Goal: Task Accomplishment & Management: Complete application form

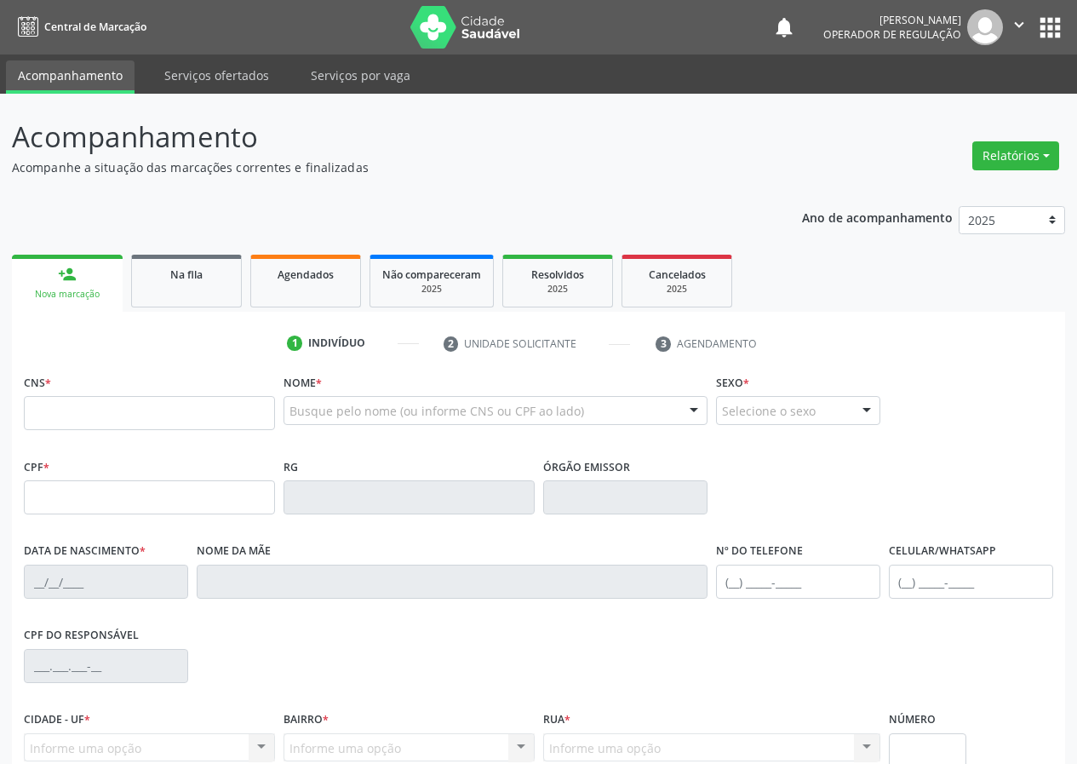
click at [101, 421] on input "text" at bounding box center [149, 413] width 251 height 34
type input "704 6036 4384 4427"
type input "078.608.624-68"
type input "[DATE]"
type input "[PERSON_NAME] das [PERSON_NAME]"
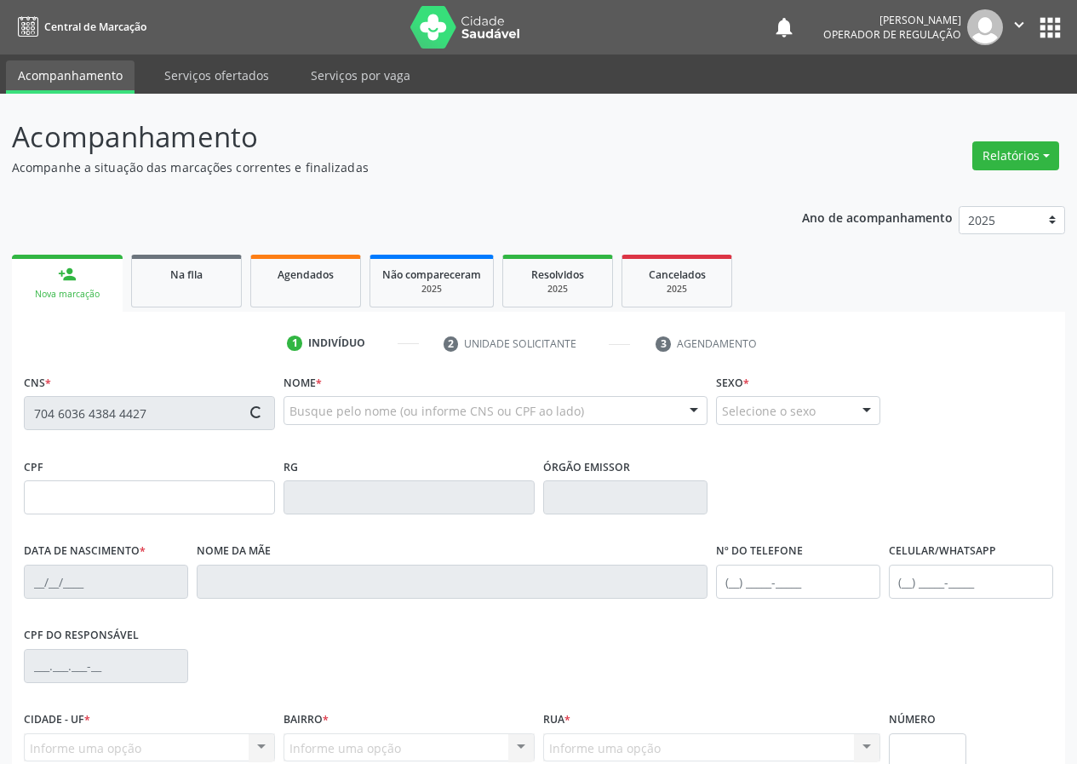
type input "[PHONE_NUMBER]"
type input "161.404.434-15"
type input "19"
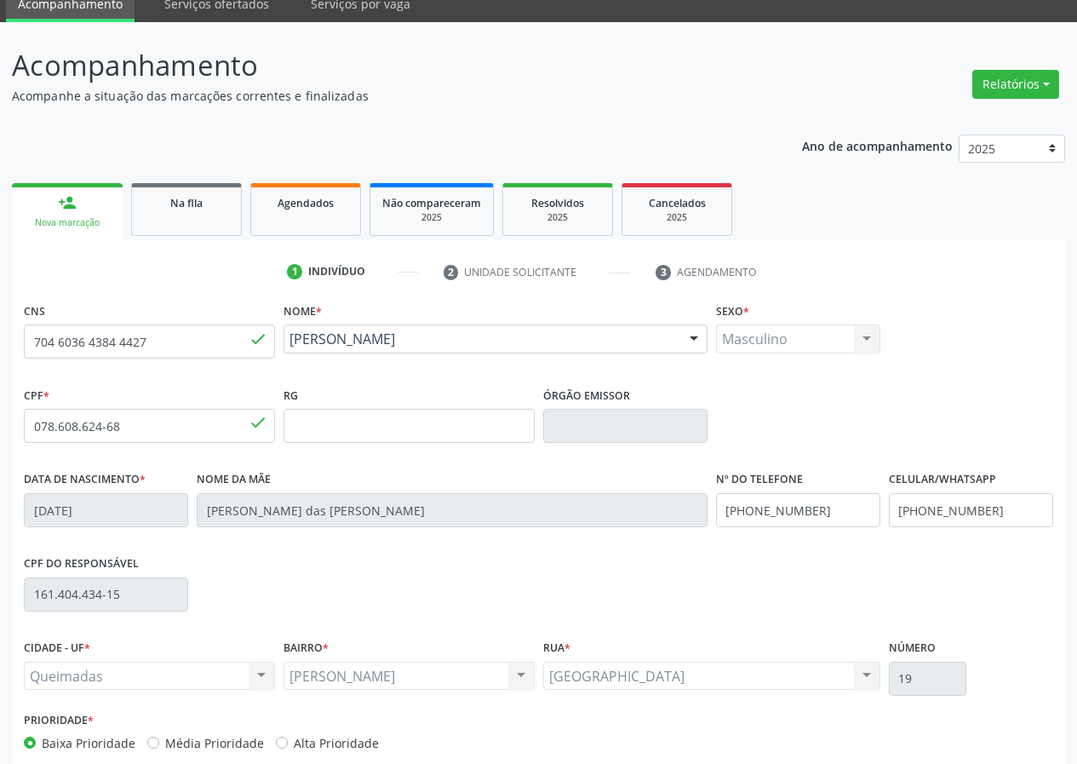
scroll to position [159, 0]
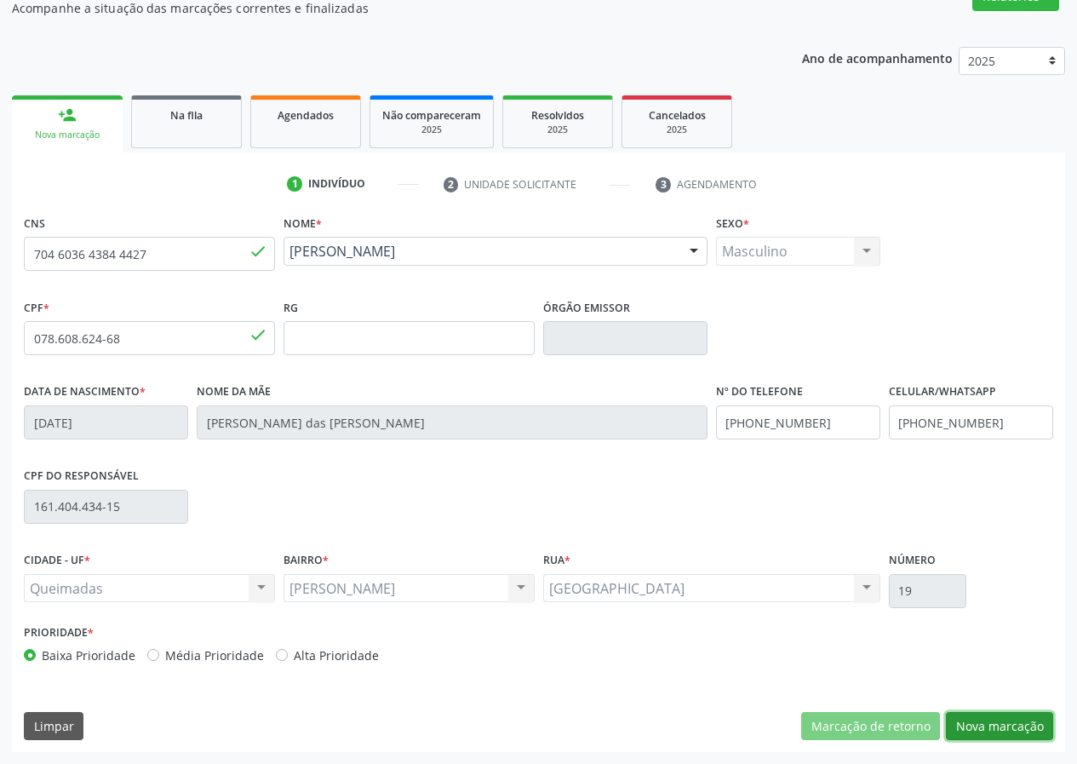
click at [999, 719] on button "Nova marcação" at bounding box center [999, 726] width 107 height 29
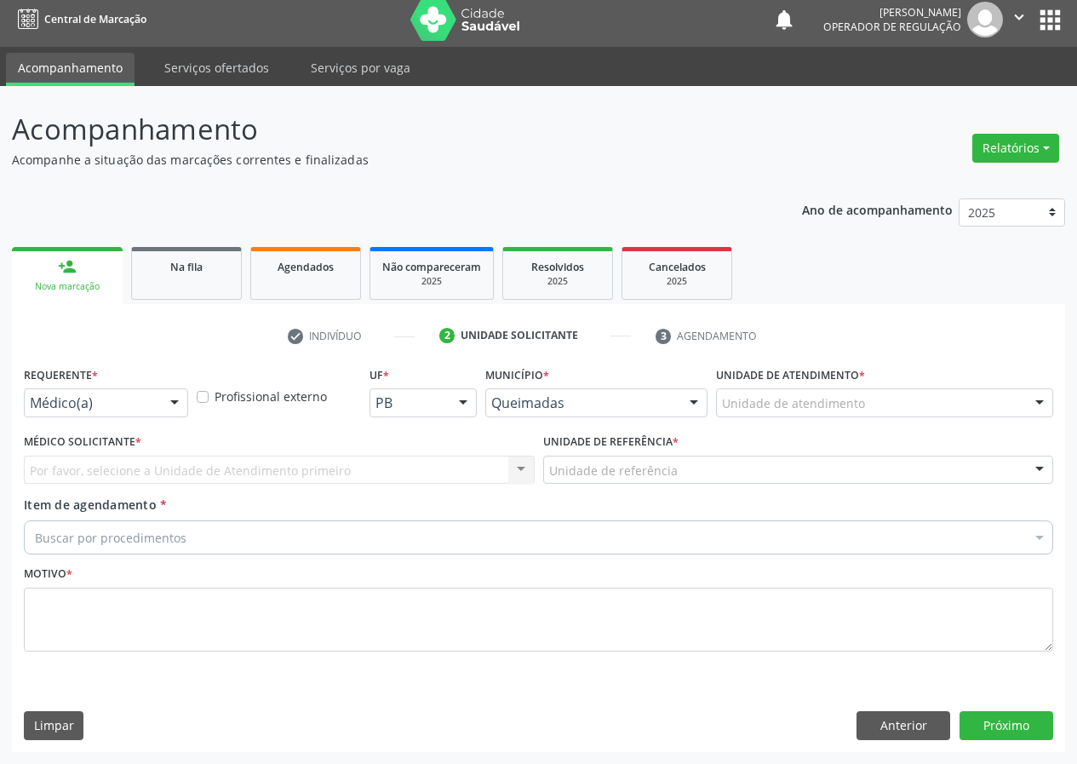
scroll to position [8, 0]
drag, startPoint x: 169, startPoint y: 398, endPoint x: 118, endPoint y: 523, distance: 134.4
click at [163, 416] on div "Médico(a) Médico(a) Enfermeiro(a) Paciente Nenhum resultado encontrado para: " …" at bounding box center [106, 402] width 164 height 29
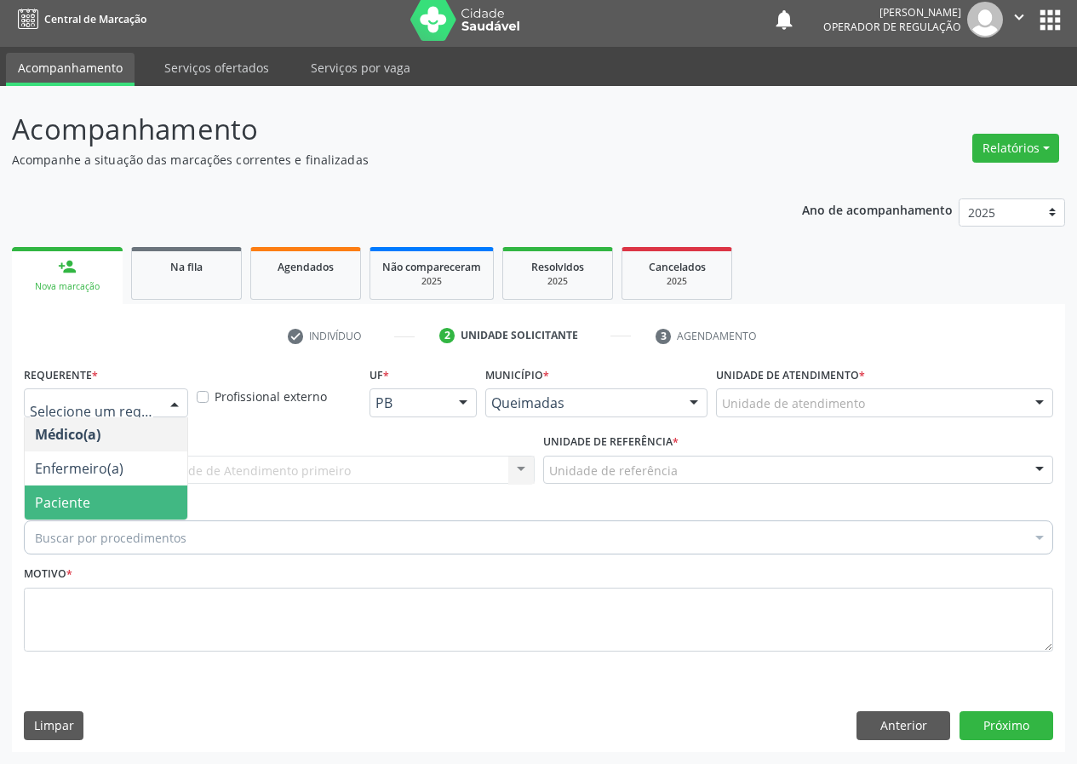
click at [148, 502] on span "Paciente" at bounding box center [106, 502] width 163 height 34
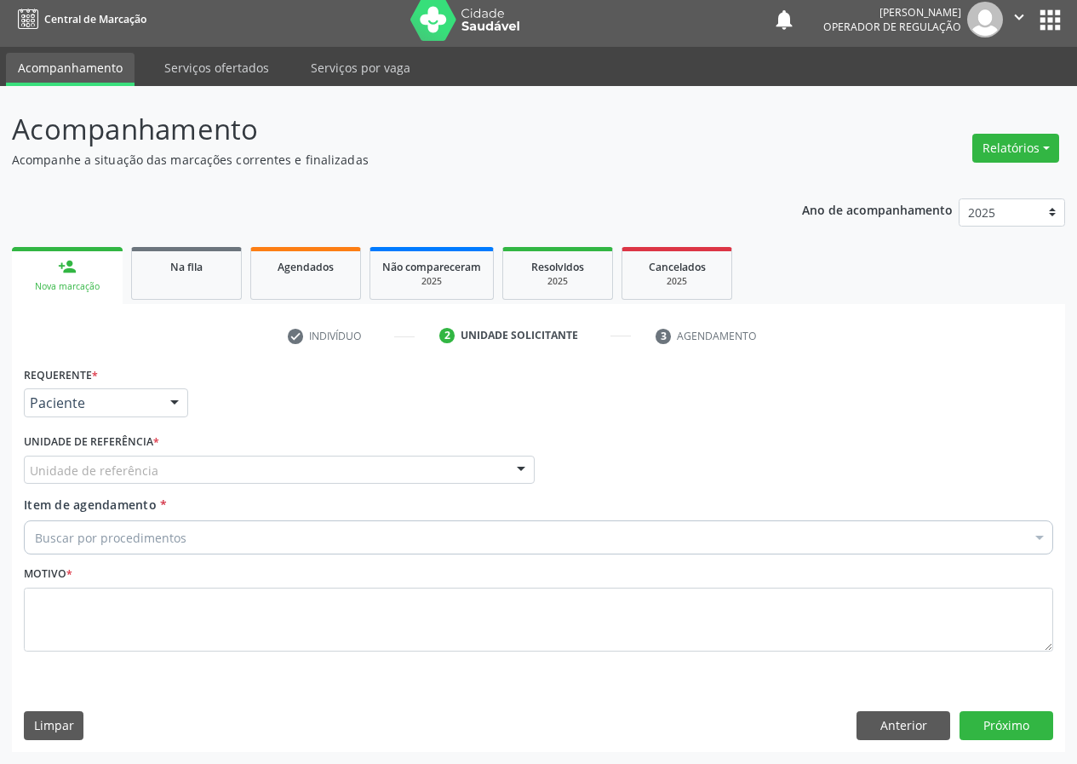
drag, startPoint x: 482, startPoint y: 456, endPoint x: 293, endPoint y: 588, distance: 230.5
click at [477, 461] on div "Unidade de referência" at bounding box center [279, 469] width 511 height 29
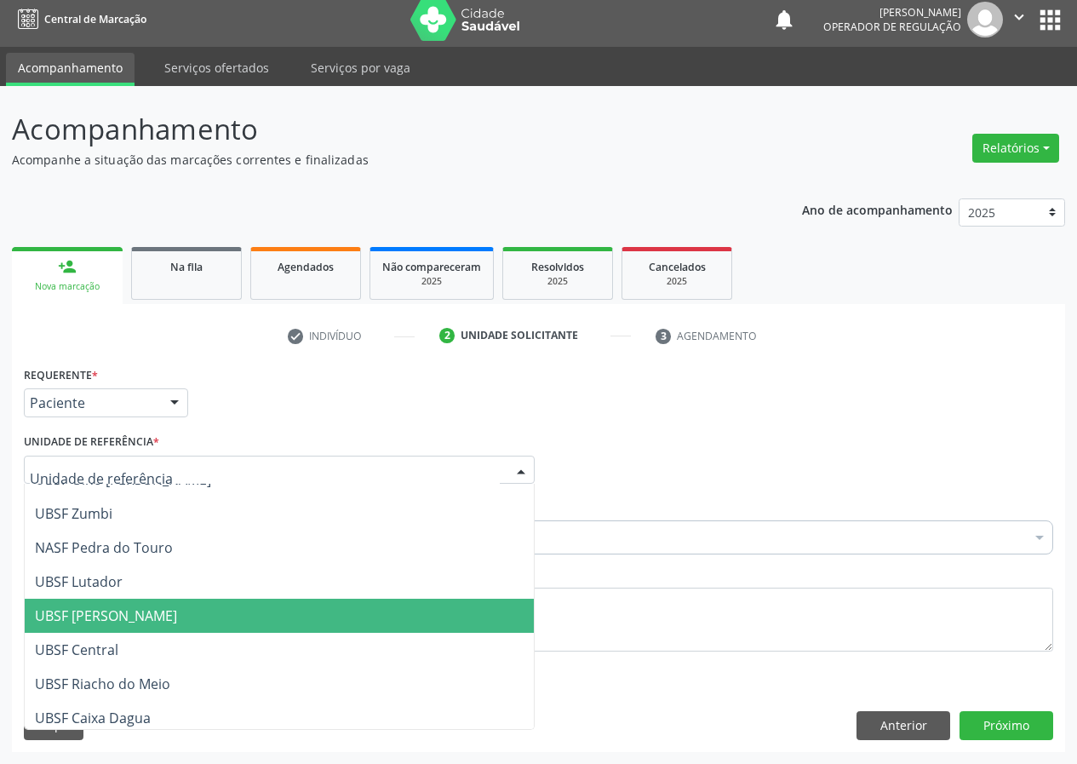
scroll to position [255, 0]
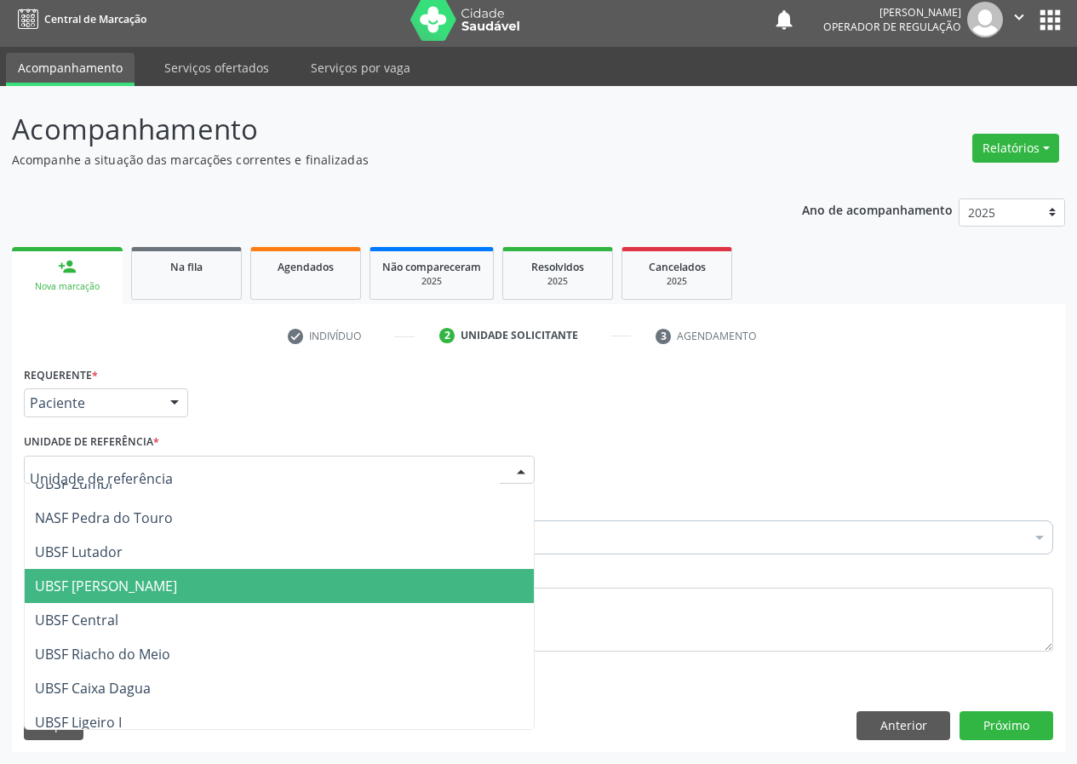
drag, startPoint x: 153, startPoint y: 581, endPoint x: 0, endPoint y: 612, distance: 156.3
click at [153, 581] on span "UBSF [PERSON_NAME]" at bounding box center [106, 585] width 142 height 19
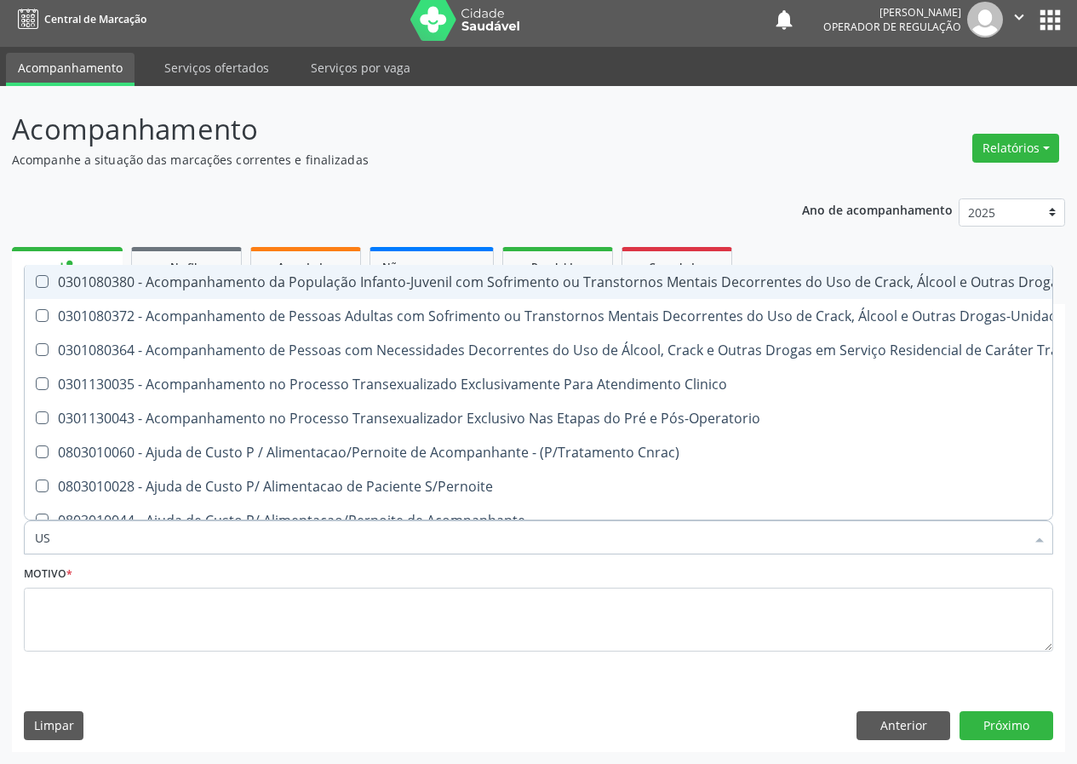
type input "USG"
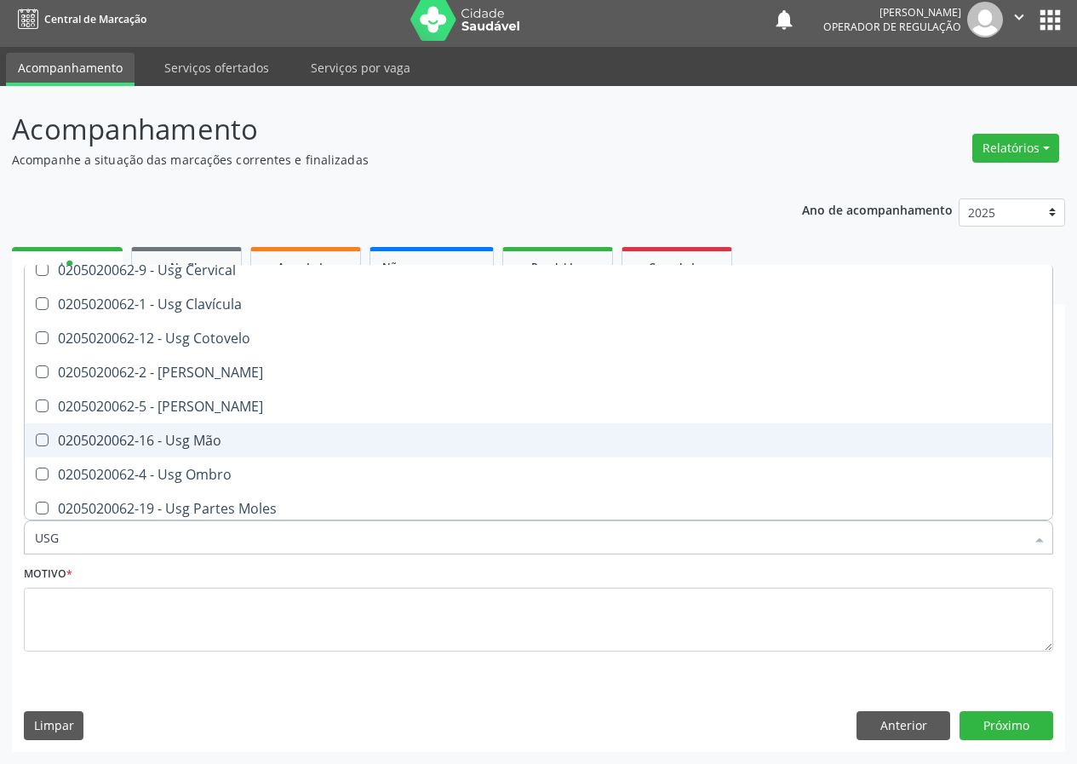
scroll to position [170, 0]
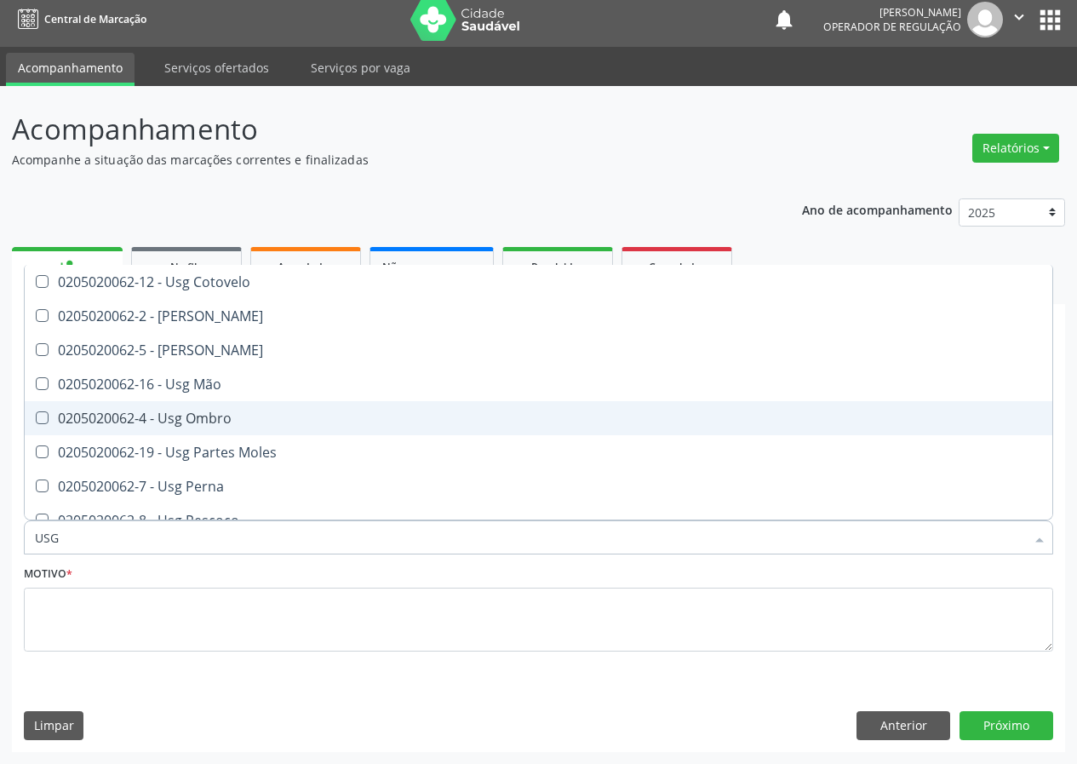
click at [203, 412] on div "0205020062-4 - Usg Ombro" at bounding box center [538, 418] width 1007 height 14
checkbox Ombro "true"
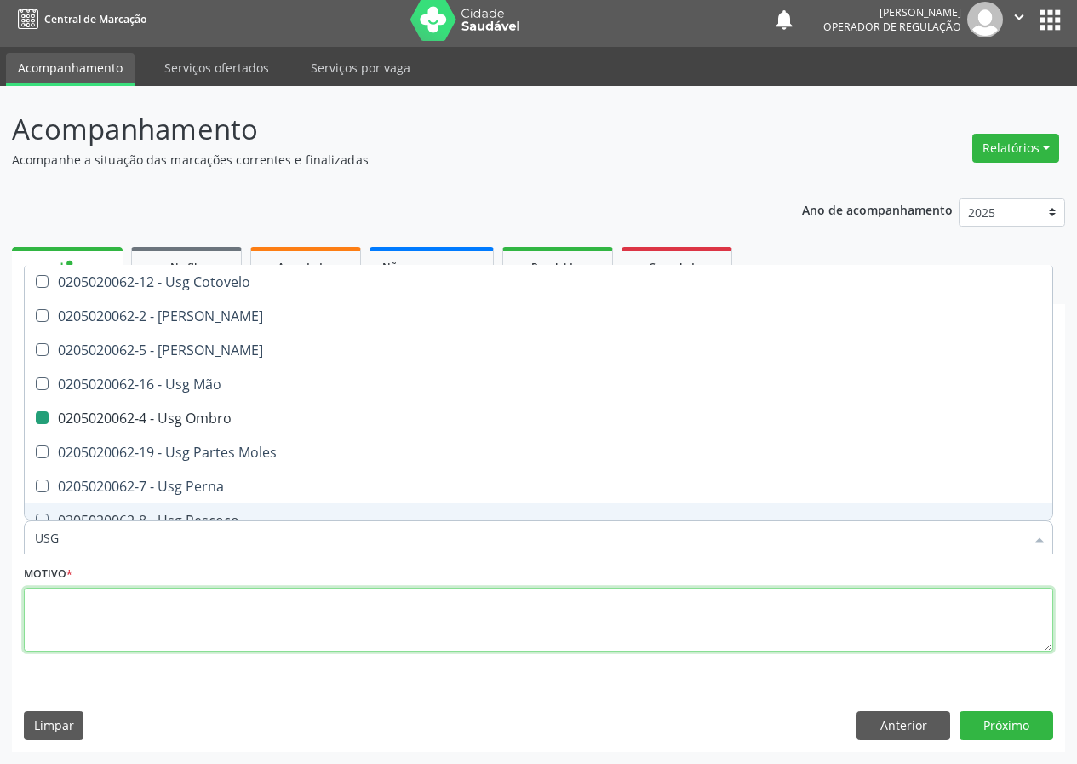
drag, startPoint x: 54, startPoint y: 608, endPoint x: 49, endPoint y: 596, distance: 13.0
click at [53, 605] on textarea at bounding box center [538, 619] width 1029 height 65
checkbox Braço "true"
checkbox Ombro "false"
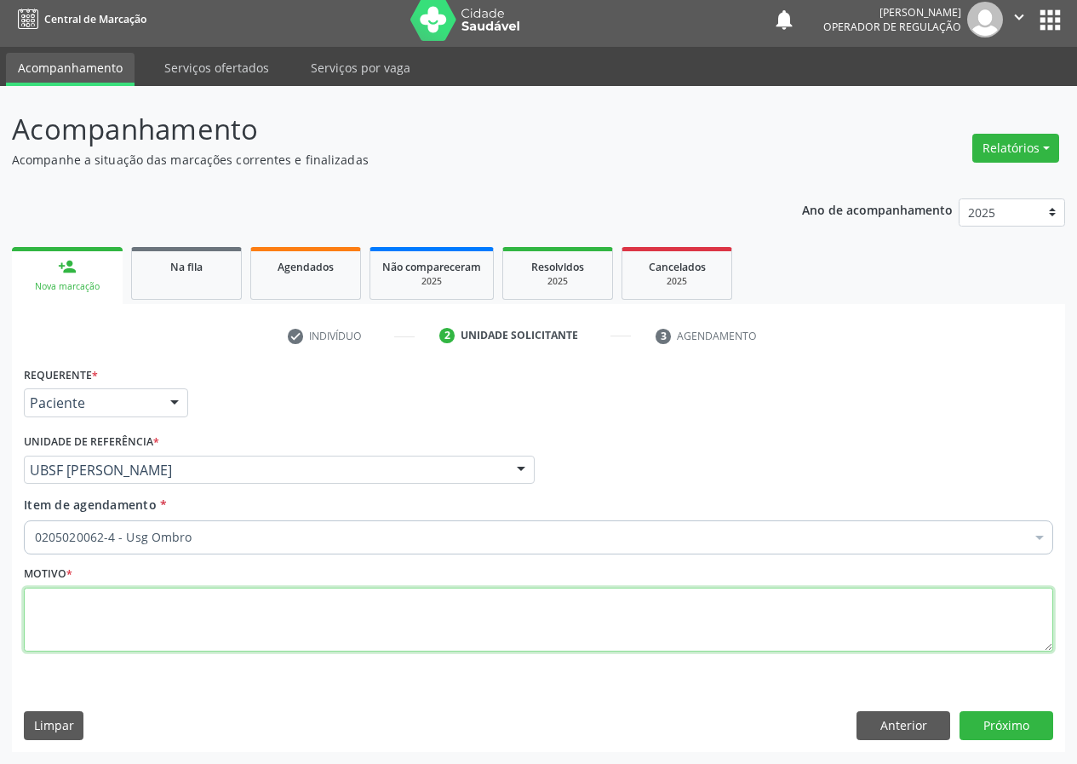
scroll to position [0, 0]
type textarea "AVALIAÇÃO"
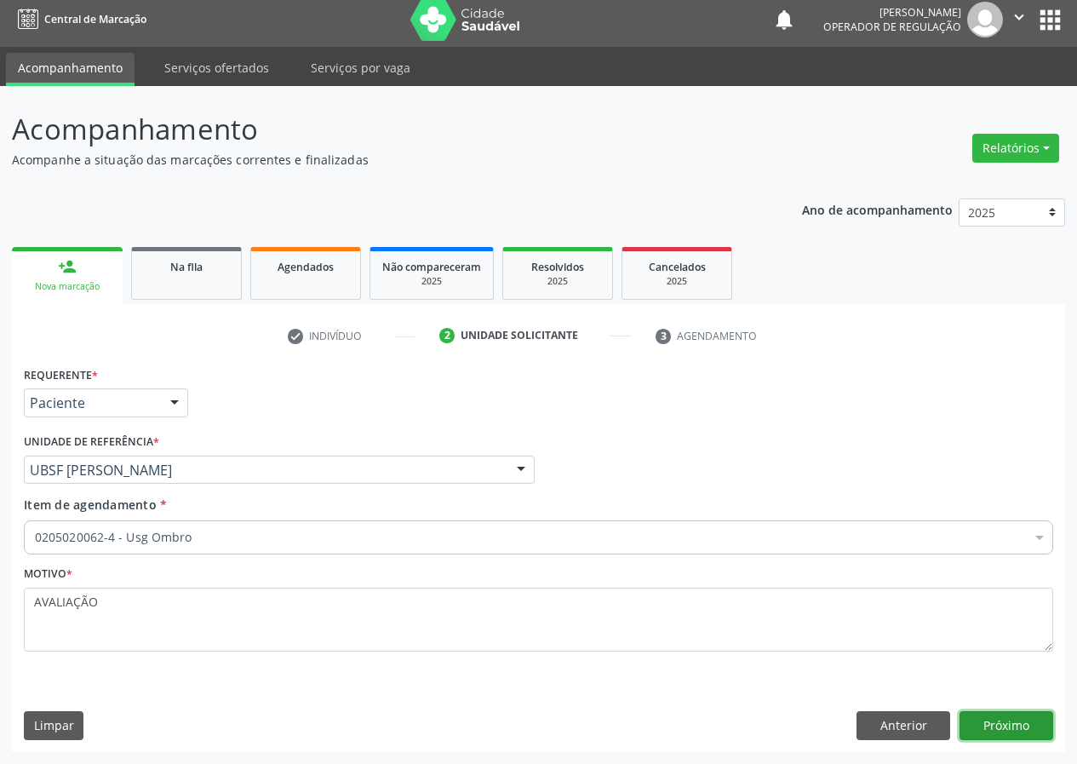
click at [1013, 721] on button "Próximo" at bounding box center [1006, 725] width 94 height 29
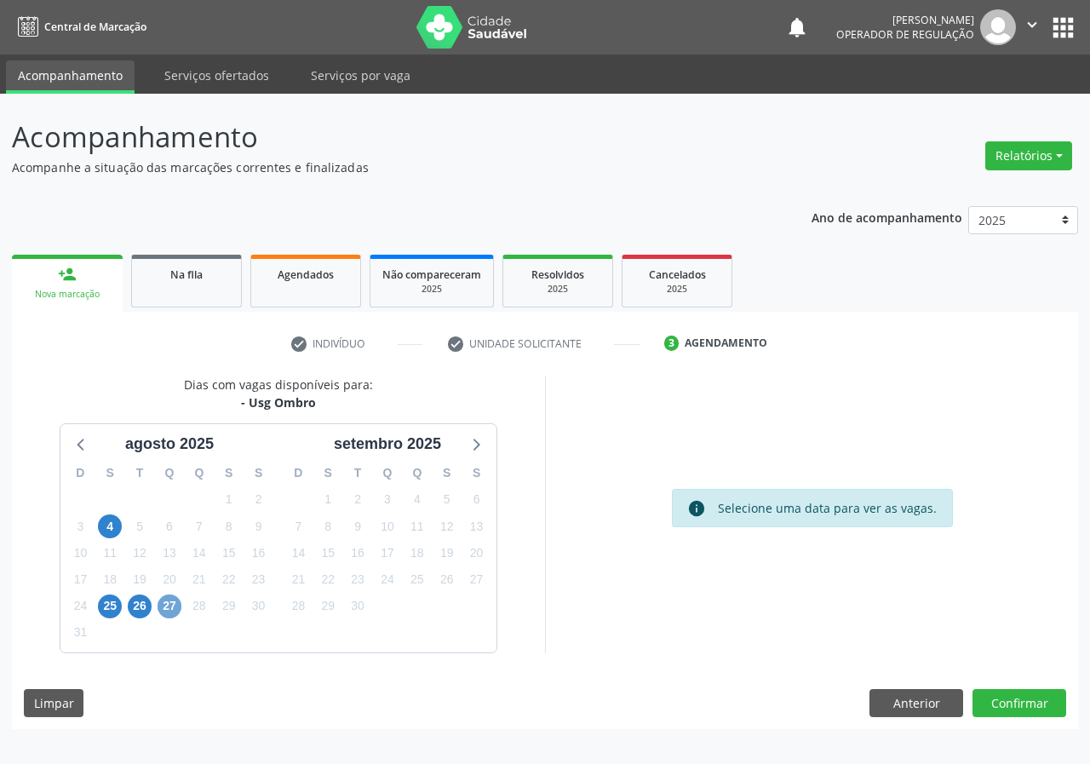
click at [173, 604] on span "27" at bounding box center [169, 606] width 24 height 24
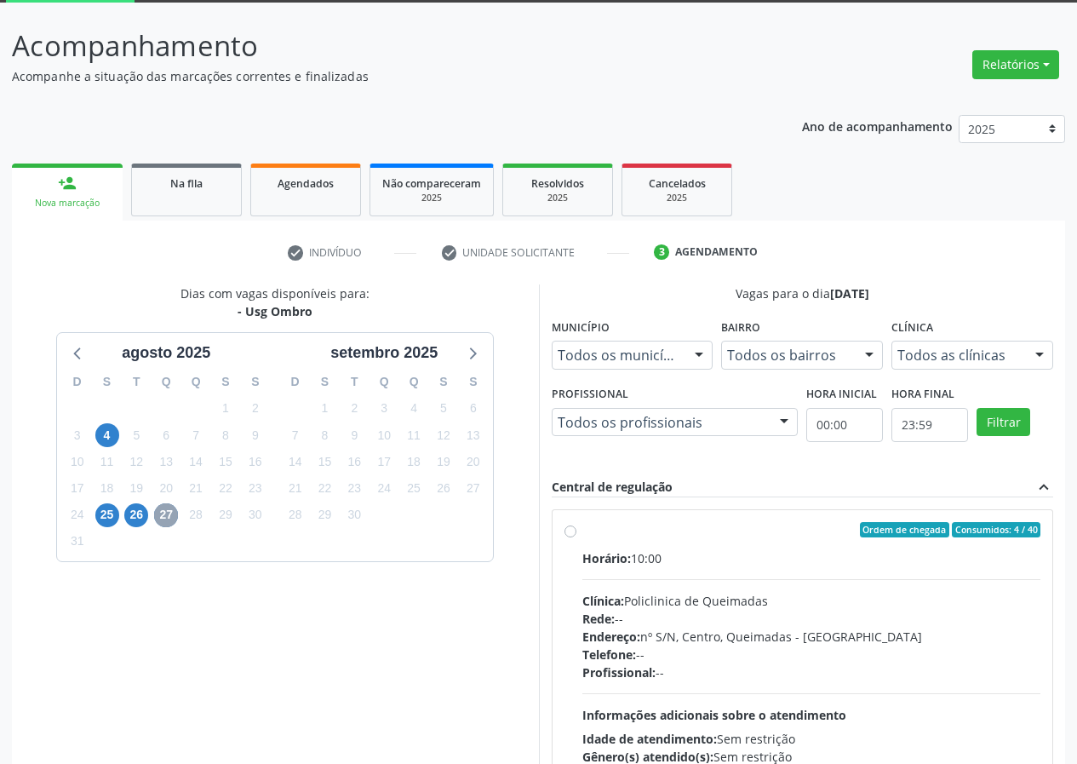
scroll to position [223, 0]
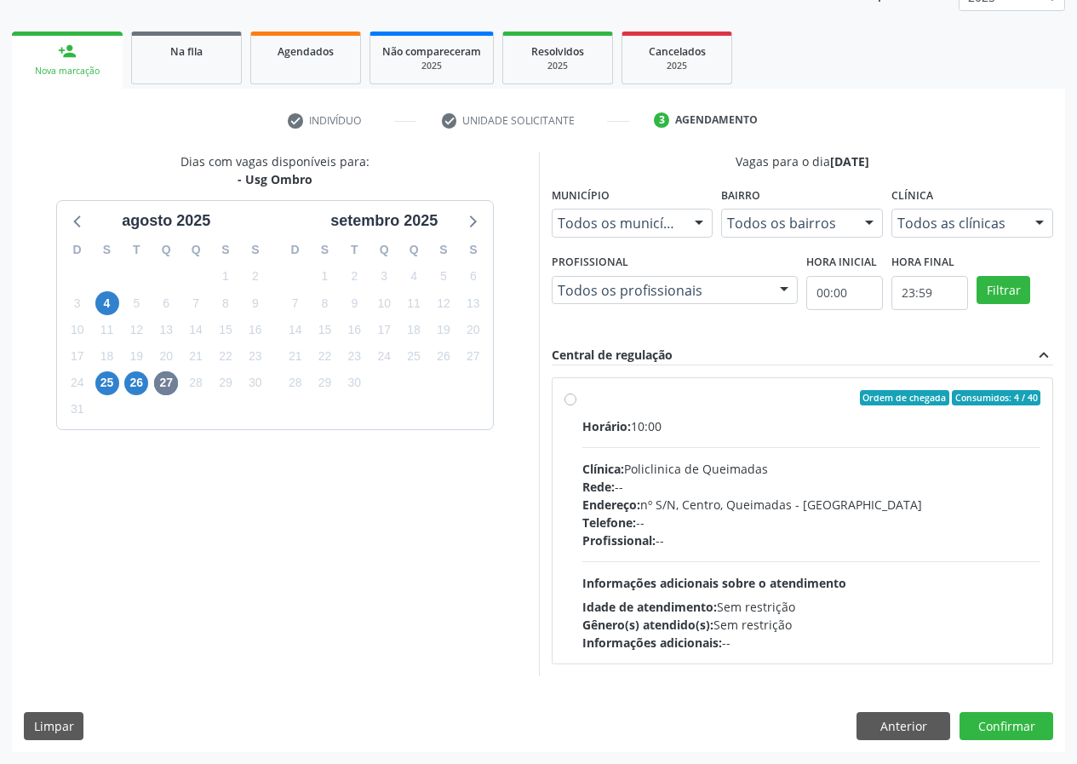
click at [582, 398] on label "Ordem de chegada Consumidos: 4 / 40 Horário: 10:00 Clínica: Policlinica de Quei…" at bounding box center [811, 520] width 459 height 261
click at [571, 398] on input "Ordem de chegada Consumidos: 4 / 40 Horário: 10:00 Clínica: Policlinica de Quei…" at bounding box center [570, 397] width 12 height 15
radio input "true"
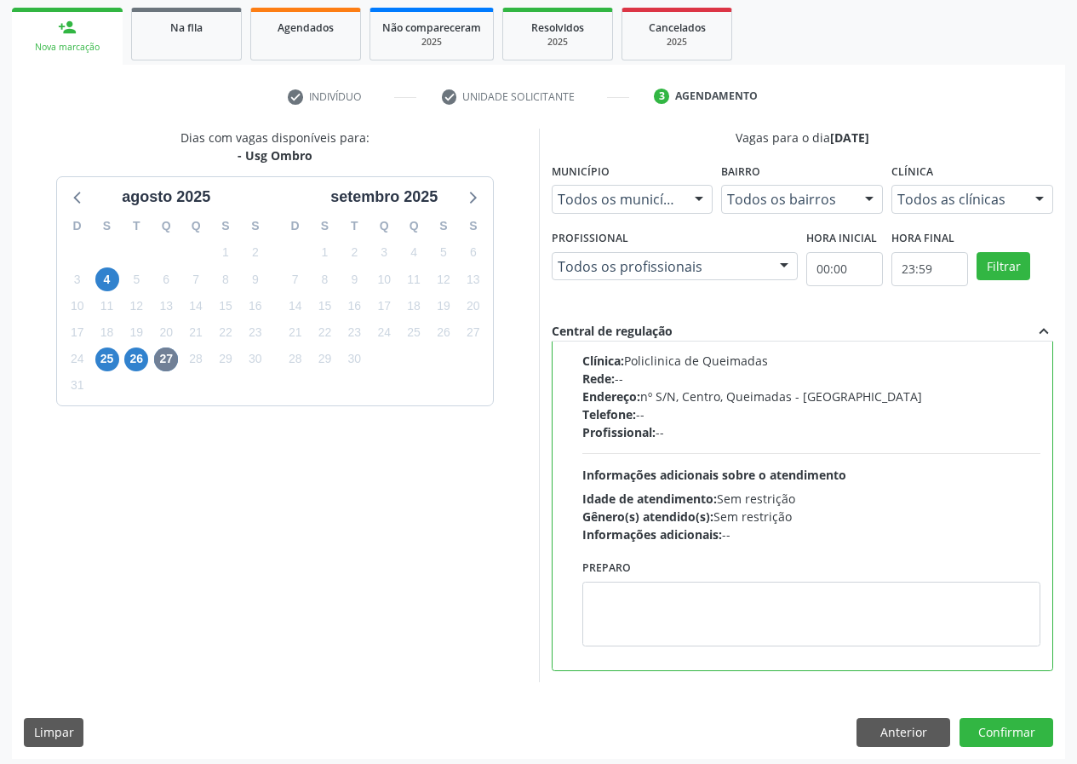
scroll to position [254, 0]
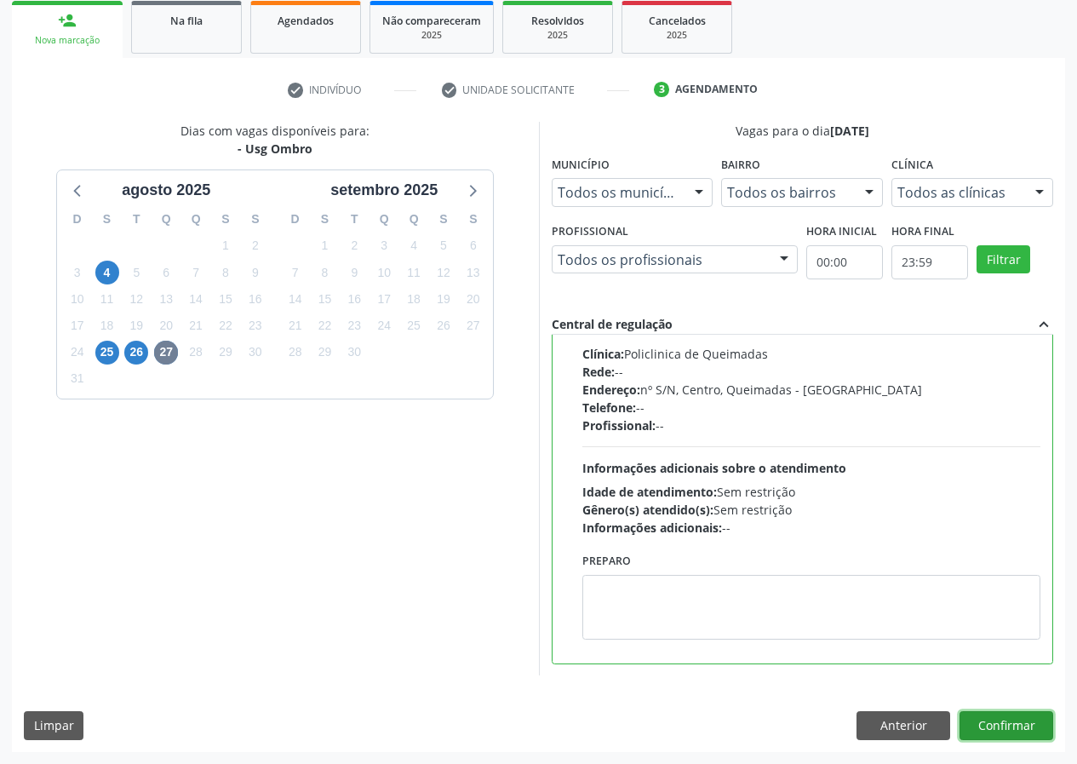
click at [1000, 723] on button "Confirmar" at bounding box center [1006, 725] width 94 height 29
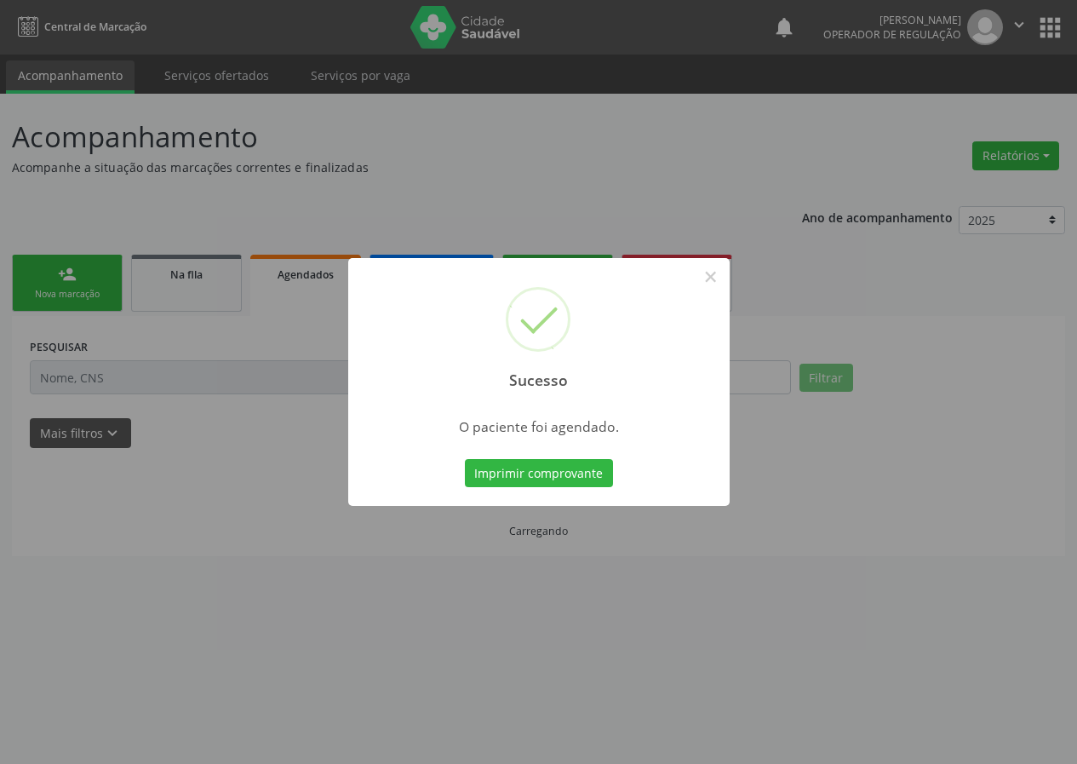
scroll to position [0, 0]
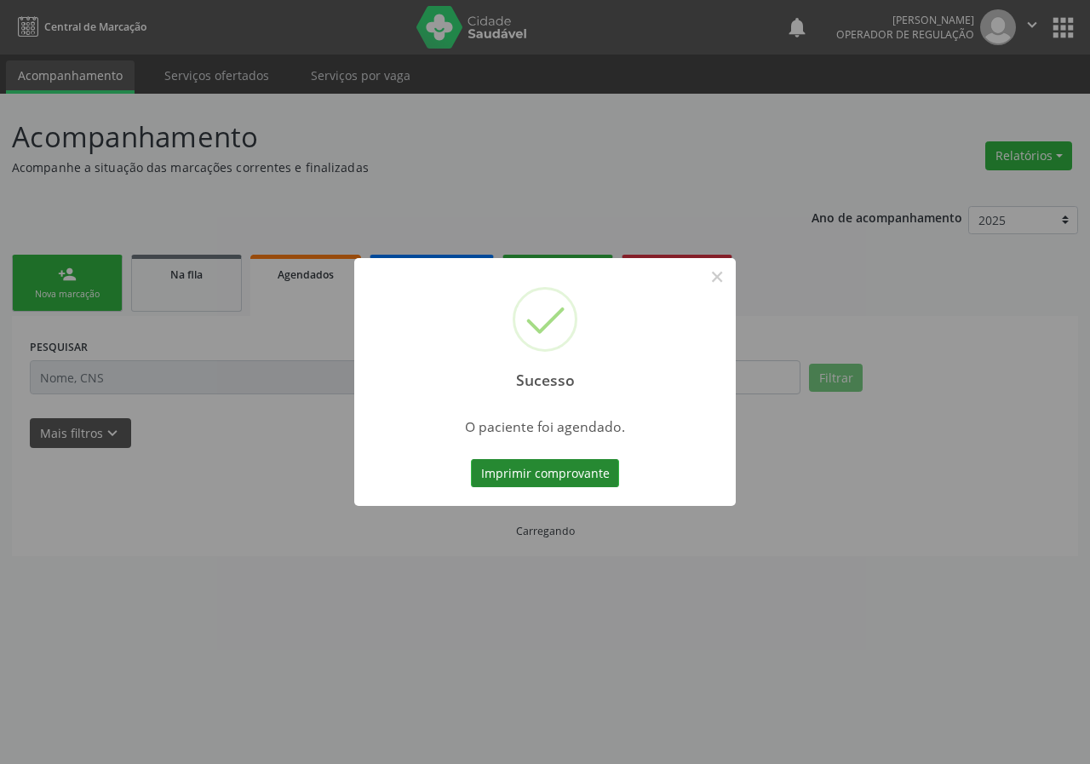
click at [527, 466] on button "Imprimir comprovante" at bounding box center [545, 473] width 148 height 29
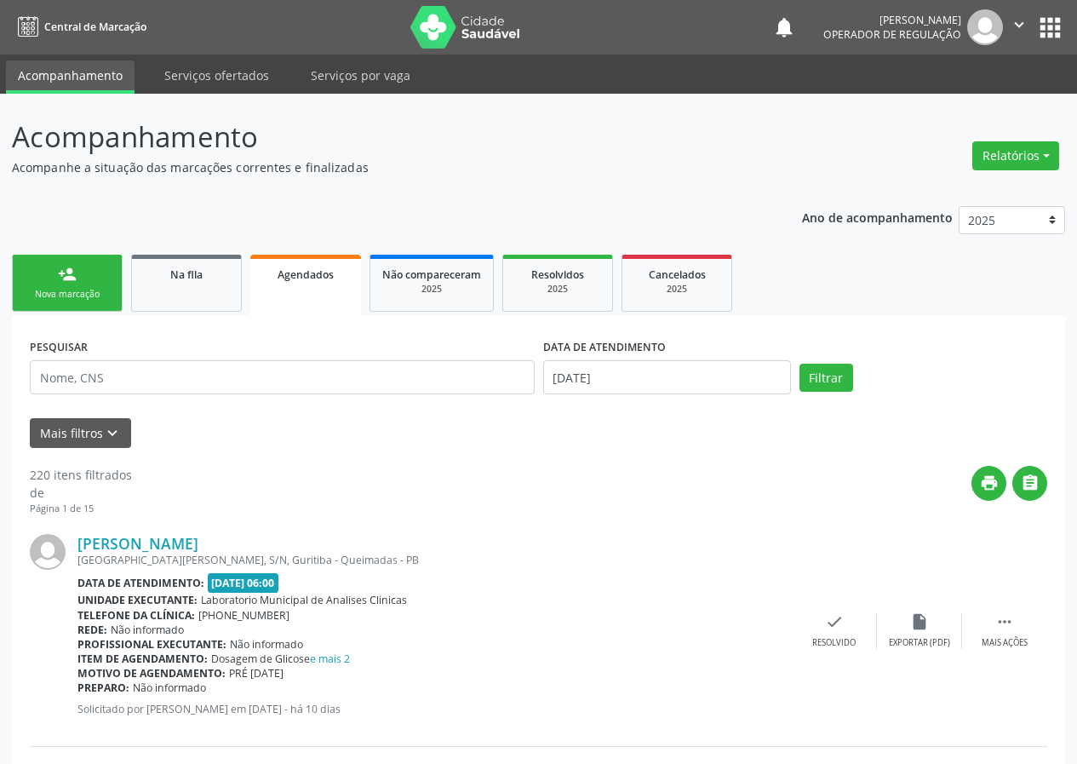
click at [84, 273] on link "person_add Nova marcação" at bounding box center [67, 283] width 111 height 57
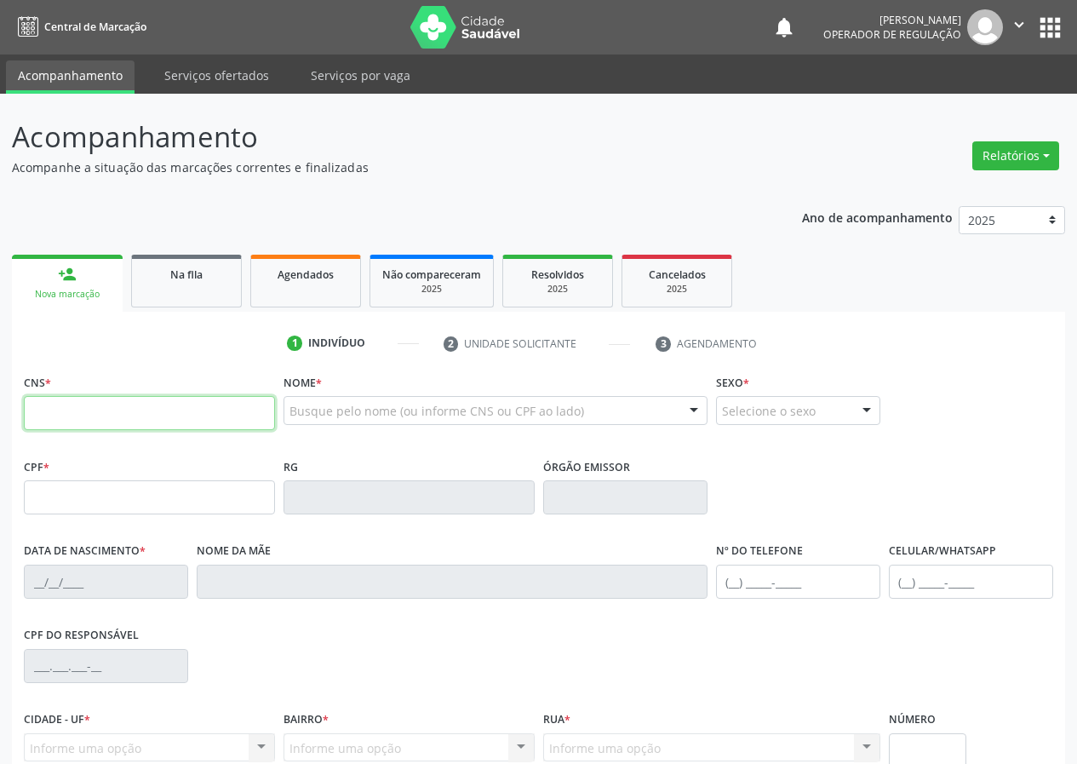
click at [50, 409] on input "text" at bounding box center [149, 413] width 251 height 34
click at [49, 407] on input "text" at bounding box center [149, 413] width 251 height 34
type input "700 5015 3230 8957"
type input "016.552.574-63"
type input "12/11/1990"
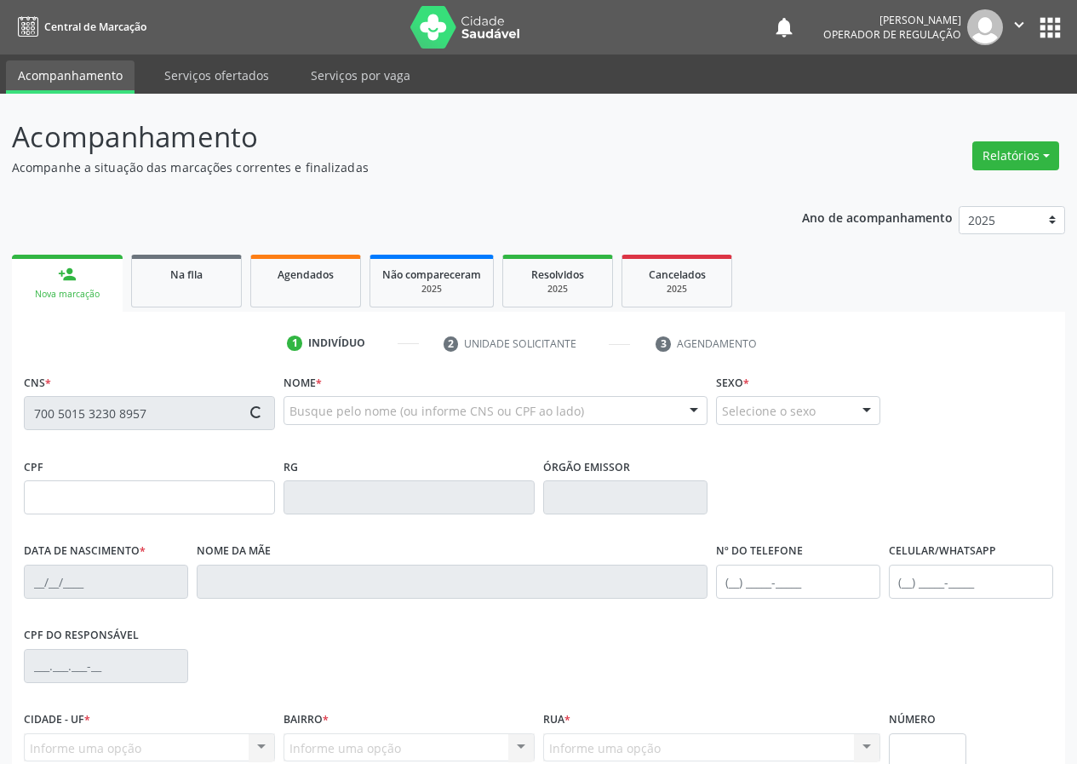
type input "Luzia Rita da Silva"
type input "(83) 99106-1040"
type input "122.432.274-60"
type input "S/N"
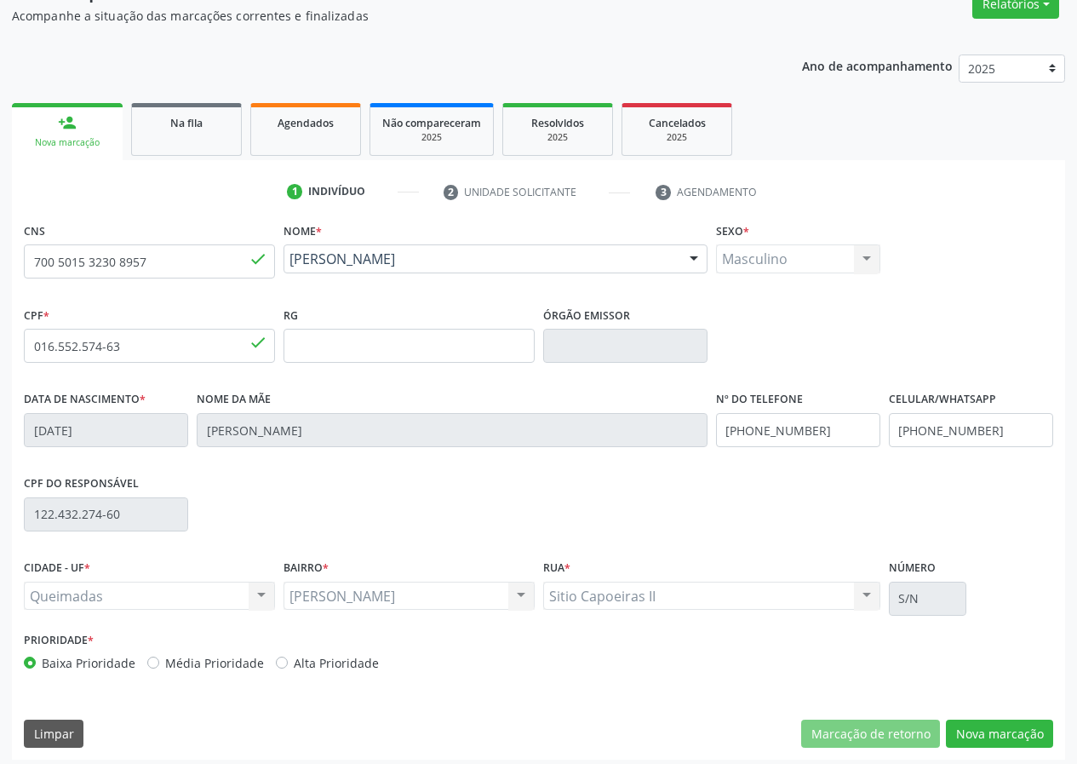
scroll to position [159, 0]
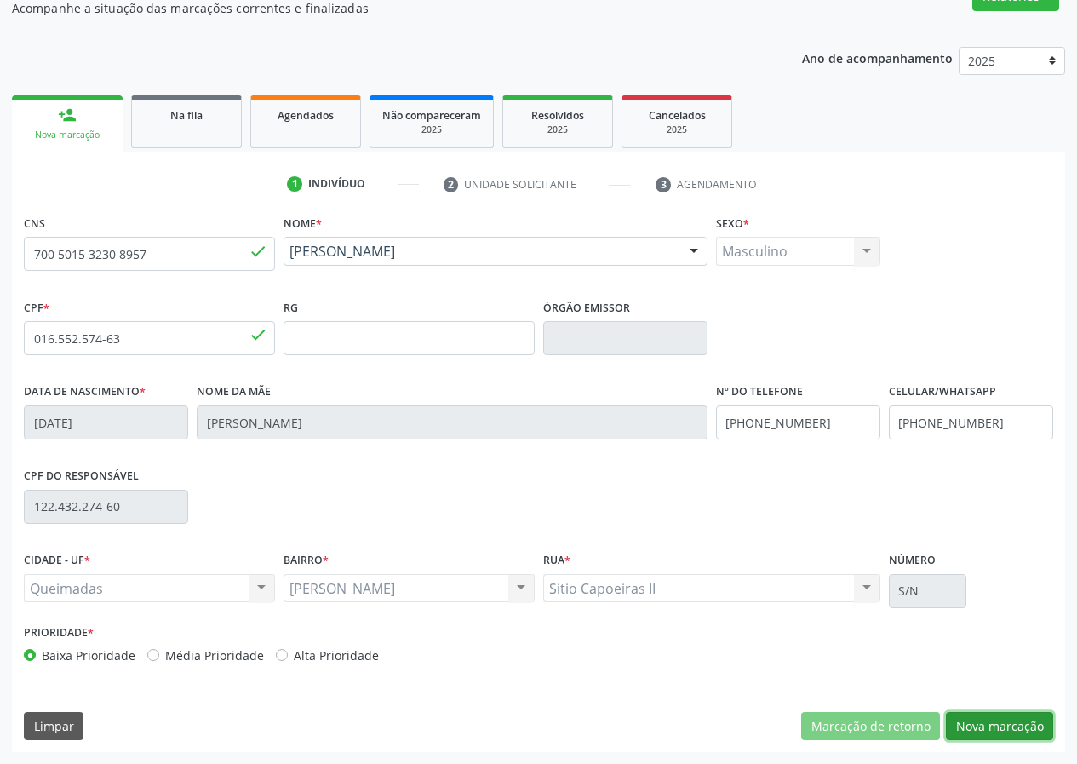
drag, startPoint x: 1001, startPoint y: 724, endPoint x: 280, endPoint y: 537, distance: 744.7
click at [954, 724] on button "Nova marcação" at bounding box center [999, 726] width 107 height 29
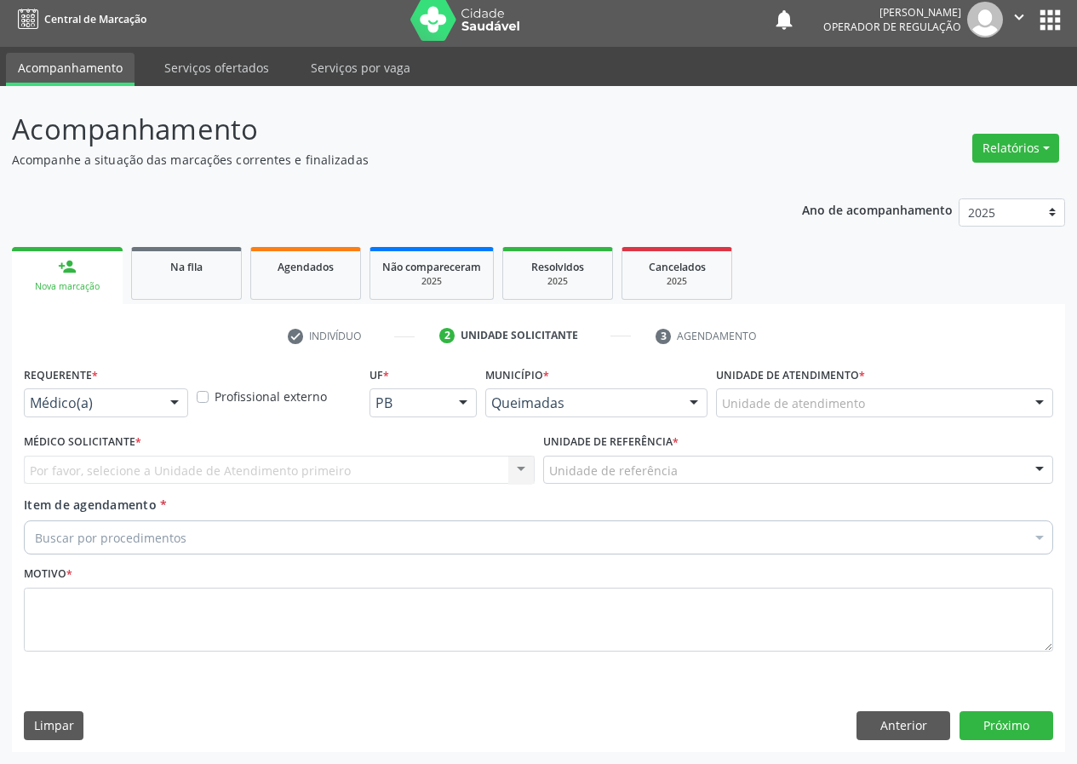
drag, startPoint x: 176, startPoint y: 403, endPoint x: 152, endPoint y: 449, distance: 52.2
click at [174, 405] on div at bounding box center [175, 403] width 26 height 29
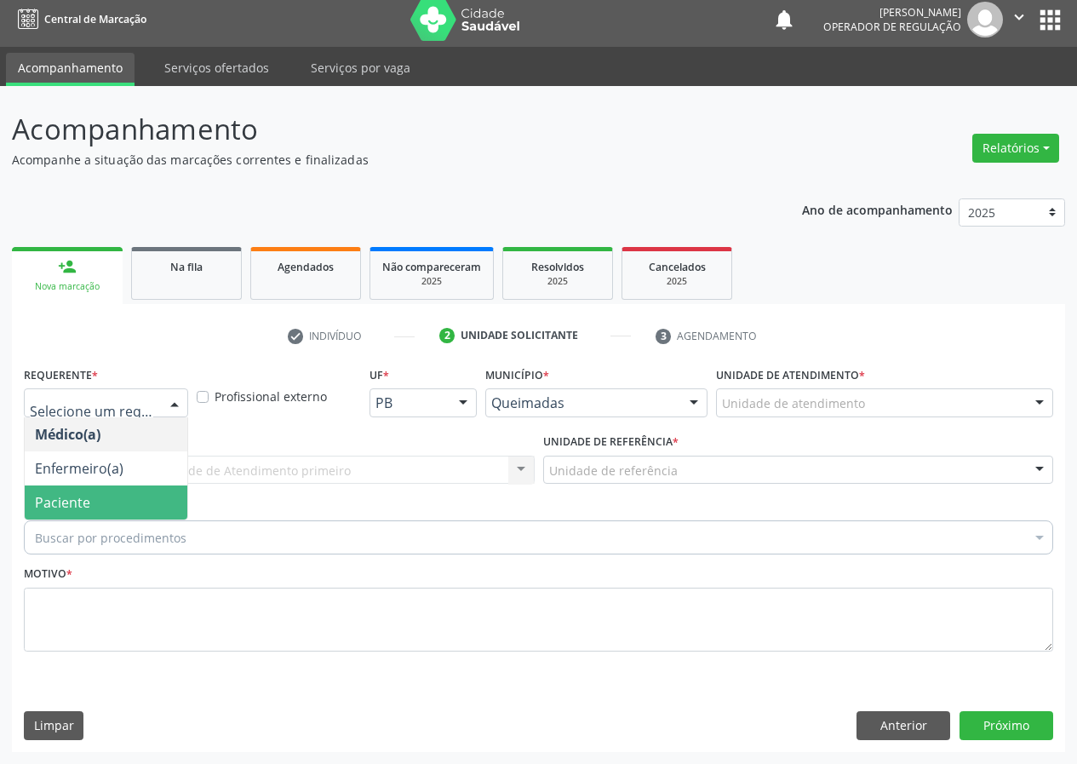
drag, startPoint x: 151, startPoint y: 493, endPoint x: 310, endPoint y: 472, distance: 160.5
click at [193, 492] on div "Requerente * Médico(a) Enfermeiro(a) Paciente Nenhum resultado encontrado para:…" at bounding box center [538, 518] width 1029 height 313
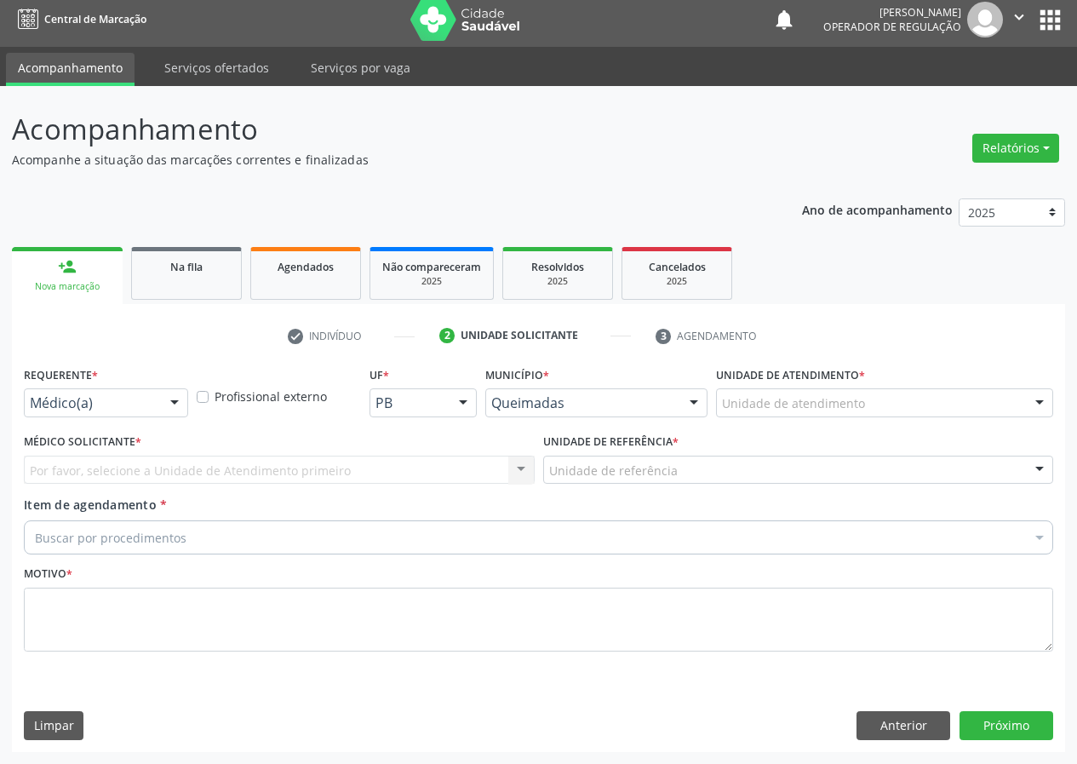
click at [497, 468] on div "Por favor, selecione a Unidade de Atendimento primeiro Nenhum resultado encontr…" at bounding box center [279, 469] width 511 height 29
drag, startPoint x: 506, startPoint y: 471, endPoint x: 335, endPoint y: 534, distance: 183.1
click at [499, 471] on div "Por favor, selecione a Unidade de Atendimento primeiro Nenhum resultado encontr…" at bounding box center [279, 469] width 511 height 29
click at [523, 464] on div "Por favor, selecione a Unidade de Atendimento primeiro Nenhum resultado encontr…" at bounding box center [279, 469] width 511 height 29
click at [521, 464] on div "Por favor, selecione a Unidade de Atendimento primeiro Nenhum resultado encontr…" at bounding box center [279, 469] width 511 height 29
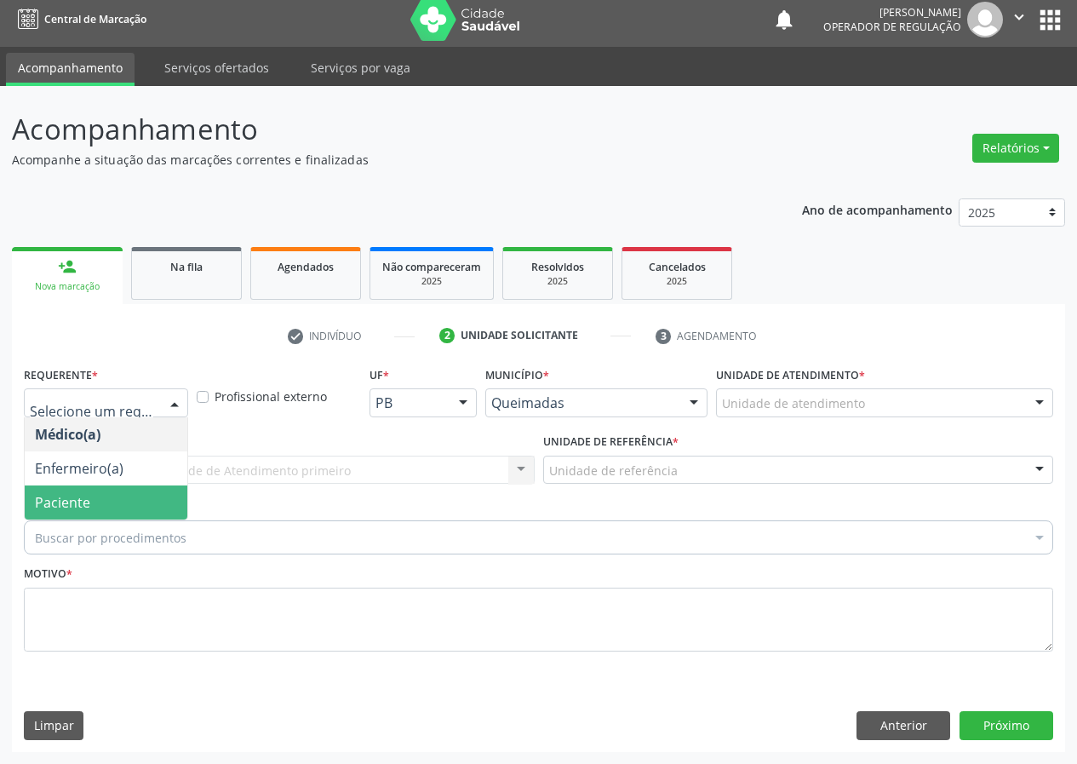
click at [174, 402] on div at bounding box center [175, 403] width 26 height 29
drag, startPoint x: 119, startPoint y: 505, endPoint x: 322, endPoint y: 464, distance: 206.7
click at [120, 504] on span "Paciente" at bounding box center [106, 502] width 163 height 34
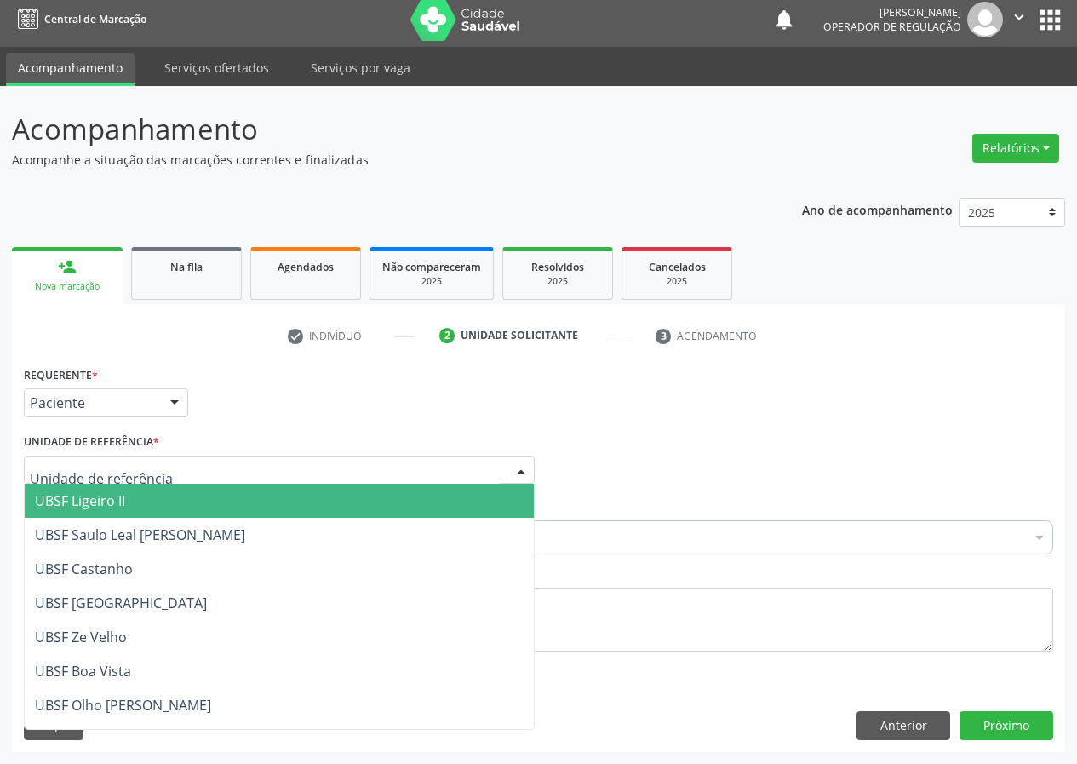
click at [518, 465] on div at bounding box center [521, 470] width 26 height 29
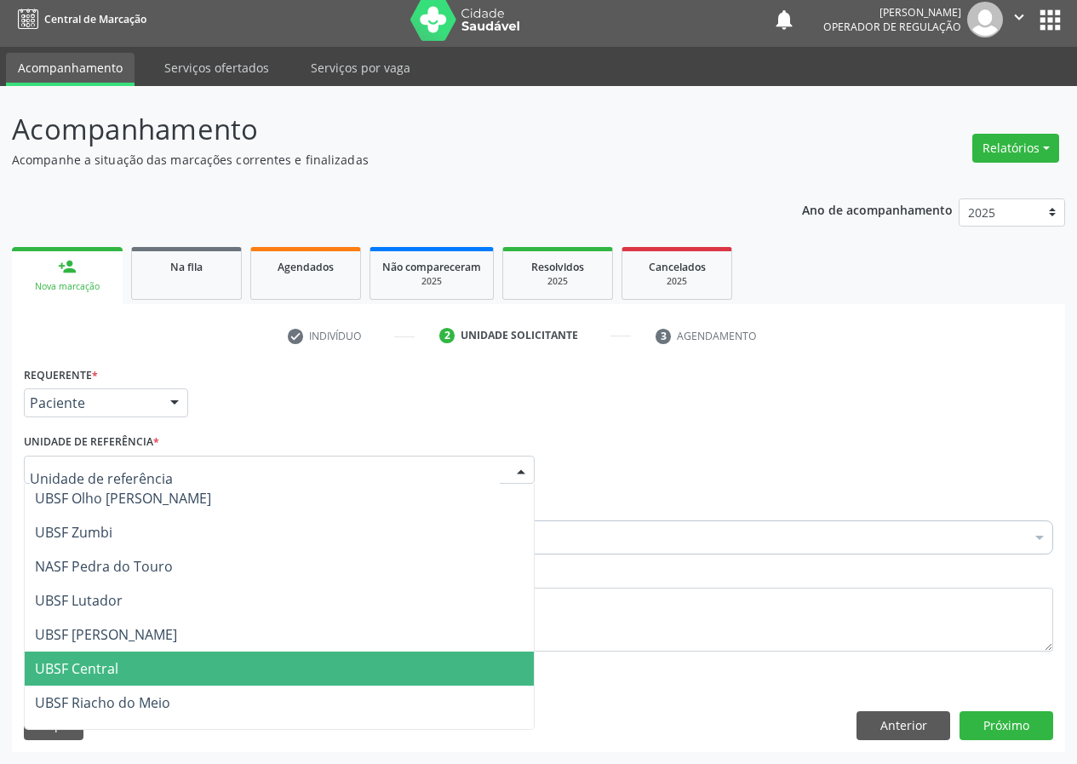
scroll to position [180, 0]
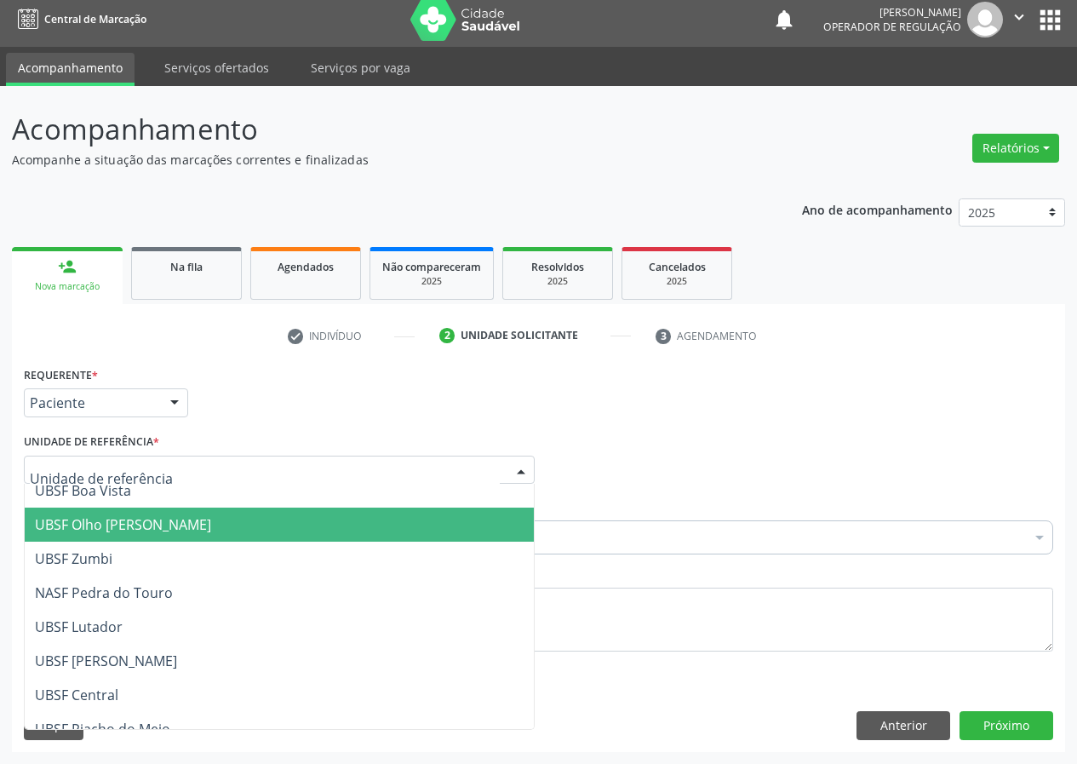
click at [166, 530] on span "UBSF Olho [PERSON_NAME]" at bounding box center [123, 524] width 176 height 19
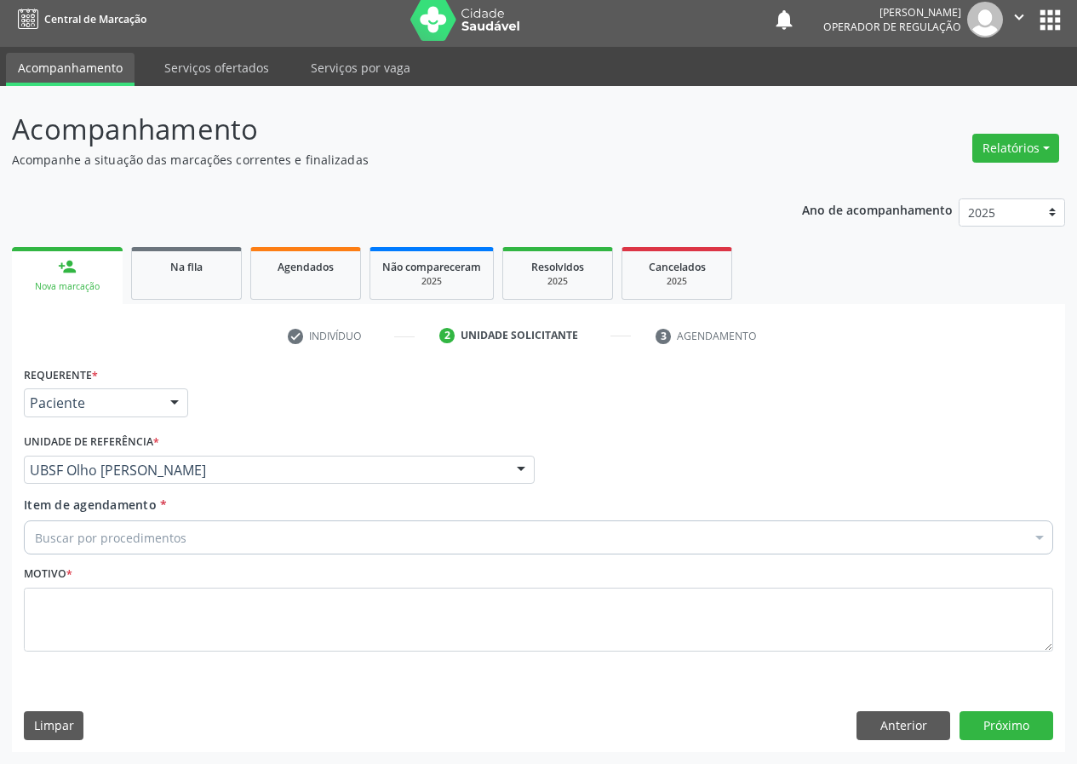
drag, startPoint x: 44, startPoint y: 542, endPoint x: 34, endPoint y: 539, distance: 10.8
type input "USG B"
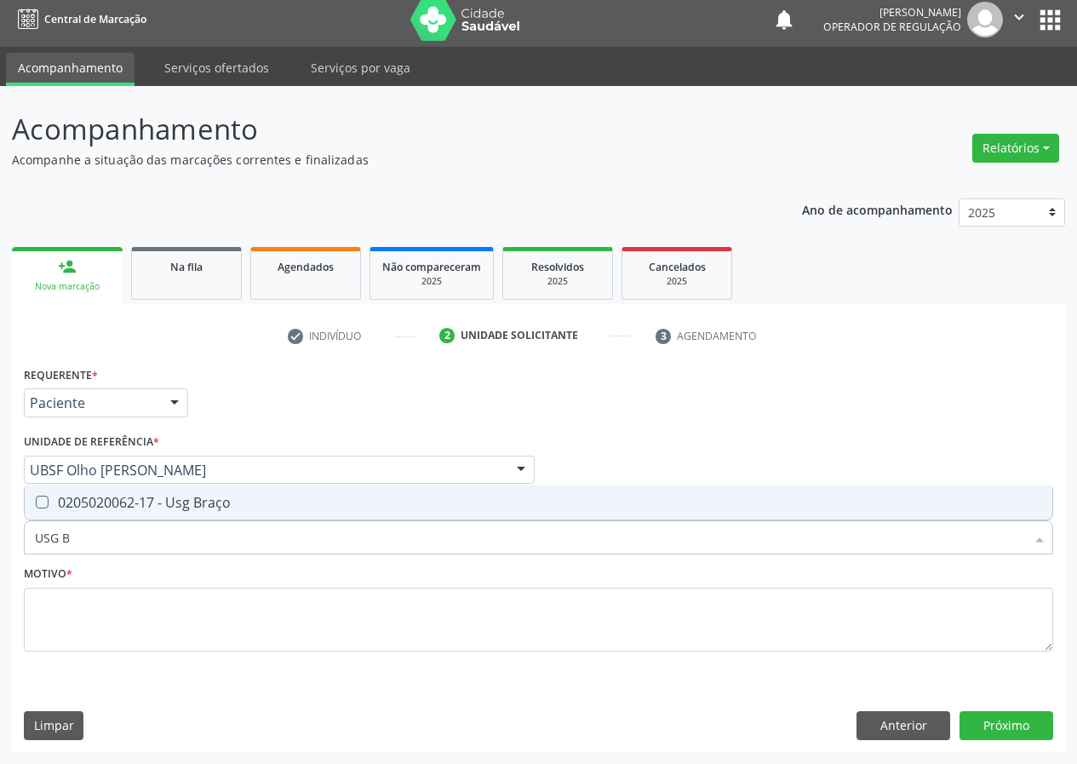
click at [202, 501] on div "0205020062-17 - Usg Braço" at bounding box center [538, 502] width 1007 height 14
click at [39, 505] on Braço at bounding box center [42, 501] width 13 height 13
click at [36, 505] on Braço "checkbox" at bounding box center [30, 501] width 11 height 11
checkbox Braço "false"
drag, startPoint x: 78, startPoint y: 535, endPoint x: 50, endPoint y: 537, distance: 28.1
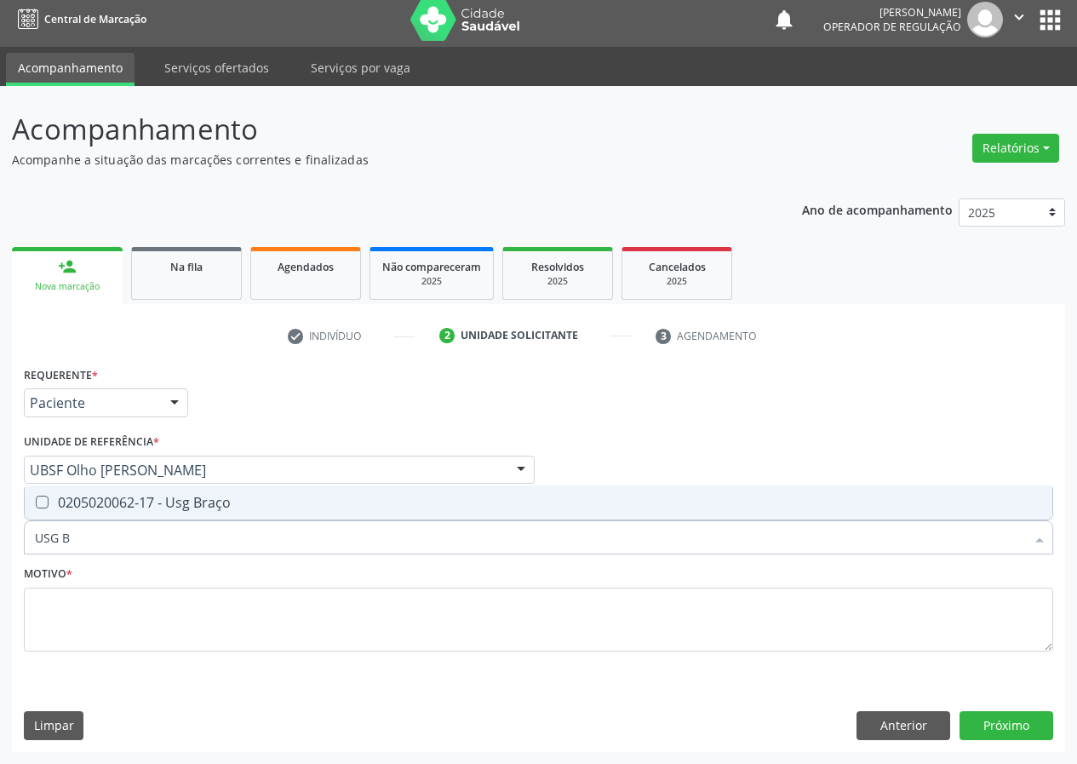
click at [50, 537] on input "USG B" at bounding box center [530, 537] width 990 height 34
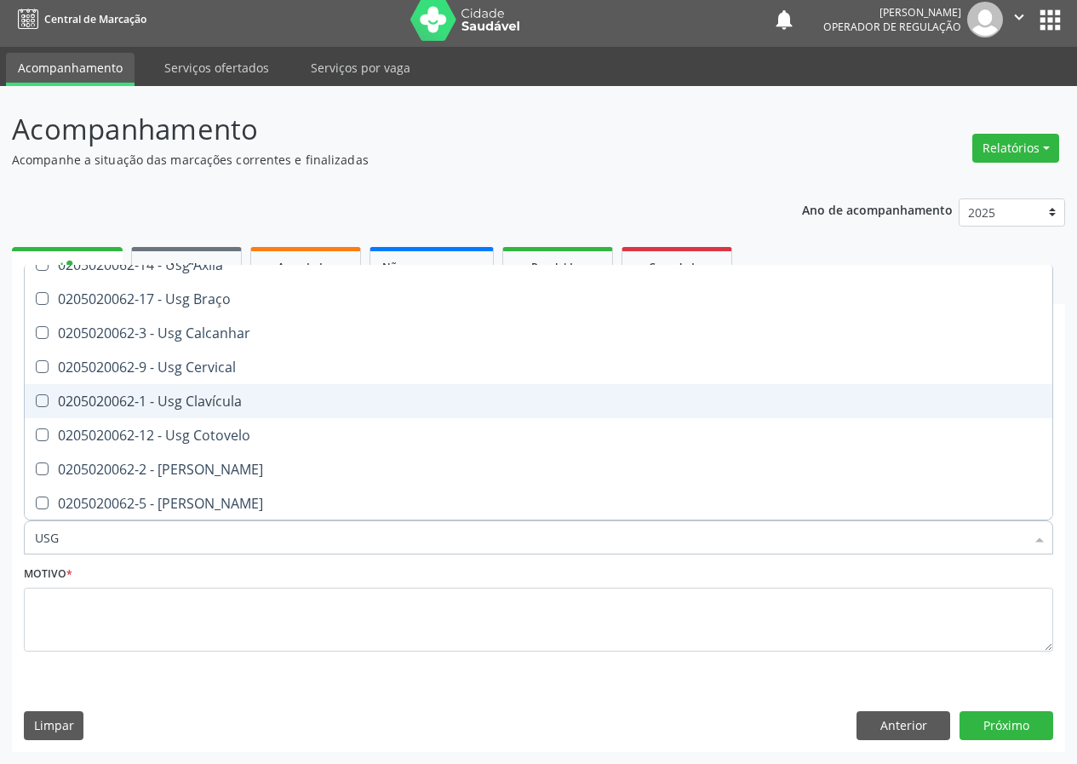
scroll to position [0, 0]
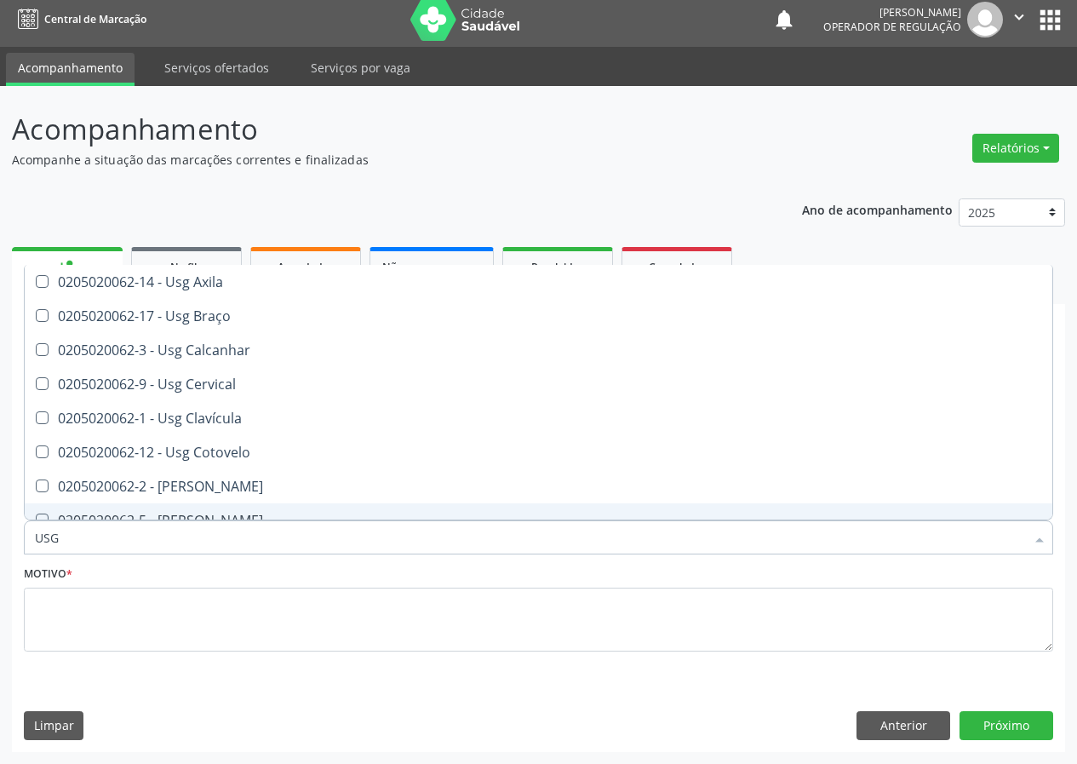
drag, startPoint x: 49, startPoint y: 536, endPoint x: 0, endPoint y: 547, distance: 49.8
click at [0, 547] on div "Acompanhamento Acompanhe a situação das marcações correntes e finalizadas Relat…" at bounding box center [538, 425] width 1077 height 678
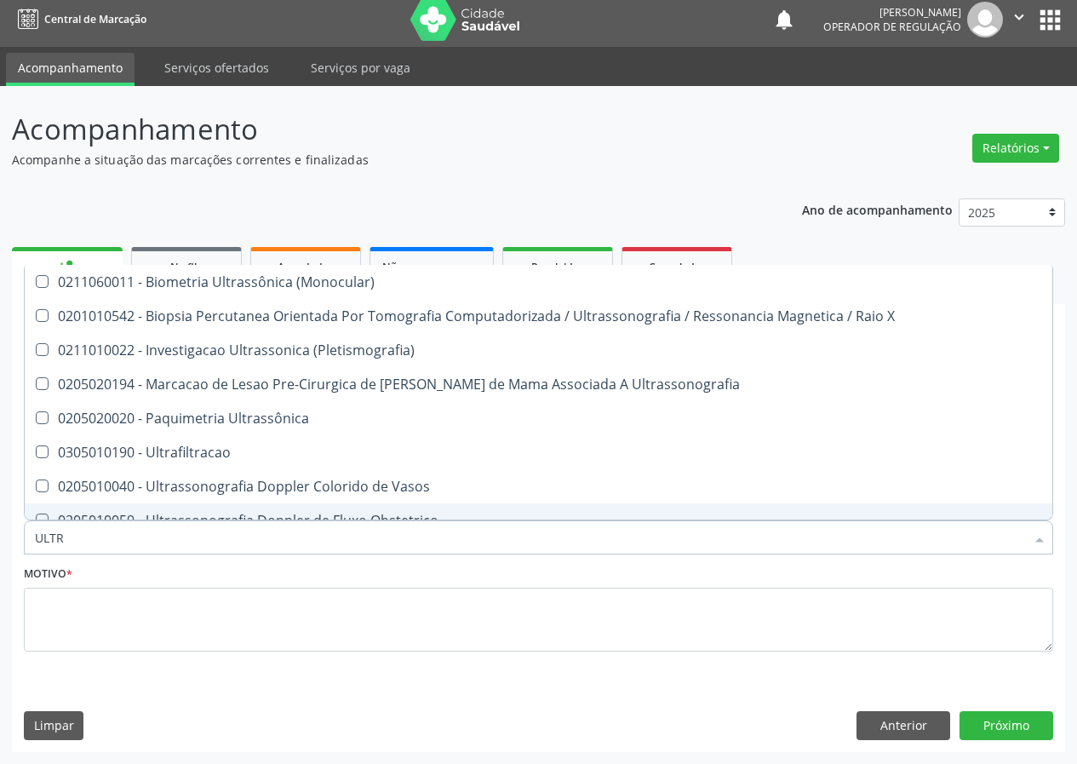
type input "ULTRA"
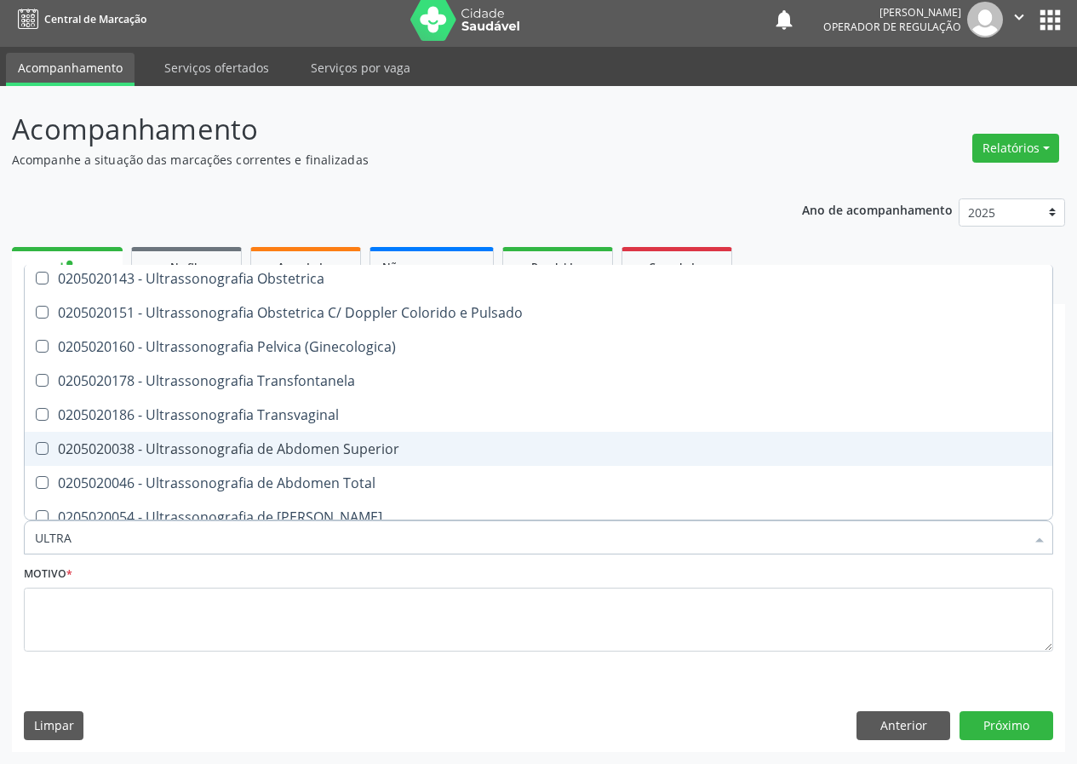
scroll to position [563, 0]
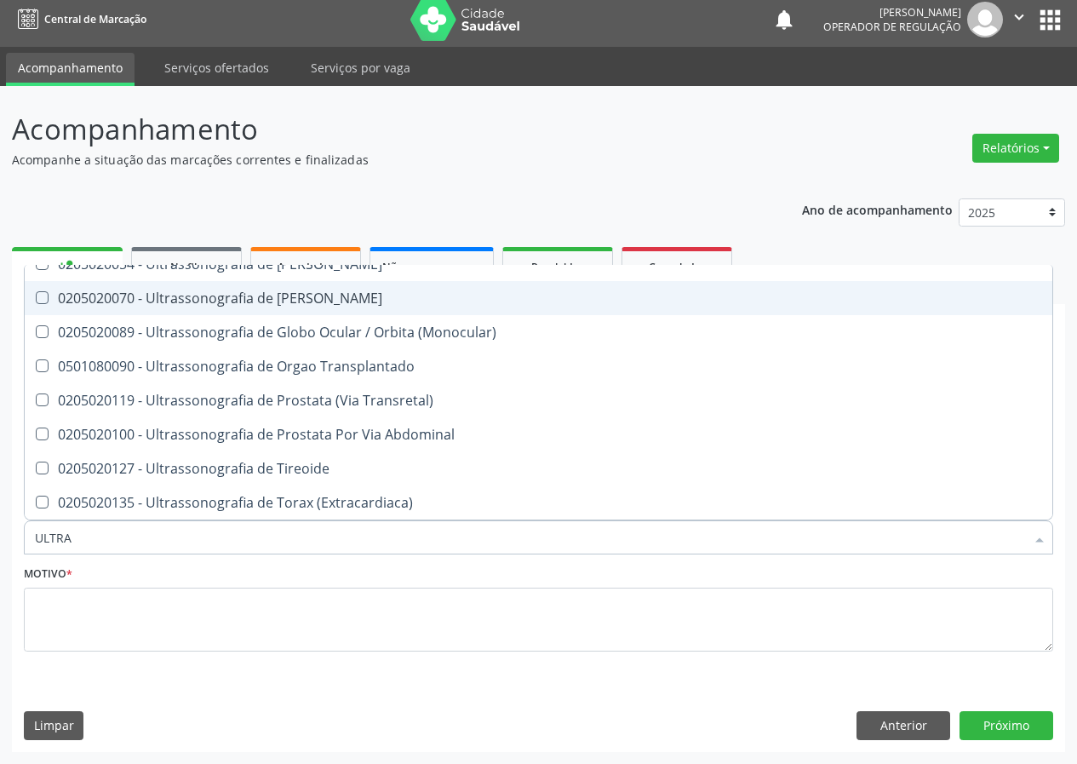
drag, startPoint x: 293, startPoint y: 298, endPoint x: 249, endPoint y: 328, distance: 53.4
click at [290, 300] on div "0205020070 - Ultrassonografia de Bolsa Escrotal" at bounding box center [538, 298] width 1007 height 14
checkbox Escrotal "true"
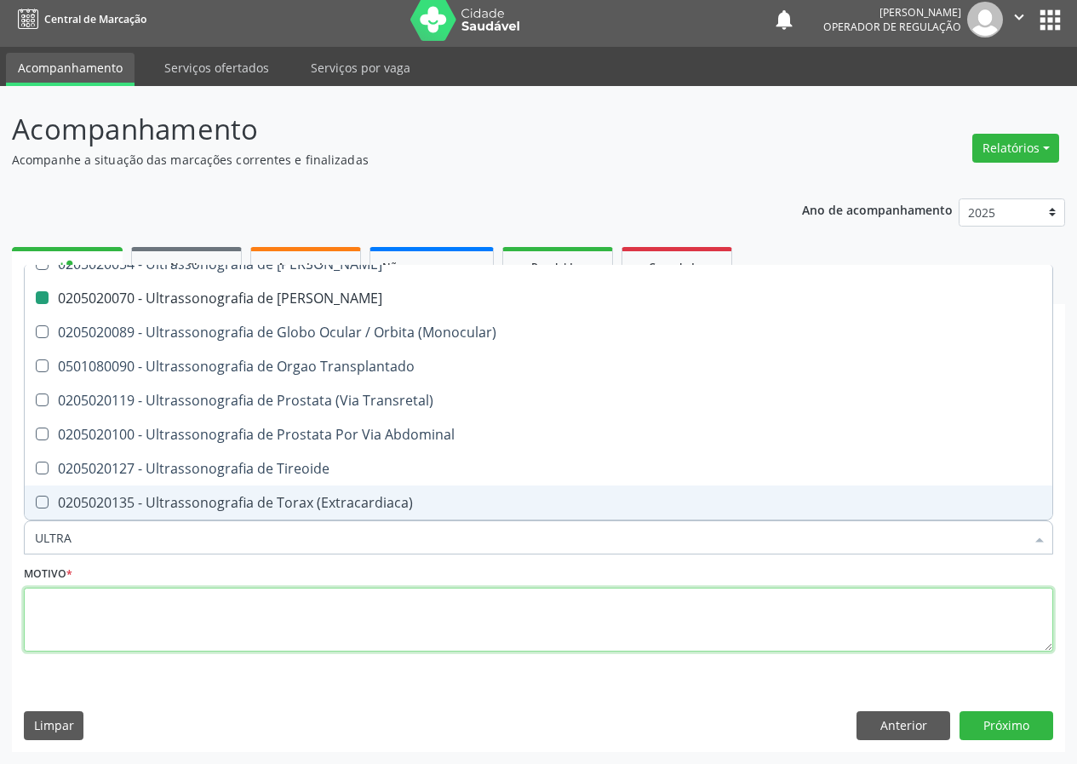
drag, startPoint x: 131, startPoint y: 631, endPoint x: 155, endPoint y: 588, distance: 48.8
click at [153, 591] on textarea at bounding box center [538, 619] width 1029 height 65
checkbox X "true"
checkbox Escrotal "false"
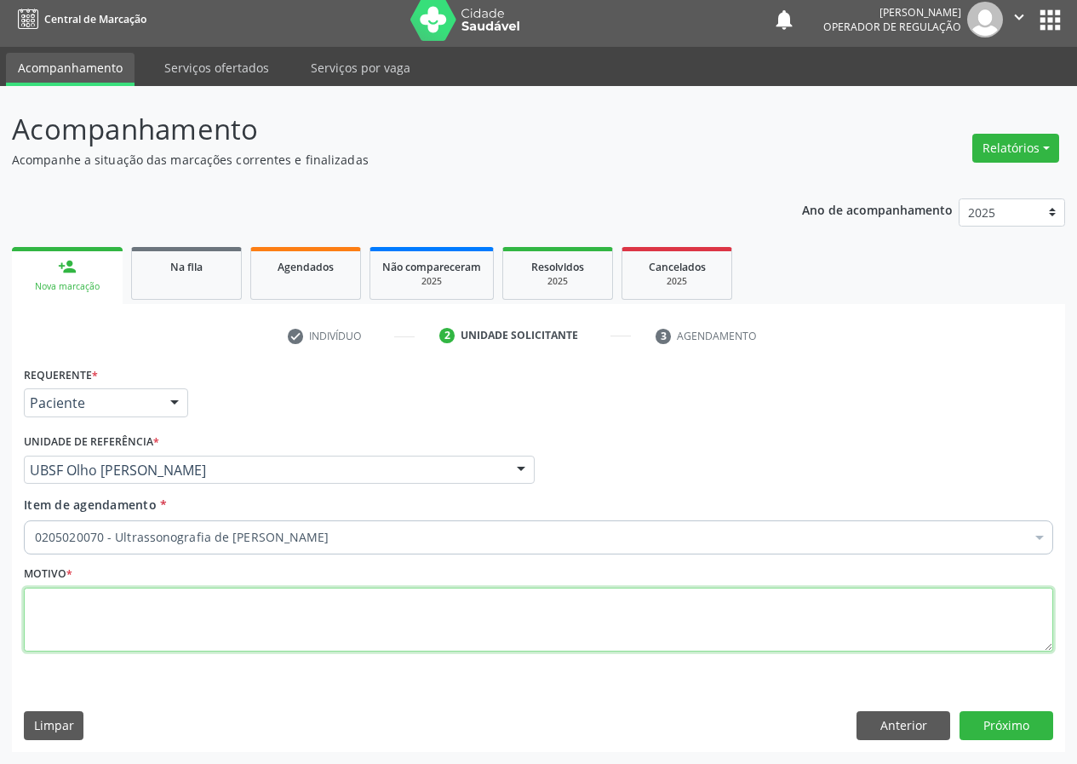
scroll to position [0, 0]
type textarea "AVALIAÇÃO"
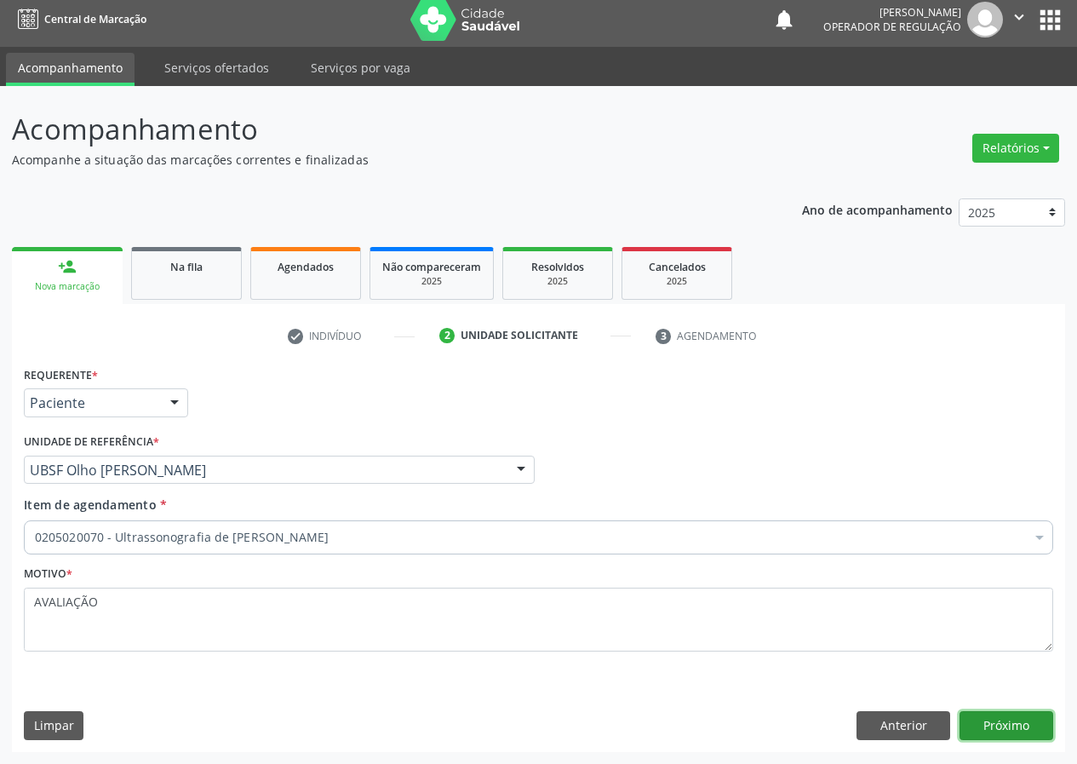
click at [1013, 719] on button "Próximo" at bounding box center [1006, 725] width 94 height 29
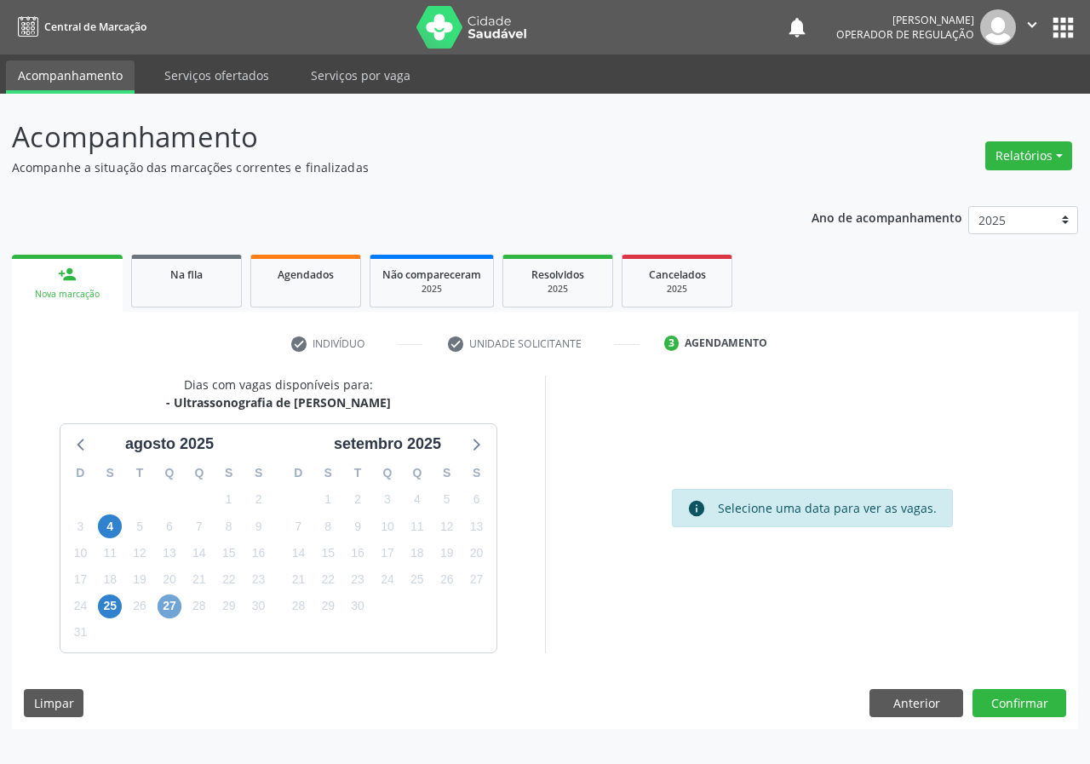
click at [166, 609] on span "27" at bounding box center [169, 606] width 24 height 24
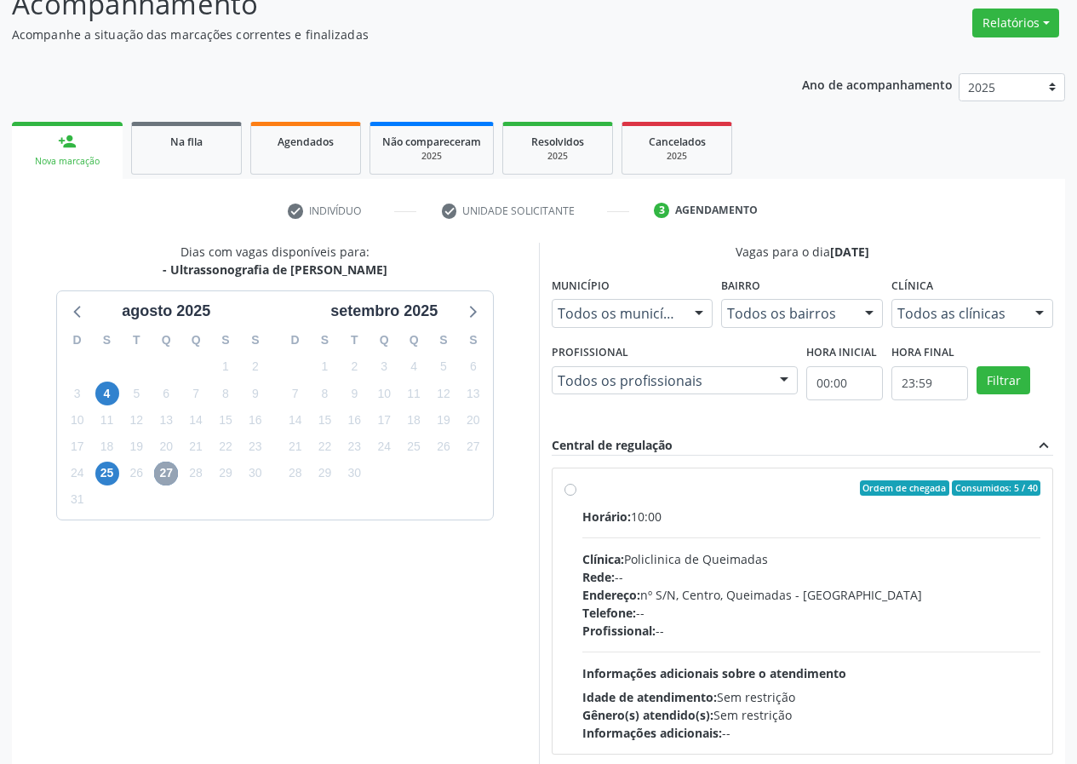
scroll to position [223, 0]
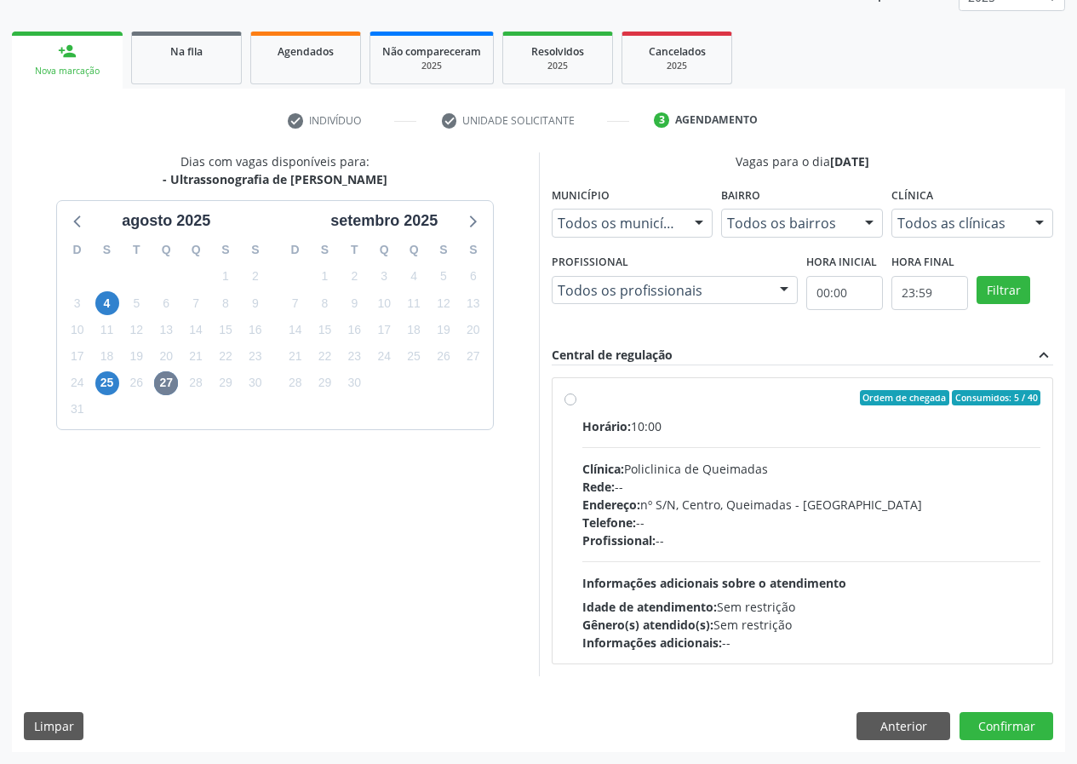
click at [582, 401] on label "Ordem de chegada Consumidos: 5 / 40 Horário: 10:00 Clínica: Policlinica de Quei…" at bounding box center [811, 520] width 459 height 261
click at [575, 401] on input "Ordem de chegada Consumidos: 5 / 40 Horário: 10:00 Clínica: Policlinica de Quei…" at bounding box center [570, 397] width 12 height 15
radio input "true"
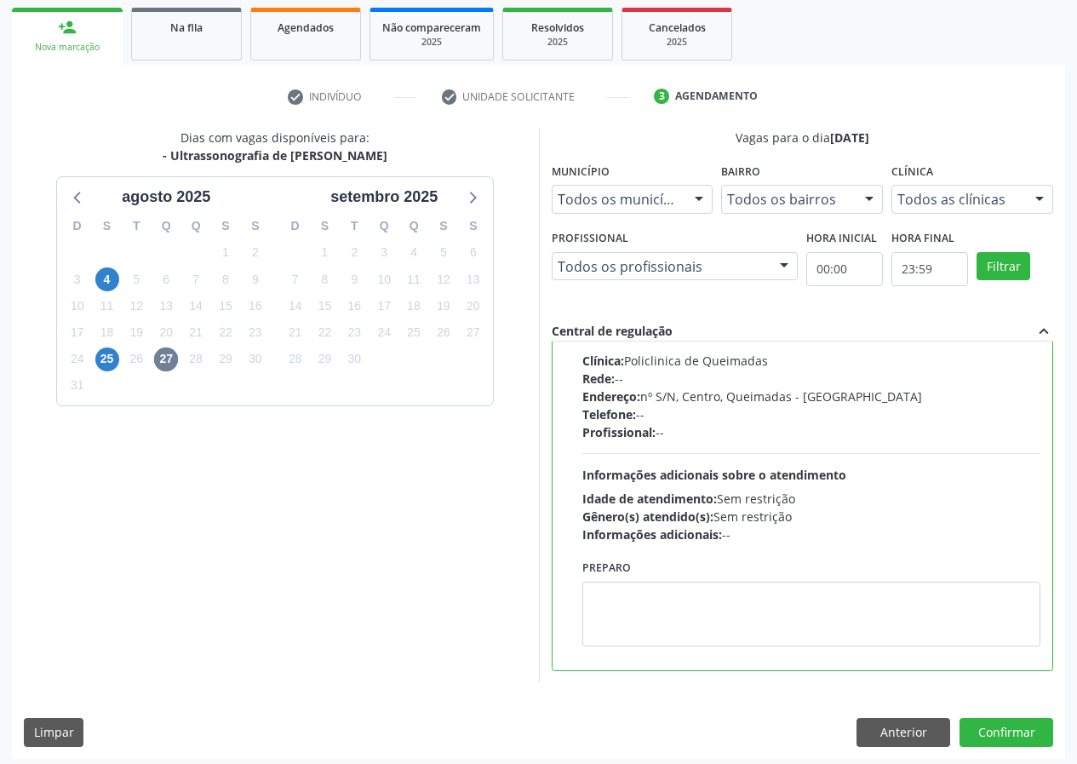
scroll to position [254, 0]
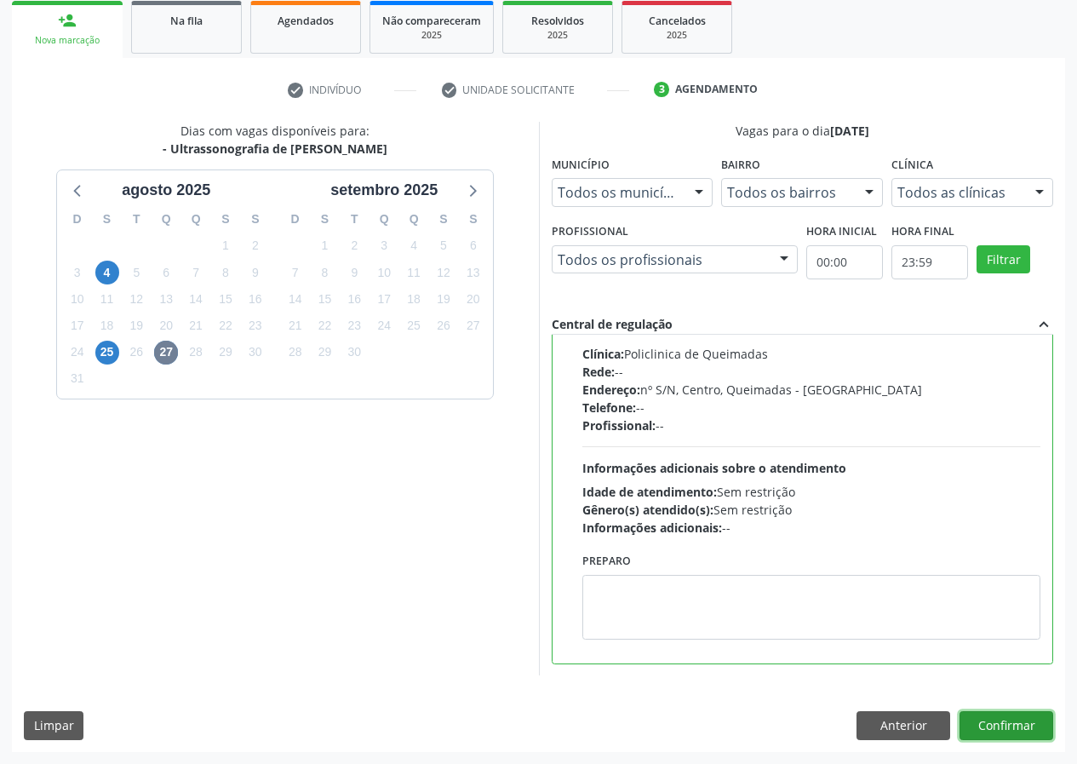
click at [1009, 719] on button "Confirmar" at bounding box center [1006, 725] width 94 height 29
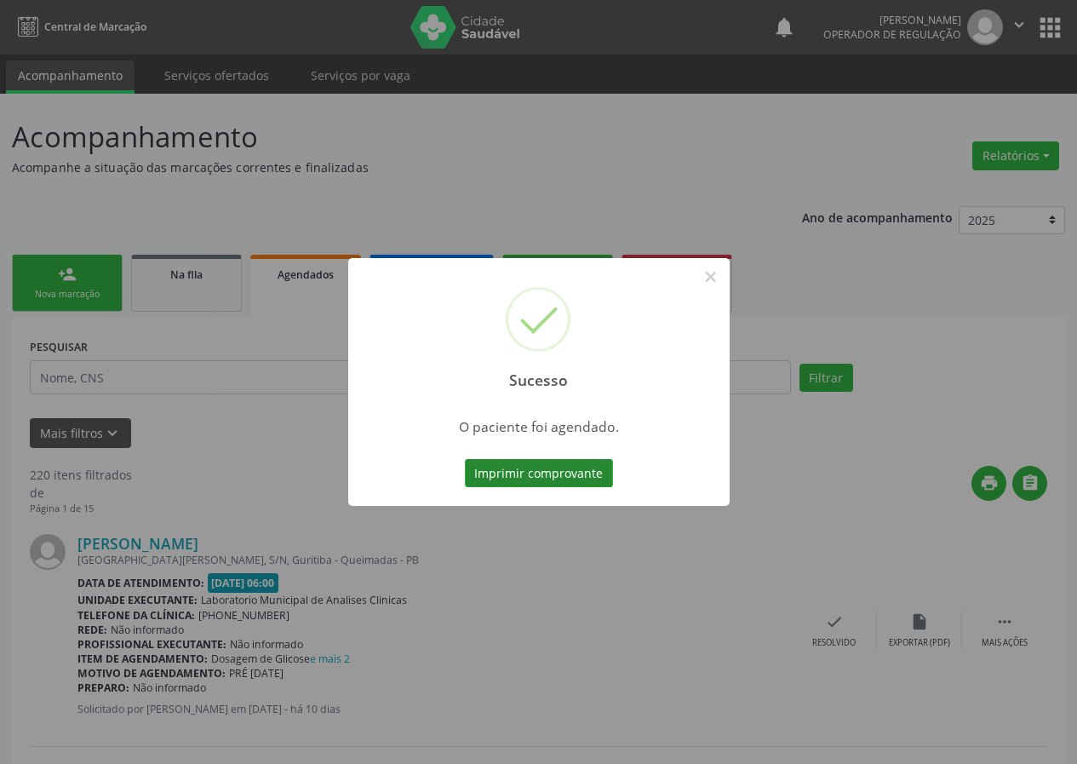
click at [546, 476] on button "Imprimir comprovante" at bounding box center [539, 473] width 148 height 29
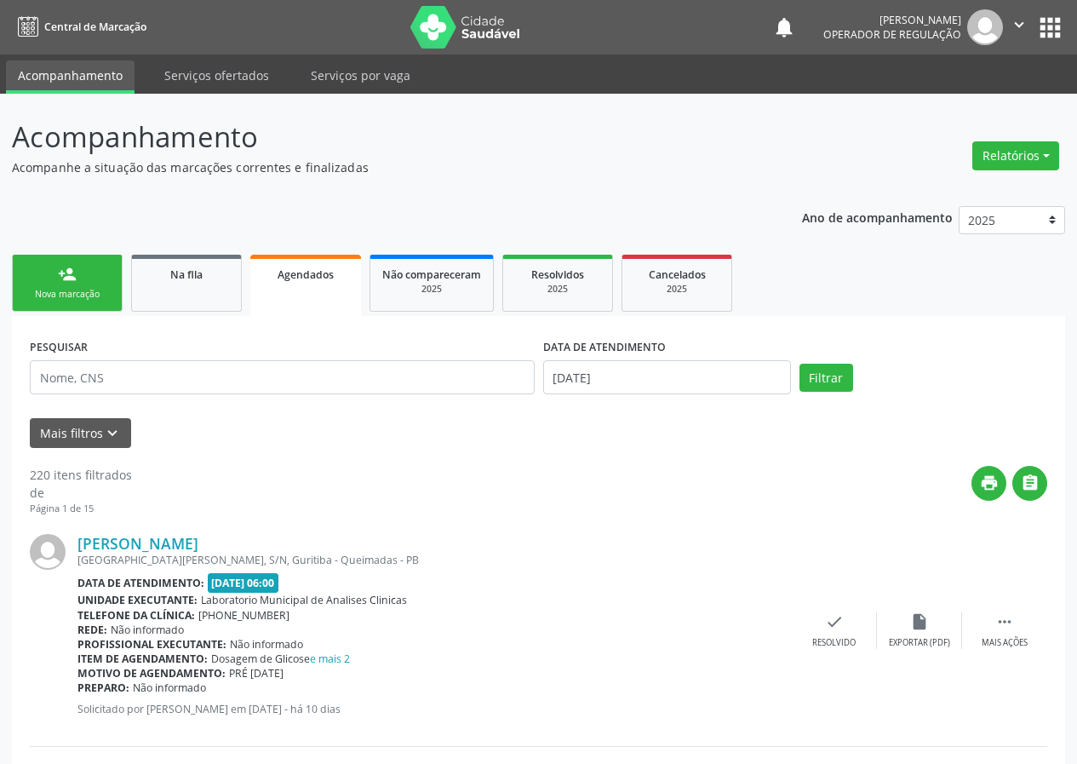
click at [63, 285] on link "person_add Nova marcação" at bounding box center [67, 283] width 111 height 57
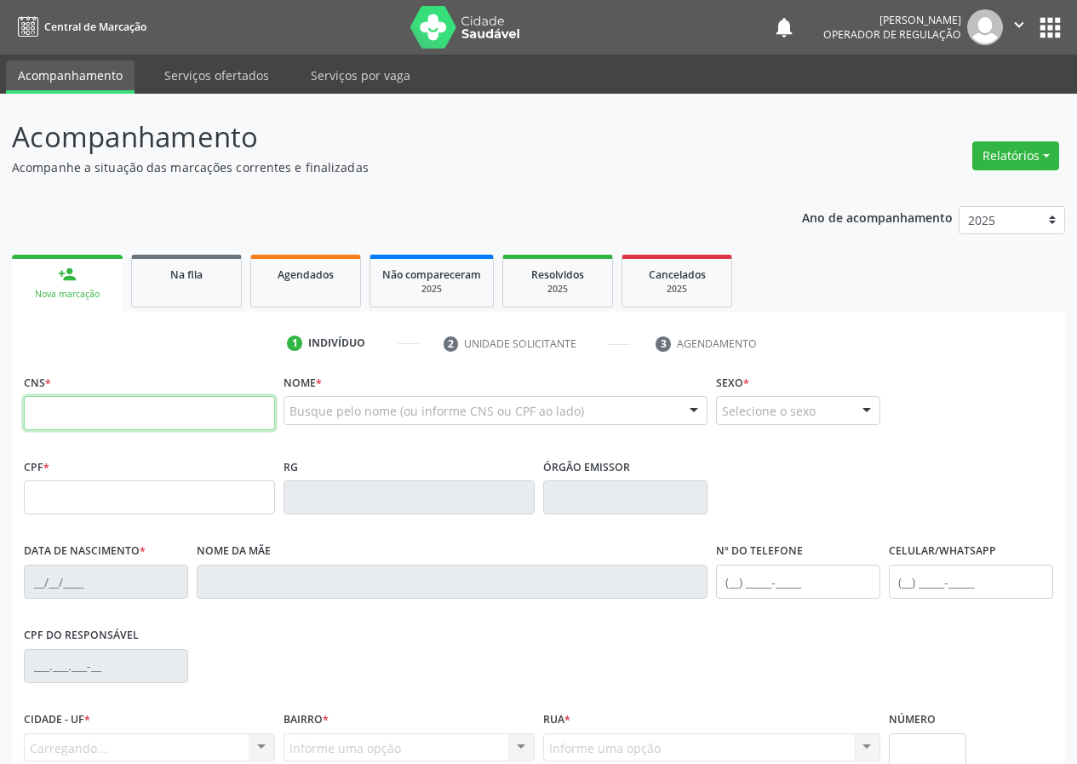
click at [60, 399] on input "text" at bounding box center [149, 413] width 251 height 34
click at [43, 403] on input "text" at bounding box center [149, 413] width 251 height 34
type input "702 1047 4112 1194"
type input "125.384.334-10"
type input "16/06/1997"
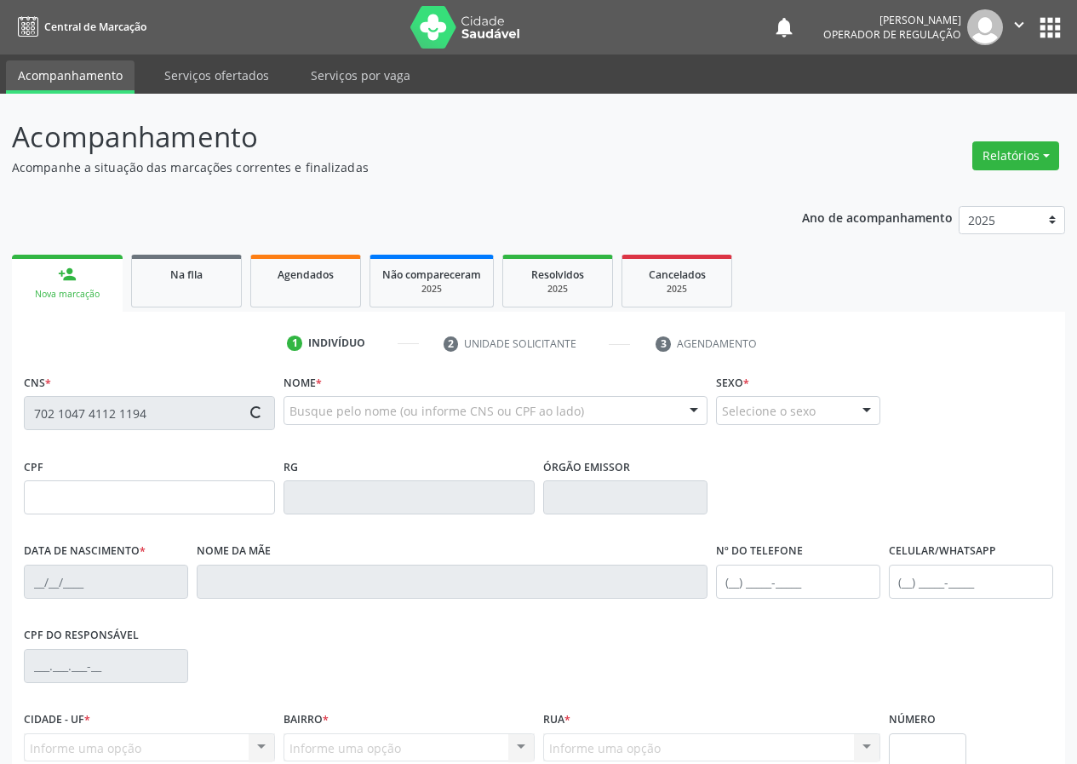
type input "Joana Darc de Luna Silva Cassemiro"
type input "(83) 99395-3917"
type input "518.638.804-10"
type input "238"
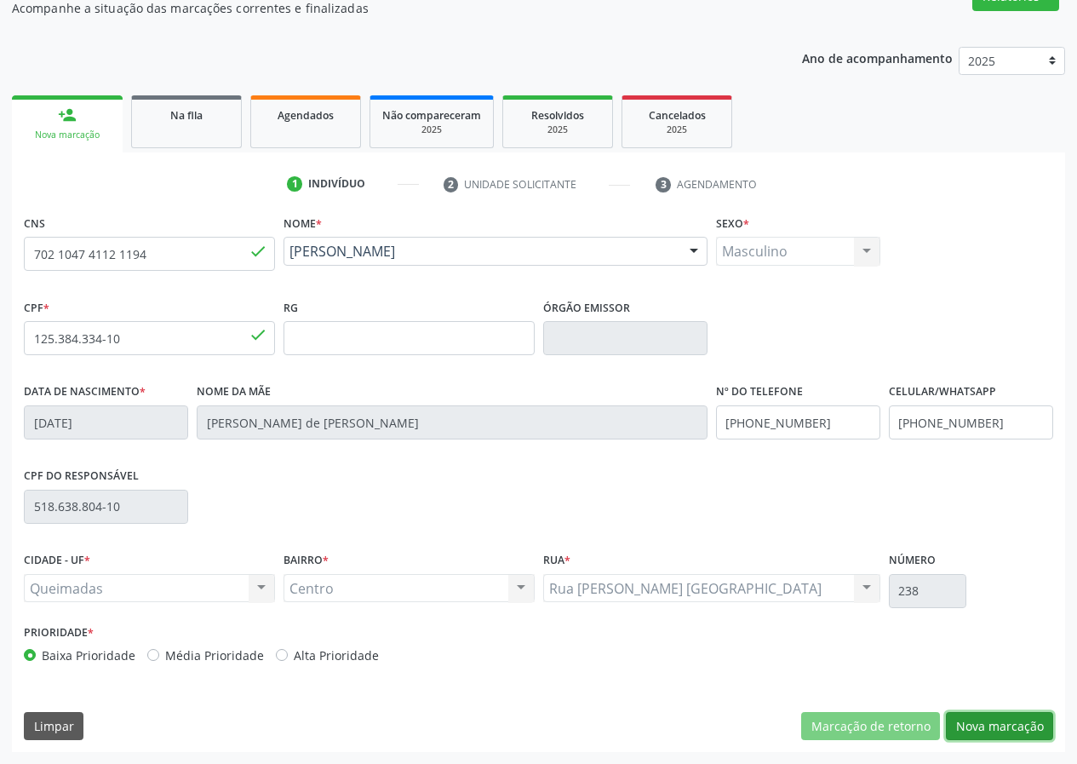
drag, startPoint x: 1010, startPoint y: 722, endPoint x: 117, endPoint y: 378, distance: 956.8
click at [982, 718] on button "Nova marcação" at bounding box center [999, 726] width 107 height 29
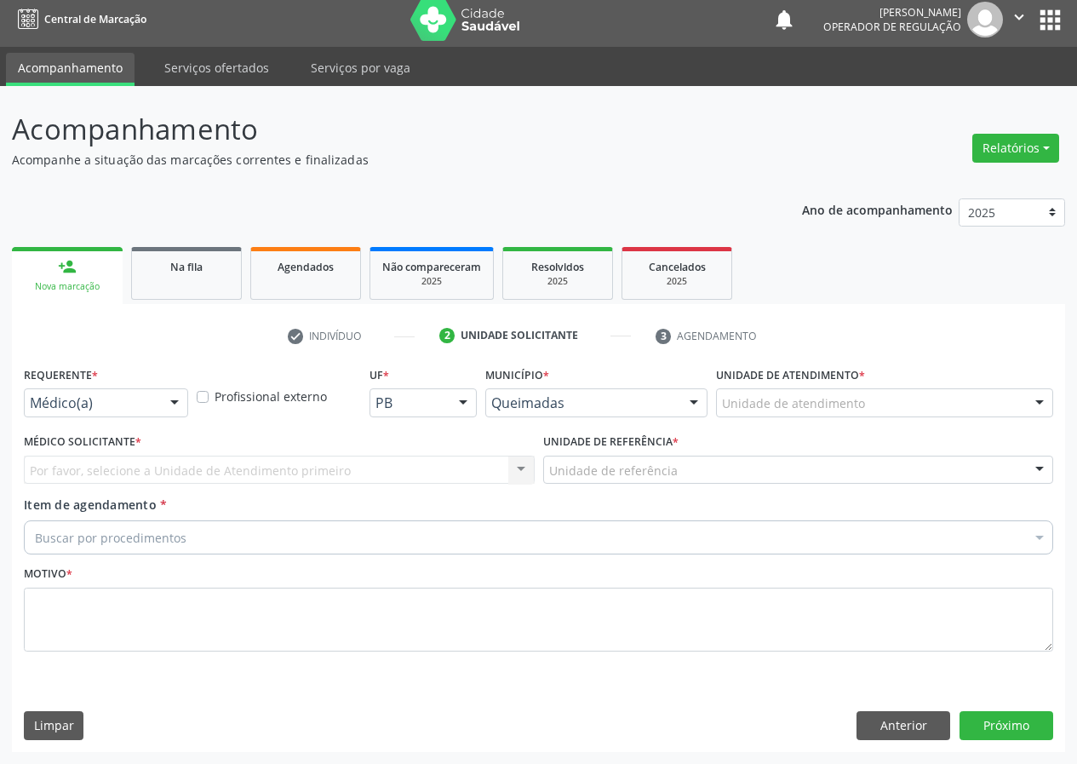
scroll to position [8, 0]
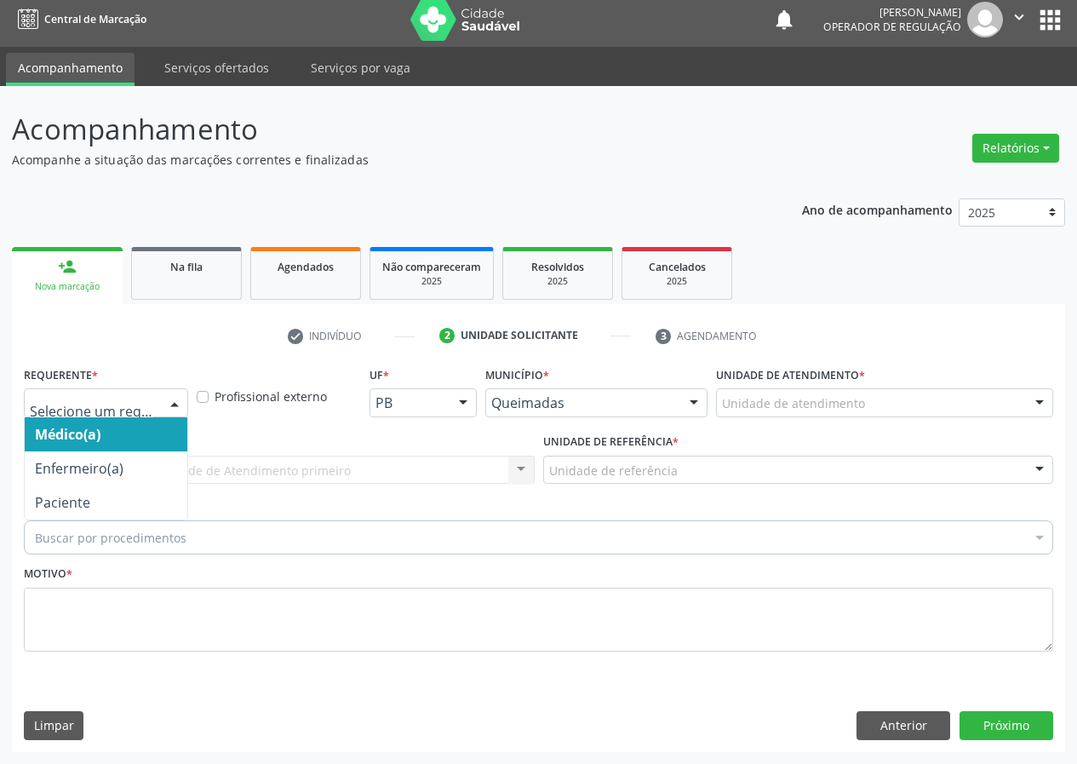
drag, startPoint x: 168, startPoint y: 400, endPoint x: 190, endPoint y: 441, distance: 46.5
click at [171, 404] on div at bounding box center [175, 403] width 26 height 29
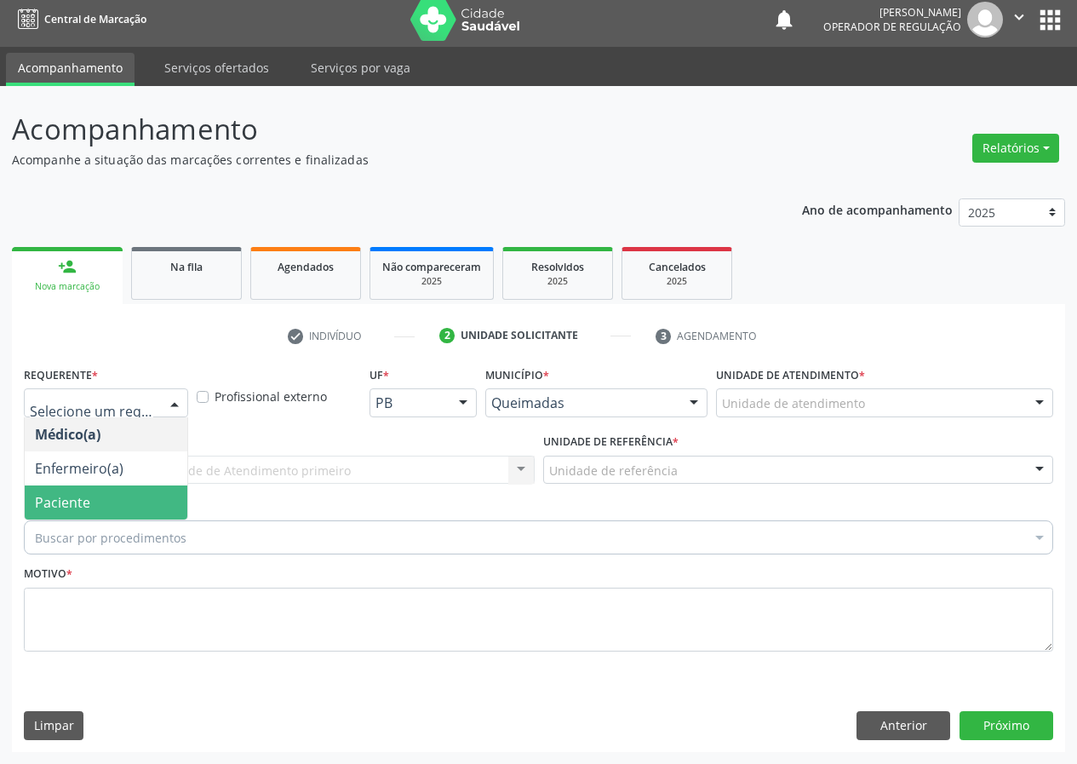
drag, startPoint x: 163, startPoint y: 509, endPoint x: 443, endPoint y: 493, distance: 279.7
click at [176, 505] on span "Paciente" at bounding box center [106, 502] width 163 height 34
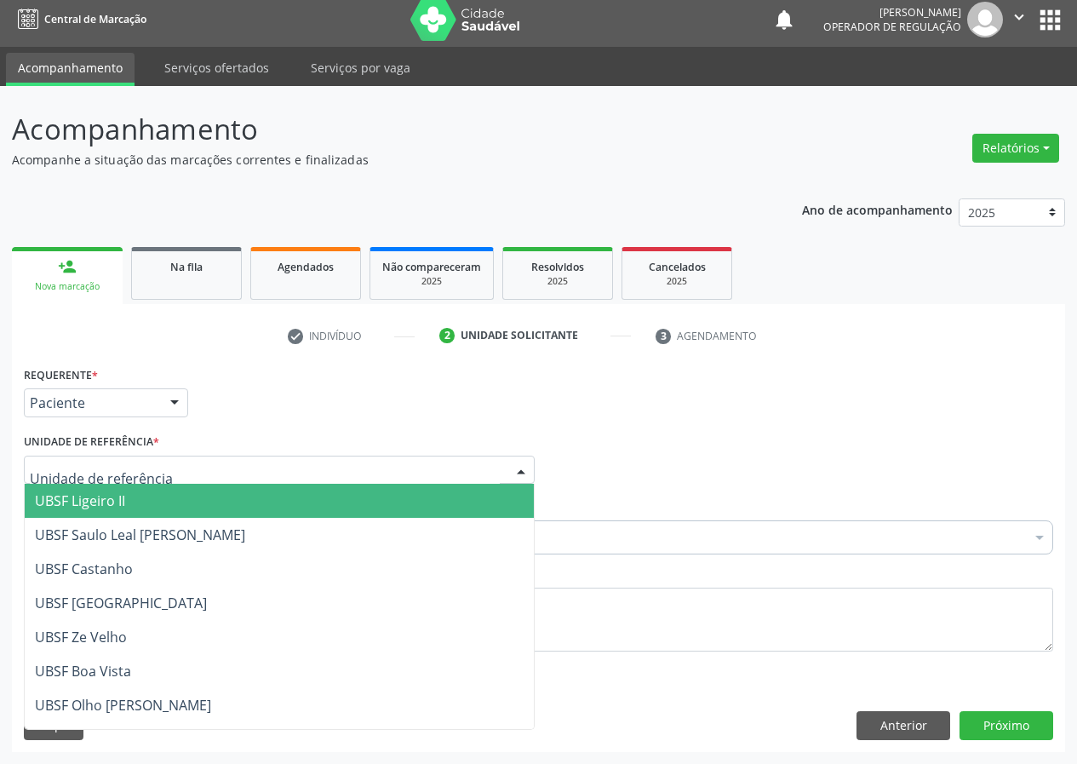
drag, startPoint x: 512, startPoint y: 472, endPoint x: 269, endPoint y: 529, distance: 249.0
click at [493, 479] on div "UBSF Ligeiro II UBSF Saulo Leal Ernesto de Melo UBSF Castanho UBSF Baixa Verde …" at bounding box center [279, 469] width 511 height 29
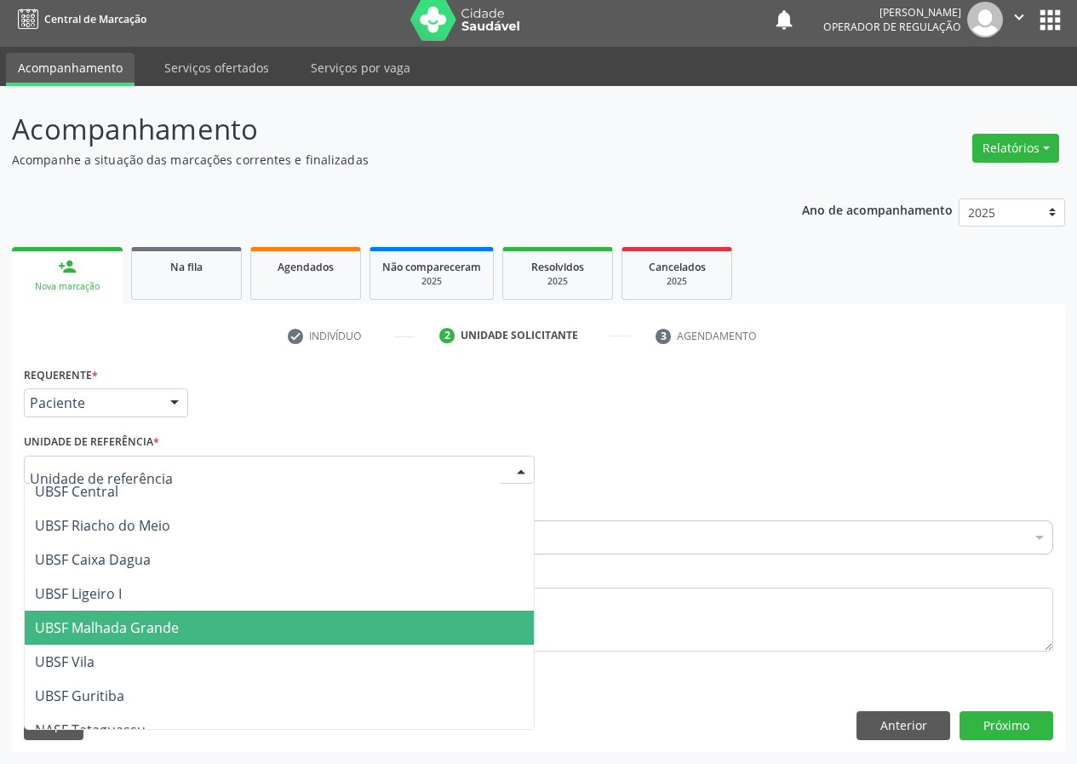
scroll to position [266, 0]
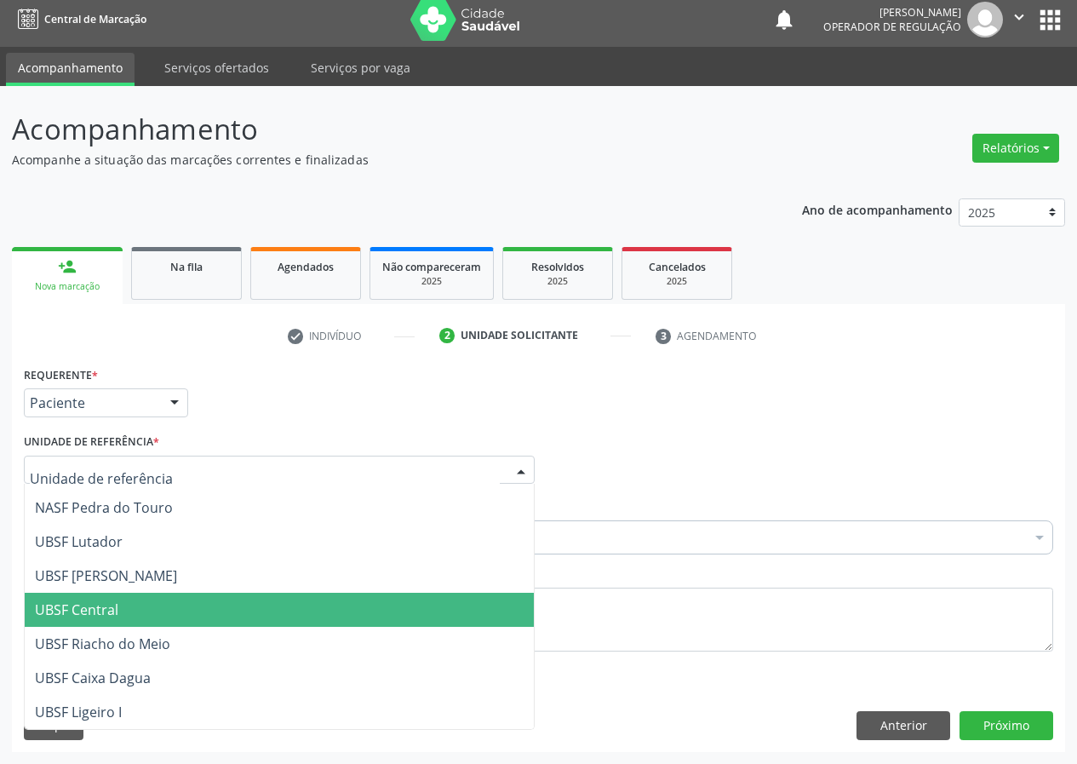
drag, startPoint x: 100, startPoint y: 602, endPoint x: 43, endPoint y: 601, distance: 57.0
click at [94, 604] on span "UBSF Central" at bounding box center [76, 609] width 83 height 19
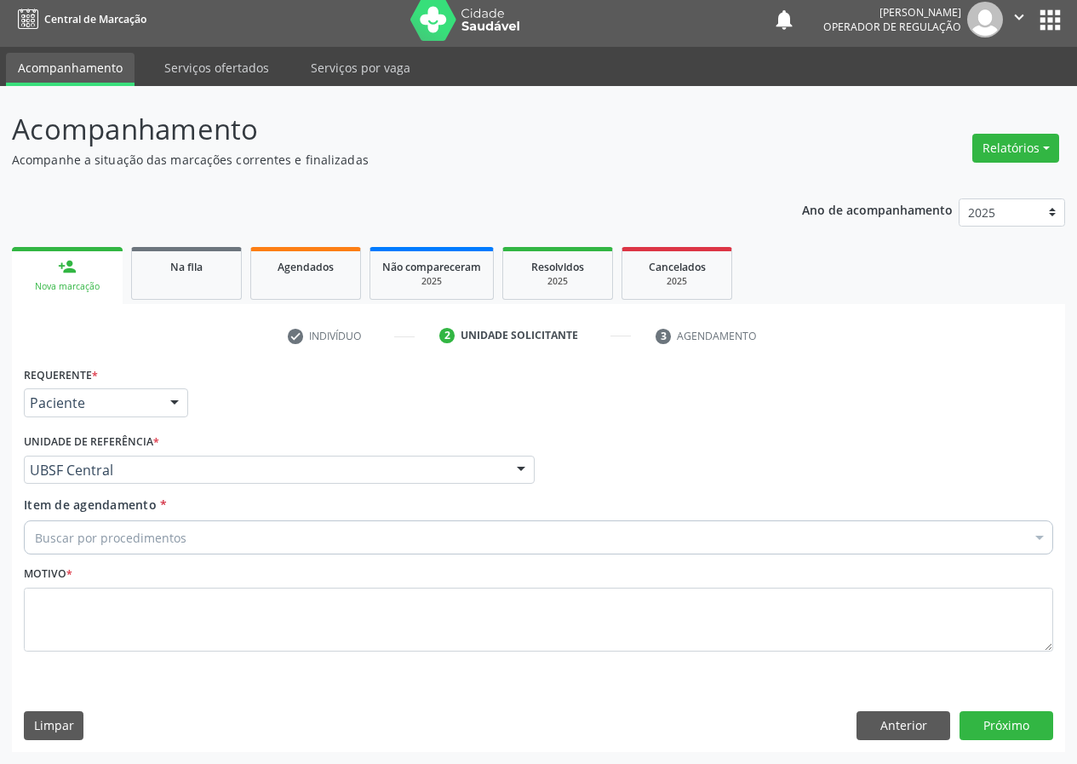
drag, startPoint x: 55, startPoint y: 541, endPoint x: 53, endPoint y: 440, distance: 100.5
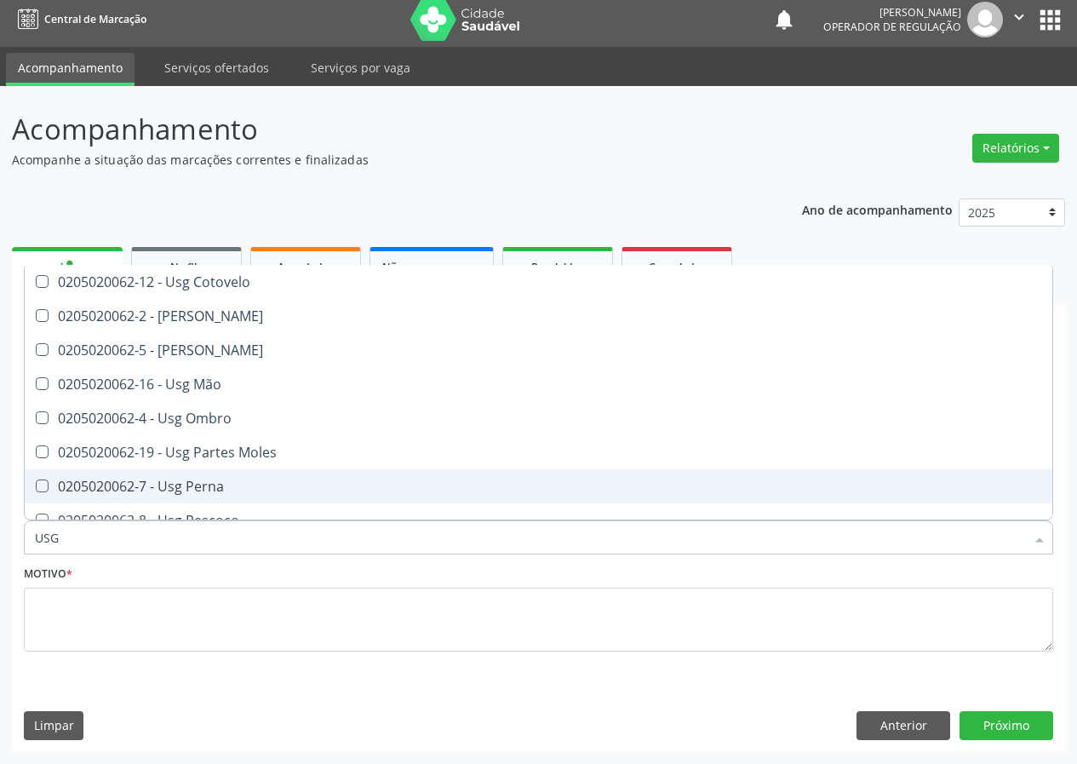
scroll to position [255, 0]
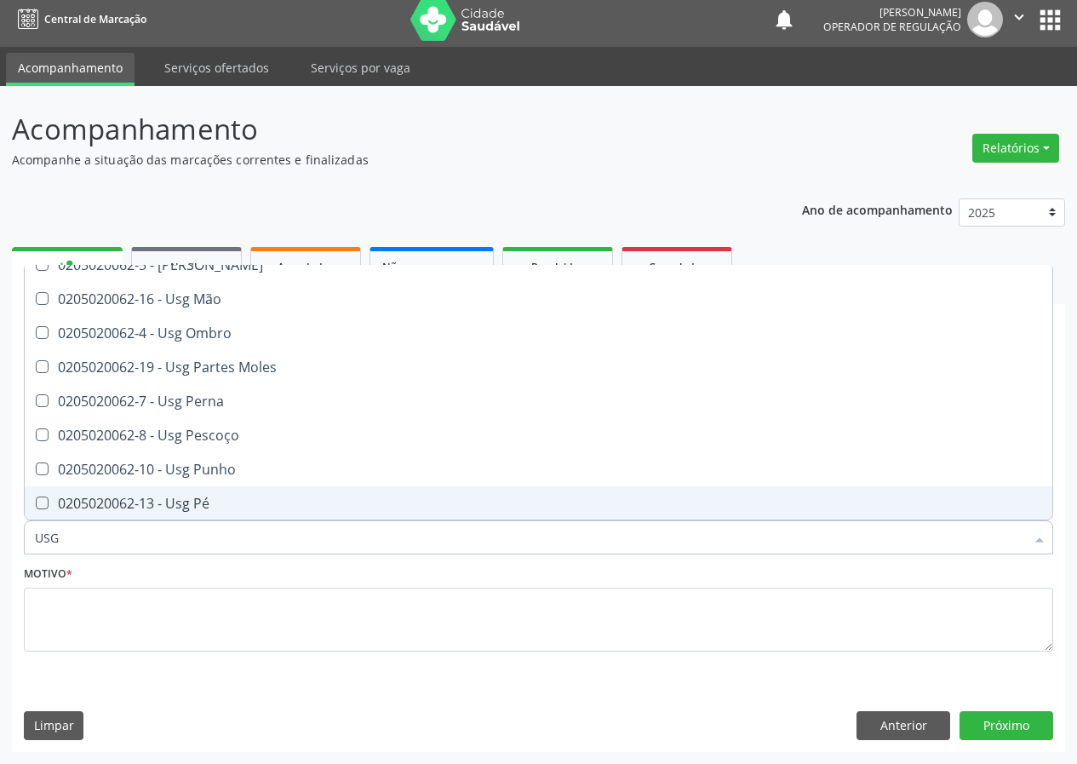
drag, startPoint x: 62, startPoint y: 531, endPoint x: 0, endPoint y: 507, distance: 66.6
click at [0, 528] on div "Acompanhamento Acompanhe a situação das marcações correntes e finalizadas Relat…" at bounding box center [538, 425] width 1077 height 678
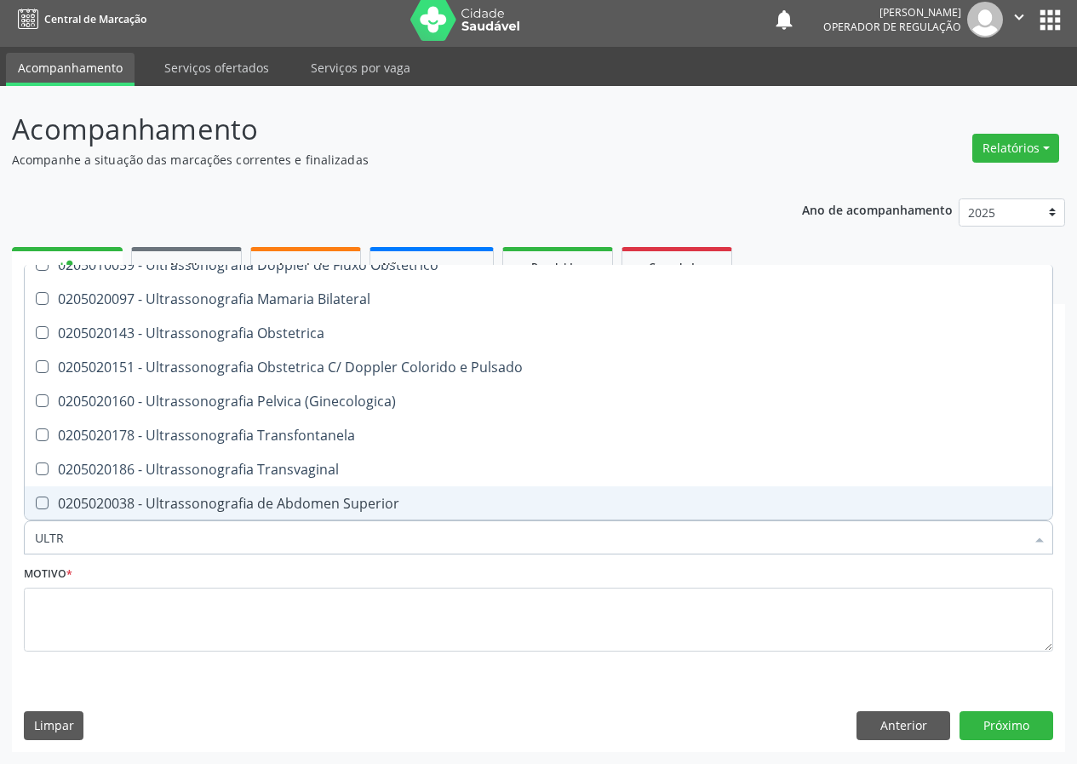
type input "ULTRA"
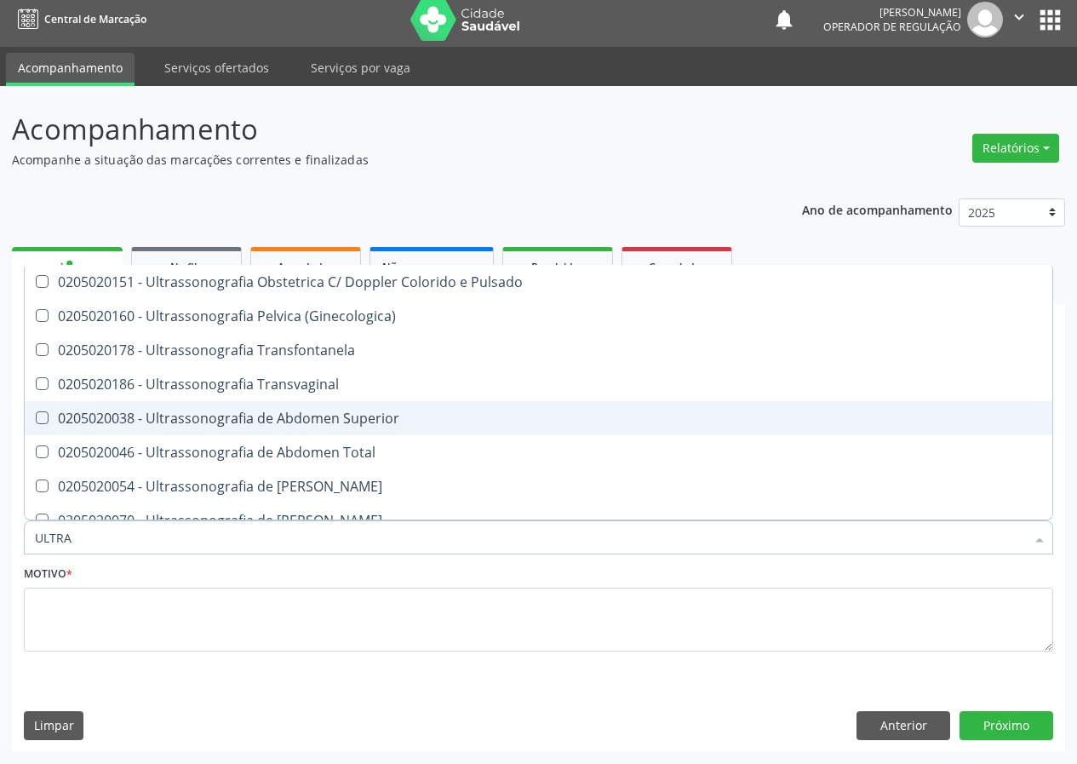
scroll to position [426, 0]
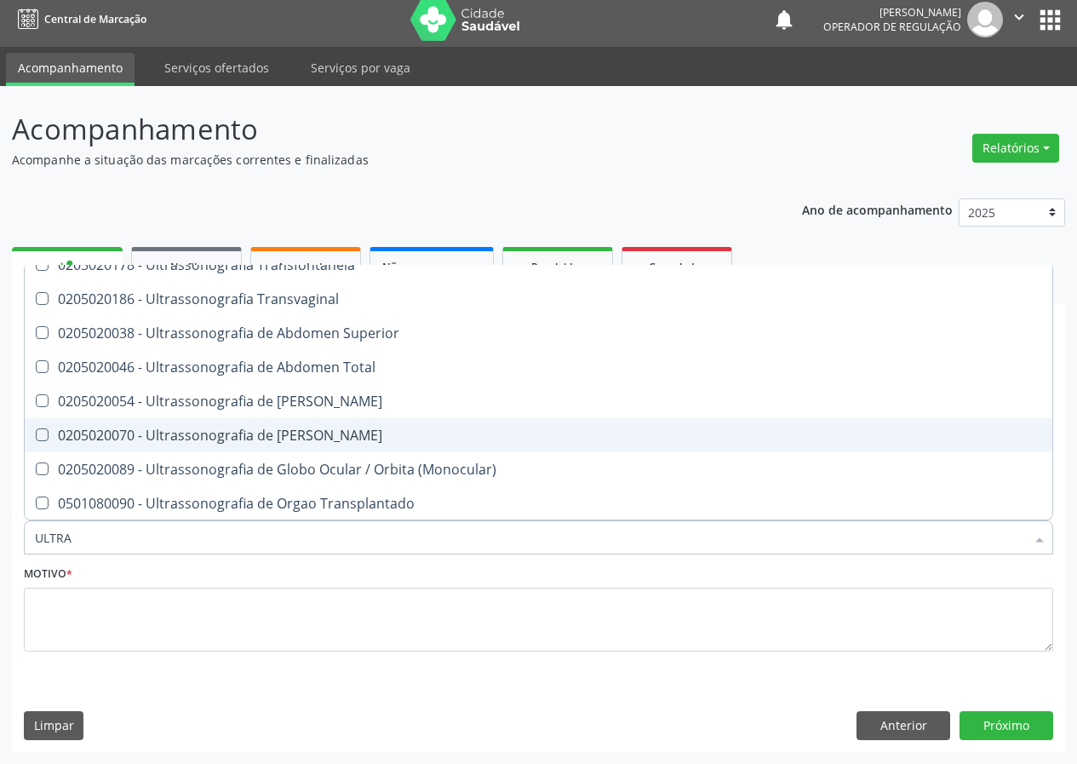
drag, startPoint x: 303, startPoint y: 427, endPoint x: 228, endPoint y: 483, distance: 93.6
click at [294, 441] on div "0205020070 - Ultrassonografia de Bolsa Escrotal" at bounding box center [538, 435] width 1007 height 14
checkbox Escrotal "true"
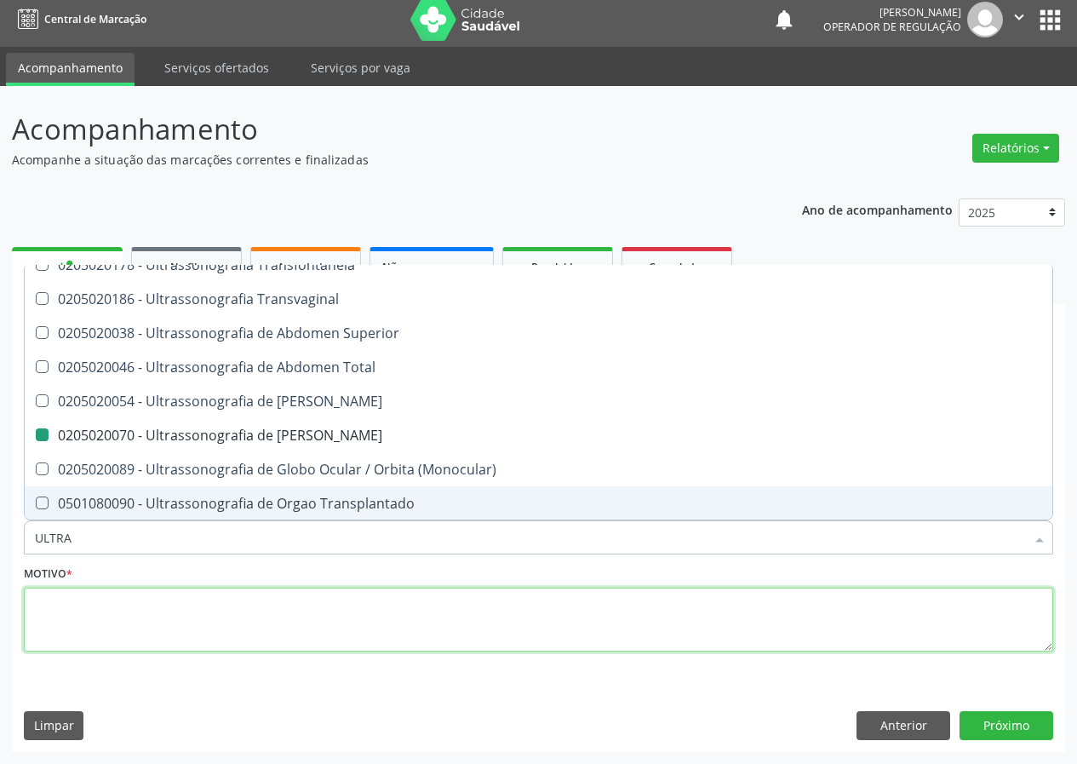
drag, startPoint x: 143, startPoint y: 633, endPoint x: 189, endPoint y: 599, distance: 57.2
click at [186, 599] on textarea at bounding box center [538, 619] width 1029 height 65
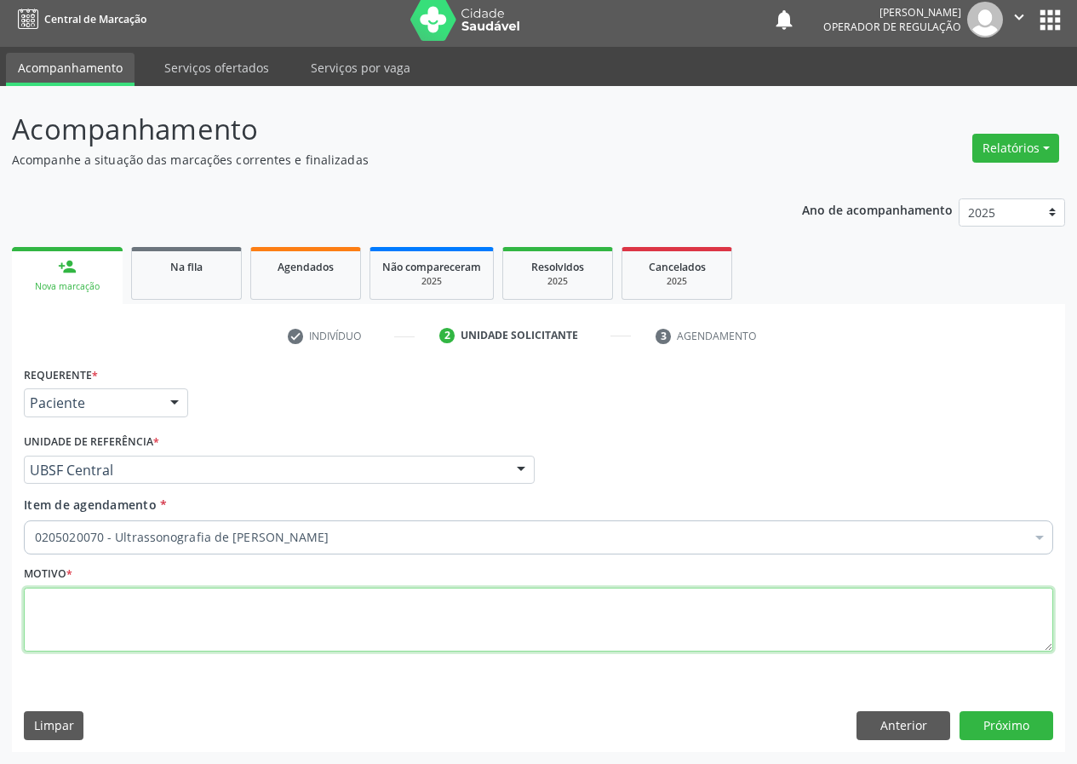
scroll to position [0, 0]
type textarea "AVALIAÇÃO"
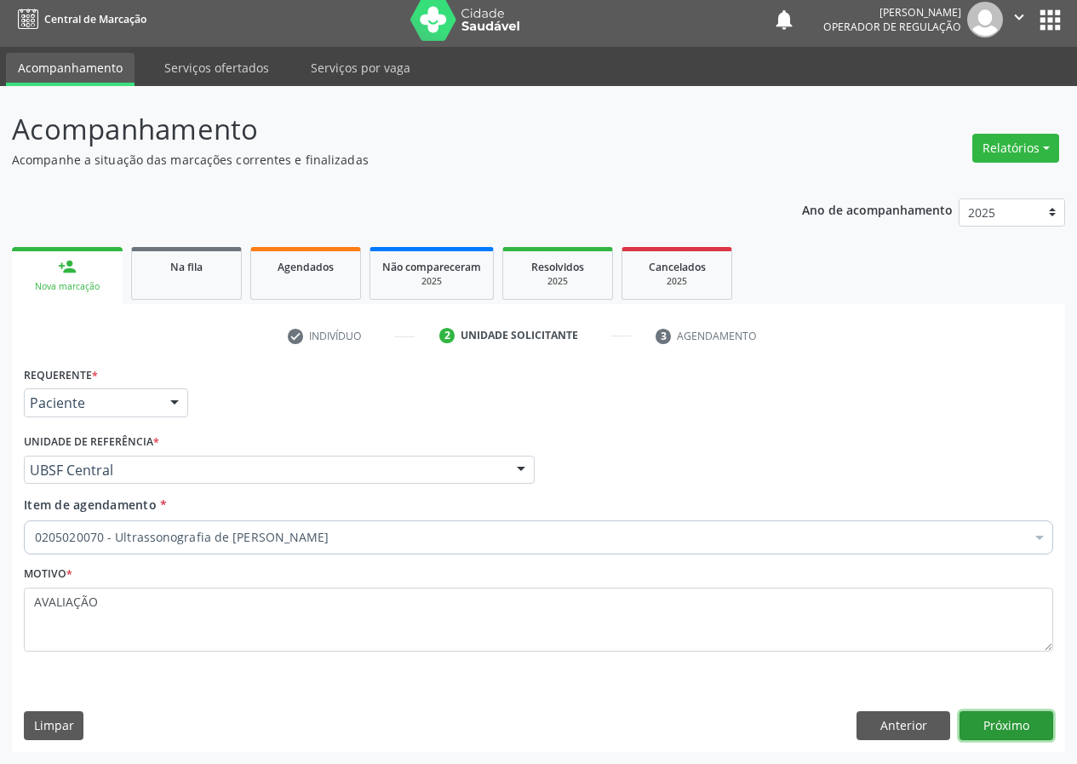
drag, startPoint x: 1006, startPoint y: 727, endPoint x: 984, endPoint y: 720, distance: 23.2
click at [984, 720] on button "Próximo" at bounding box center [1006, 725] width 94 height 29
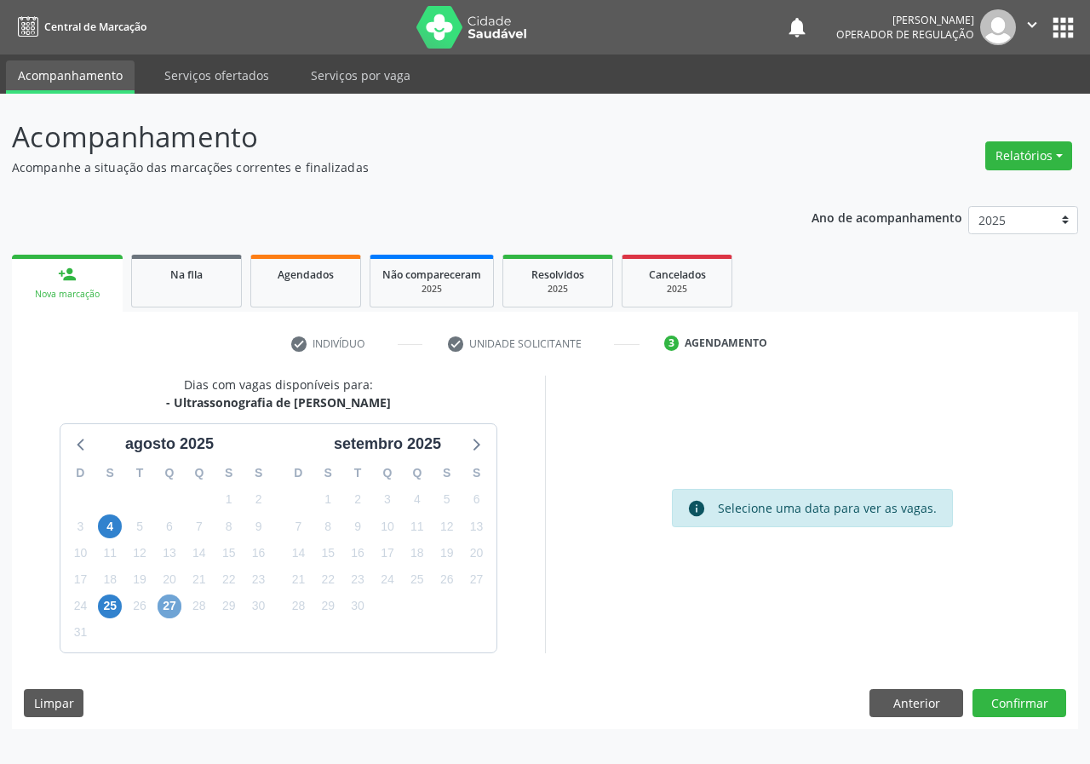
drag, startPoint x: 170, startPoint y: 607, endPoint x: 506, endPoint y: 588, distance: 335.9
click at [172, 607] on span "27" at bounding box center [169, 606] width 24 height 24
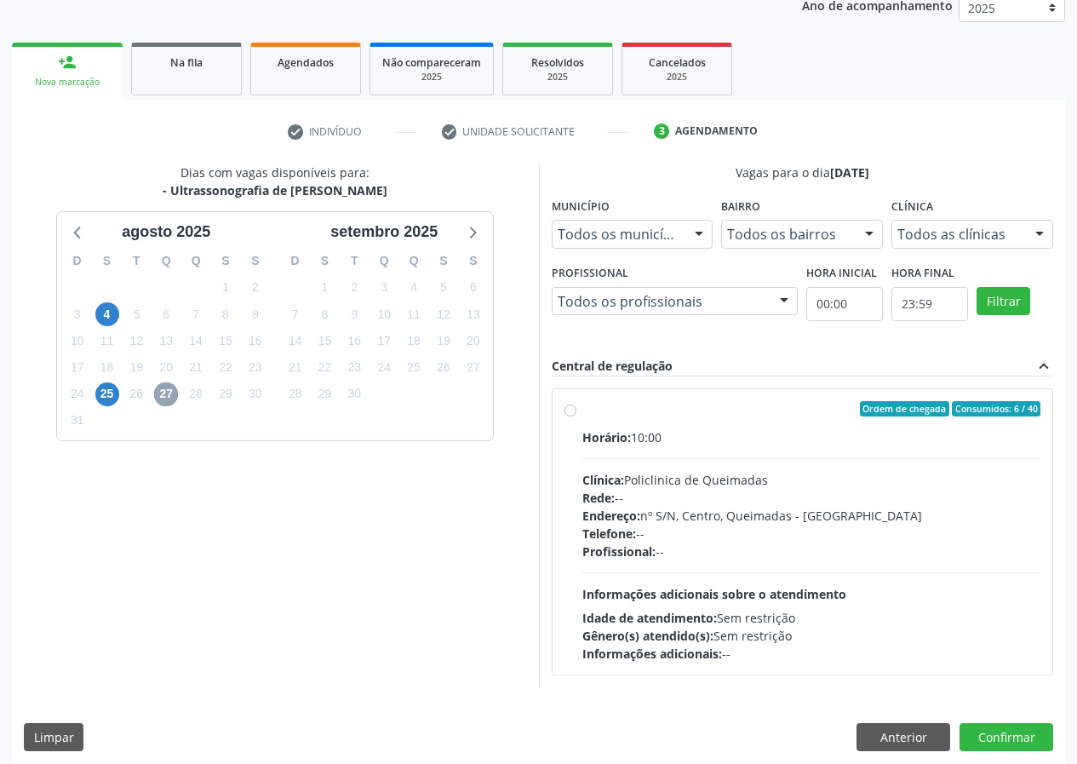
scroll to position [223, 0]
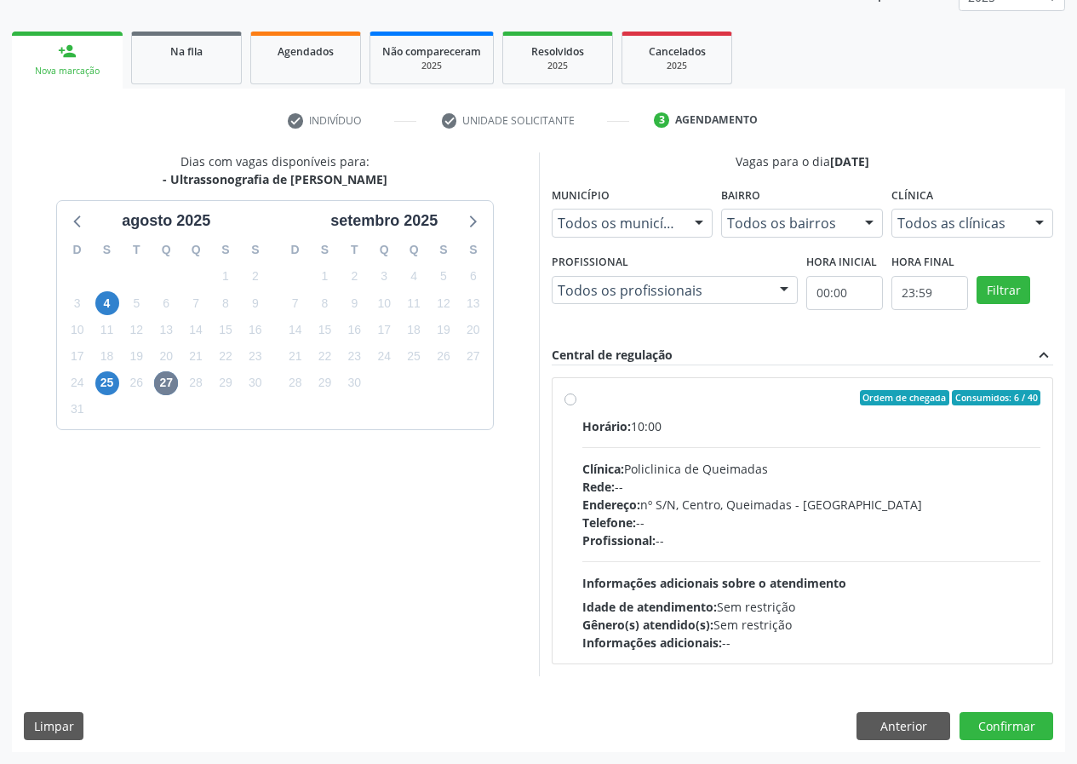
drag, startPoint x: 571, startPoint y: 398, endPoint x: 718, endPoint y: 762, distance: 391.8
click at [582, 403] on label "Ordem de chegada Consumidos: 6 / 40 Horário: 10:00 Clínica: Policlinica de Quei…" at bounding box center [811, 520] width 459 height 261
click at [571, 403] on input "Ordem de chegada Consumidos: 6 / 40 Horário: 10:00 Clínica: Policlinica de Quei…" at bounding box center [570, 397] width 12 height 15
radio input "true"
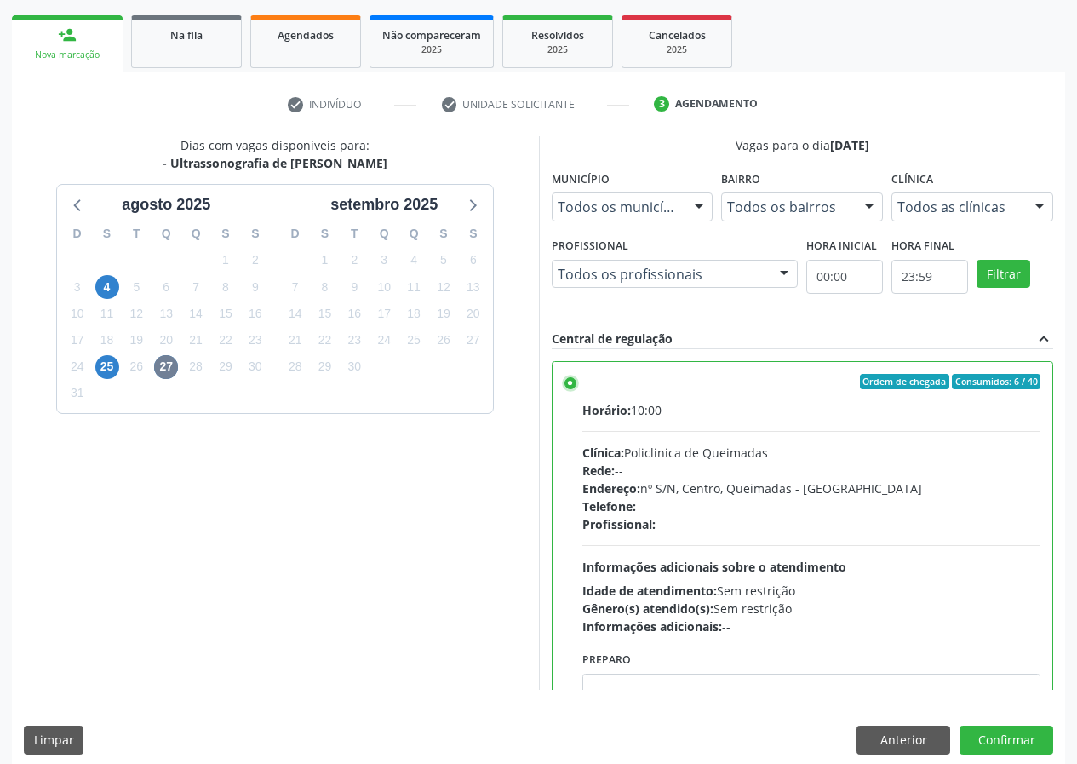
scroll to position [254, 0]
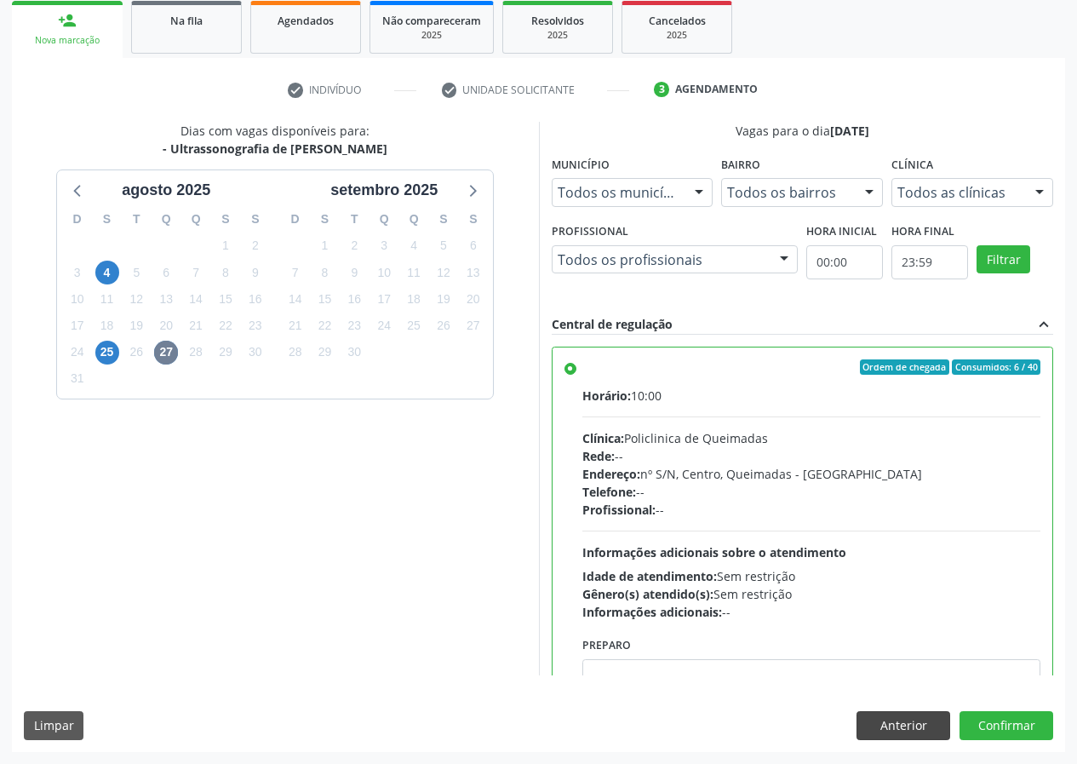
drag, startPoint x: 995, startPoint y: 710, endPoint x: 935, endPoint y: 734, distance: 64.2
click at [993, 711] on div "Dias com vagas disponíveis para: - Ultrassonografia de Bolsa Escrotal agosto 20…" at bounding box center [538, 436] width 1053 height 629
drag, startPoint x: 1007, startPoint y: 726, endPoint x: 846, endPoint y: 752, distance: 163.0
click at [998, 725] on button "Confirmar" at bounding box center [1006, 725] width 94 height 29
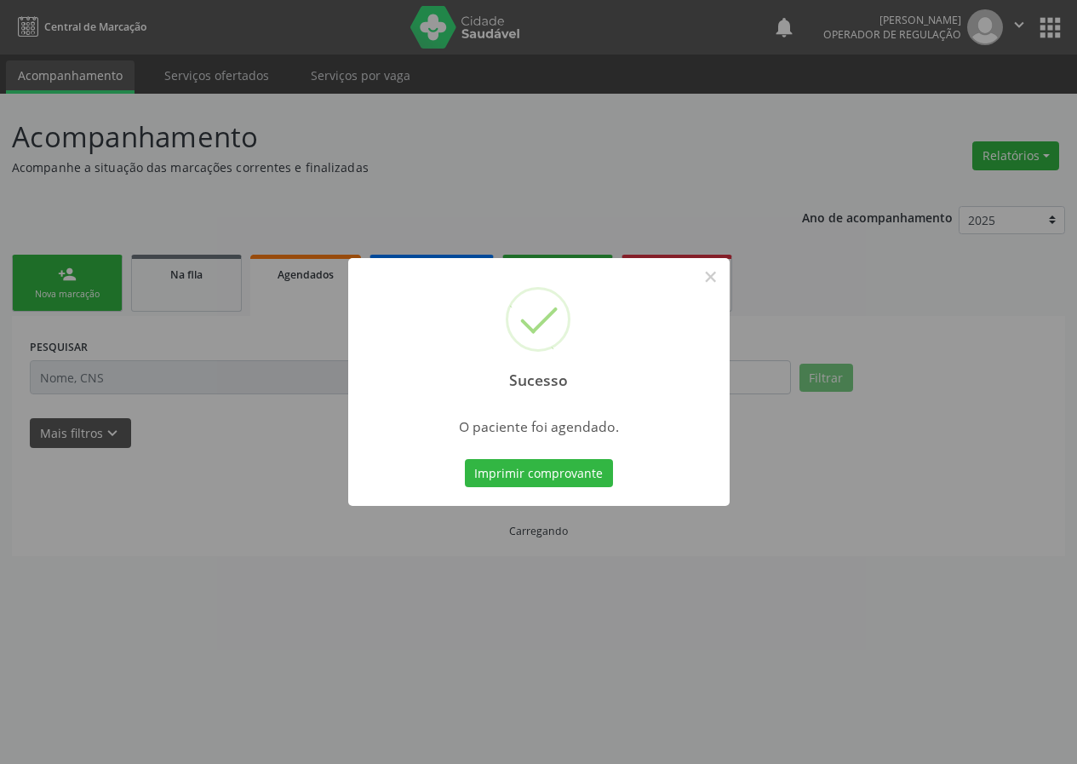
scroll to position [0, 0]
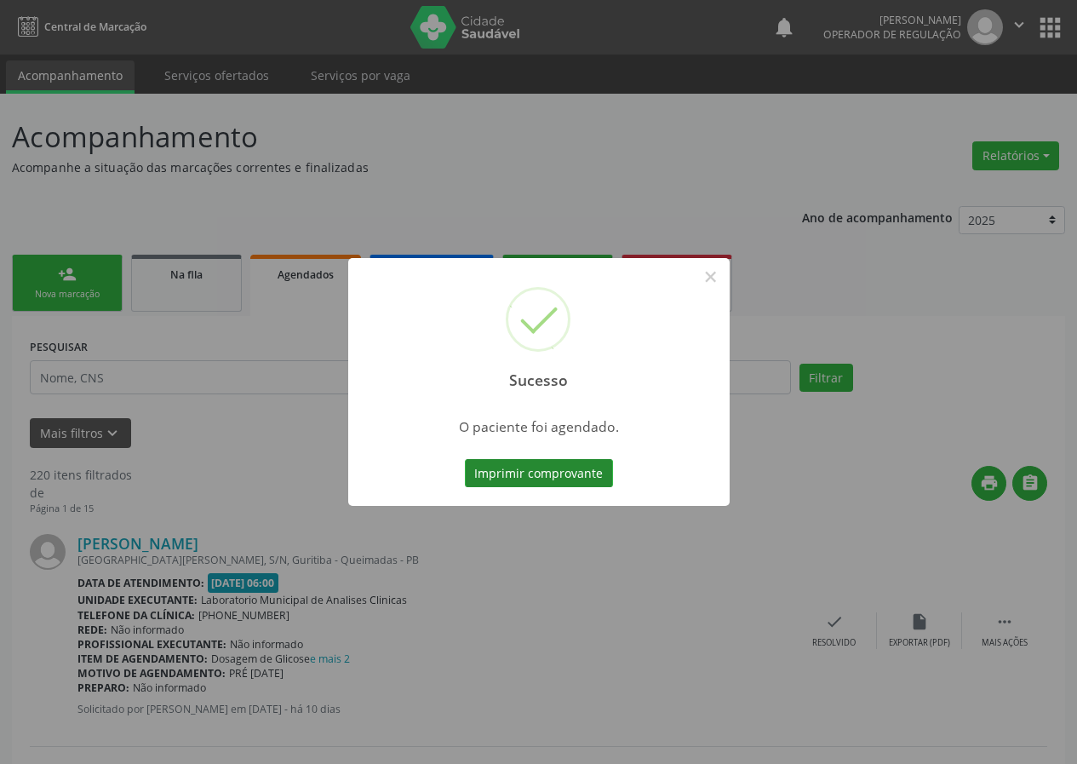
click at [551, 473] on button "Imprimir comprovante" at bounding box center [539, 473] width 148 height 29
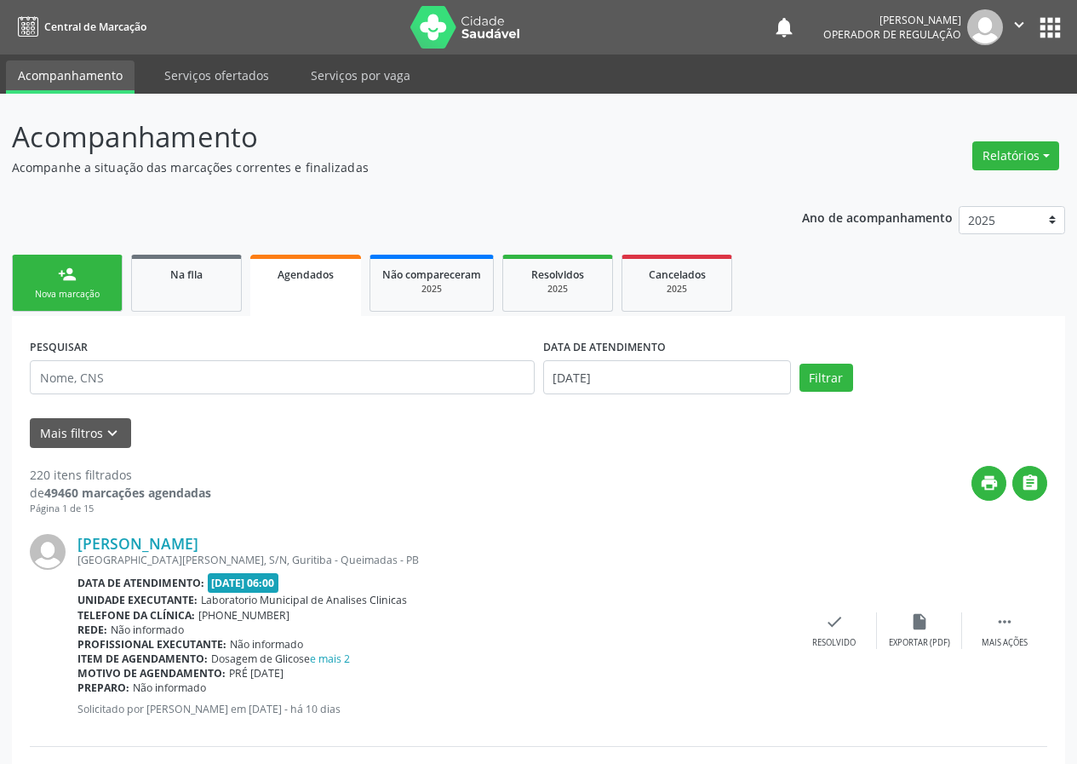
click at [64, 292] on div "Nova marcação" at bounding box center [67, 294] width 85 height 13
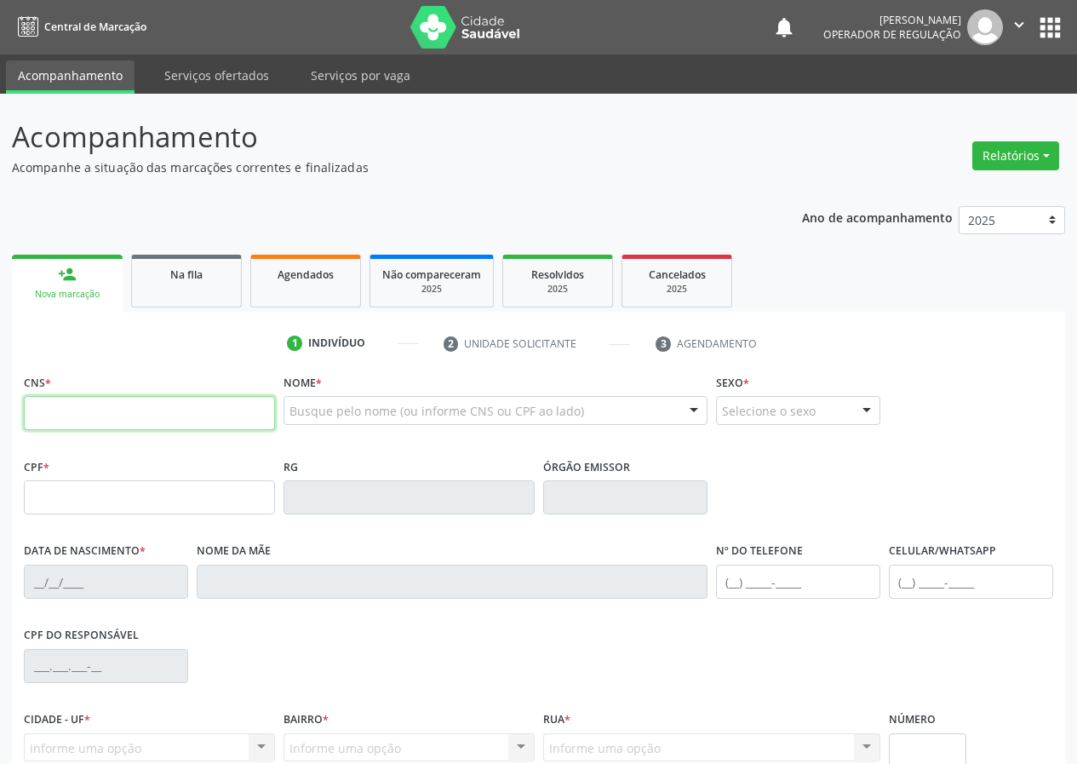
drag, startPoint x: 54, startPoint y: 402, endPoint x: 56, endPoint y: 360, distance: 41.8
click at [52, 387] on div "CNS *" at bounding box center [149, 399] width 251 height 60
drag, startPoint x: 36, startPoint y: 426, endPoint x: 135, endPoint y: 362, distance: 118.8
click at [129, 367] on div "1 Indivíduo 2 Unidade solicitante 3 Agendamento CNS * Nome * Busque pelo nome (…" at bounding box center [538, 619] width 1053 height 581
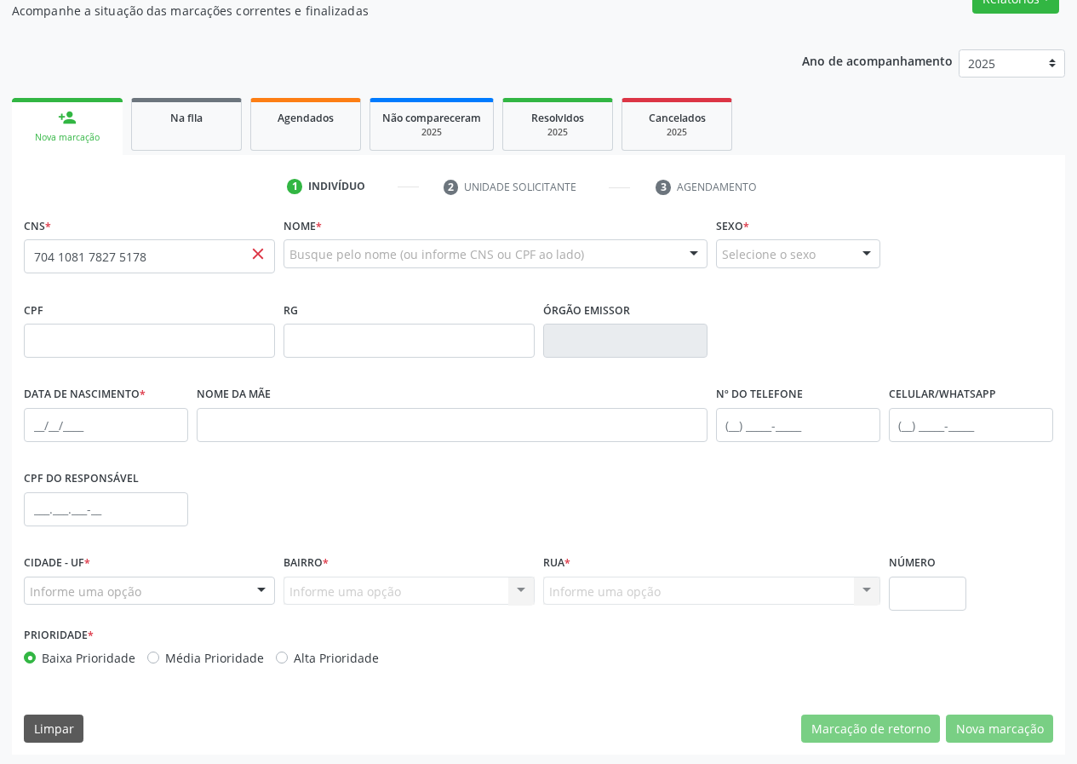
scroll to position [159, 0]
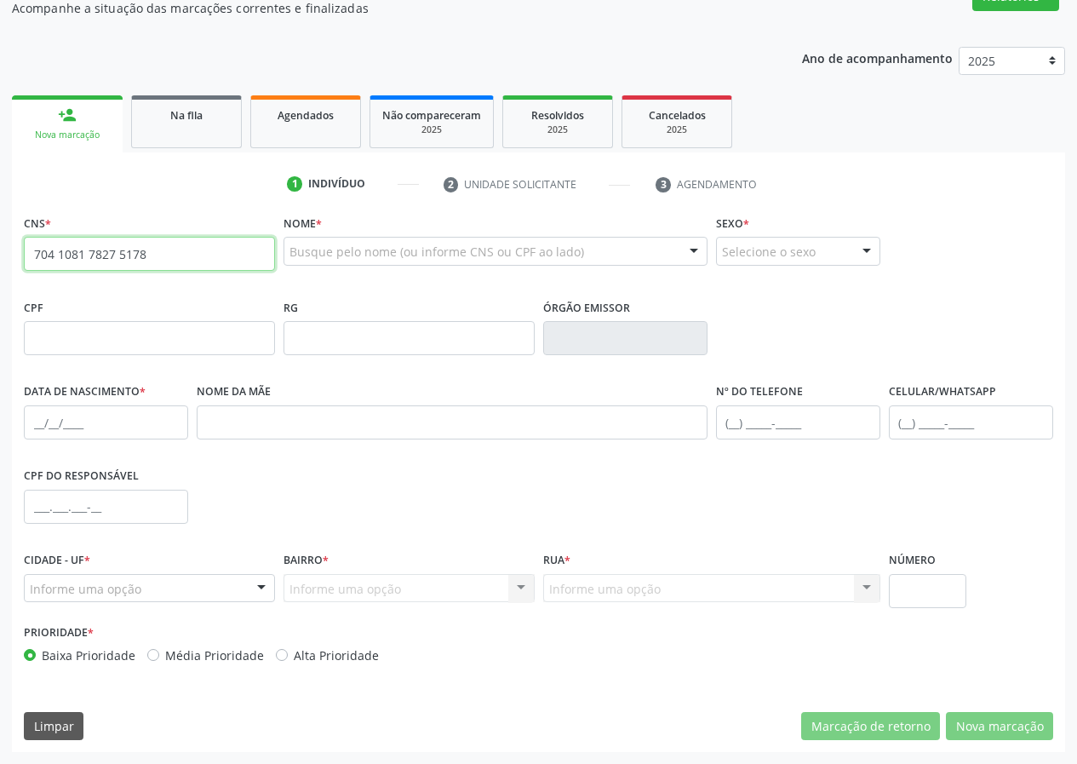
drag, startPoint x: 27, startPoint y: 260, endPoint x: 0, endPoint y: 260, distance: 27.2
click at [0, 260] on div "Acompanhamento Acompanhe a situação das marcações correntes e finalizadas Relat…" at bounding box center [538, 348] width 1077 height 829
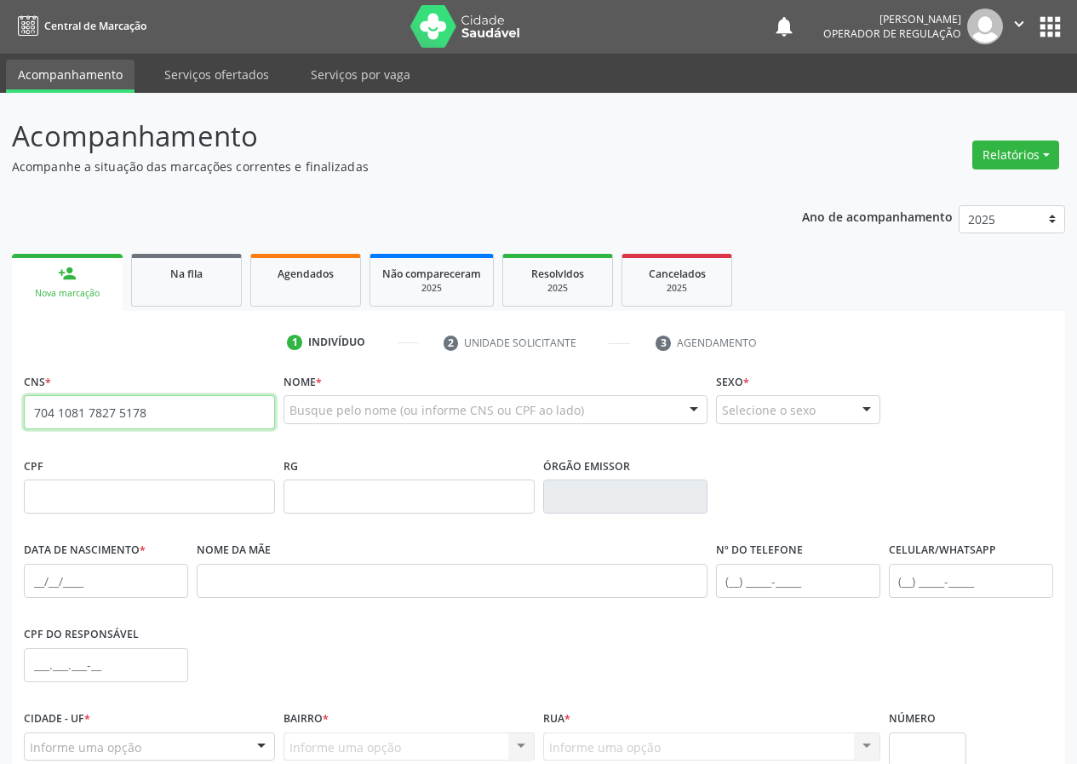
scroll to position [0, 0]
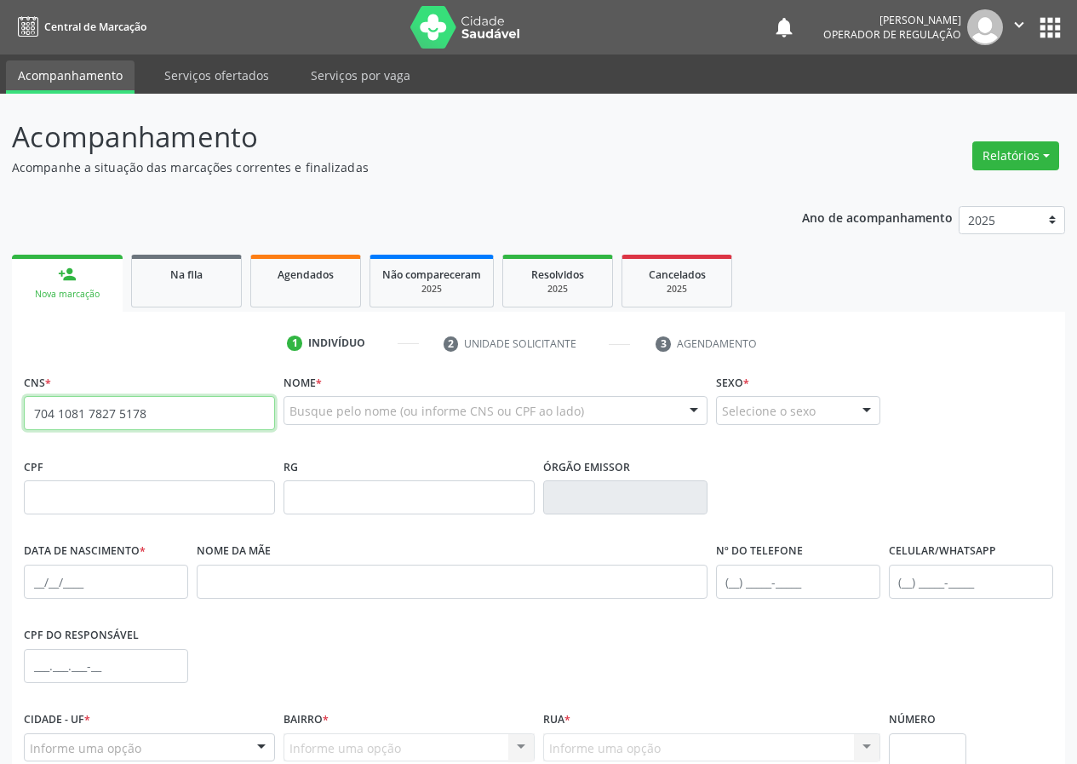
drag, startPoint x: 167, startPoint y: 418, endPoint x: 0, endPoint y: 411, distance: 167.0
click at [0, 419] on div "Acompanhamento Acompanhe a situação das marcações correntes e finalizadas Relat…" at bounding box center [538, 508] width 1077 height 829
type input "704 1081 7827 5178"
drag, startPoint x: 184, startPoint y: 409, endPoint x: 0, endPoint y: 409, distance: 183.9
click at [0, 409] on div "Acompanhamento Acompanhe a situação das marcações correntes e finalizadas Relat…" at bounding box center [538, 508] width 1077 height 829
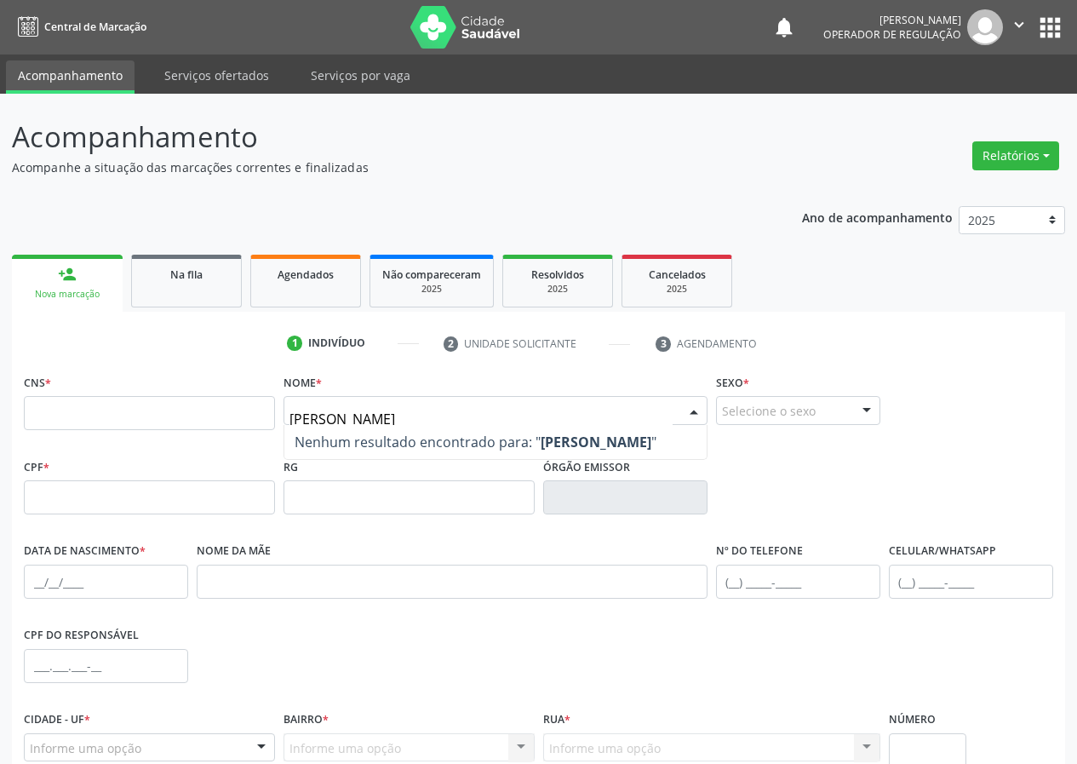
drag, startPoint x: 461, startPoint y: 414, endPoint x: 464, endPoint y: 367, distance: 46.9
click at [461, 391] on div "Nome * ANTONIO FERNANDES DAV SILVA Nenhum resultado encontrado para: " ANTONIO …" at bounding box center [495, 402] width 424 height 66
drag, startPoint x: 501, startPoint y: 415, endPoint x: 439, endPoint y: 425, distance: 62.8
click at [439, 425] on div "ANTONIO FERNANDES DA SILVA Nenhum resultado encontrado para: " ANTONIO FERNANDE…" at bounding box center [495, 410] width 424 height 29
type input "A"
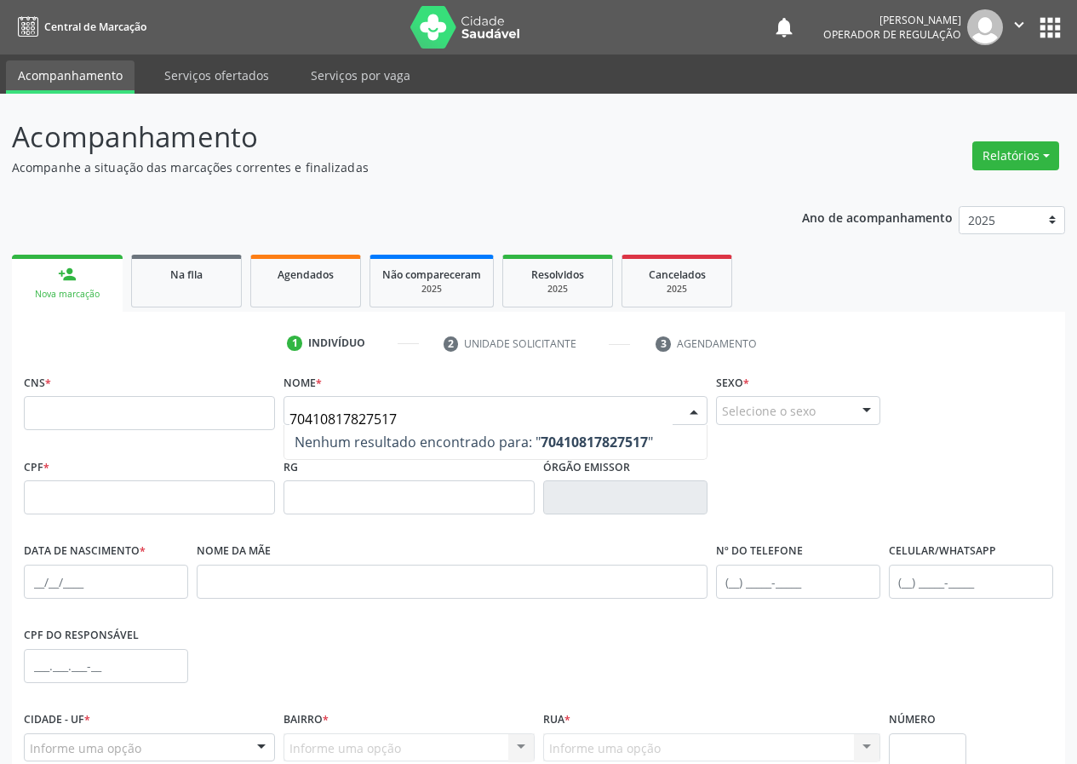
type input "704108178275178"
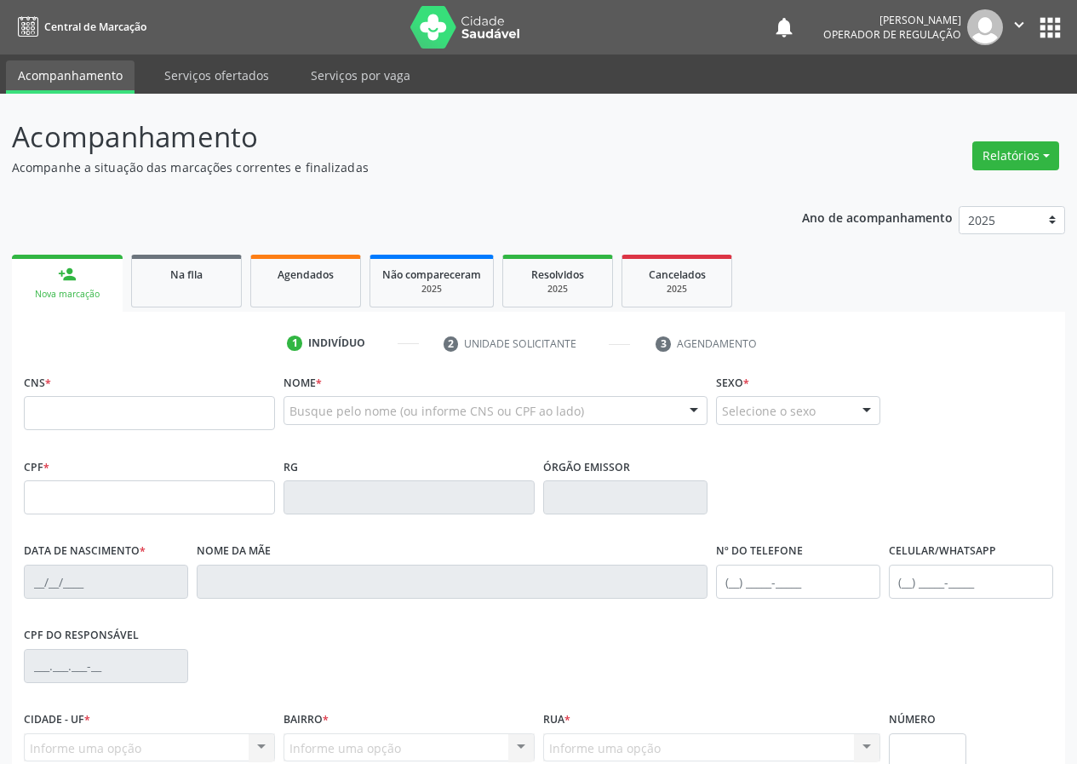
click at [53, 415] on input "text" at bounding box center [149, 413] width 251 height 34
type input "704 1081 7827 5178"
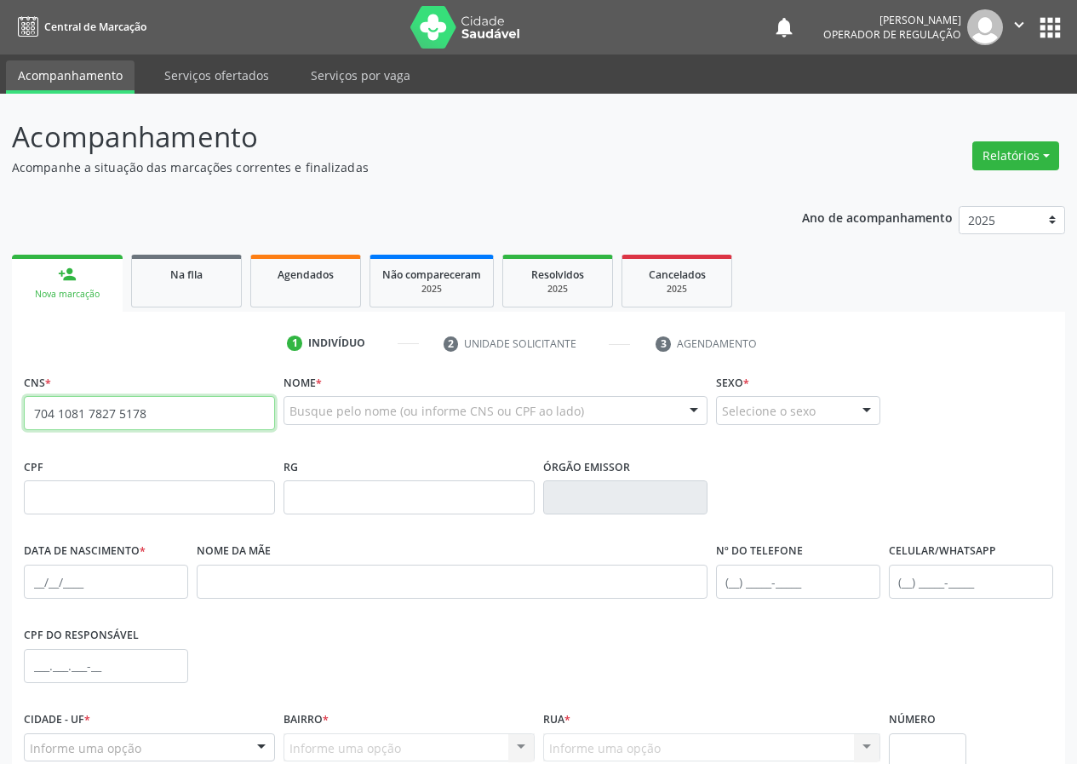
drag, startPoint x: 181, startPoint y: 422, endPoint x: 31, endPoint y: 435, distance: 150.4
click at [31, 435] on fieldset "CNS * 704 1081 7827 5178 close" at bounding box center [149, 405] width 251 height 72
click at [35, 417] on input "text" at bounding box center [149, 413] width 251 height 34
type input "708 6090 2177 4784"
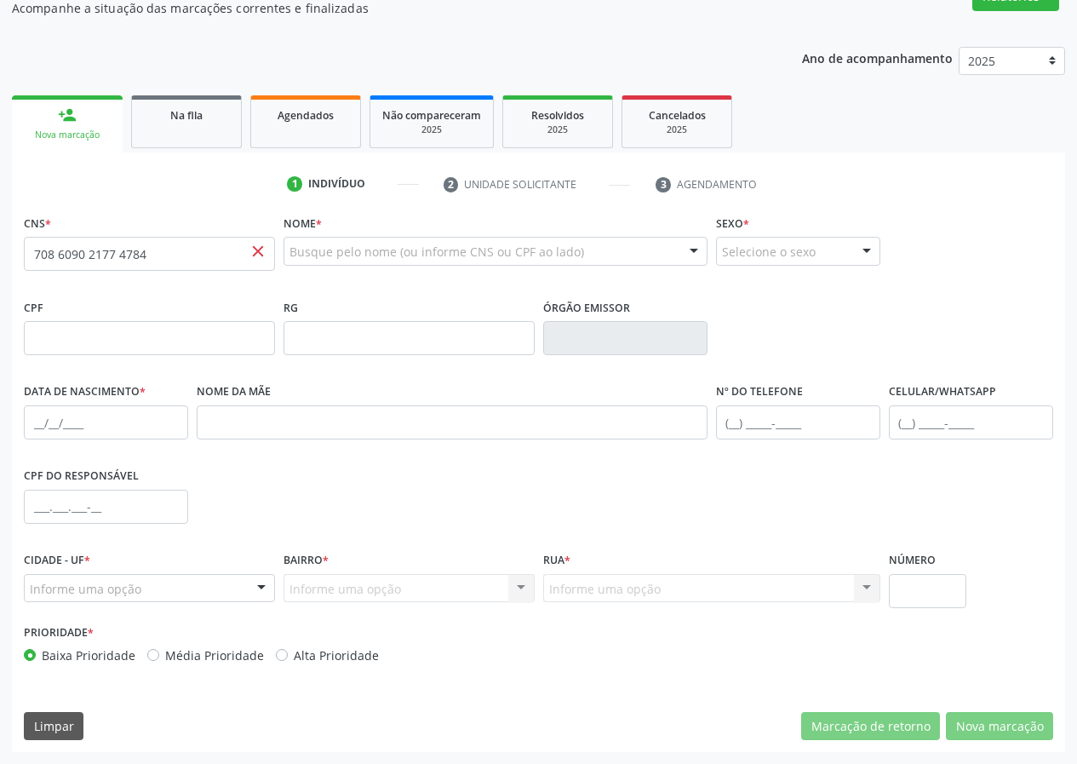
scroll to position [74, 0]
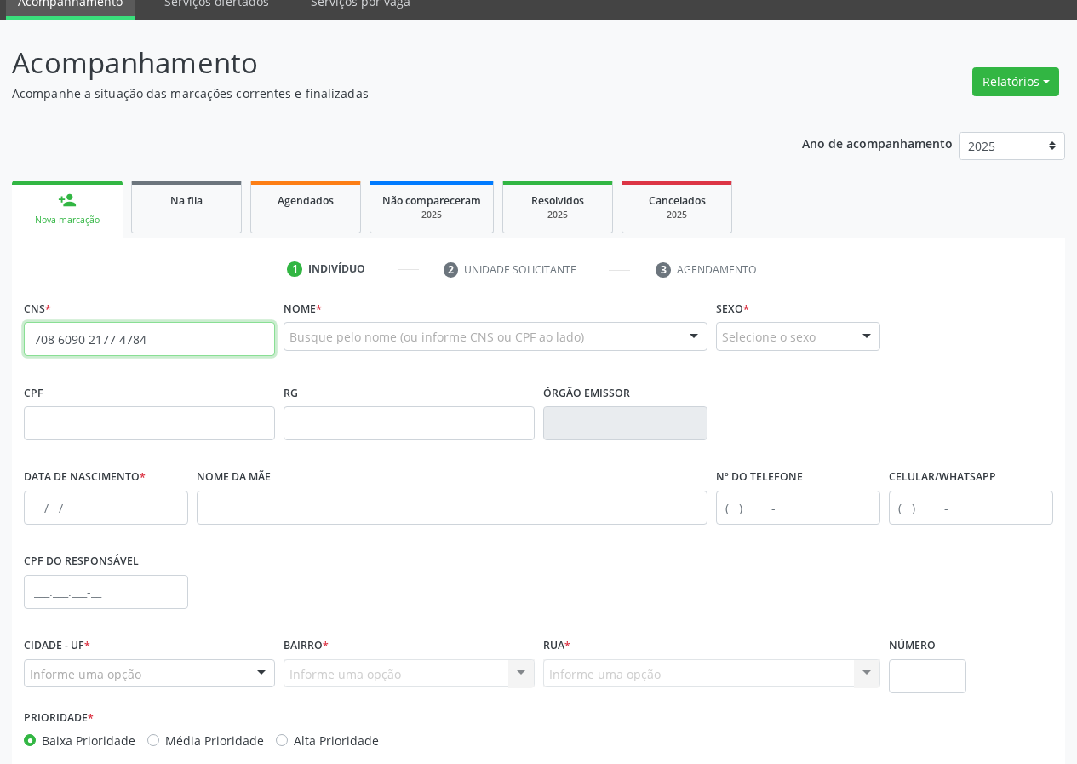
drag, startPoint x: 160, startPoint y: 337, endPoint x: 0, endPoint y: 358, distance: 161.4
click at [0, 358] on div "Acompanhamento Acompanhe a situação das marcações correntes e finalizadas Relat…" at bounding box center [538, 434] width 1077 height 829
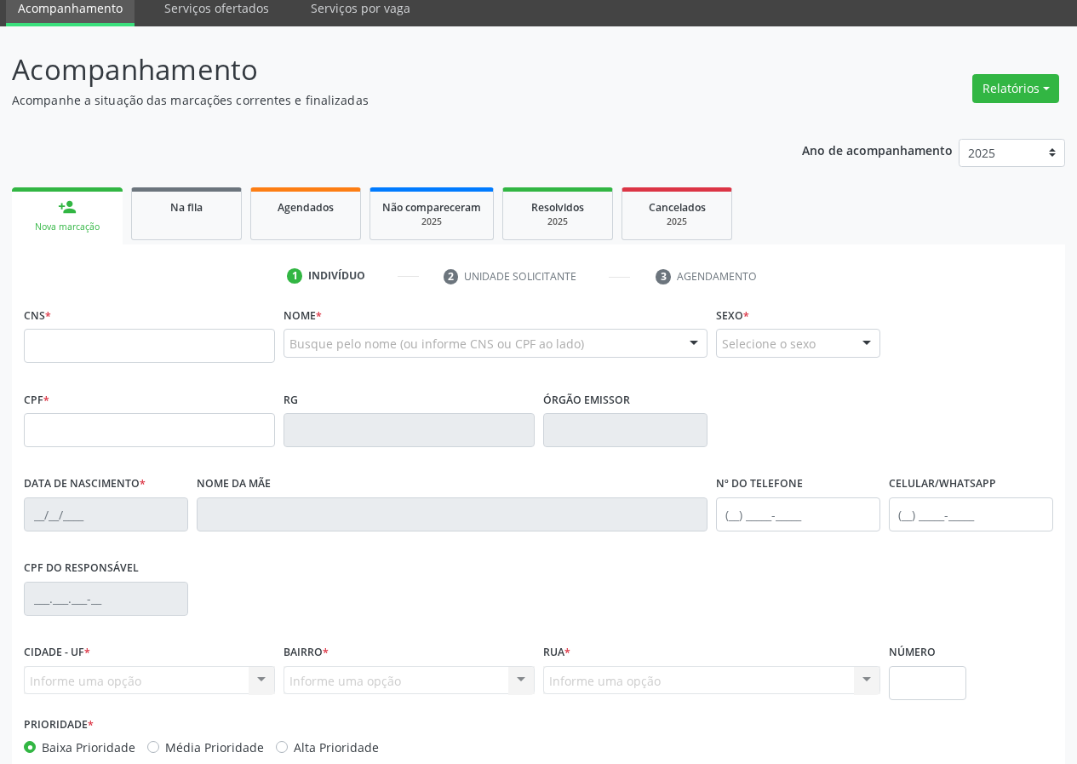
scroll to position [67, 0]
type input "708 6090 2177 4784"
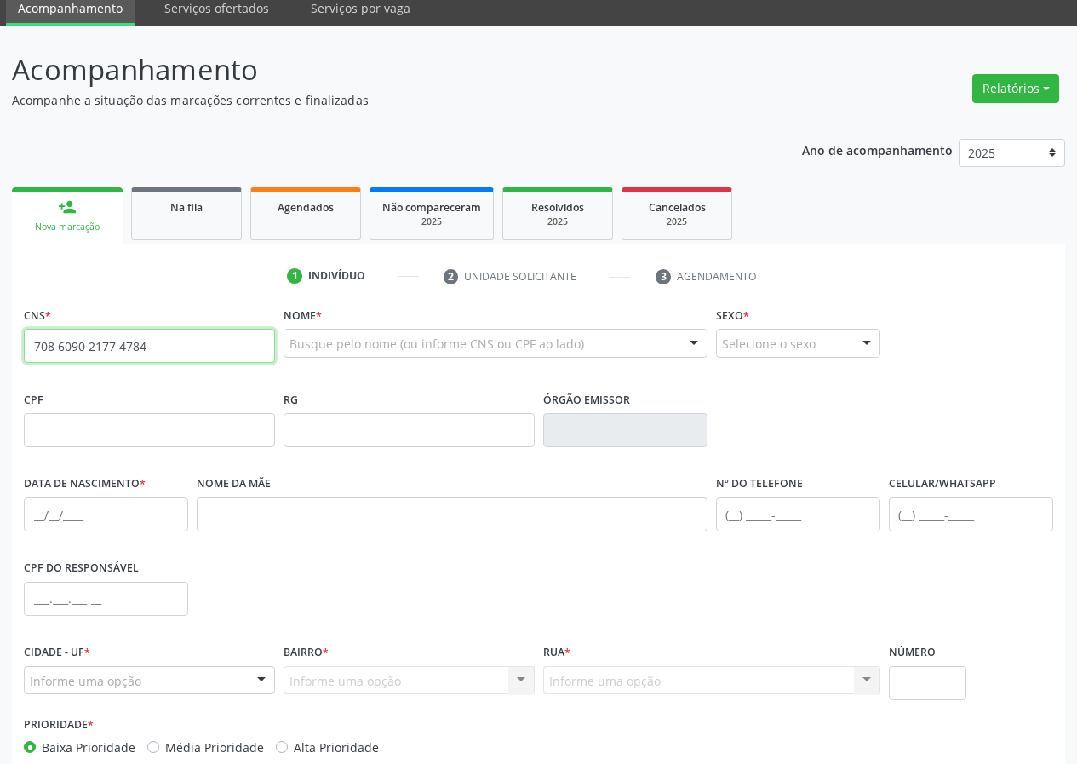
drag, startPoint x: 266, startPoint y: 346, endPoint x: 29, endPoint y: 347, distance: 237.5
click at [29, 347] on input "708 6090 2177 4784" at bounding box center [149, 346] width 251 height 34
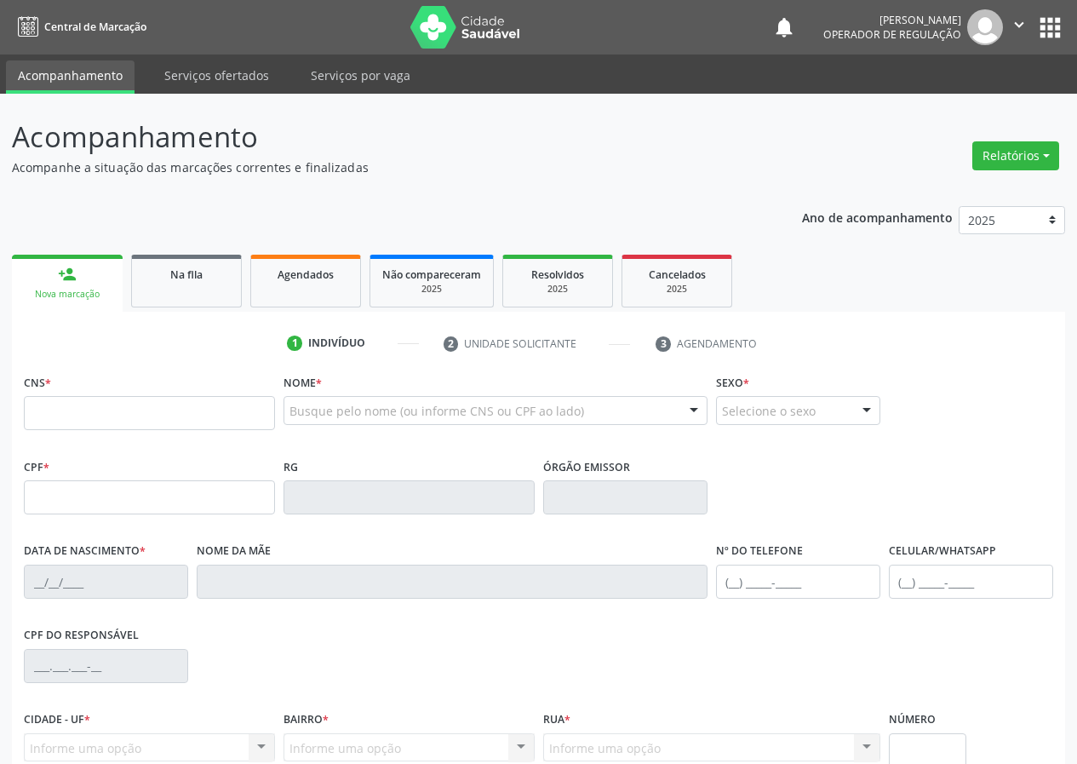
scroll to position [60, 0]
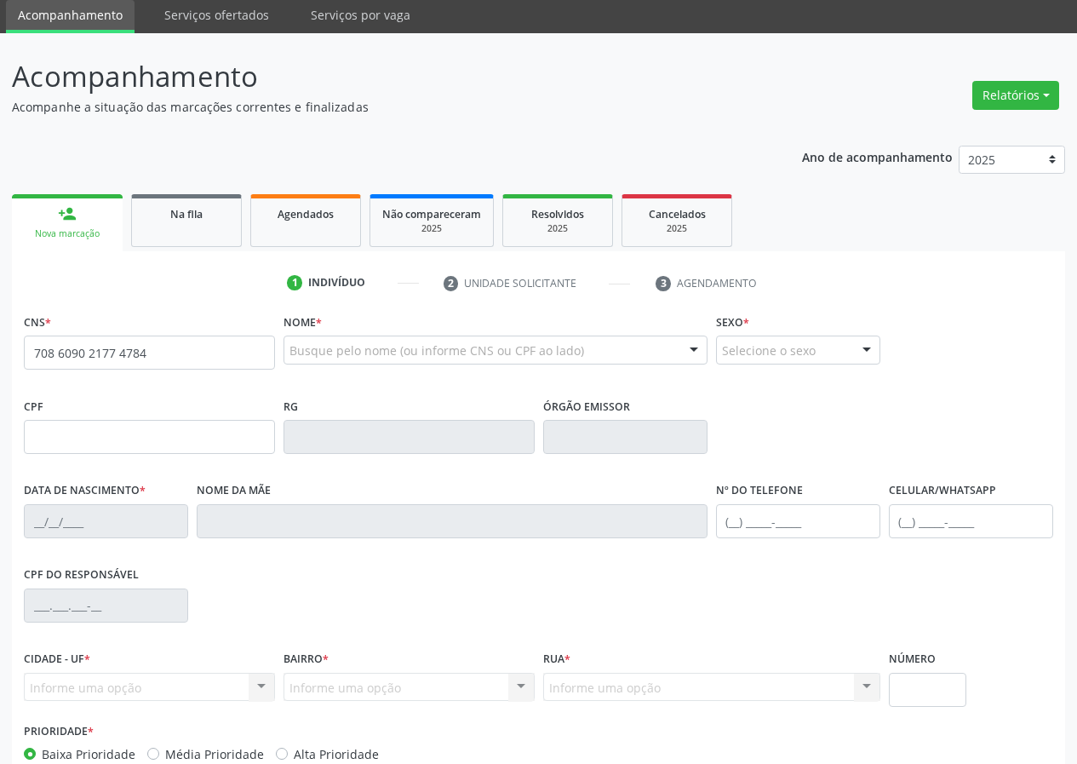
type input "708 6090 2177 4784"
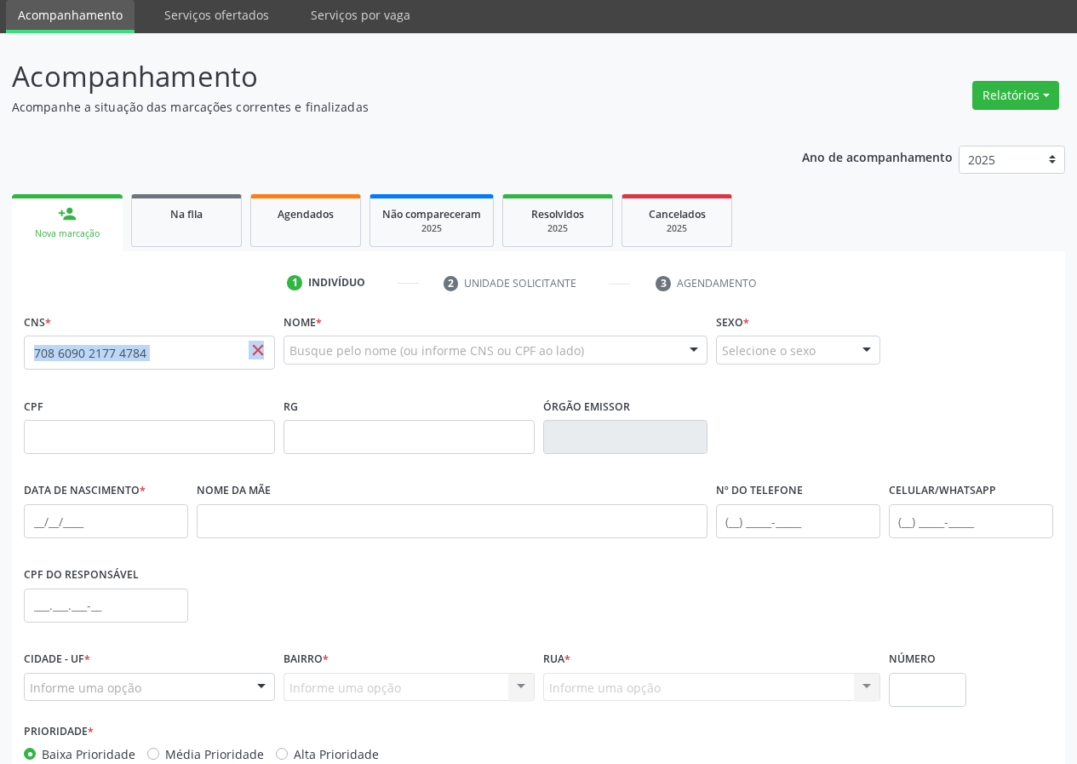
drag, startPoint x: 264, startPoint y: 349, endPoint x: 46, endPoint y: 380, distance: 220.1
click at [46, 380] on fieldset "CNS * 708 6090 2177 4784 close" at bounding box center [149, 345] width 251 height 72
click at [137, 398] on div "CPF" at bounding box center [149, 423] width 251 height 60
drag, startPoint x: 163, startPoint y: 357, endPoint x: 0, endPoint y: 379, distance: 164.1
click at [0, 379] on div "Acompanhamento Acompanhe a situação das marcações correntes e finalizadas Relat…" at bounding box center [538, 447] width 1077 height 829
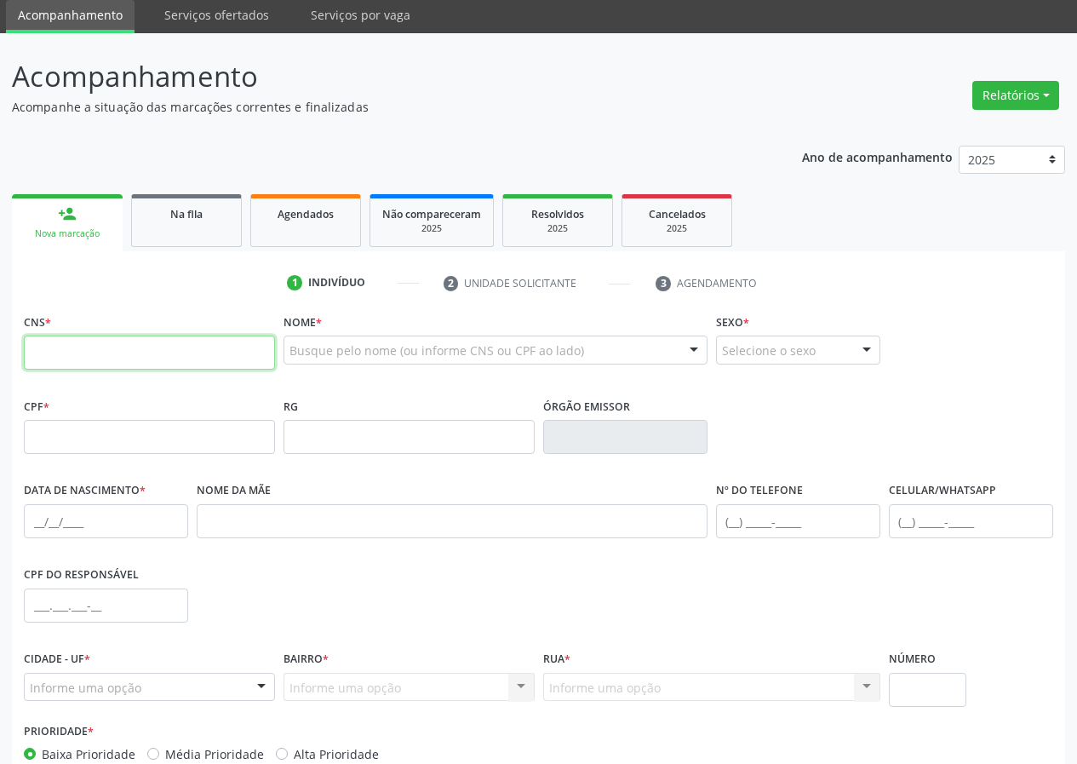
drag, startPoint x: 42, startPoint y: 347, endPoint x: 61, endPoint y: 328, distance: 27.7
click at [48, 340] on input "text" at bounding box center [149, 352] width 251 height 34
type input "7"
type input "708 6090 2177 4784"
drag, startPoint x: 186, startPoint y: 347, endPoint x: 1, endPoint y: 342, distance: 185.6
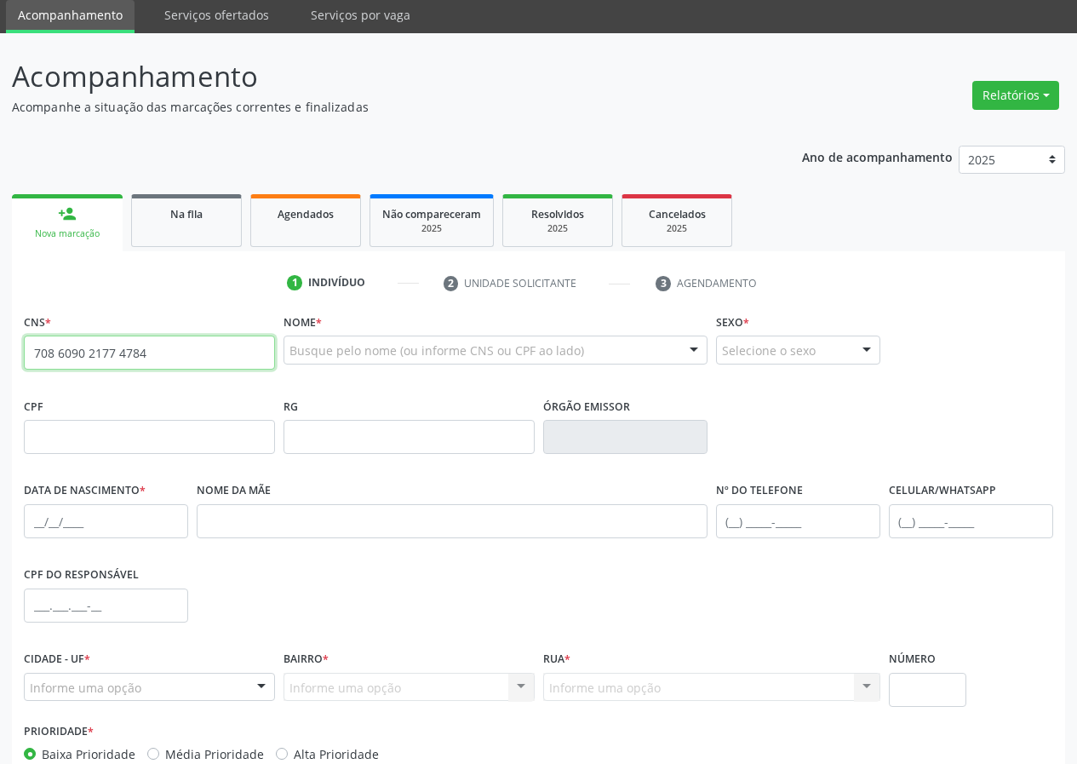
click at [0, 351] on div "Acompanhamento Acompanhe a situação das marcações correntes e finalizadas Relat…" at bounding box center [538, 447] width 1077 height 829
click at [74, 361] on input "text" at bounding box center [149, 352] width 251 height 34
type input "706 2070 1935 3861"
drag, startPoint x: 263, startPoint y: 352, endPoint x: 34, endPoint y: 373, distance: 230.0
click at [34, 373] on fieldset "CNS * 706 2070 1935 3861 close" at bounding box center [149, 345] width 251 height 72
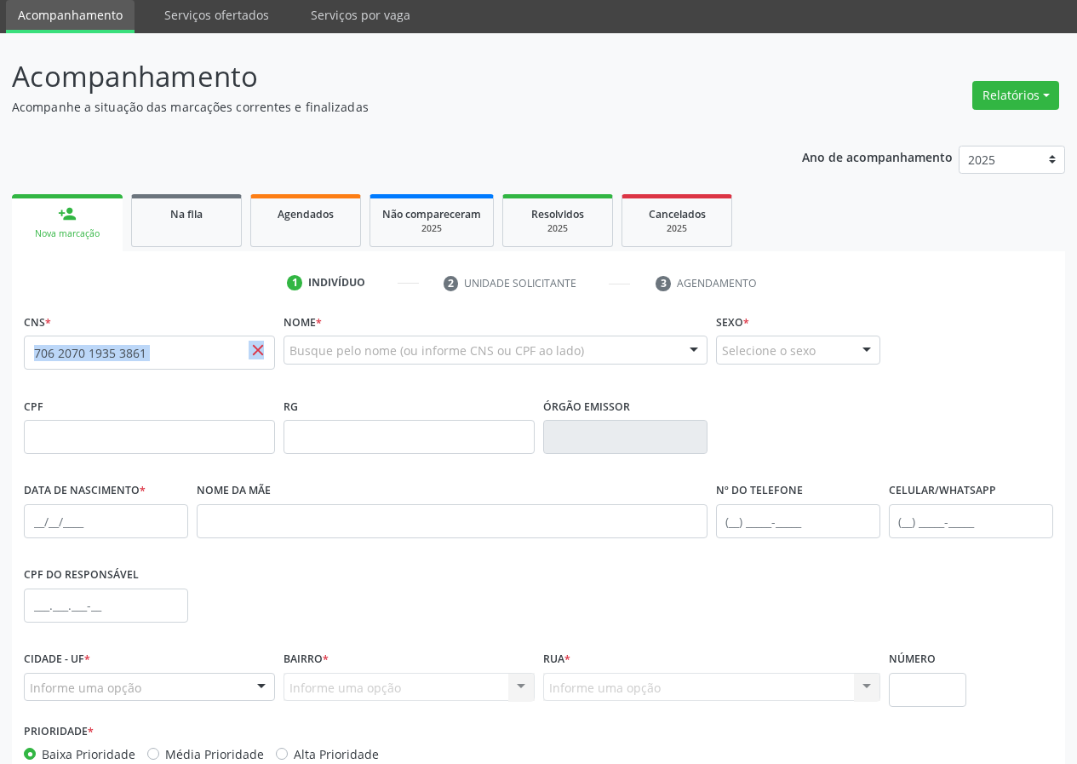
click at [214, 364] on input "706 2070 1935 3861" at bounding box center [149, 352] width 251 height 34
drag, startPoint x: 181, startPoint y: 358, endPoint x: 0, endPoint y: 362, distance: 181.3
click at [0, 365] on div "Acompanhamento Acompanhe a situação das marcações correntes e finalizadas Relat…" at bounding box center [538, 447] width 1077 height 829
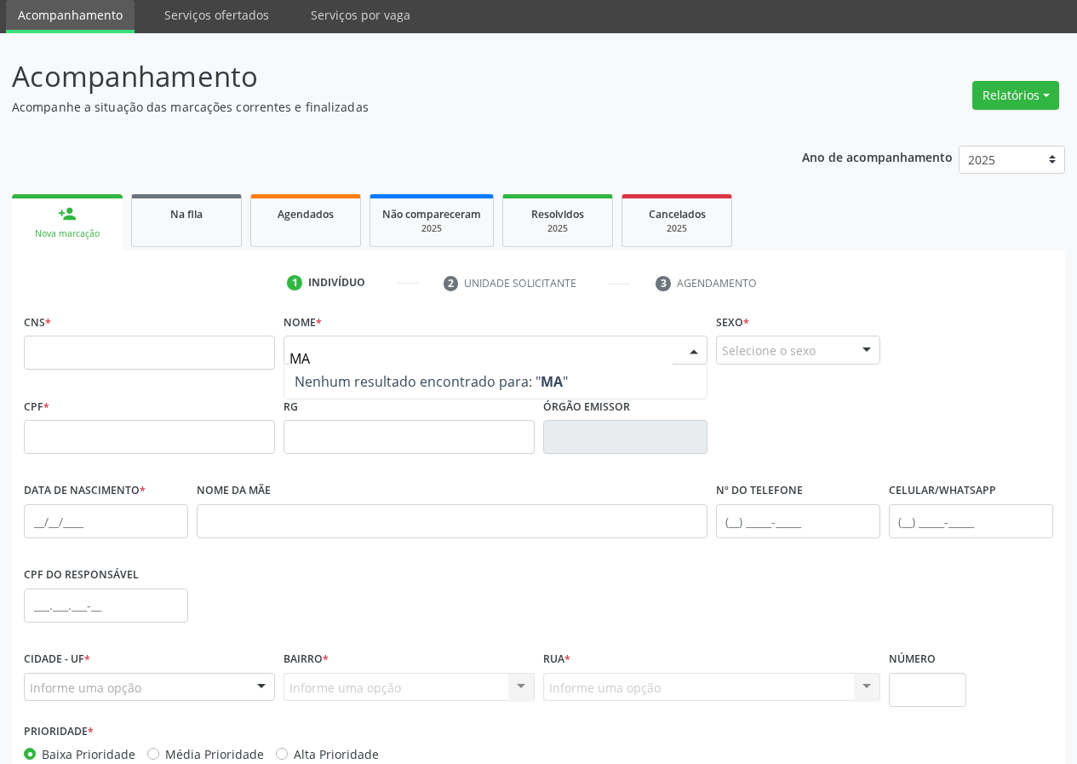
type input "M"
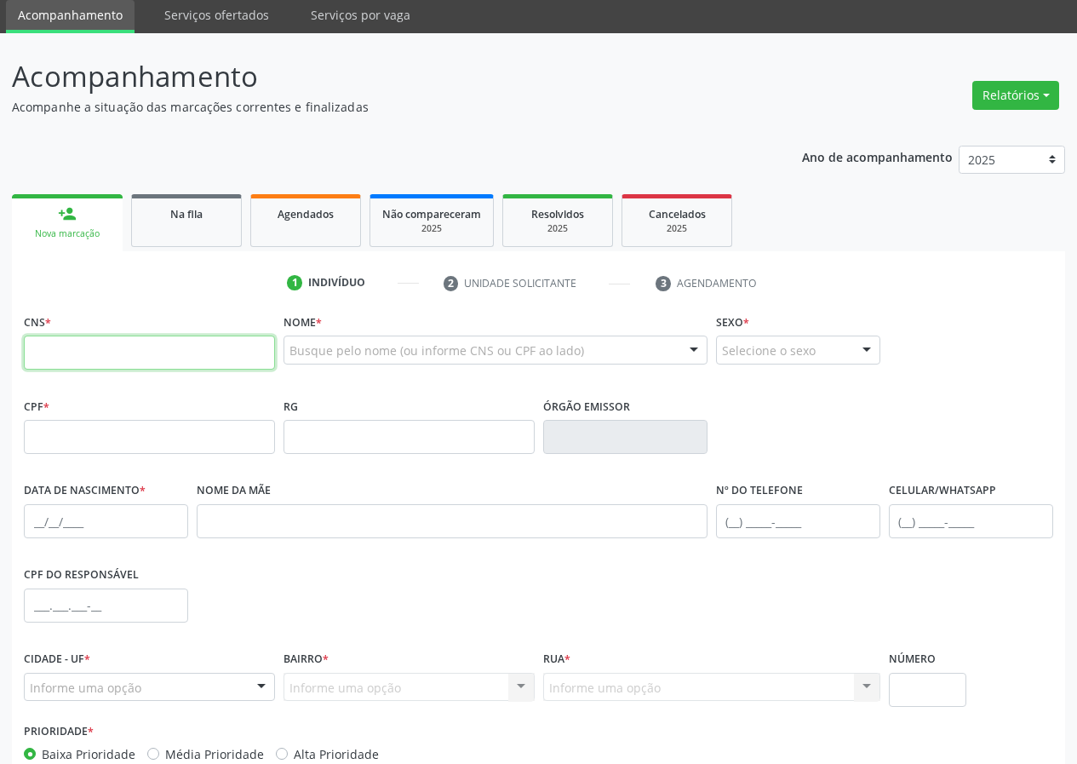
drag, startPoint x: 41, startPoint y: 355, endPoint x: 157, endPoint y: 322, distance: 120.4
click at [52, 346] on input "text" at bounding box center [149, 352] width 251 height 34
type input "708 6090 2177 4784"
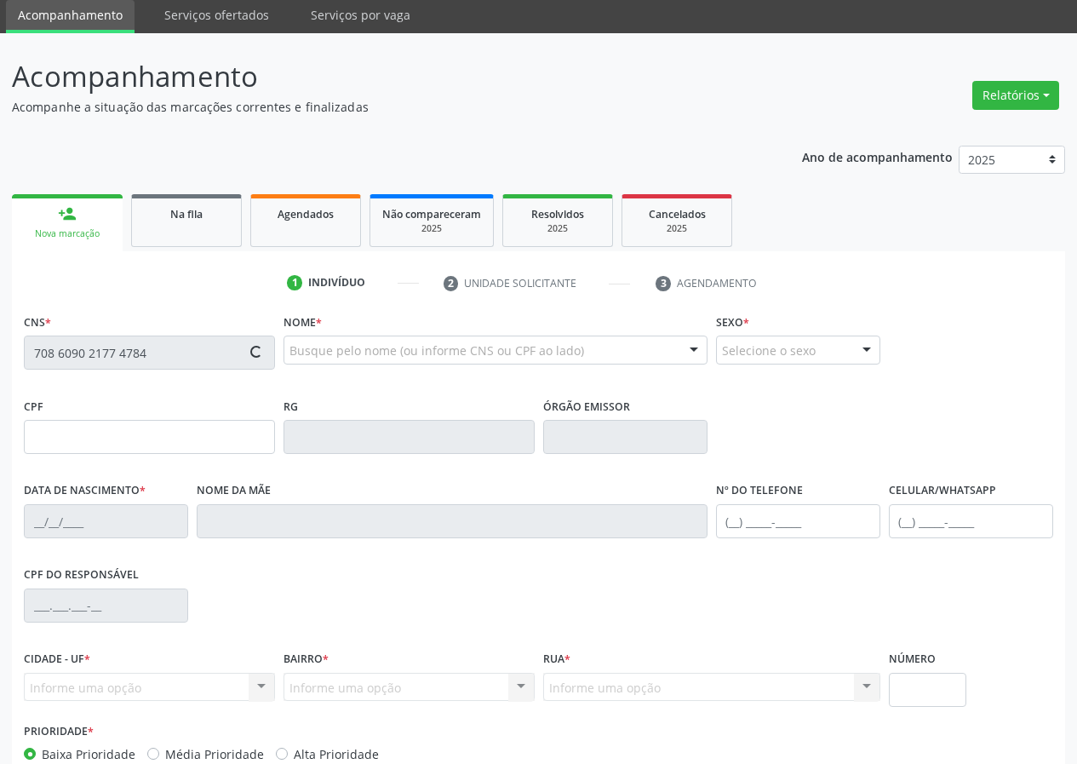
type input "675.146.694-34"
type input "09/12/1961"
type input "Severina Pereira de Santana"
type input "(83) 99440-7399"
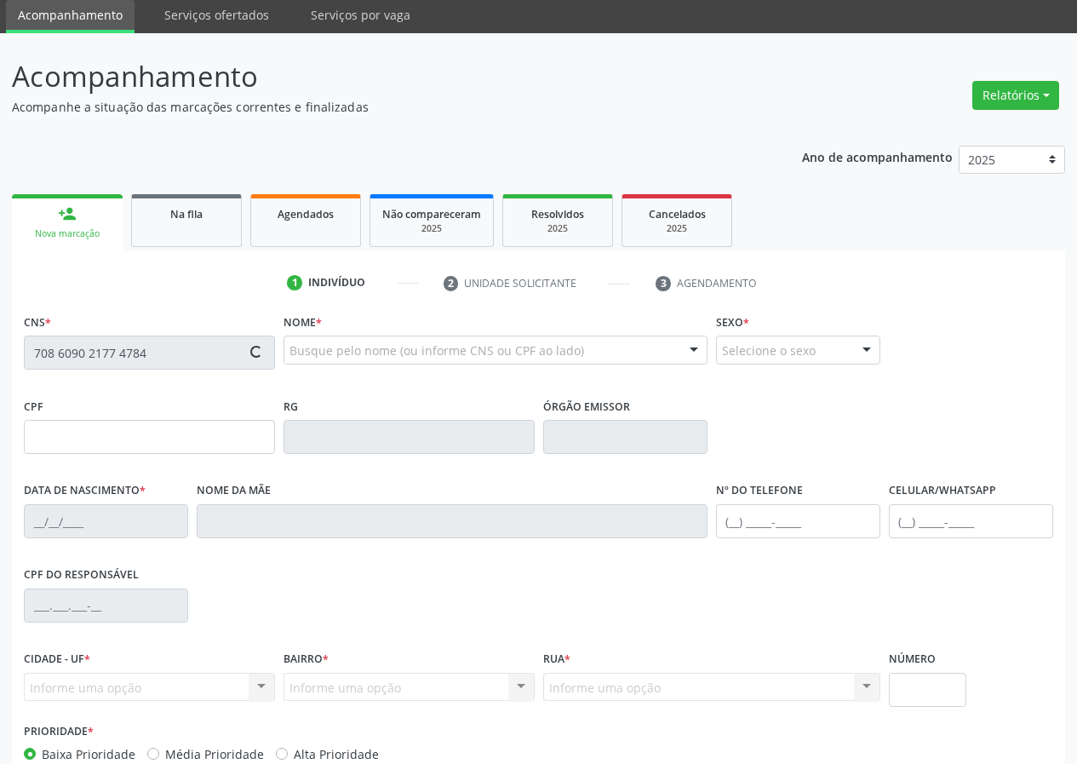
type input "S/N"
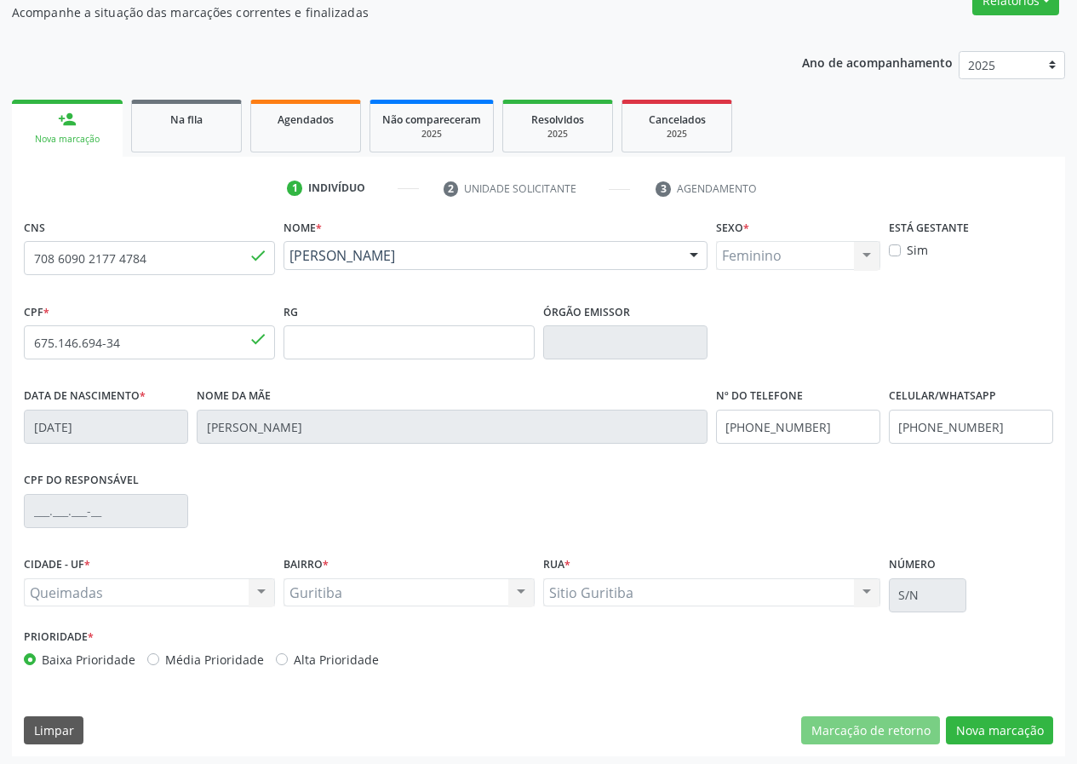
scroll to position [159, 0]
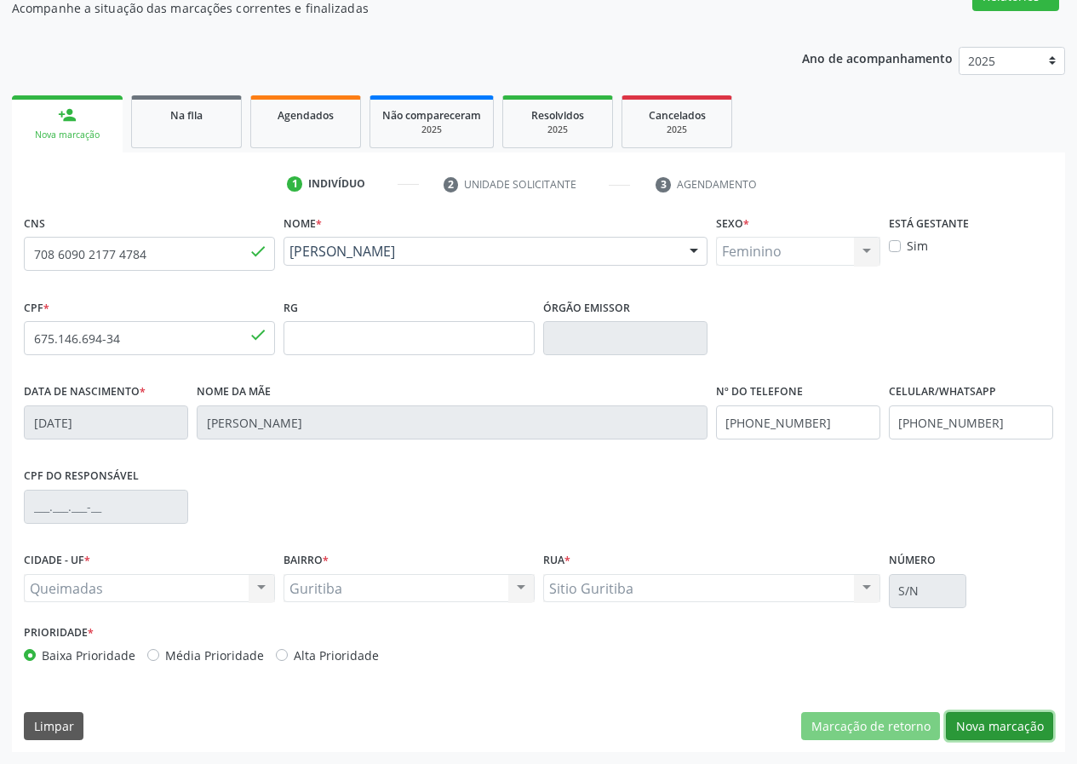
click at [828, 729] on div "Marcação de retorno Nova marcação" at bounding box center [927, 726] width 252 height 29
click at [993, 724] on button "Nova marcação" at bounding box center [999, 726] width 107 height 29
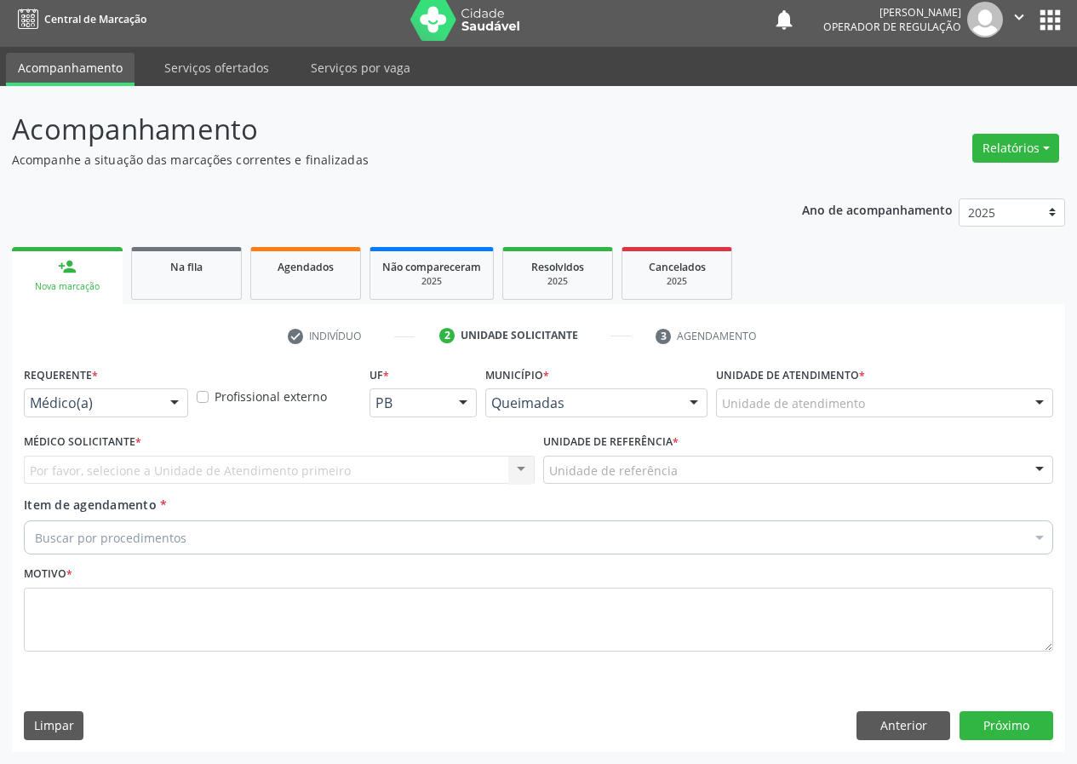
scroll to position [8, 0]
drag, startPoint x: 174, startPoint y: 398, endPoint x: 160, endPoint y: 483, distance: 85.4
click at [169, 417] on div "Médico(a) Médico(a) Enfermeiro(a) Paciente Nenhum resultado encontrado para: " …" at bounding box center [106, 402] width 164 height 29
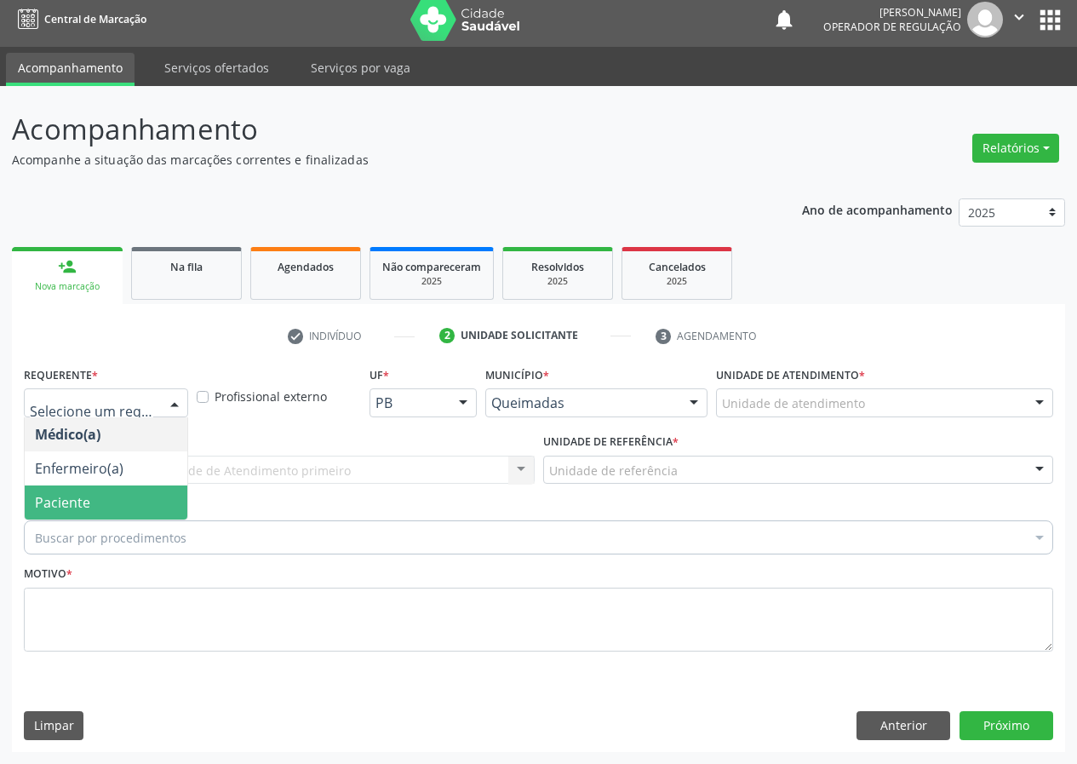
drag, startPoint x: 169, startPoint y: 501, endPoint x: 356, endPoint y: 495, distance: 187.4
click at [170, 500] on span "Paciente" at bounding box center [106, 502] width 163 height 34
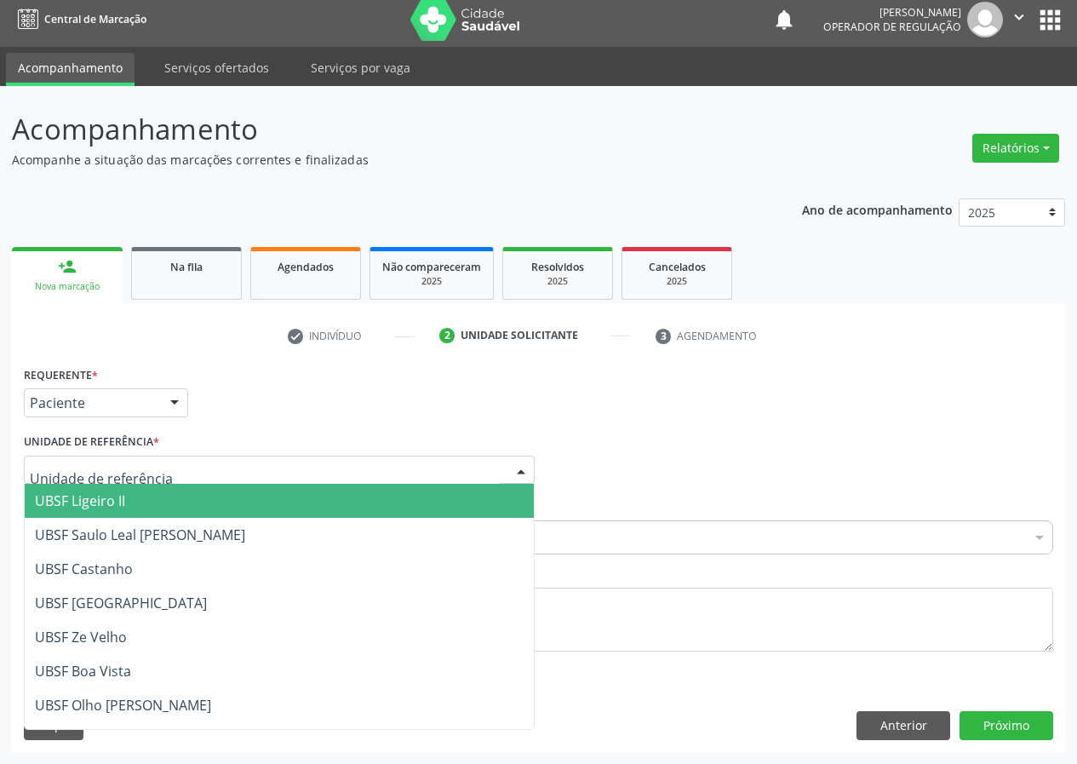
drag, startPoint x: 501, startPoint y: 473, endPoint x: 243, endPoint y: 619, distance: 296.2
click at [495, 475] on div at bounding box center [279, 469] width 511 height 29
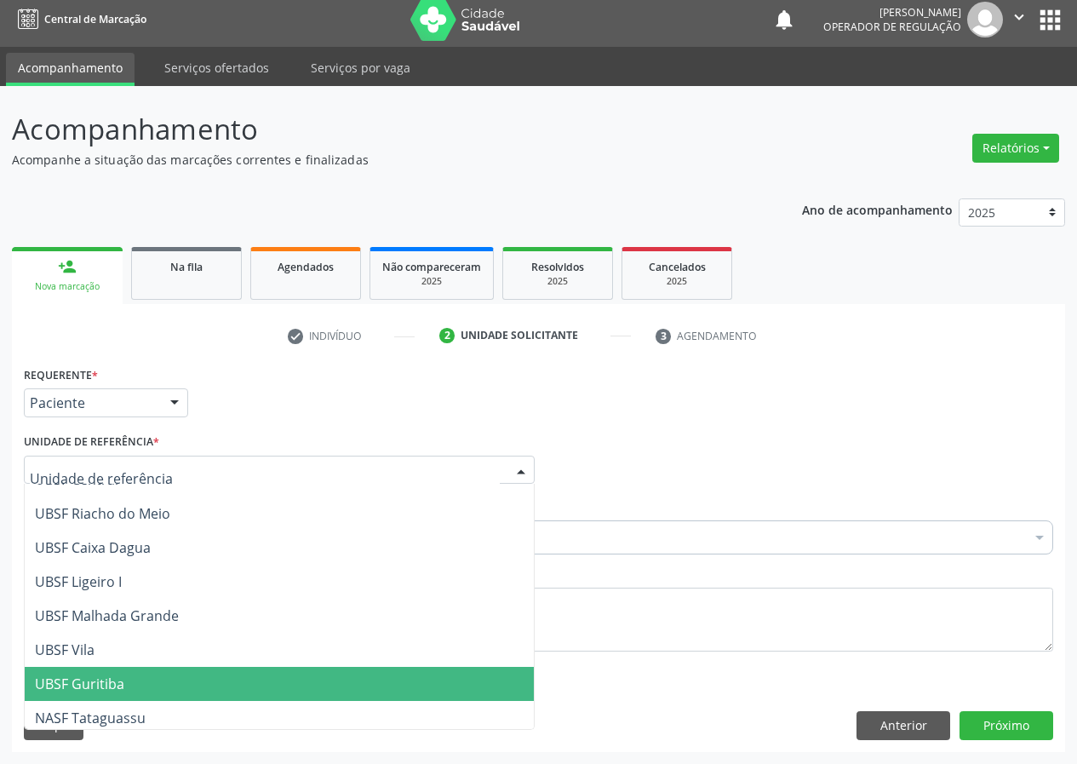
scroll to position [426, 0]
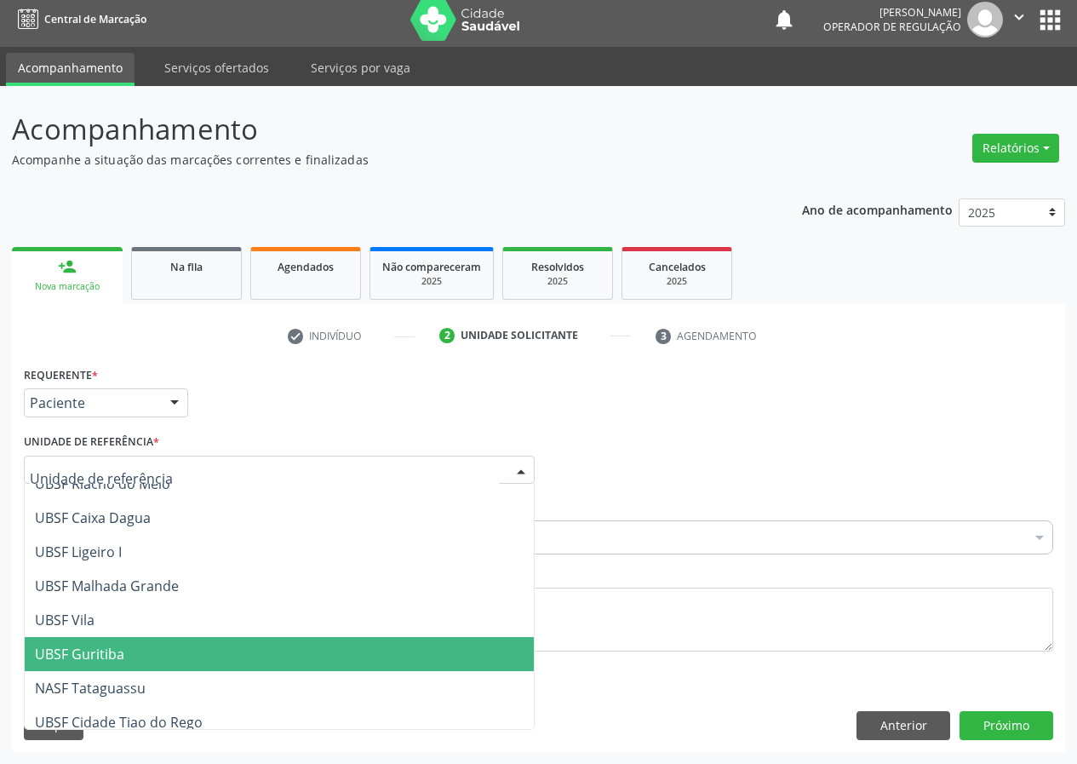
drag, startPoint x: 105, startPoint y: 653, endPoint x: 47, endPoint y: 647, distance: 58.2
click at [103, 653] on span "UBSF Guritiba" at bounding box center [79, 653] width 89 height 19
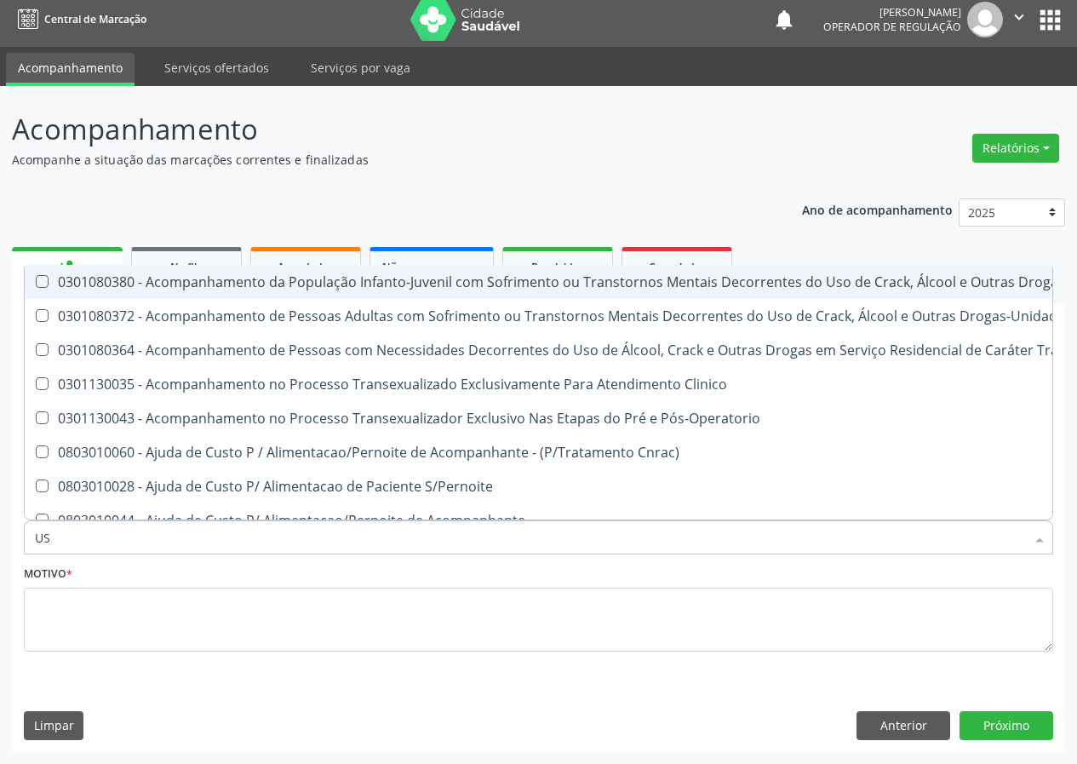
type input "USG"
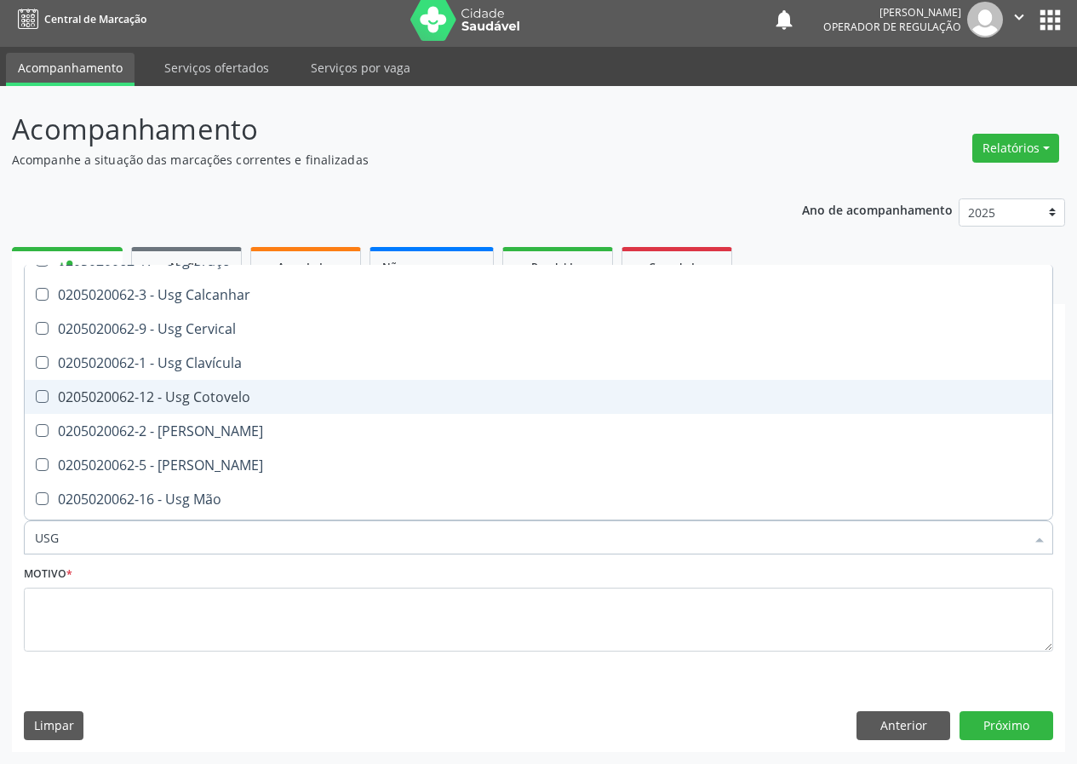
scroll to position [170, 0]
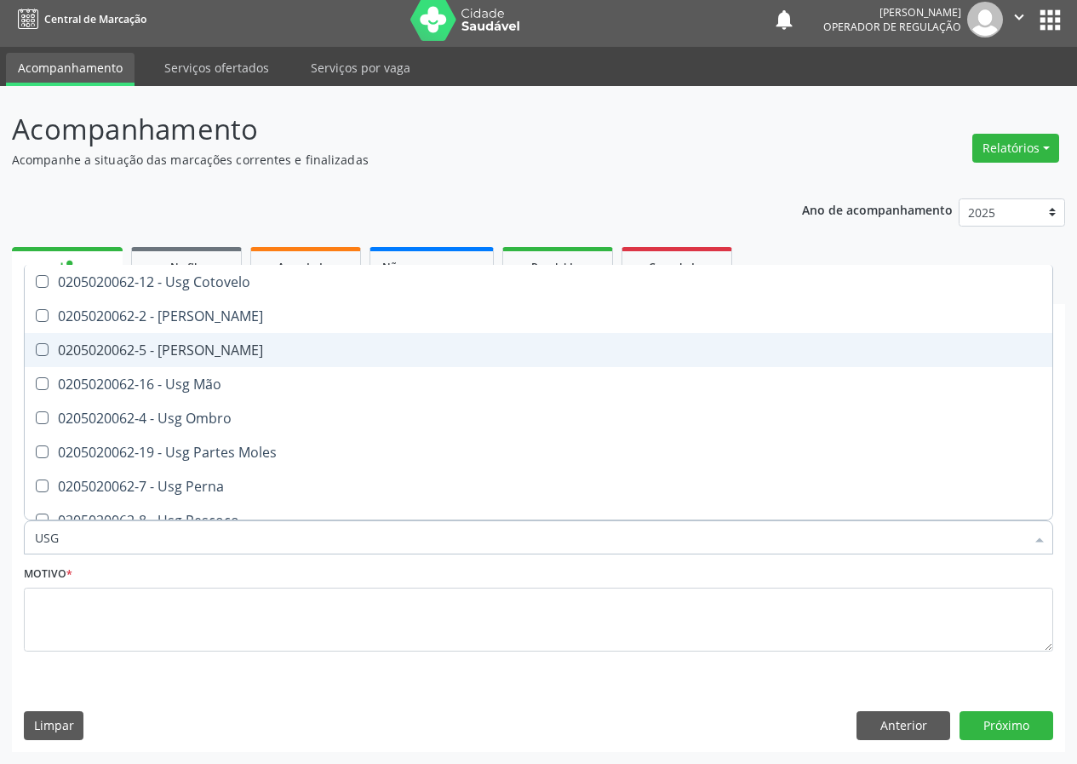
drag, startPoint x: 220, startPoint y: 350, endPoint x: 116, endPoint y: 478, distance: 165.1
click at [220, 349] on div "0205020062-5 - Usg Joelho" at bounding box center [538, 350] width 1007 height 14
checkbox Joelho "true"
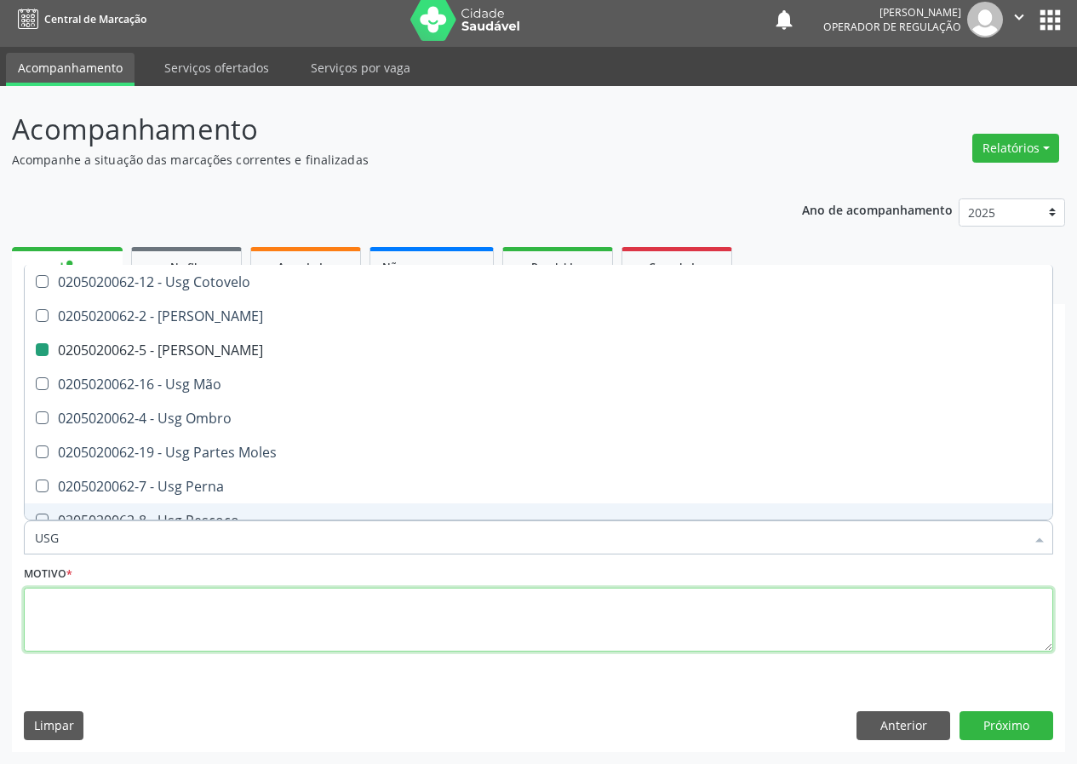
drag, startPoint x: 59, startPoint y: 632, endPoint x: 83, endPoint y: 572, distance: 64.2
click at [71, 600] on textarea at bounding box center [538, 619] width 1029 height 65
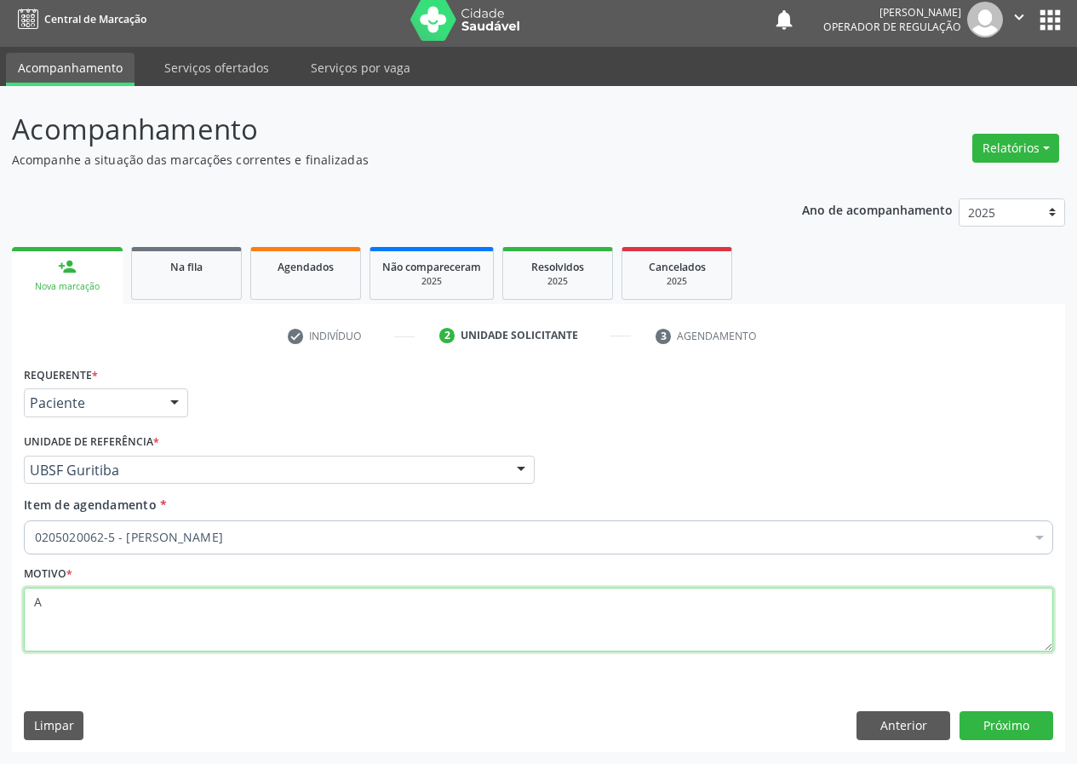
scroll to position [0, 0]
type textarea "AVALIAÇÃO"
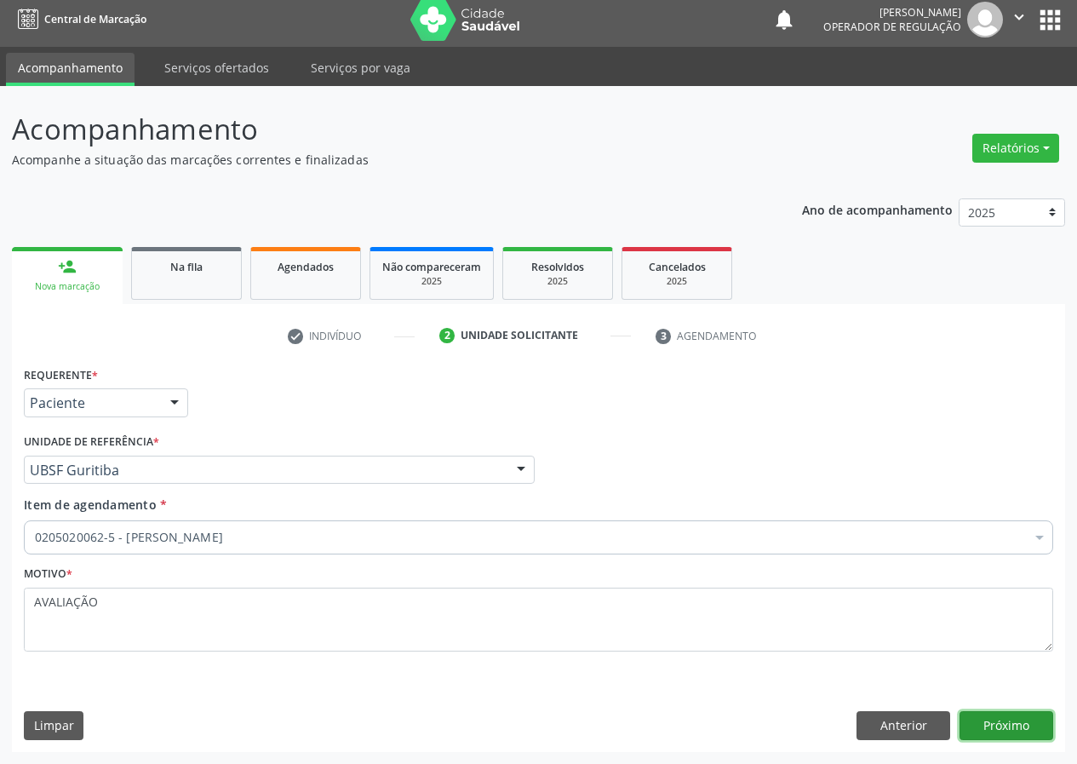
drag, startPoint x: 1015, startPoint y: 727, endPoint x: 0, endPoint y: 469, distance: 1046.9
click at [997, 729] on button "Próximo" at bounding box center [1006, 725] width 94 height 29
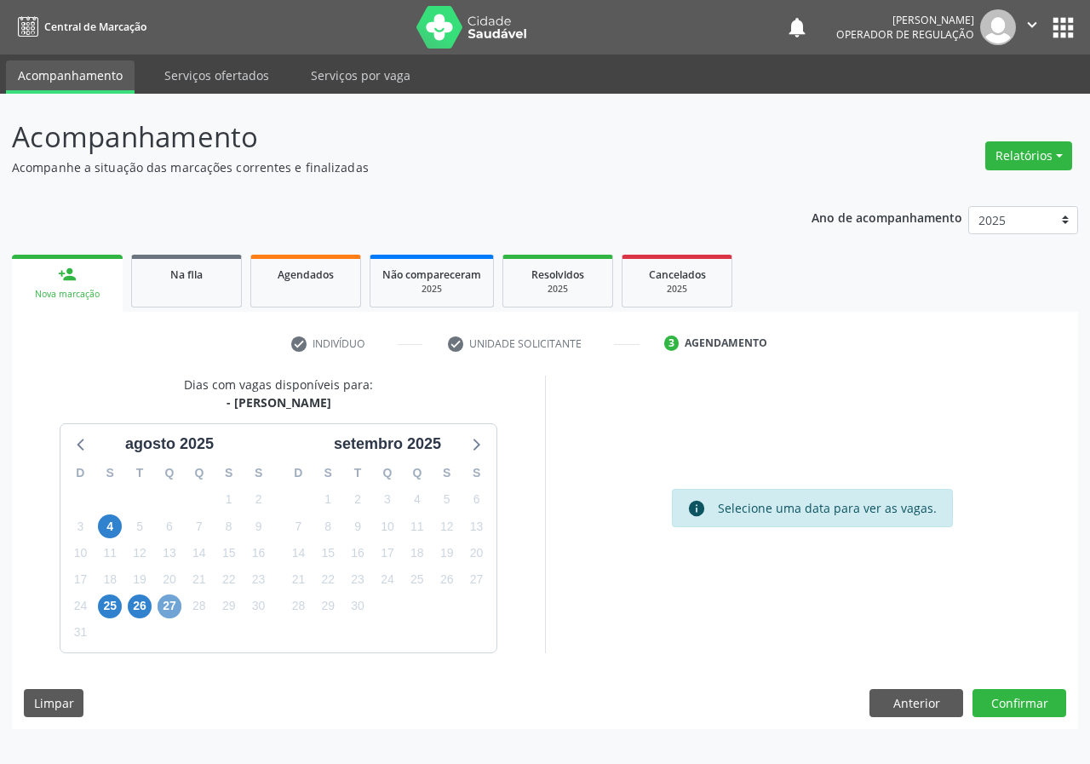
click at [171, 603] on span "27" at bounding box center [169, 606] width 24 height 24
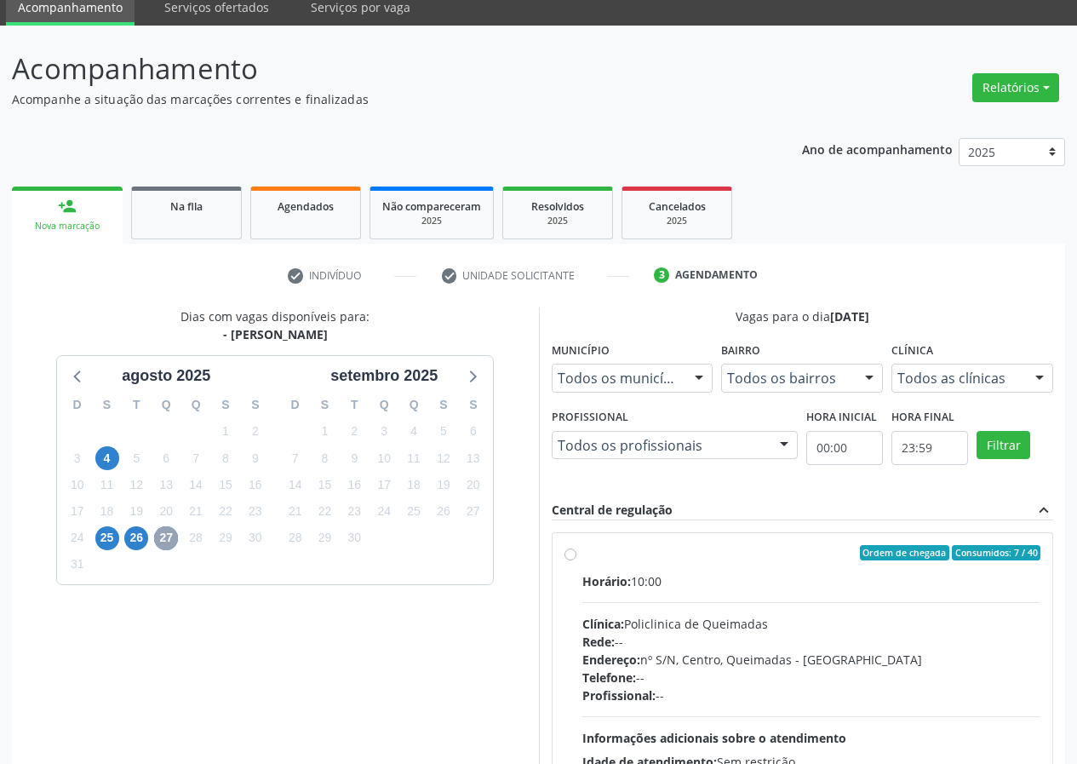
scroll to position [223, 0]
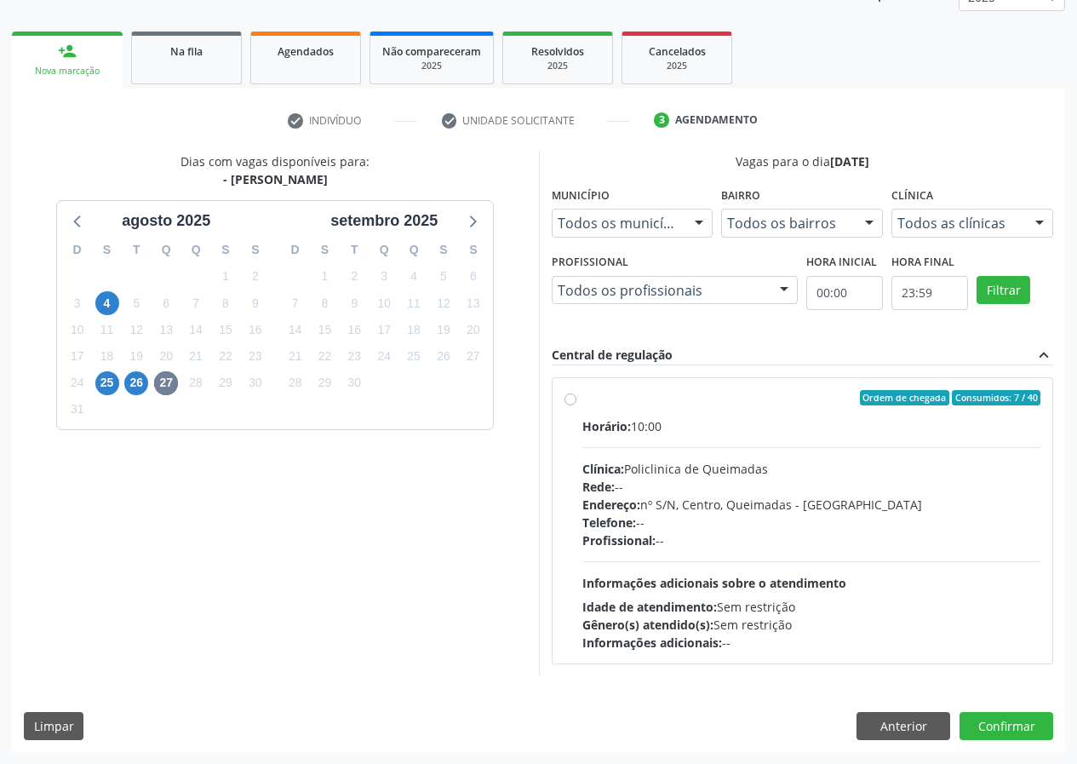
click at [582, 399] on label "Ordem de chegada Consumidos: 7 / 40 Horário: 10:00 Clínica: Policlinica de Quei…" at bounding box center [811, 520] width 459 height 261
click at [566, 399] on input "Ordem de chegada Consumidos: 7 / 40 Horário: 10:00 Clínica: Policlinica de Quei…" at bounding box center [570, 397] width 12 height 15
radio input "true"
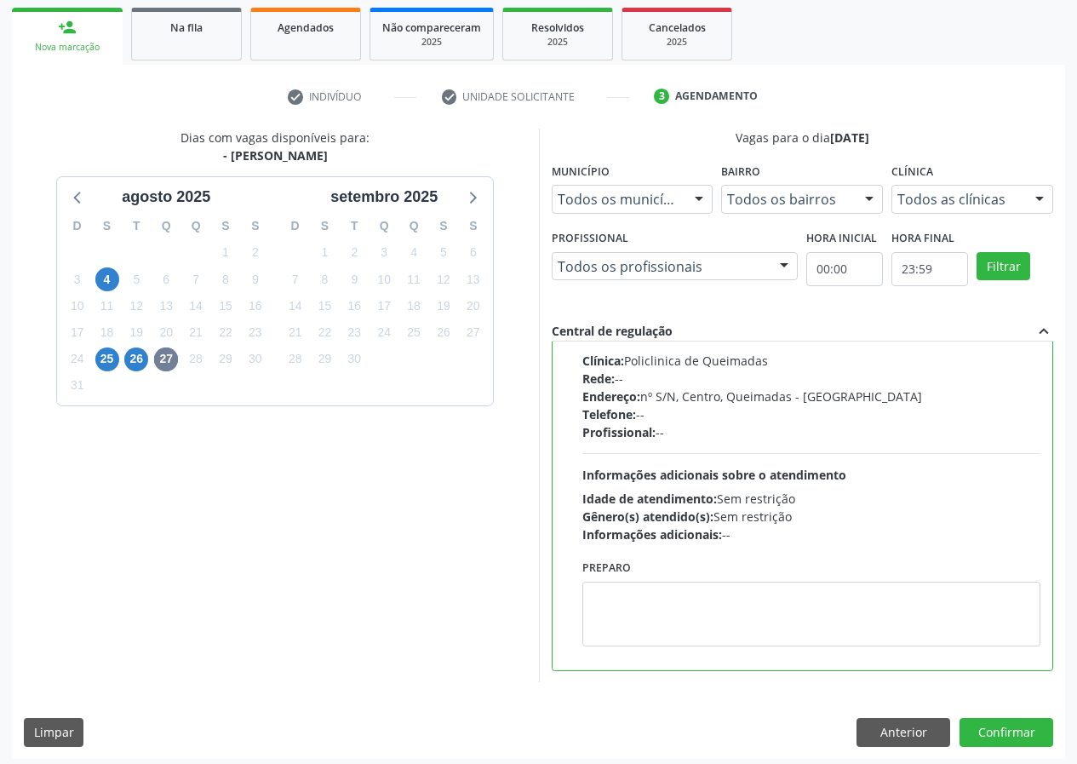
scroll to position [254, 0]
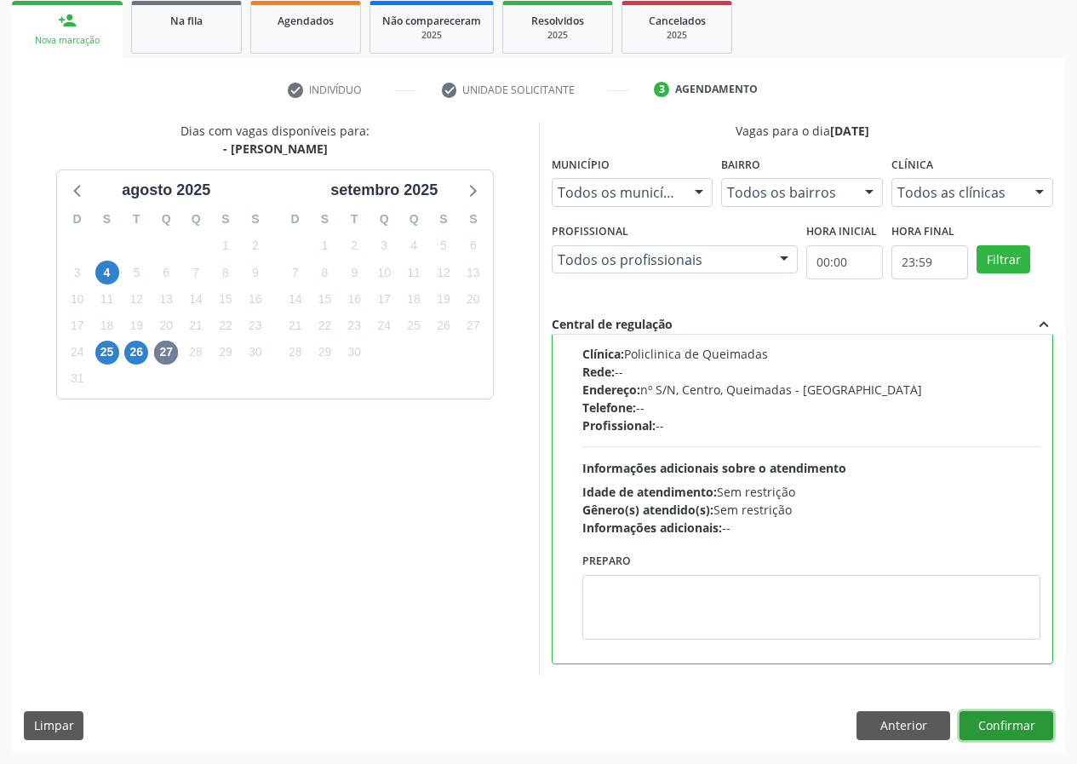
click at [1008, 721] on button "Confirmar" at bounding box center [1006, 725] width 94 height 29
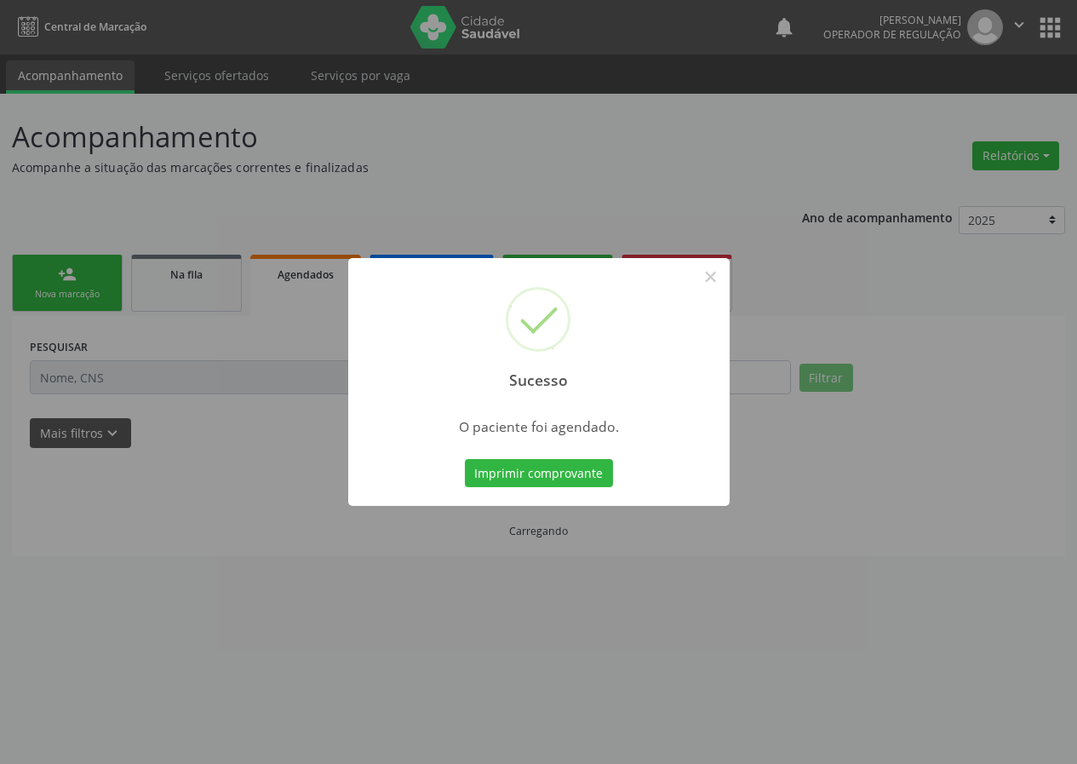
scroll to position [0, 0]
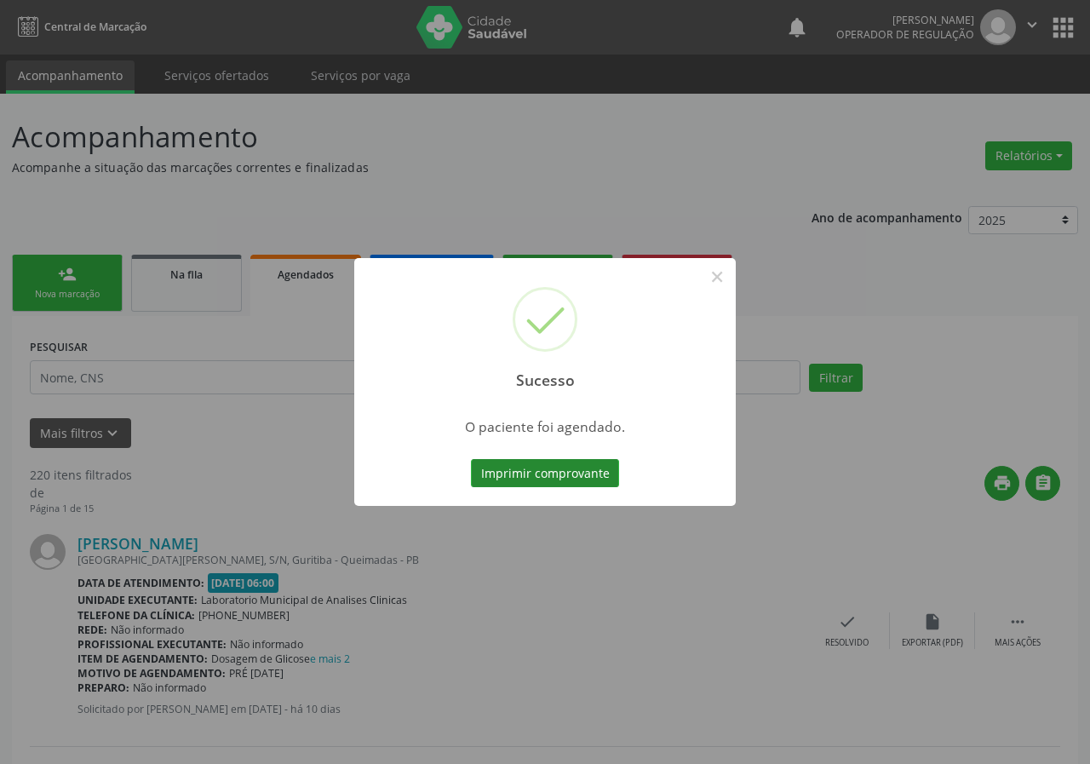
click at [568, 474] on button "Imprimir comprovante" at bounding box center [545, 473] width 148 height 29
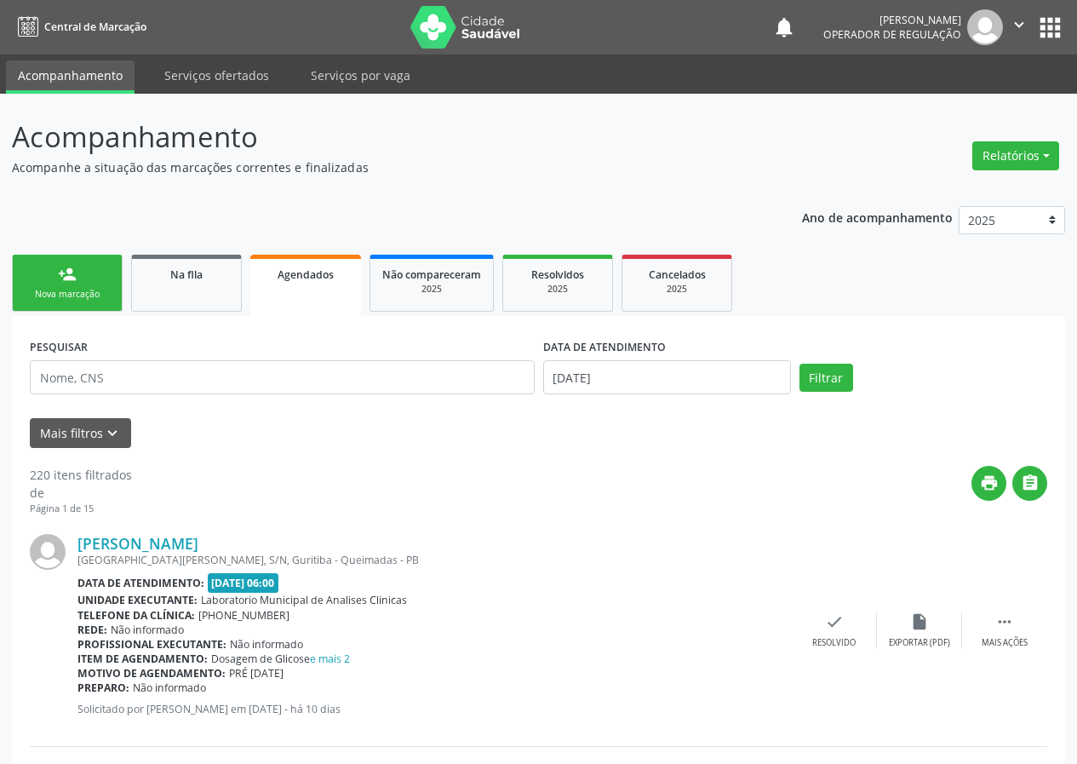
click at [83, 286] on link "person_add Nova marcação" at bounding box center [67, 283] width 111 height 57
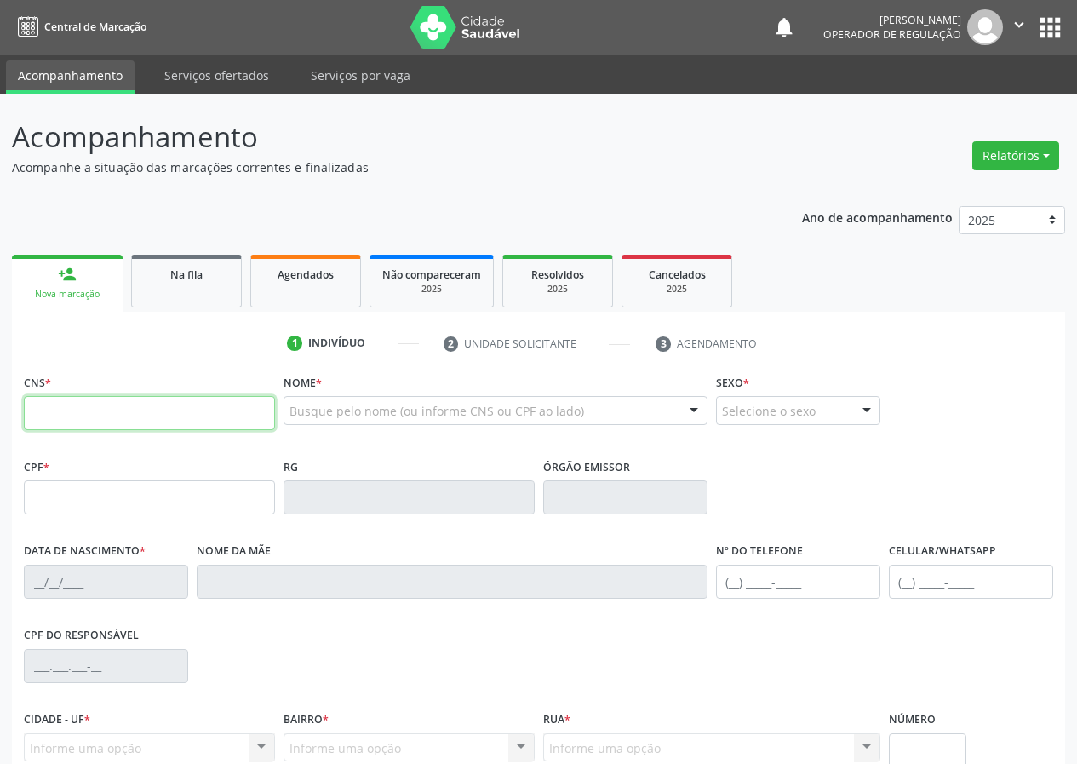
click at [38, 398] on input "text" at bounding box center [149, 413] width 251 height 34
drag, startPoint x: 63, startPoint y: 391, endPoint x: 71, endPoint y: 375, distance: 17.9
click at [65, 386] on div "CNS *" at bounding box center [149, 399] width 251 height 60
drag, startPoint x: 59, startPoint y: 417, endPoint x: 60, endPoint y: 338, distance: 79.2
click at [65, 369] on div "1 Indivíduo 2 Unidade solicitante 3 Agendamento CNS * Nome * Busque pelo nome (…" at bounding box center [538, 619] width 1053 height 581
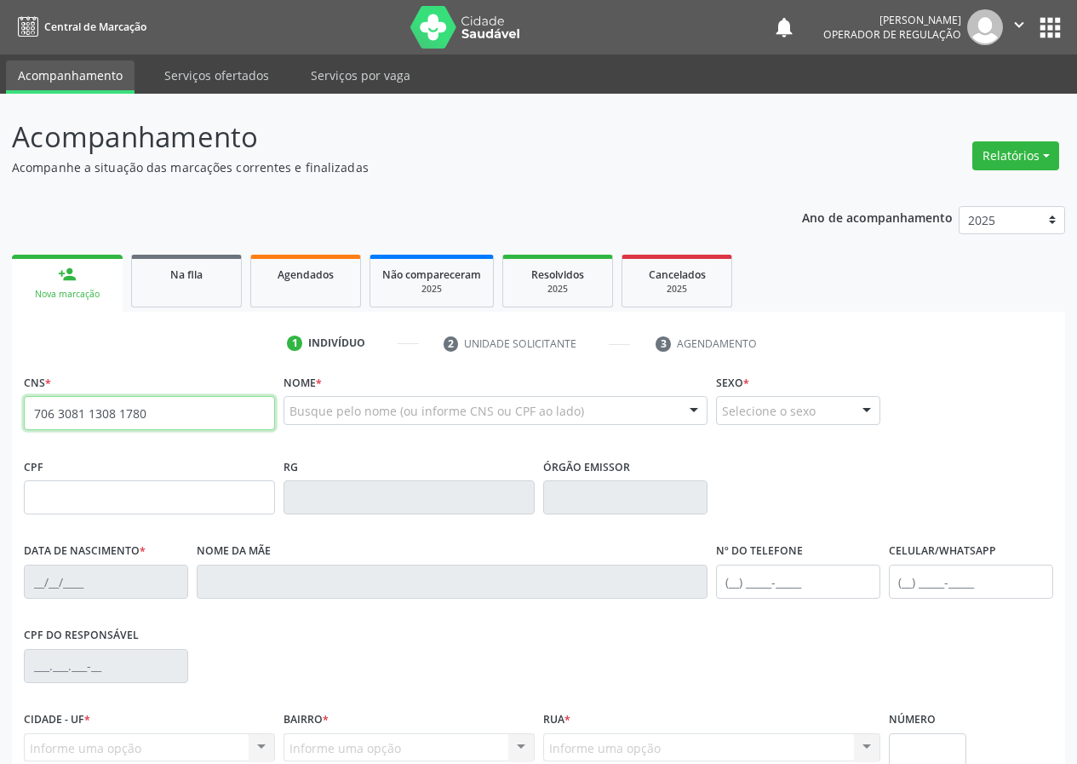
type input "706 3081 1308 1780"
type input "058.267.357-75"
type input "23/03/1982"
type input "Maria de Lourdes da Silva"
type input "(83) 99313-4766"
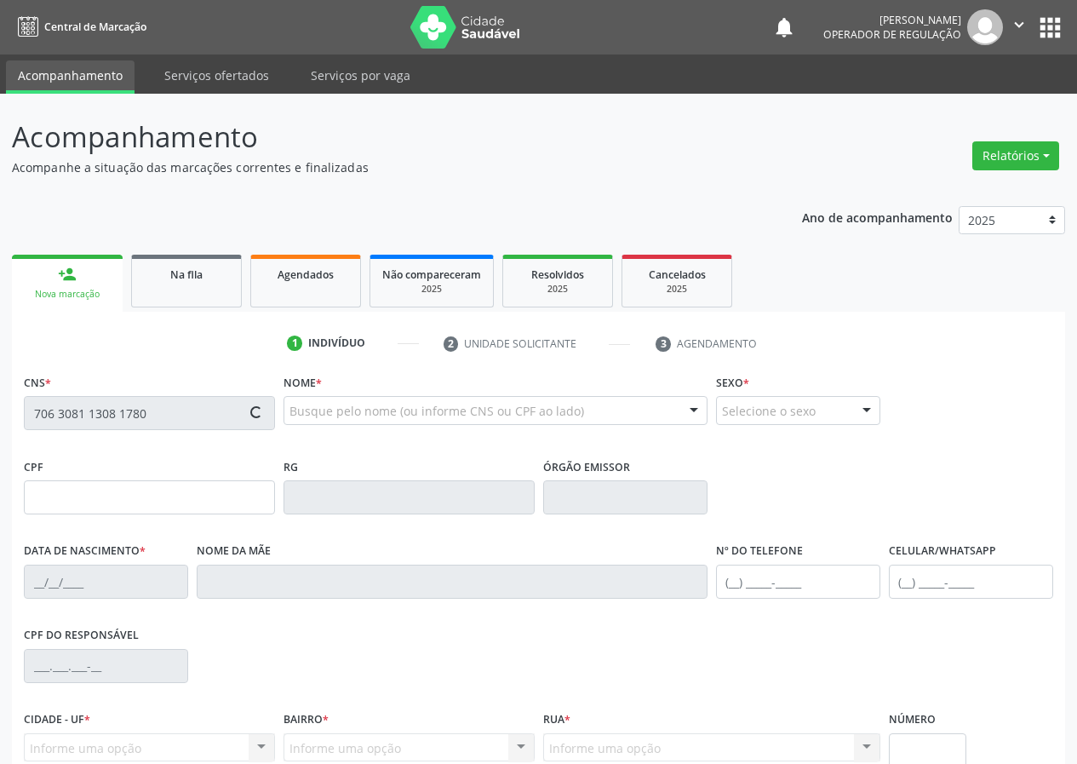
type input "(83) 99313-4766"
type input "S/N"
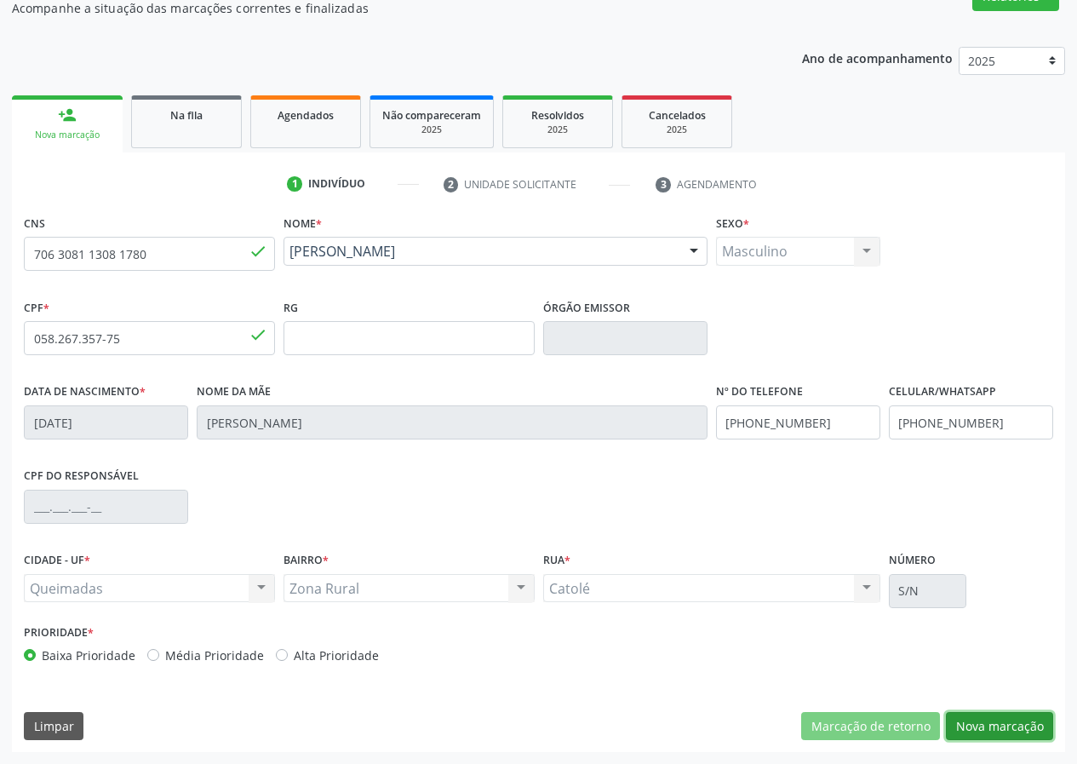
drag, startPoint x: 997, startPoint y: 717, endPoint x: 307, endPoint y: 672, distance: 690.9
click at [981, 718] on button "Nova marcação" at bounding box center [999, 726] width 107 height 29
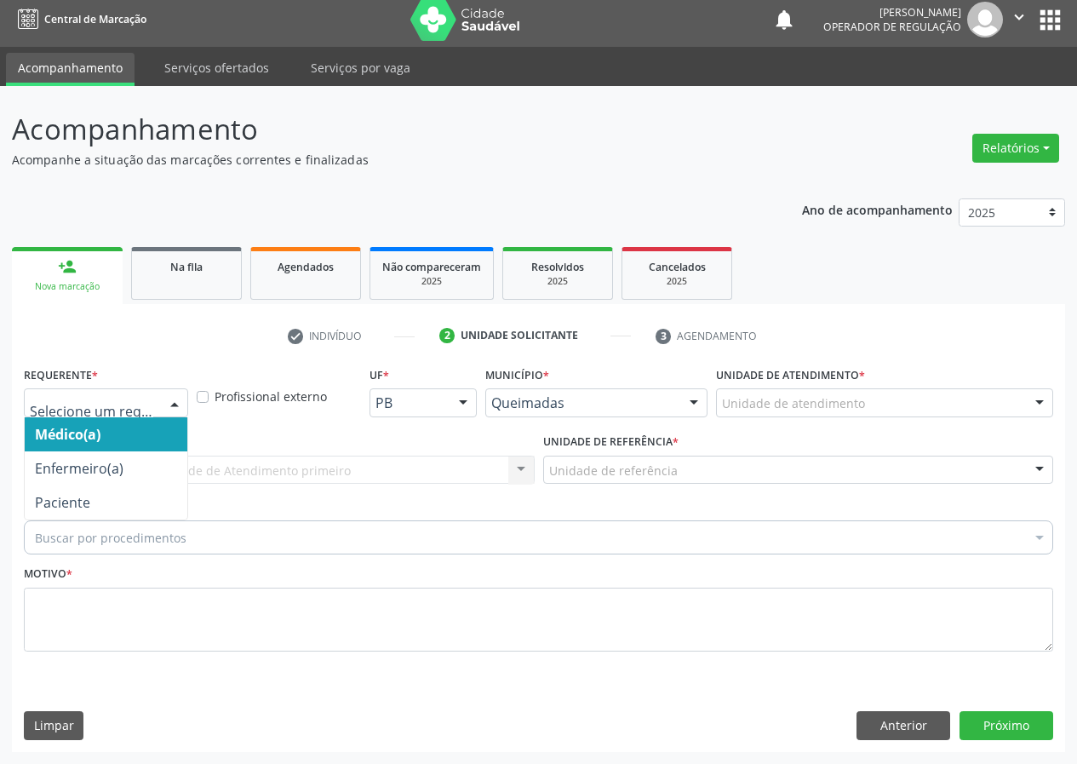
drag, startPoint x: 180, startPoint y: 401, endPoint x: 154, endPoint y: 553, distance: 154.5
click at [179, 417] on div "Médico(a) Enfermeiro(a) Paciente Nenhum resultado encontrado para: " " Não há n…" at bounding box center [106, 402] width 164 height 29
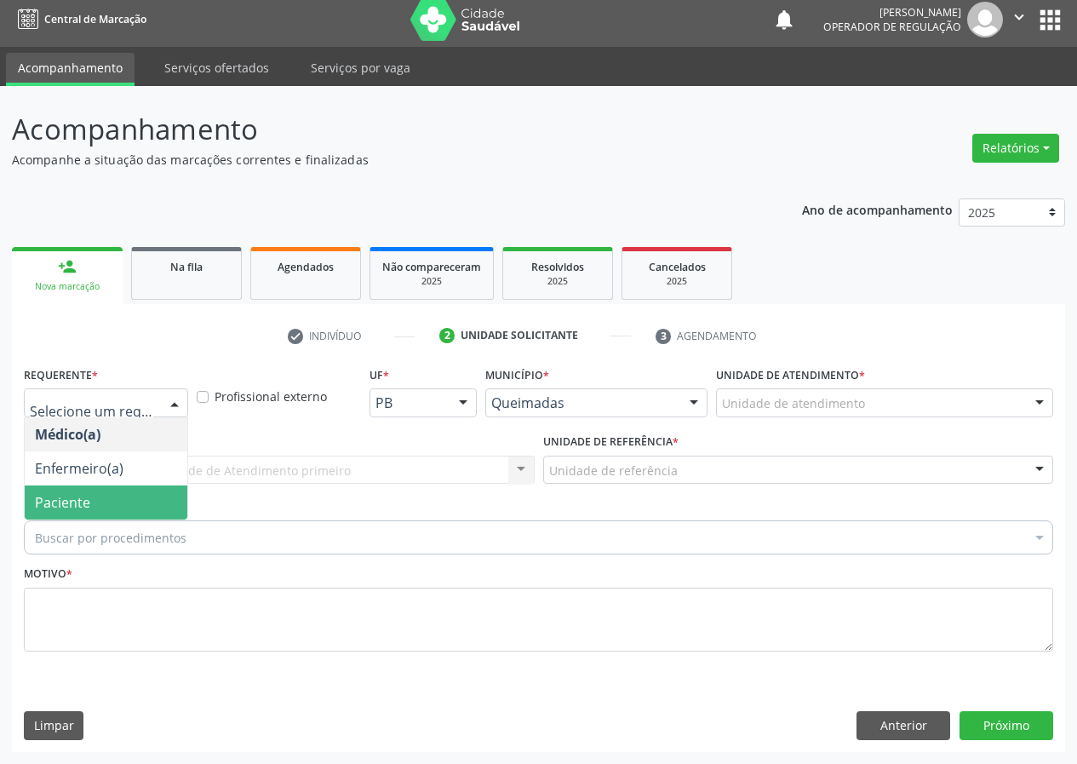
drag, startPoint x: 165, startPoint y: 510, endPoint x: 305, endPoint y: 505, distance: 139.7
click at [166, 509] on span "Paciente" at bounding box center [106, 502] width 163 height 34
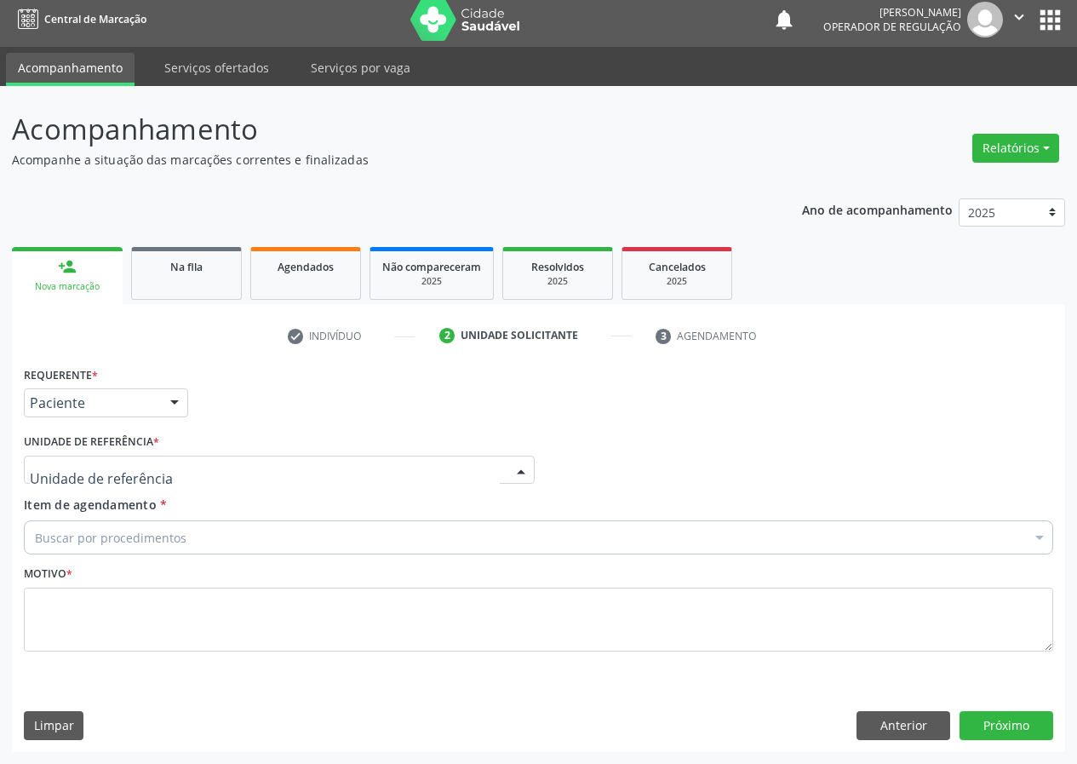
drag, startPoint x: 424, startPoint y: 477, endPoint x: 217, endPoint y: 536, distance: 215.3
click at [403, 476] on div at bounding box center [279, 469] width 511 height 29
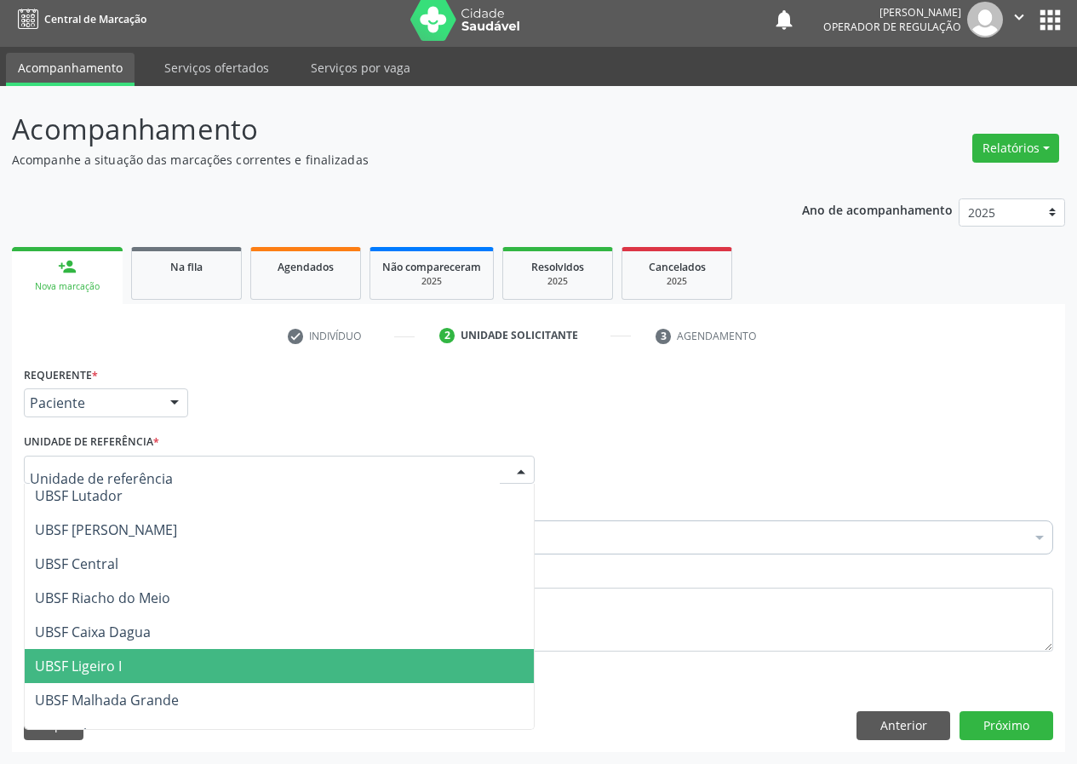
scroll to position [340, 0]
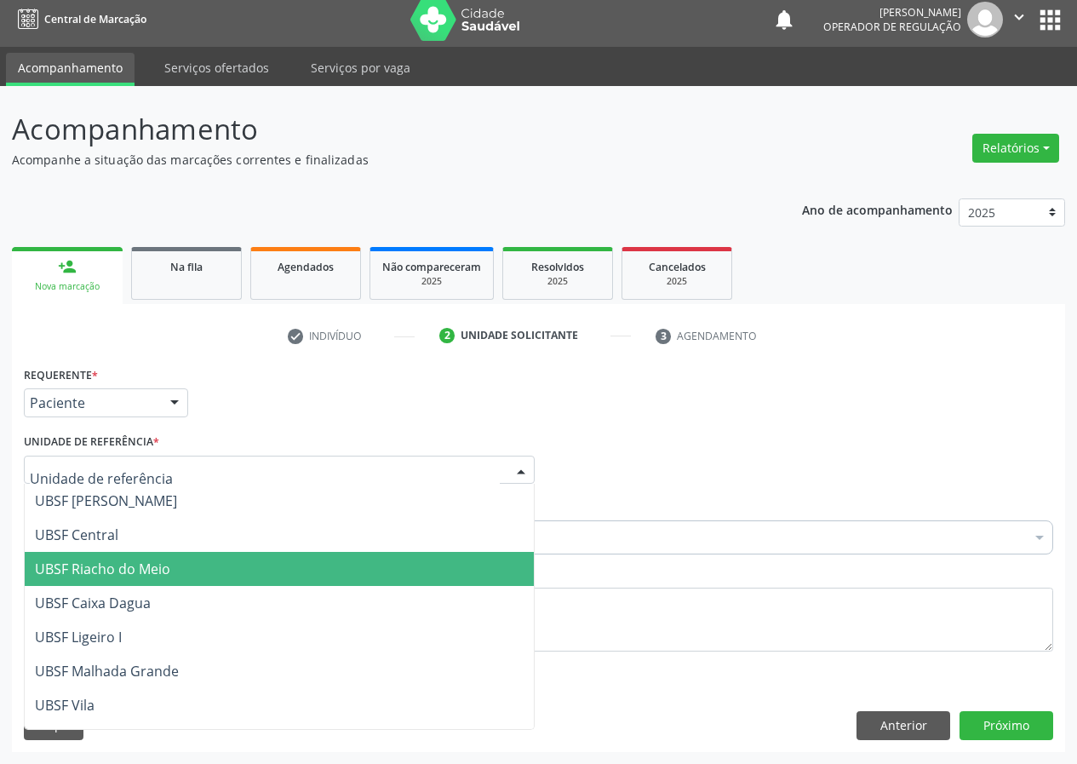
drag, startPoint x: 125, startPoint y: 571, endPoint x: 0, endPoint y: 551, distance: 126.8
click at [94, 570] on span "UBSF Riacho do Meio" at bounding box center [102, 568] width 135 height 19
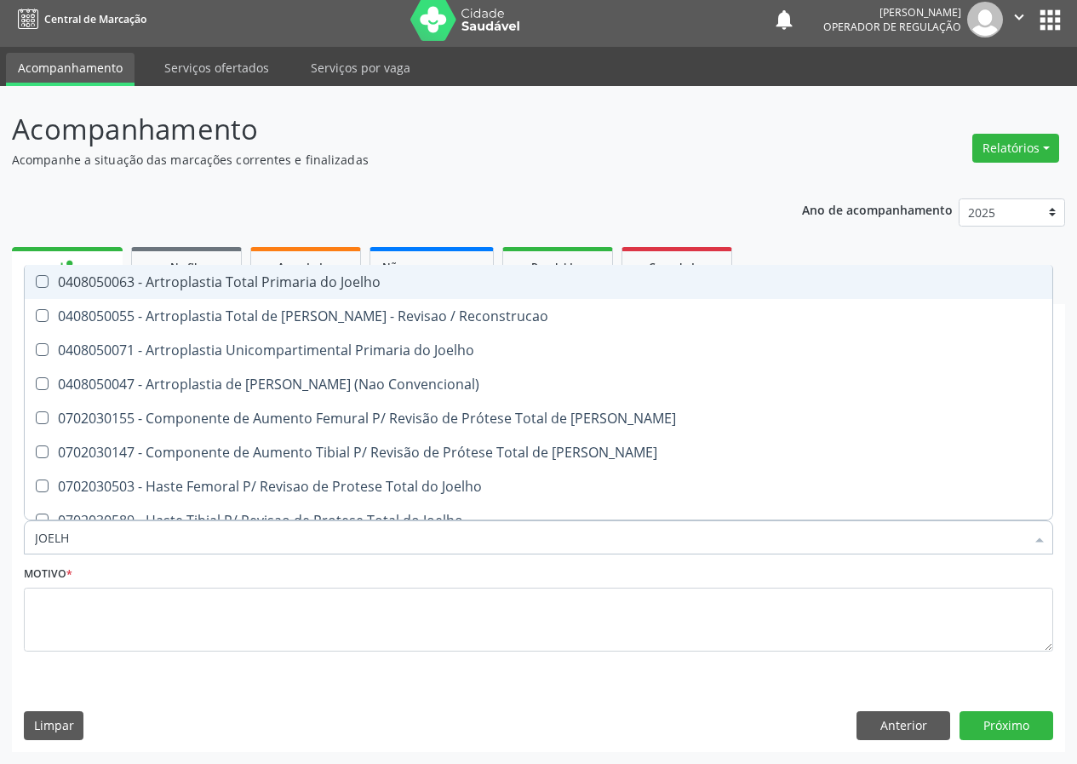
type input "JOELHO"
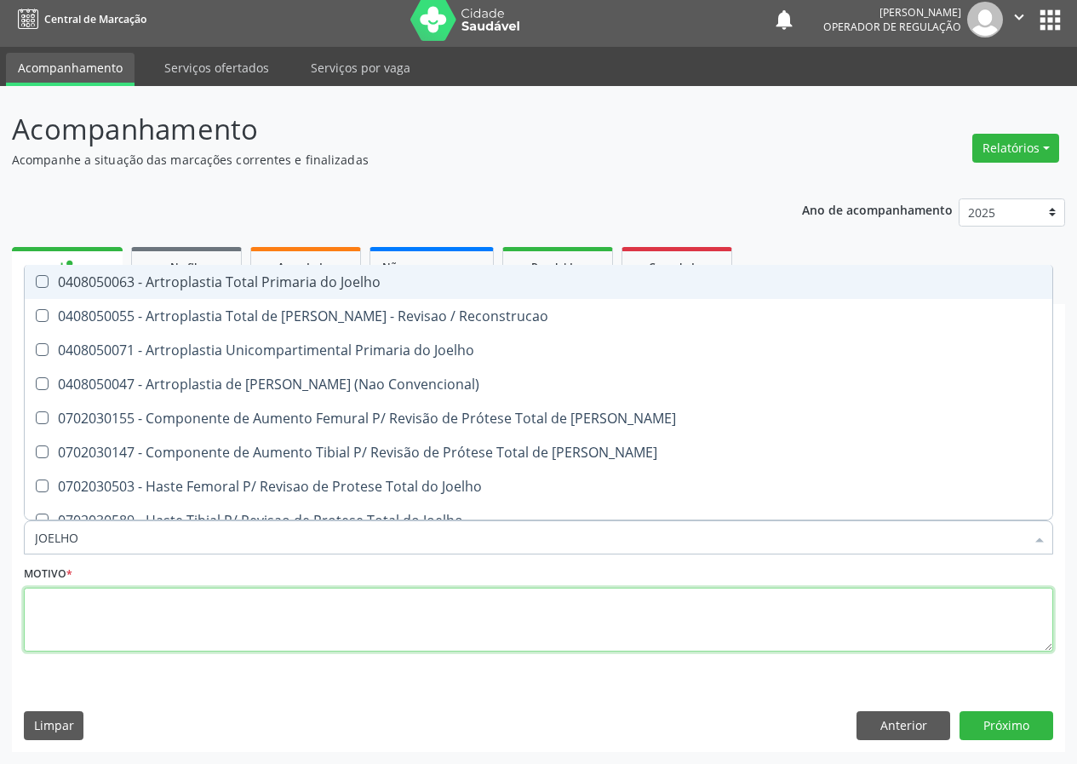
click at [75, 636] on textarea at bounding box center [538, 619] width 1029 height 65
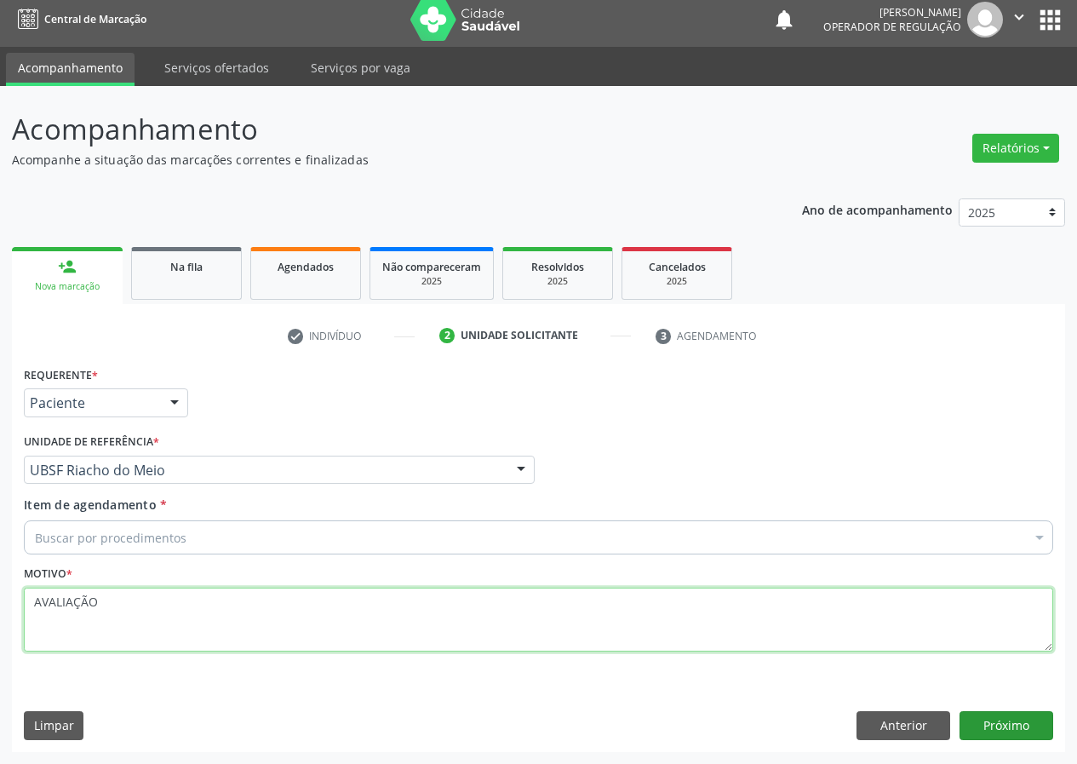
type textarea "AVALIAÇÃO"
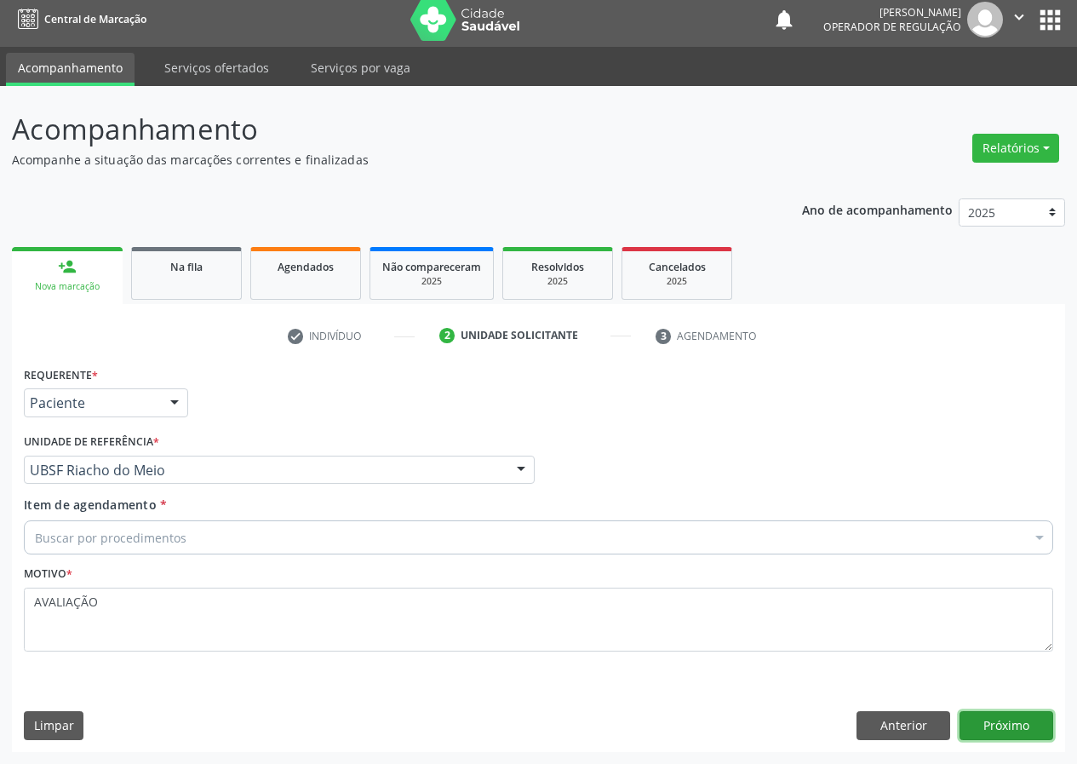
drag, startPoint x: 1012, startPoint y: 721, endPoint x: 325, endPoint y: 743, distance: 687.3
click at [981, 725] on button "Próximo" at bounding box center [1006, 725] width 94 height 29
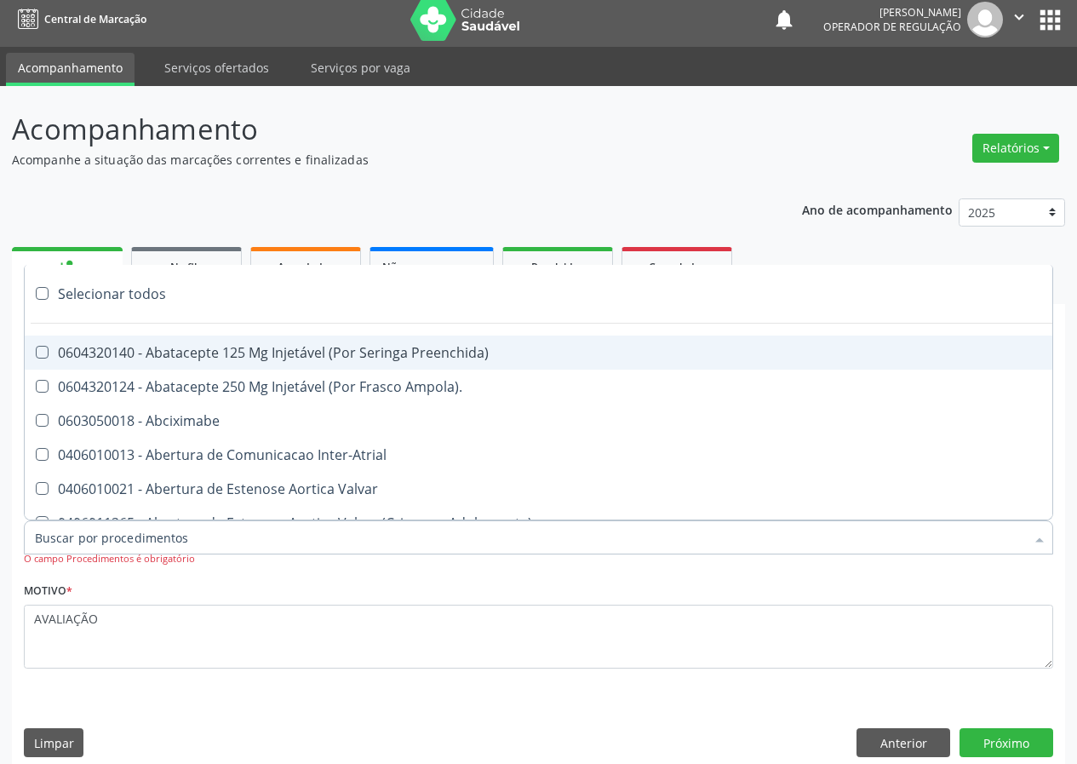
type input "I"
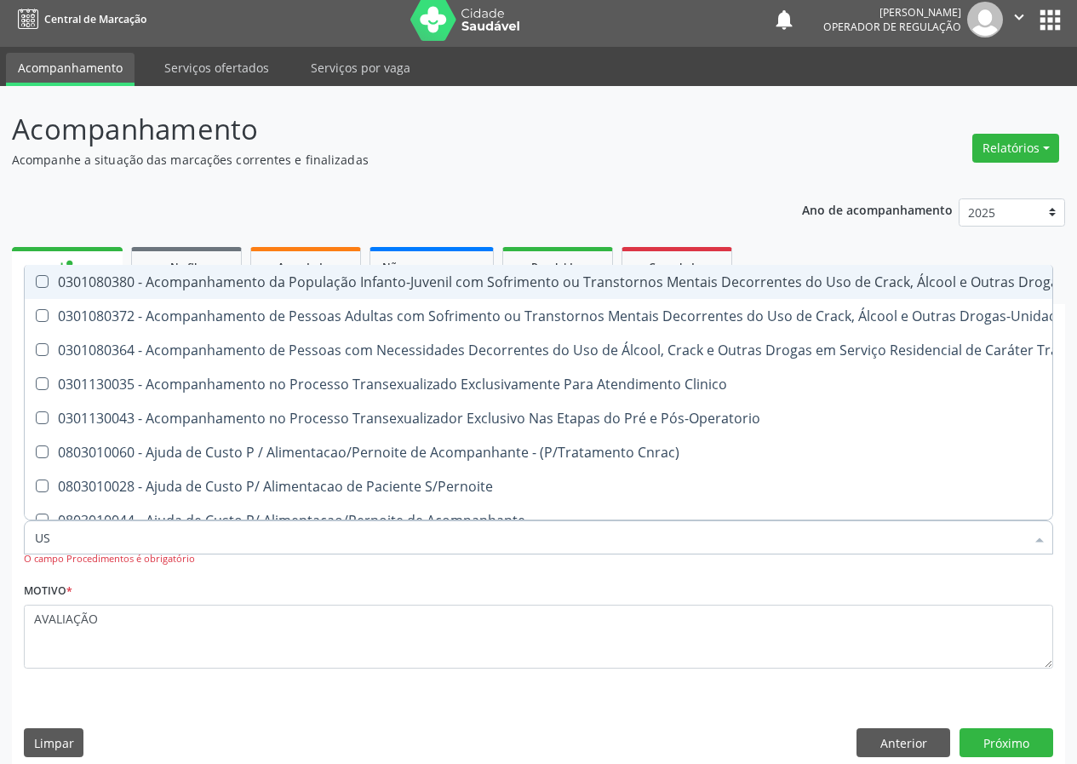
type input "USG"
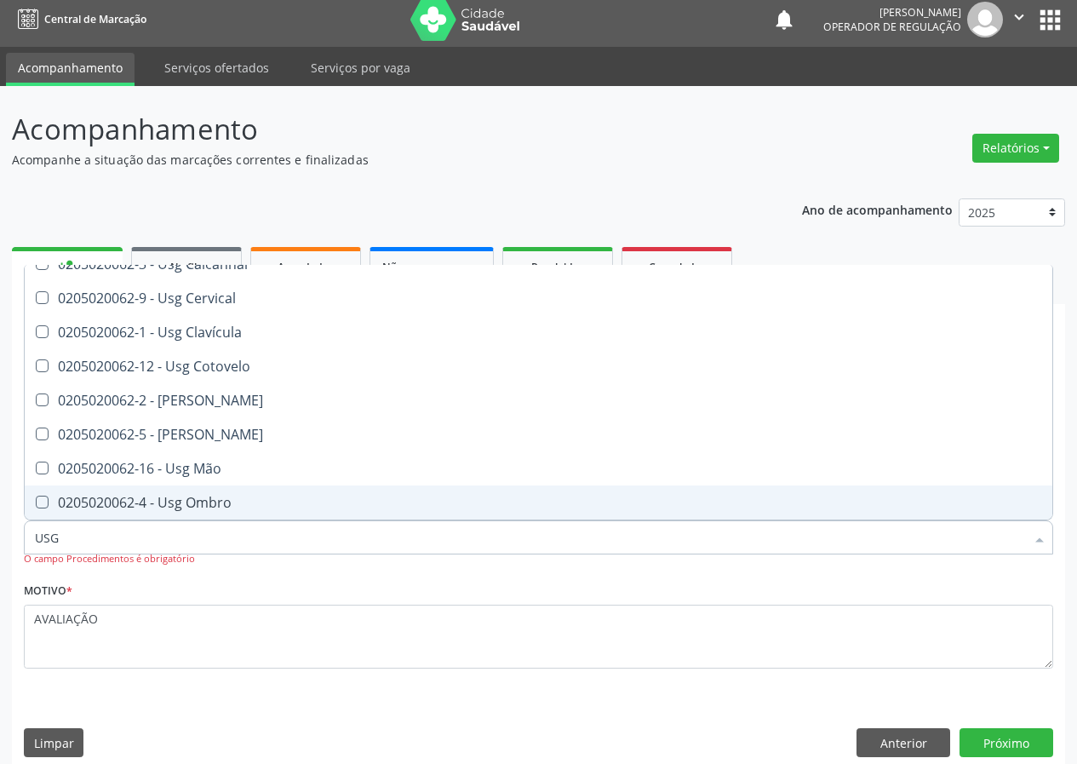
scroll to position [85, 0]
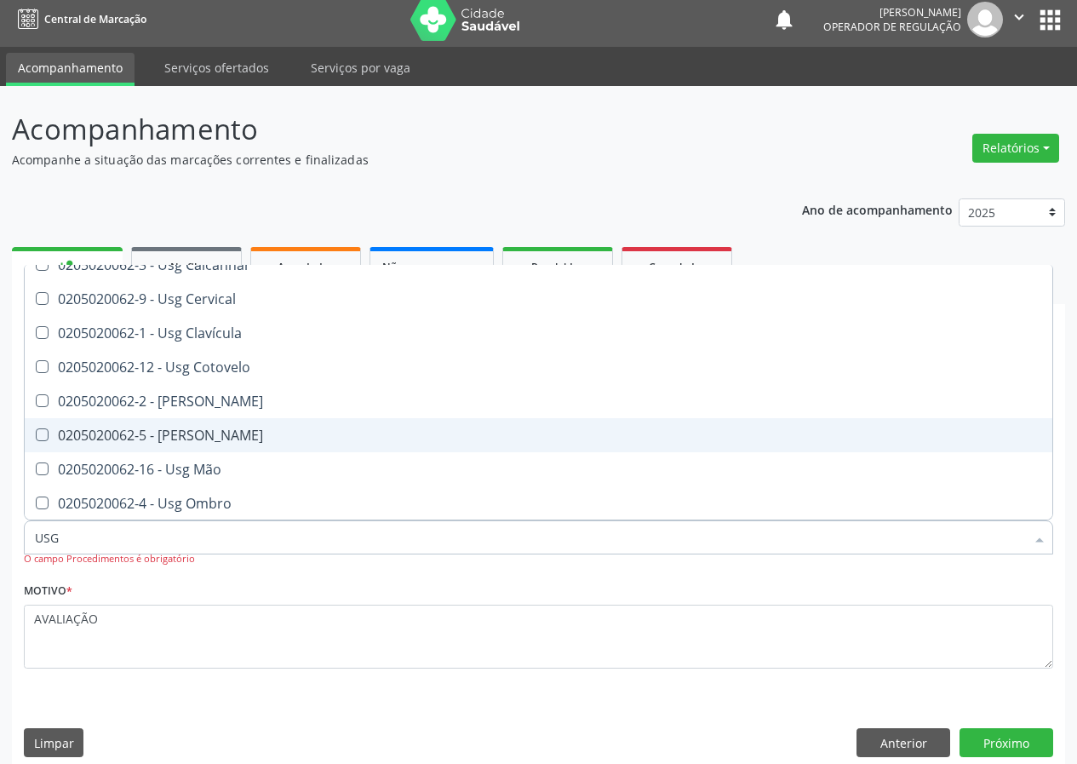
click at [199, 430] on div "0205020062-5 - Usg Joelho" at bounding box center [538, 435] width 1007 height 14
checkbox Joelho "true"
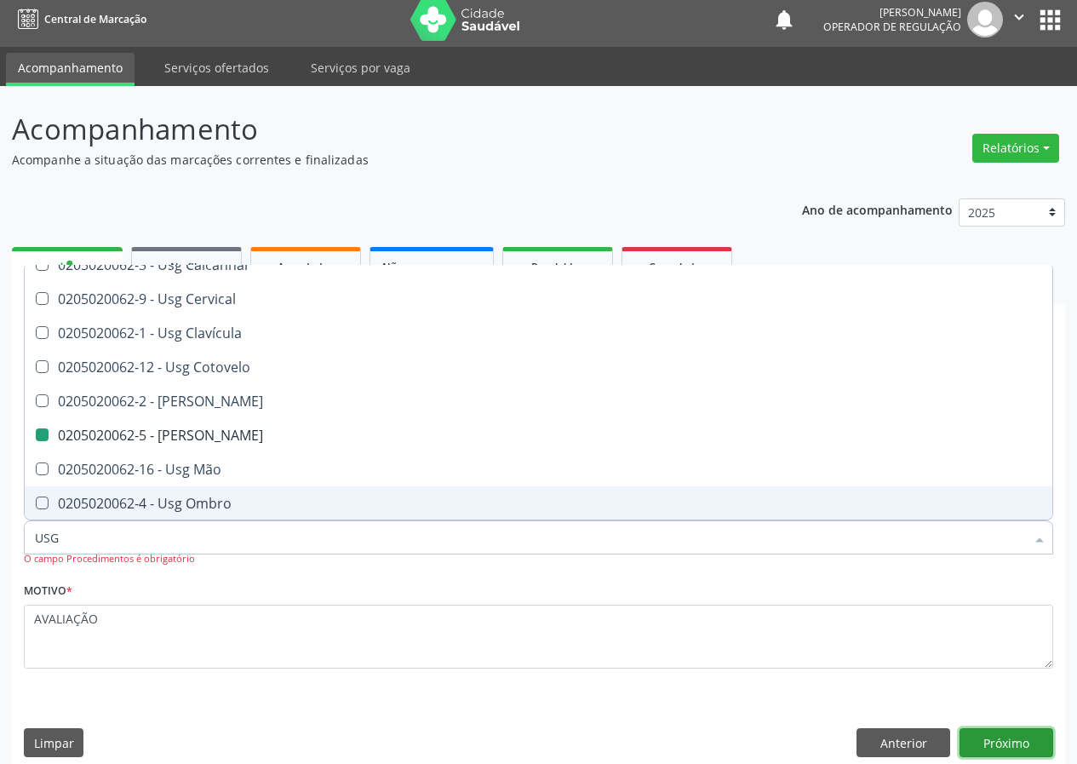
drag, startPoint x: 1018, startPoint y: 729, endPoint x: 1002, endPoint y: 729, distance: 16.2
click at [1002, 729] on button "Próximo" at bounding box center [1006, 742] width 94 height 29
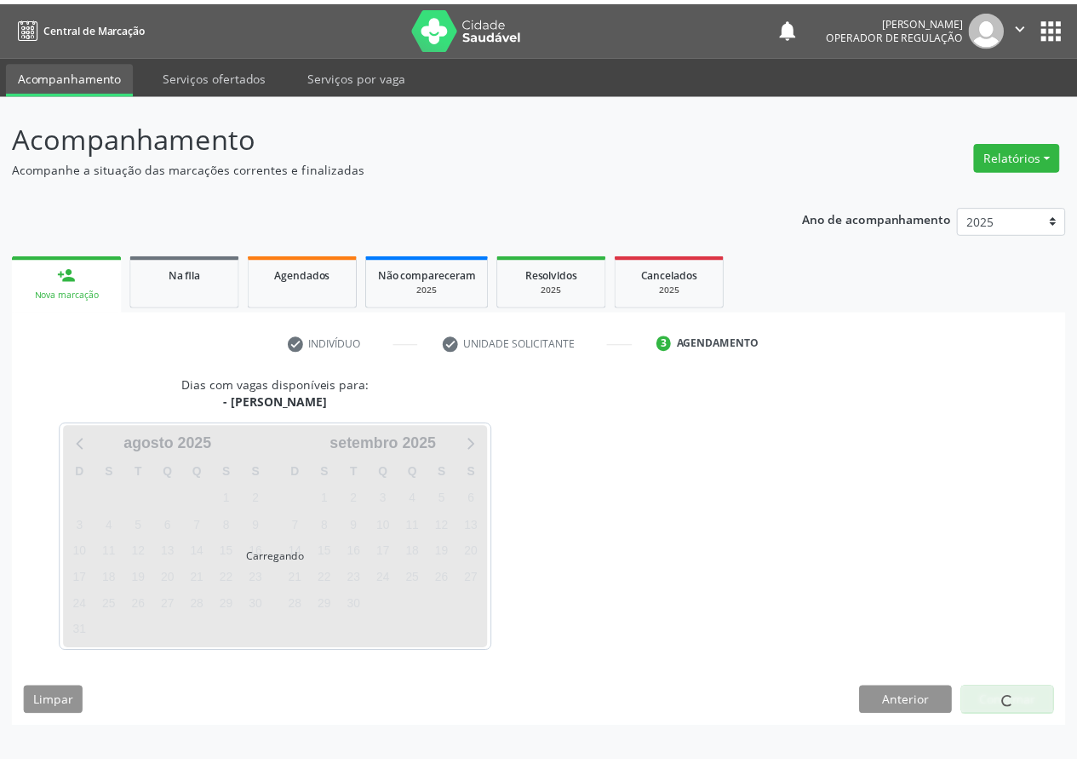
scroll to position [0, 0]
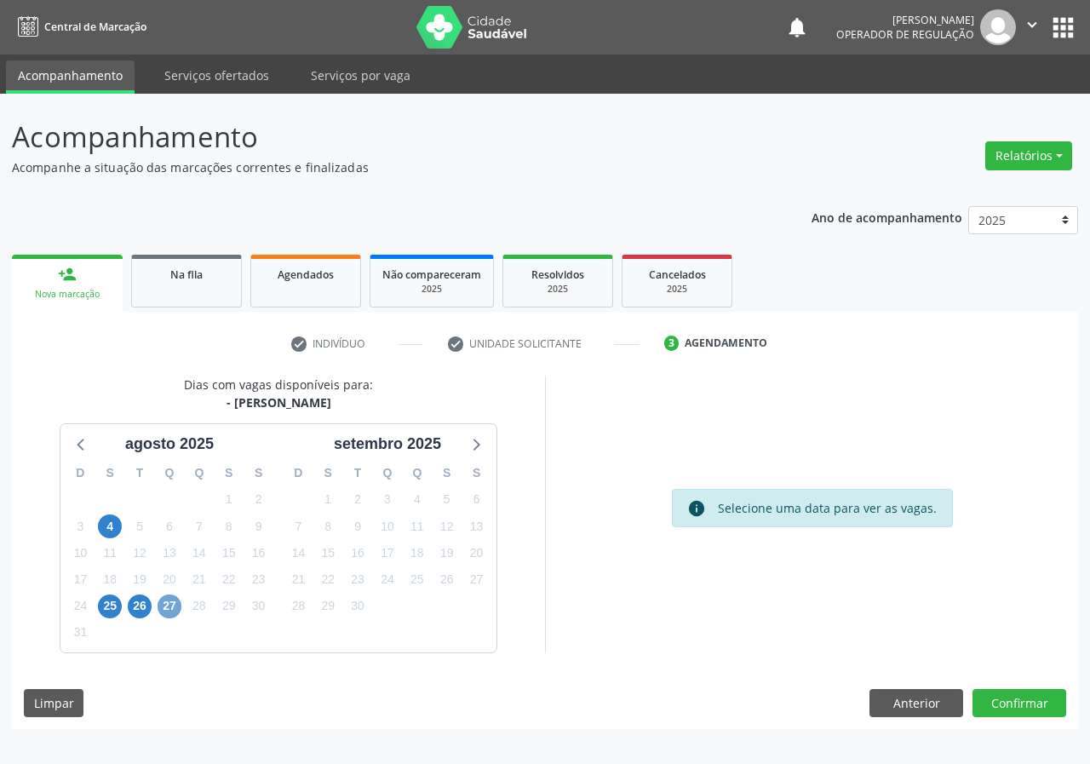
click at [177, 602] on span "27" at bounding box center [169, 606] width 24 height 24
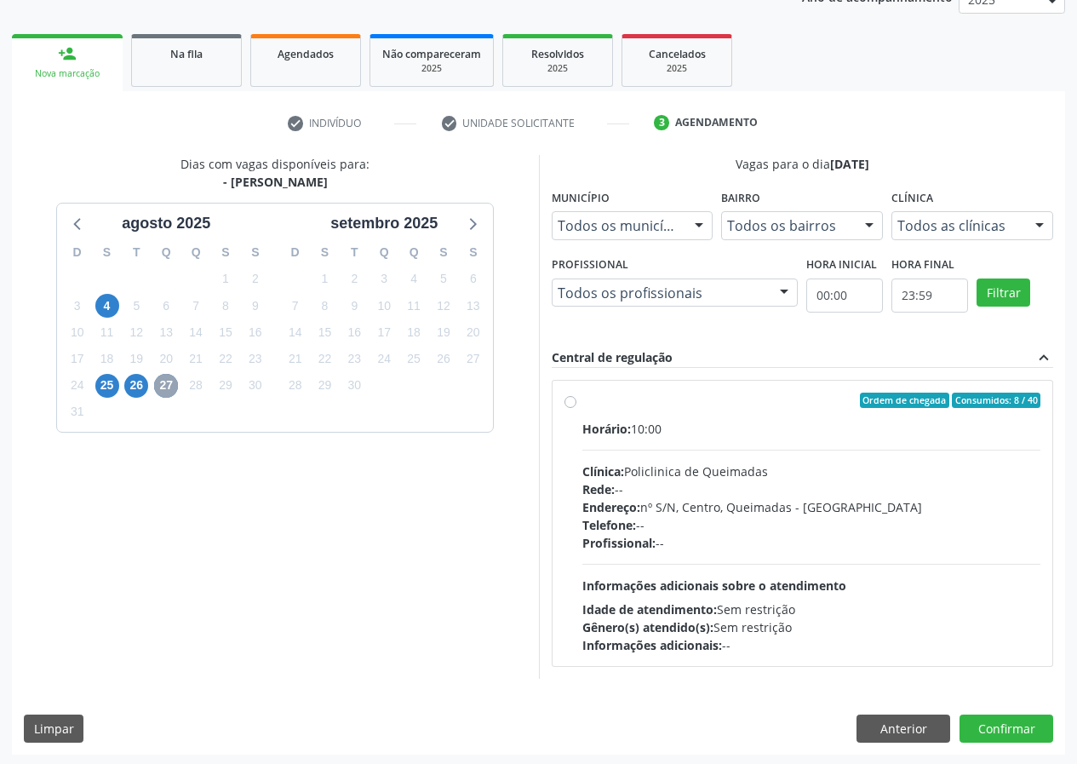
scroll to position [223, 0]
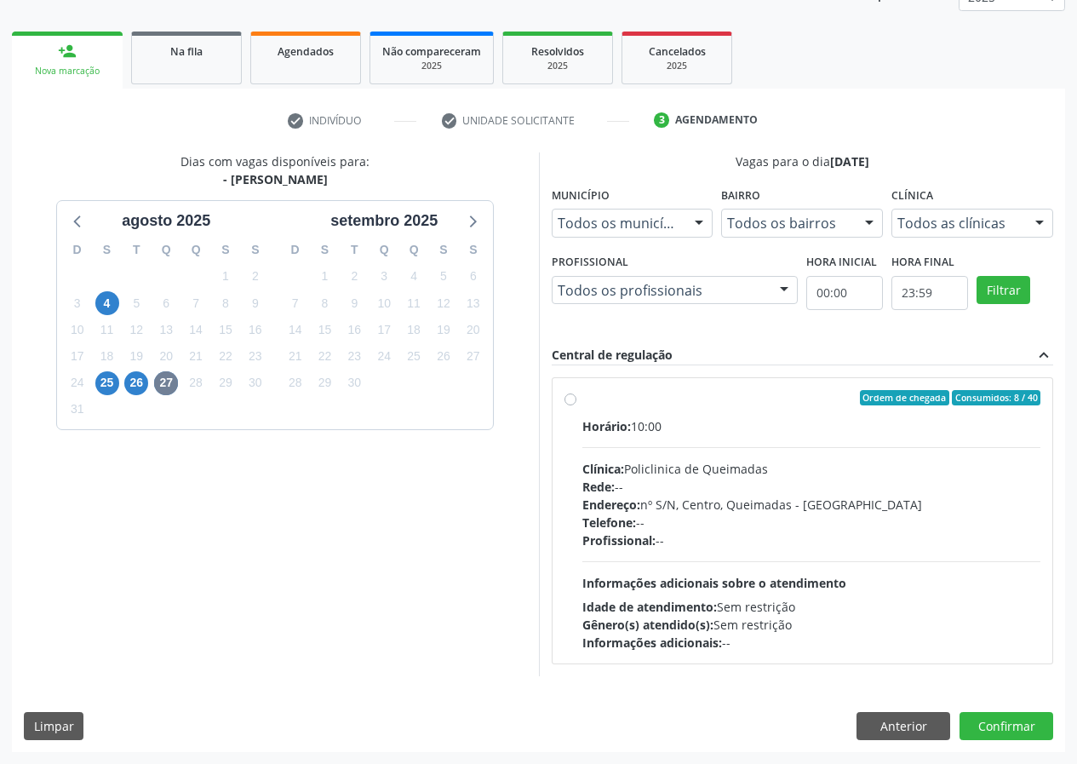
drag, startPoint x: 574, startPoint y: 397, endPoint x: 621, endPoint y: 403, distance: 48.0
click at [577, 395] on div "Ordem de chegada Consumidos: 8 / 40 Horário: 10:00 Clínica: Policlinica de Quei…" at bounding box center [802, 520] width 477 height 261
radio input "true"
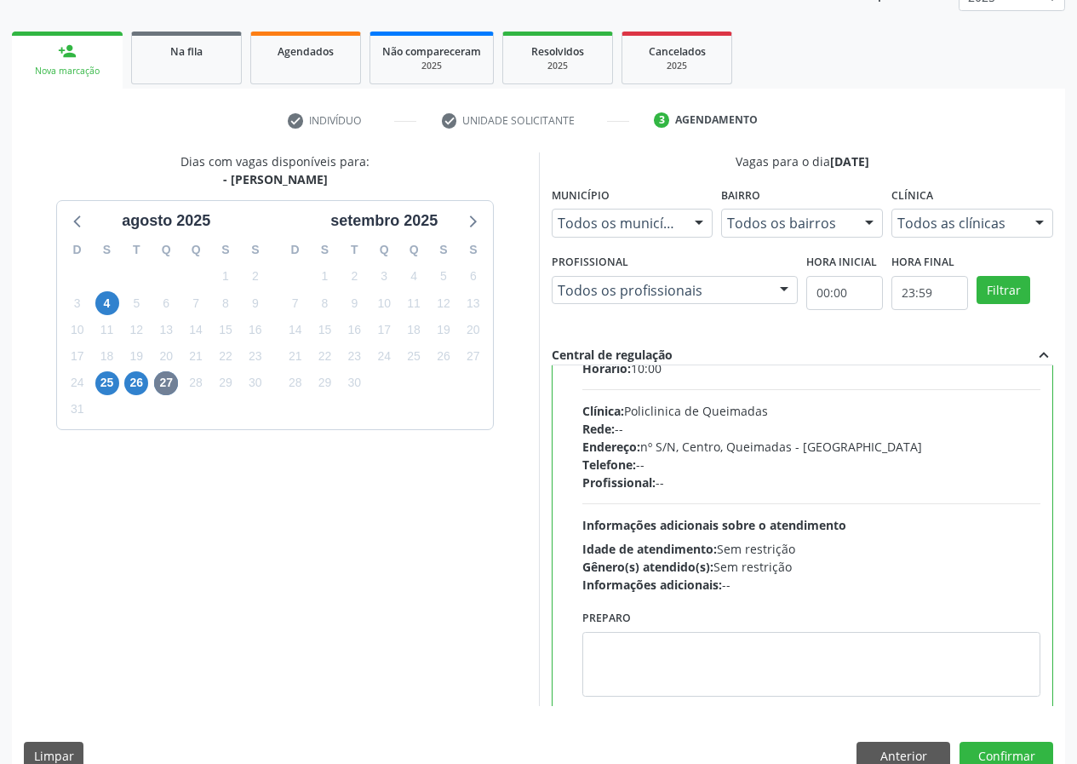
scroll to position [84, 0]
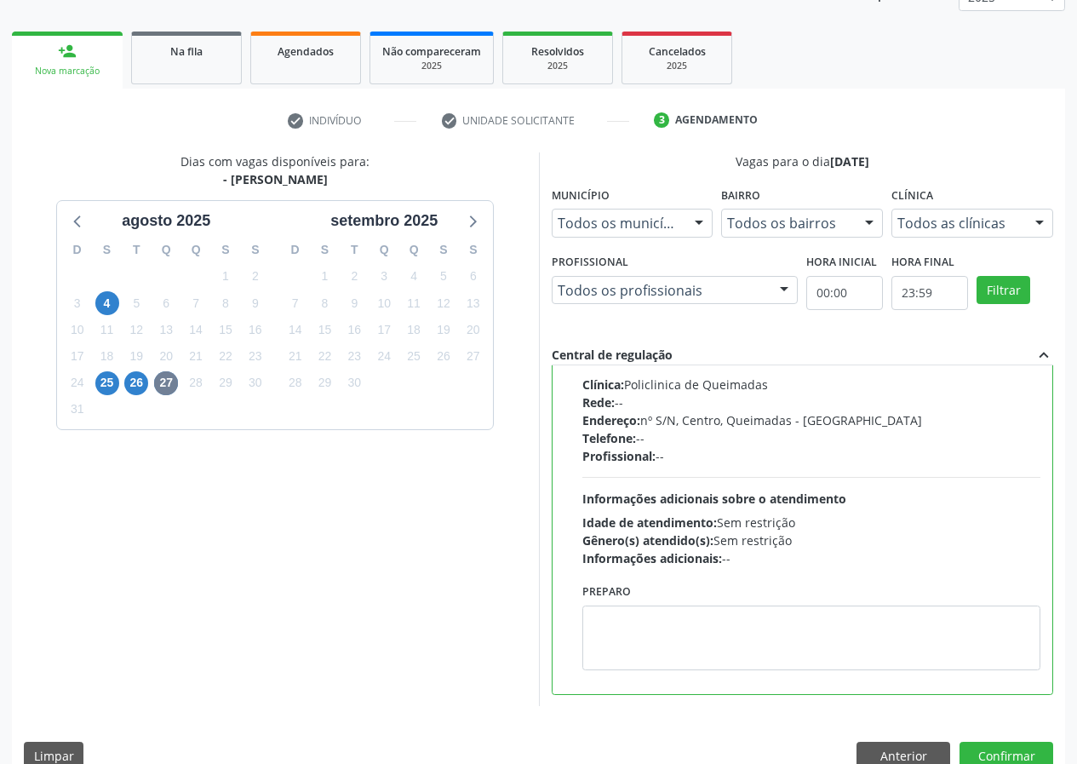
drag, startPoint x: 488, startPoint y: 629, endPoint x: 746, endPoint y: 582, distance: 262.1
click at [506, 612] on div "Dias com vagas disponíveis para: - Usg Joelho agosto 2025 D S T Q Q S S 27 28 2…" at bounding box center [275, 428] width 527 height 553
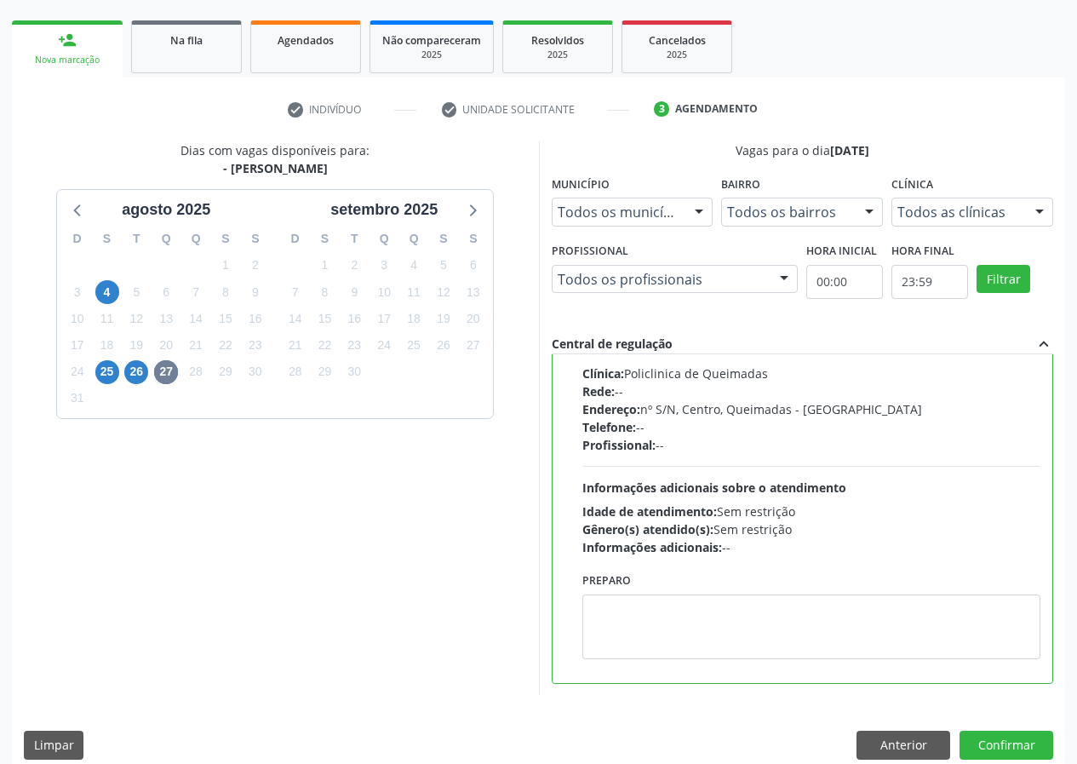
scroll to position [254, 0]
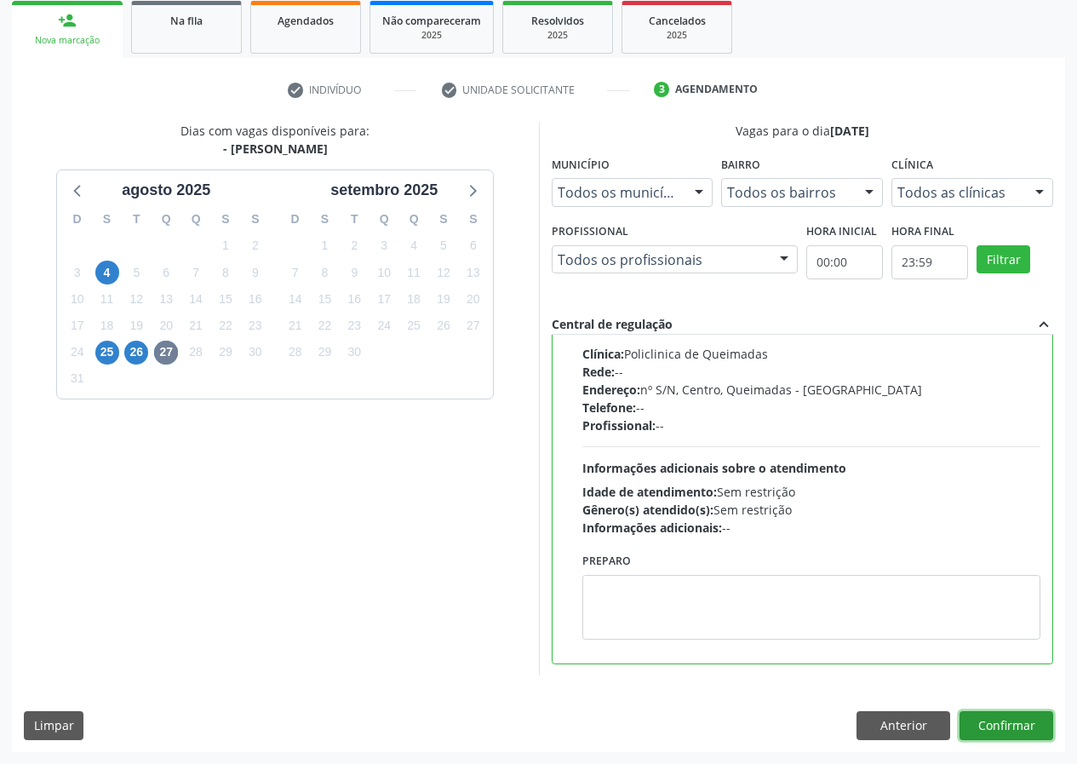
click at [1021, 722] on button "Confirmar" at bounding box center [1006, 725] width 94 height 29
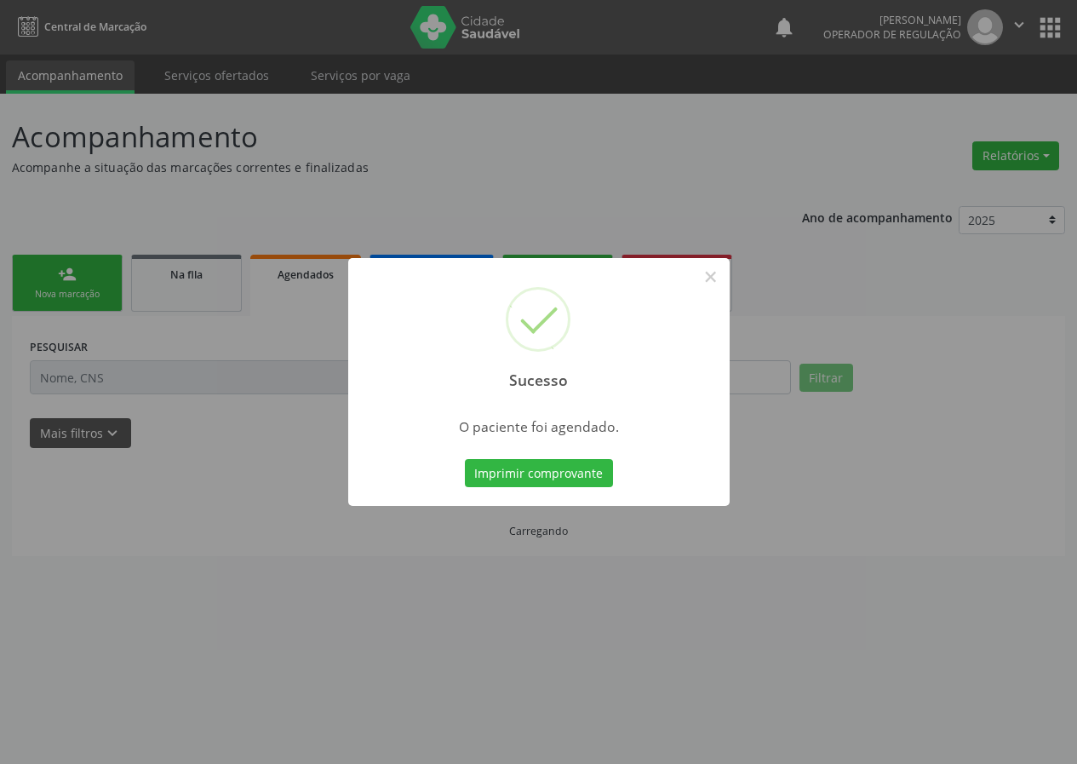
scroll to position [0, 0]
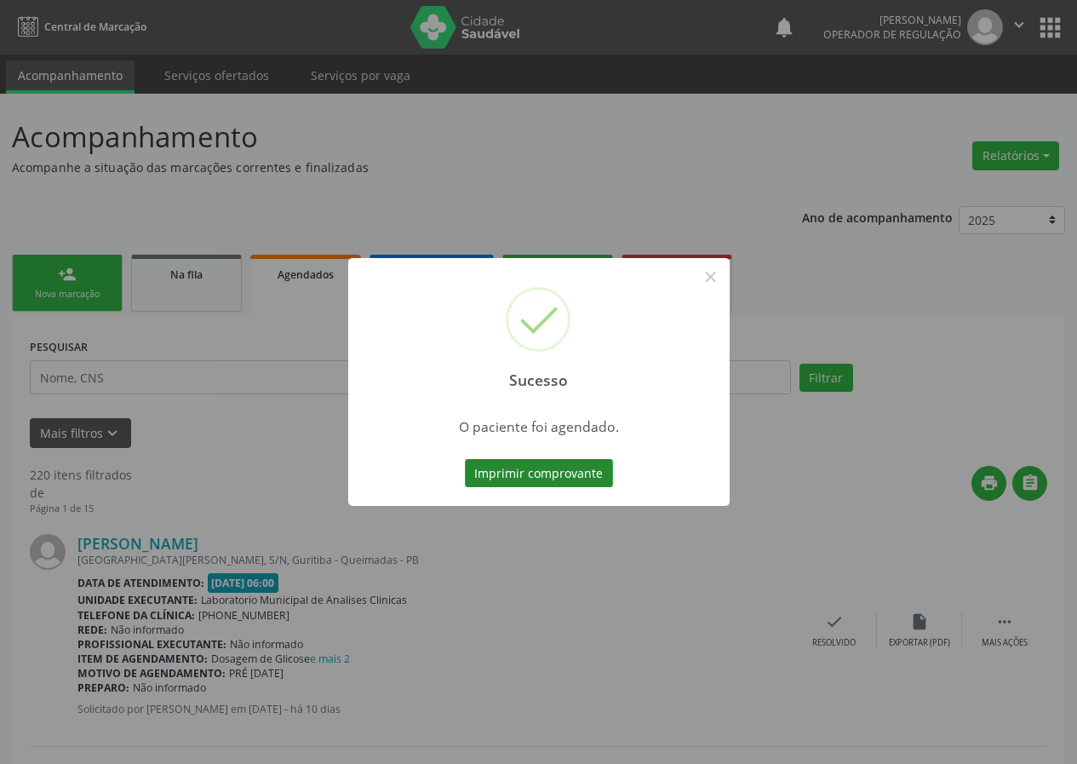
click at [528, 467] on button "Imprimir comprovante" at bounding box center [539, 473] width 148 height 29
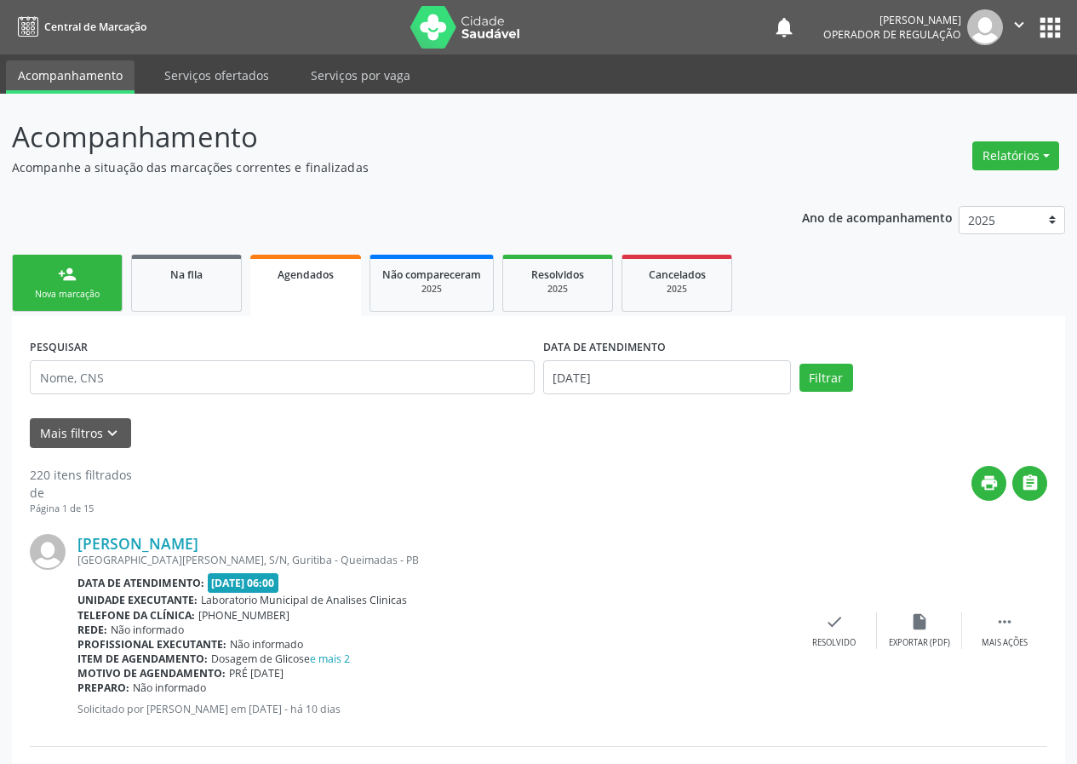
click at [86, 274] on link "person_add Nova marcação" at bounding box center [67, 283] width 111 height 57
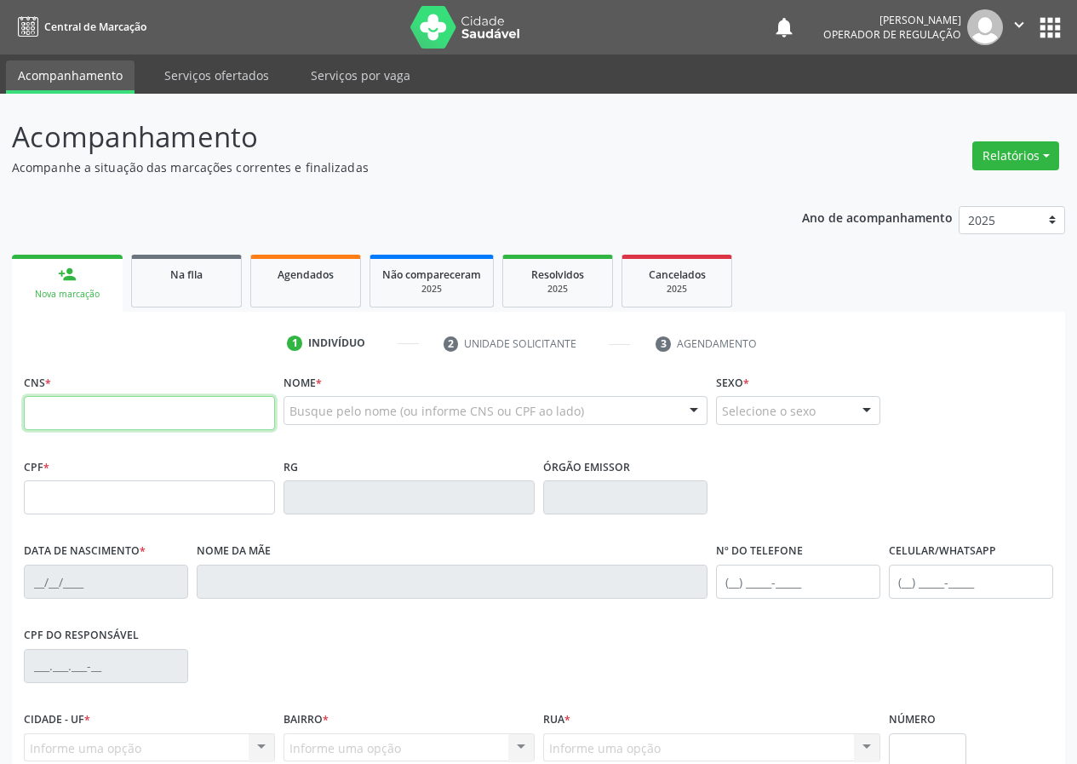
click at [53, 409] on input "text" at bounding box center [149, 413] width 251 height 34
click at [60, 424] on input "text" at bounding box center [149, 413] width 251 height 34
type input "706 3081 1308 1780"
type input "058.267.357-75"
type input "23/03/1982"
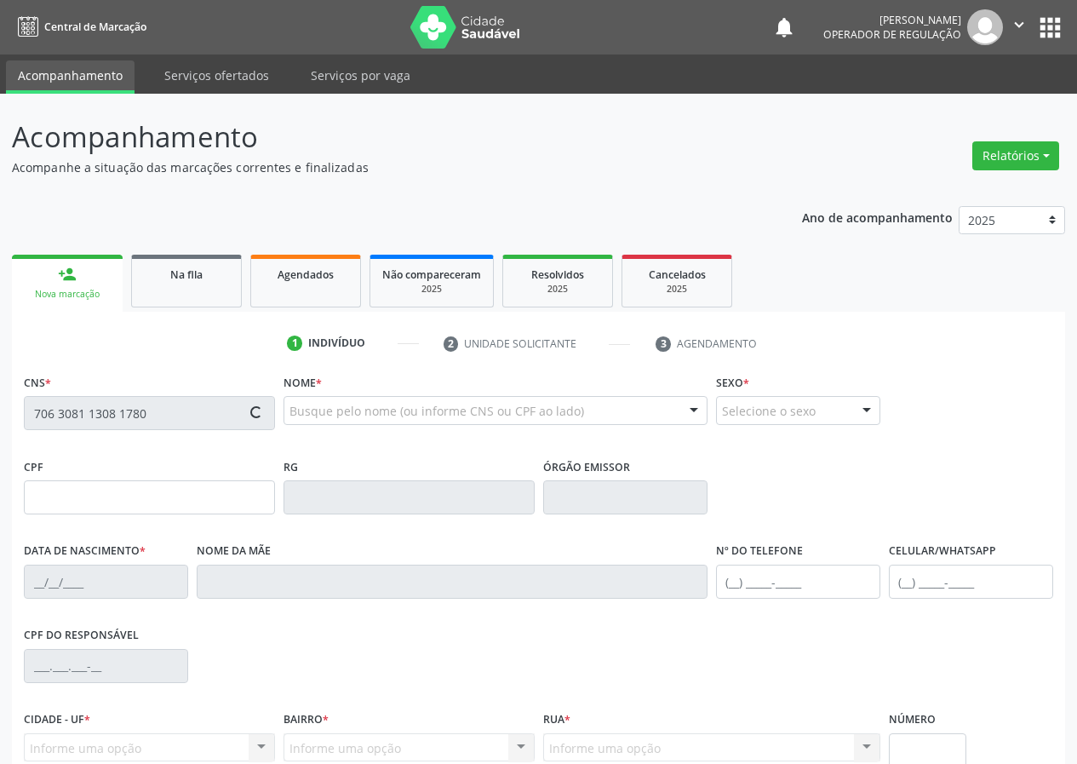
type input "Maria de Lourdes da Silva"
type input "(83) 99313-4766"
type input "S/N"
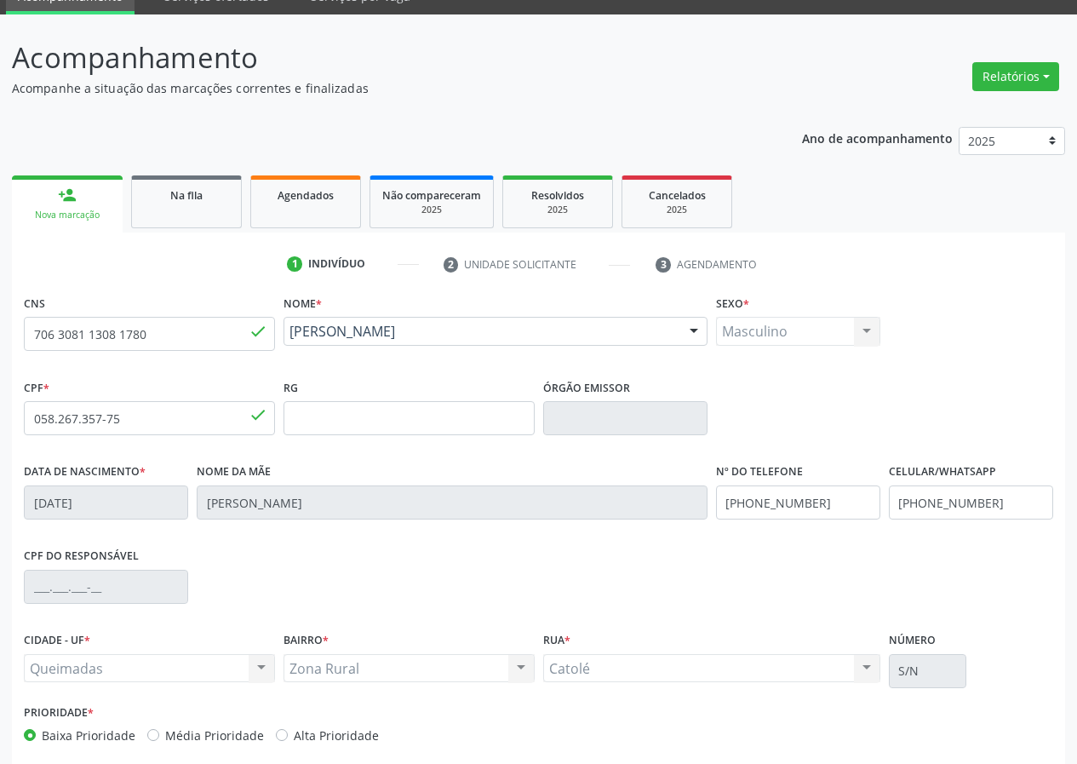
scroll to position [159, 0]
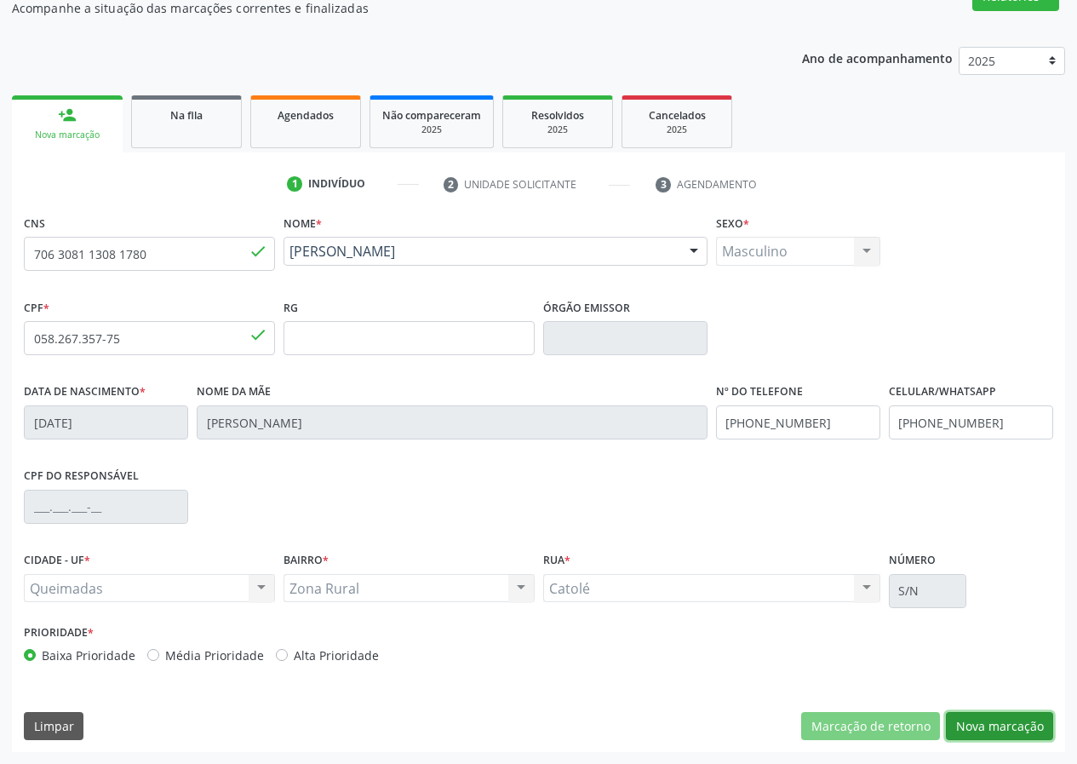
click at [938, 722] on div "Marcação de retorno Nova marcação" at bounding box center [927, 726] width 252 height 29
click at [1018, 724] on button "Nova marcação" at bounding box center [999, 726] width 107 height 29
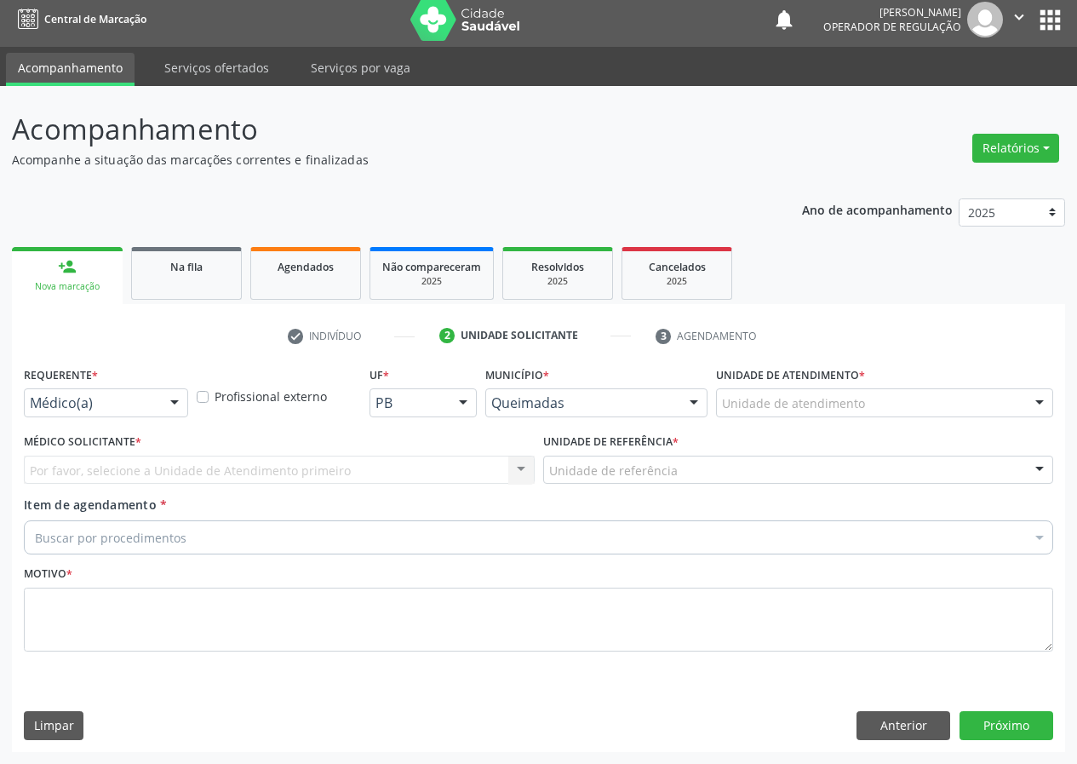
scroll to position [8, 0]
click at [170, 400] on div at bounding box center [175, 403] width 26 height 29
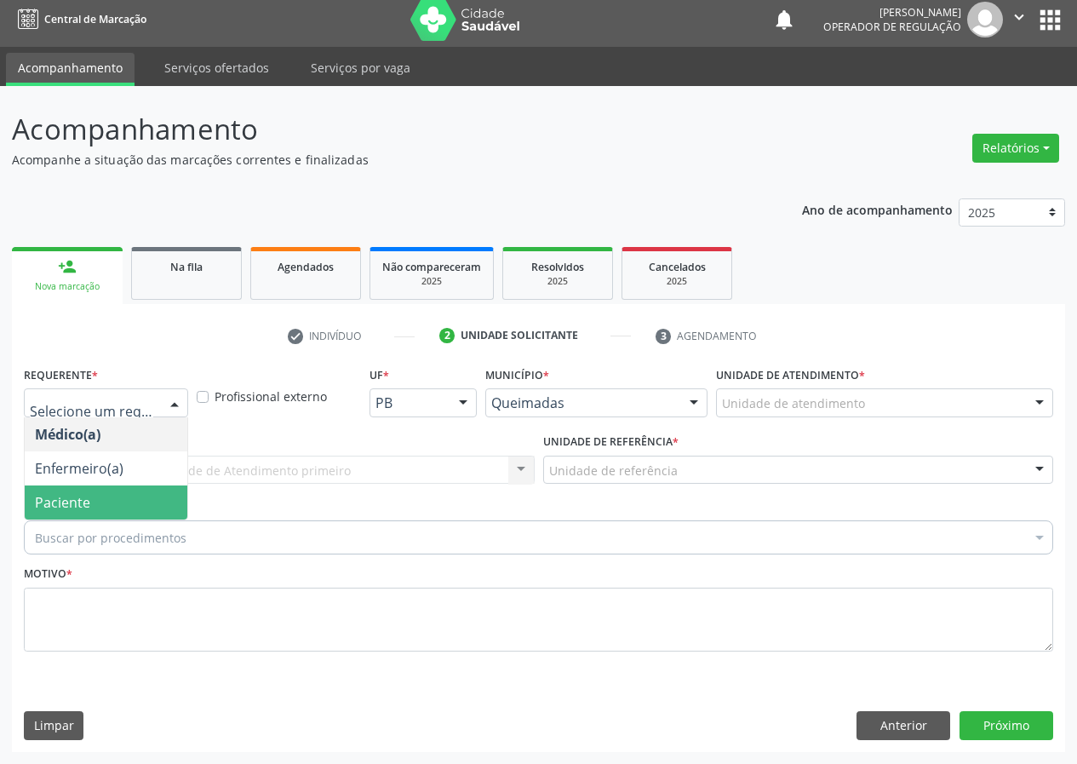
drag, startPoint x: 148, startPoint y: 495, endPoint x: 287, endPoint y: 458, distance: 143.5
click at [159, 492] on span "Paciente" at bounding box center [106, 502] width 163 height 34
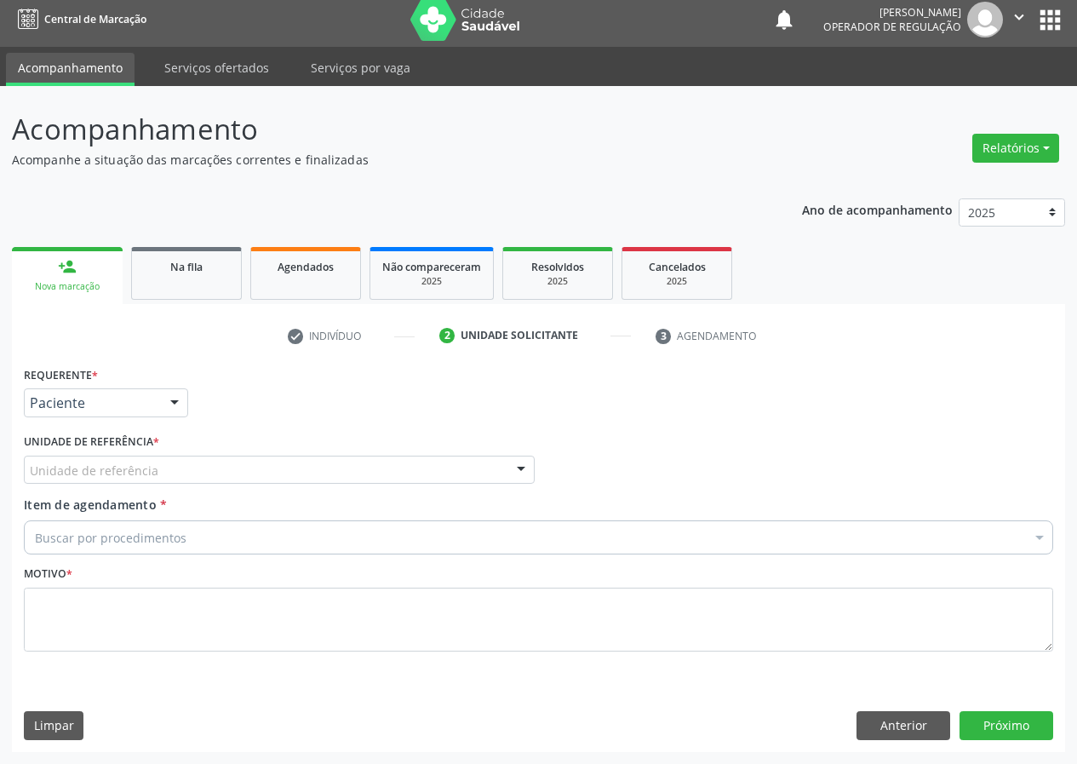
drag, startPoint x: 499, startPoint y: 475, endPoint x: 480, endPoint y: 478, distance: 18.9
click at [498, 475] on div "Unidade de referência" at bounding box center [279, 469] width 511 height 29
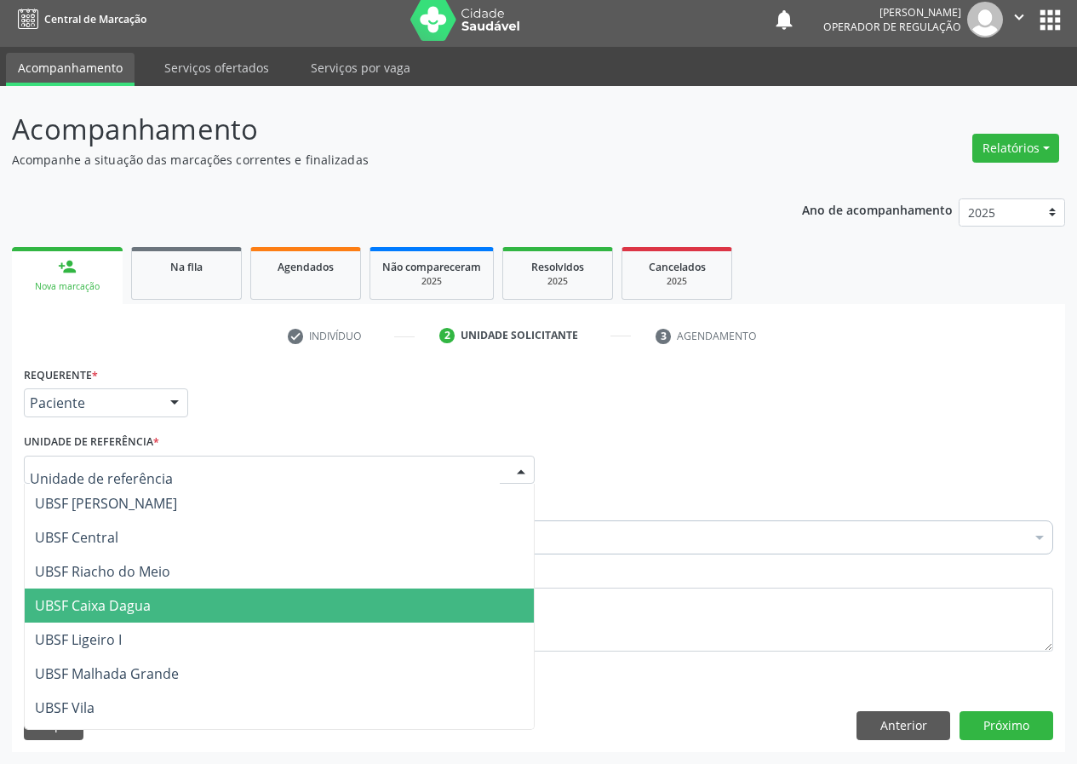
scroll to position [340, 0]
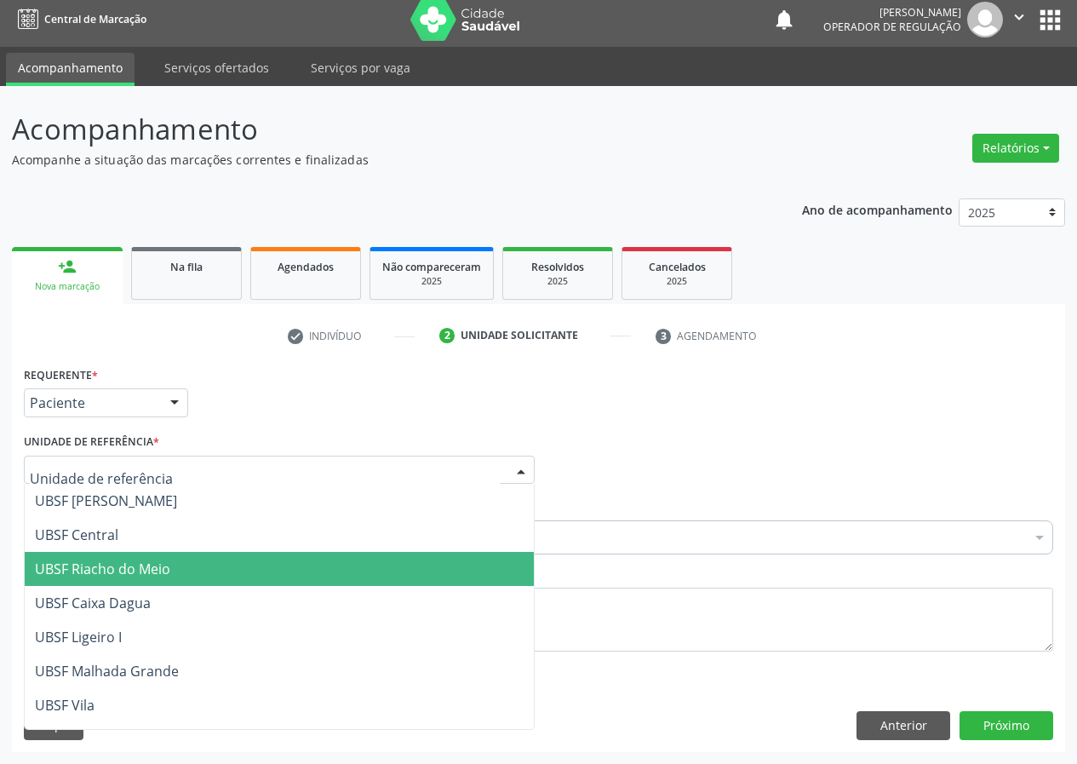
drag, startPoint x: 137, startPoint y: 575, endPoint x: 0, endPoint y: 618, distance: 143.8
click at [107, 586] on ul "UBSF Ligeiro II UBSF Saulo Leal Ernesto de Melo UBSF Castanho UBSF Baixa Verde …" at bounding box center [279, 483] width 509 height 681
drag, startPoint x: 112, startPoint y: 565, endPoint x: 0, endPoint y: 575, distance: 112.7
click at [94, 565] on span "UBSF Riacho do Meio" at bounding box center [102, 568] width 135 height 19
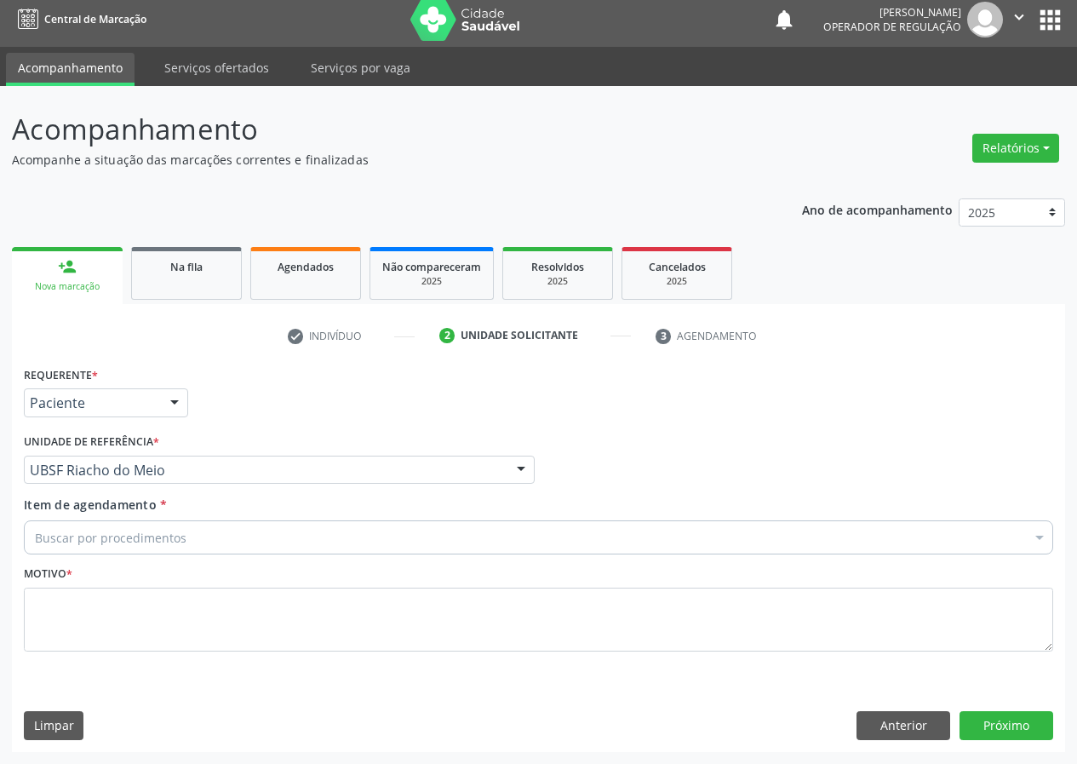
drag, startPoint x: 67, startPoint y: 539, endPoint x: 74, endPoint y: 507, distance: 32.2
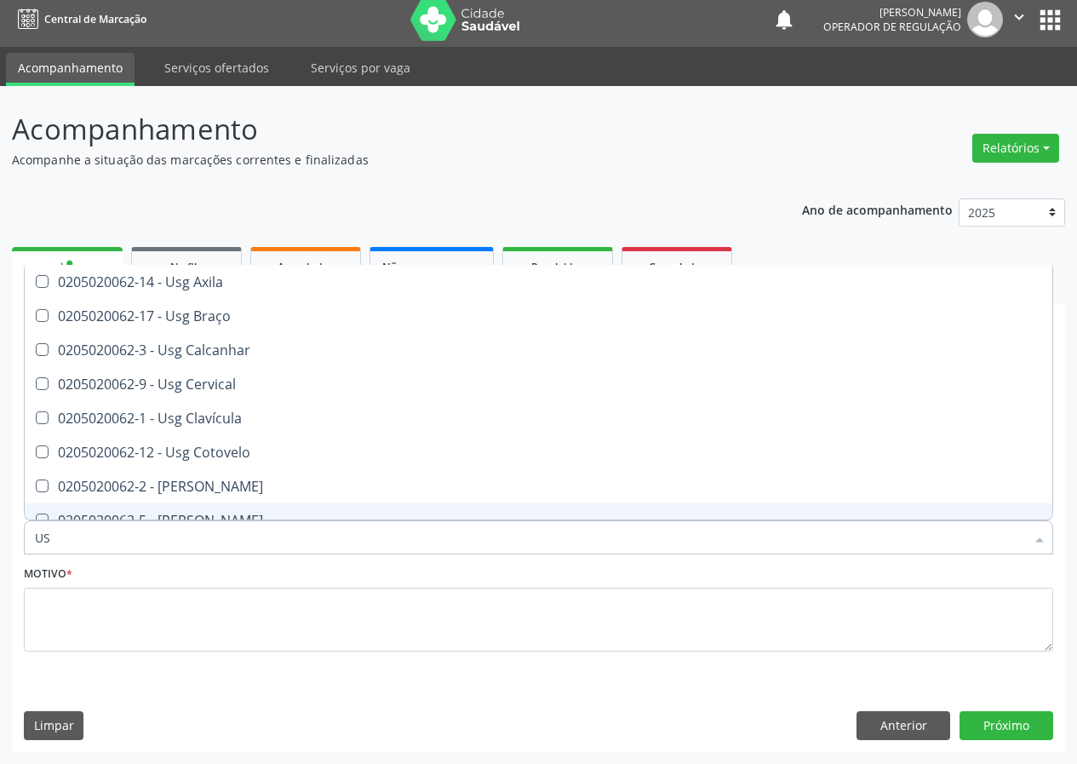
type input "USG"
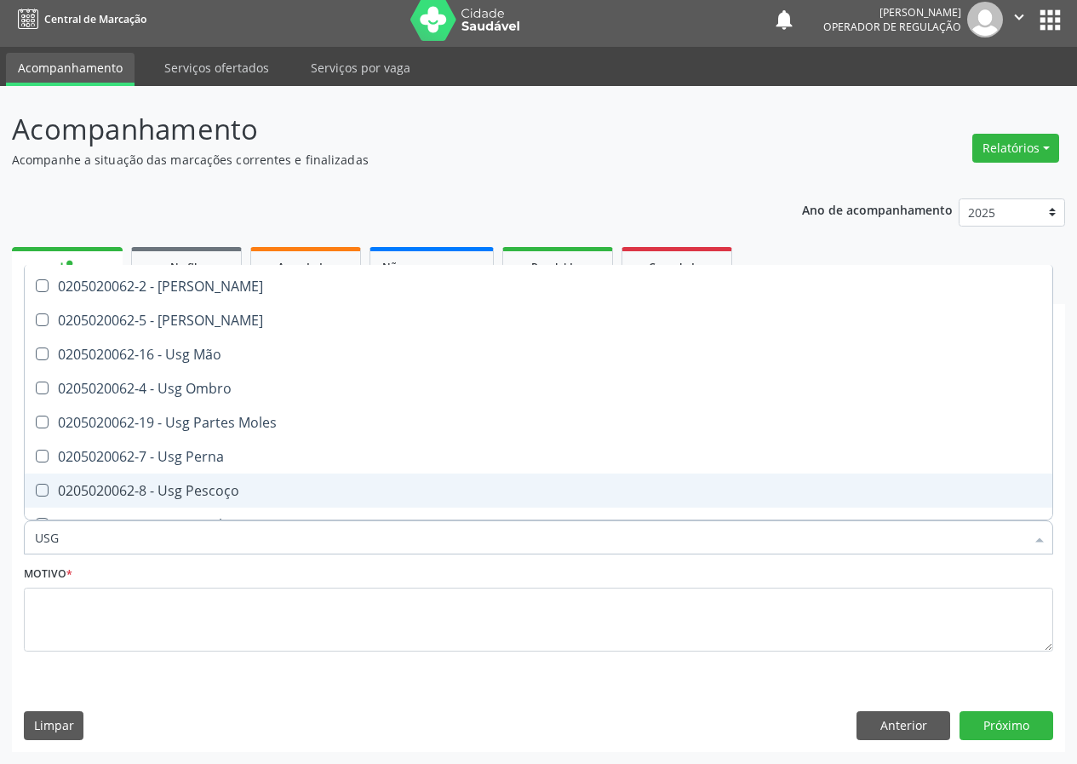
scroll to position [170, 0]
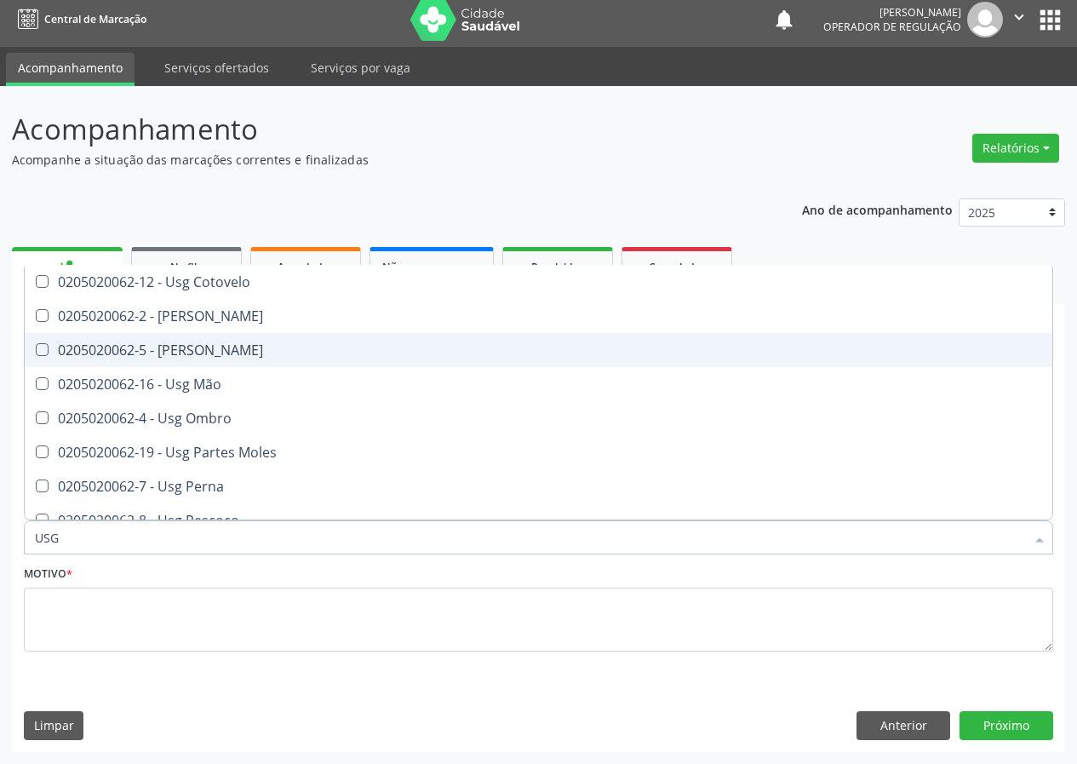
drag, startPoint x: 199, startPoint y: 346, endPoint x: 104, endPoint y: 513, distance: 192.2
click at [192, 362] on span "0205020062-5 - Usg Joelho" at bounding box center [538, 350] width 1027 height 34
checkbox Joelho "true"
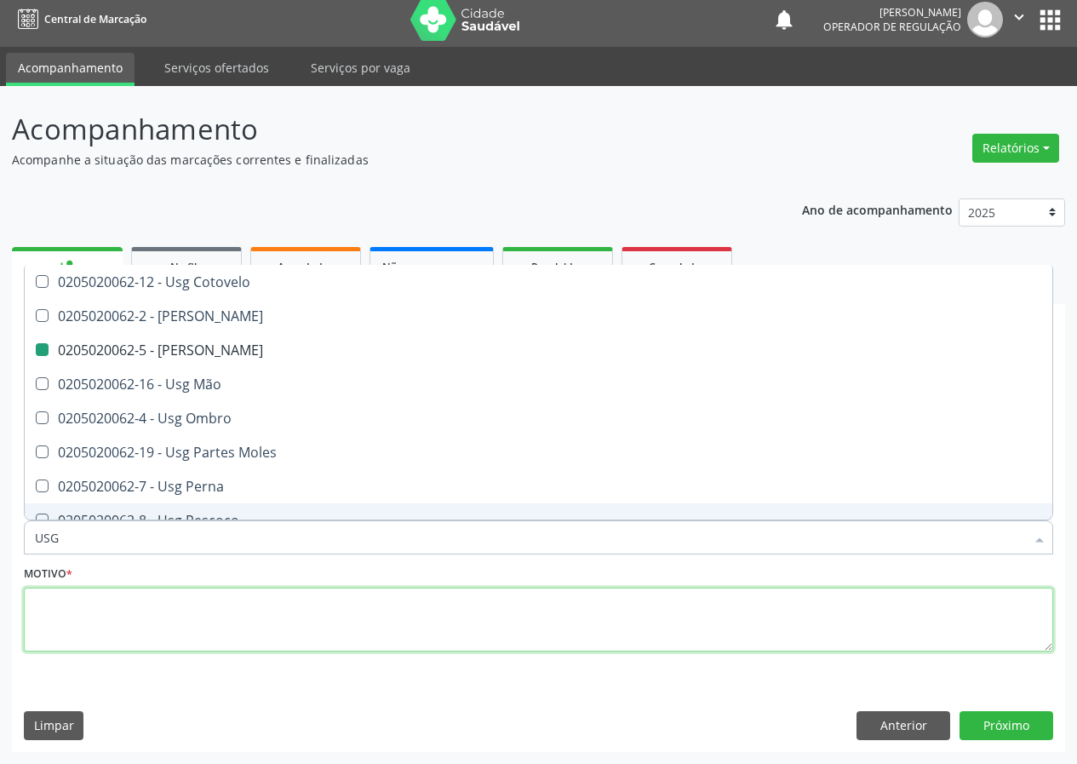
click at [86, 632] on textarea at bounding box center [538, 619] width 1029 height 65
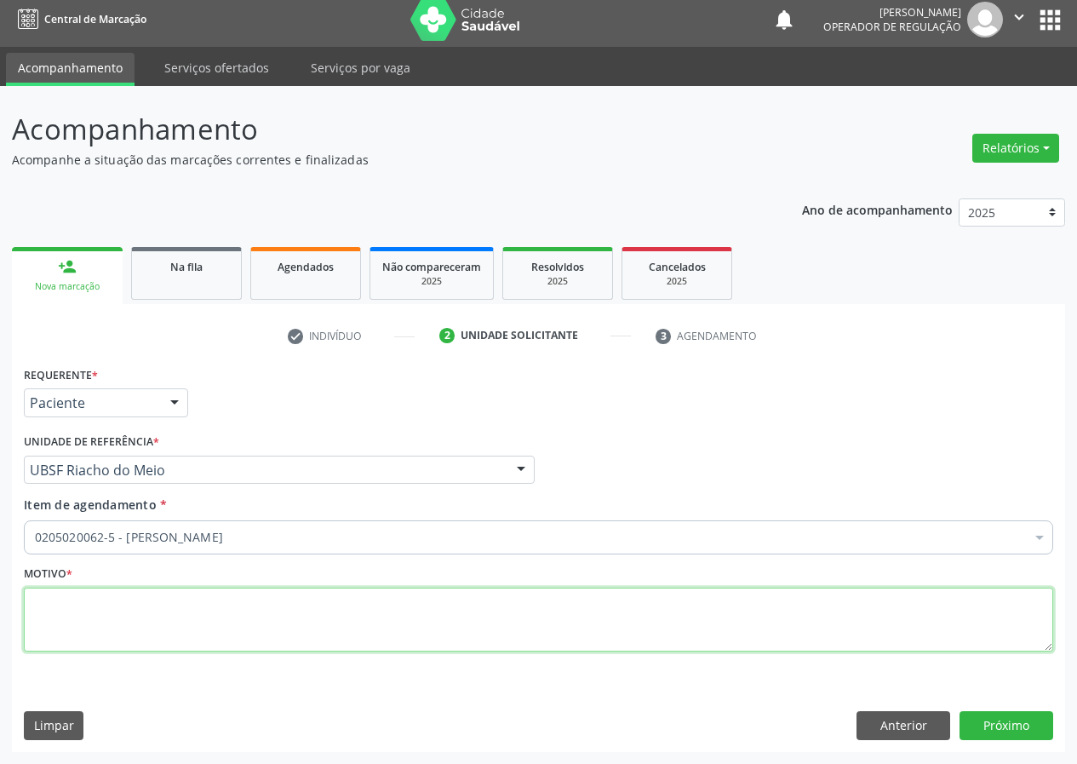
scroll to position [0, 0]
type textarea "AVALIAÇÃO"
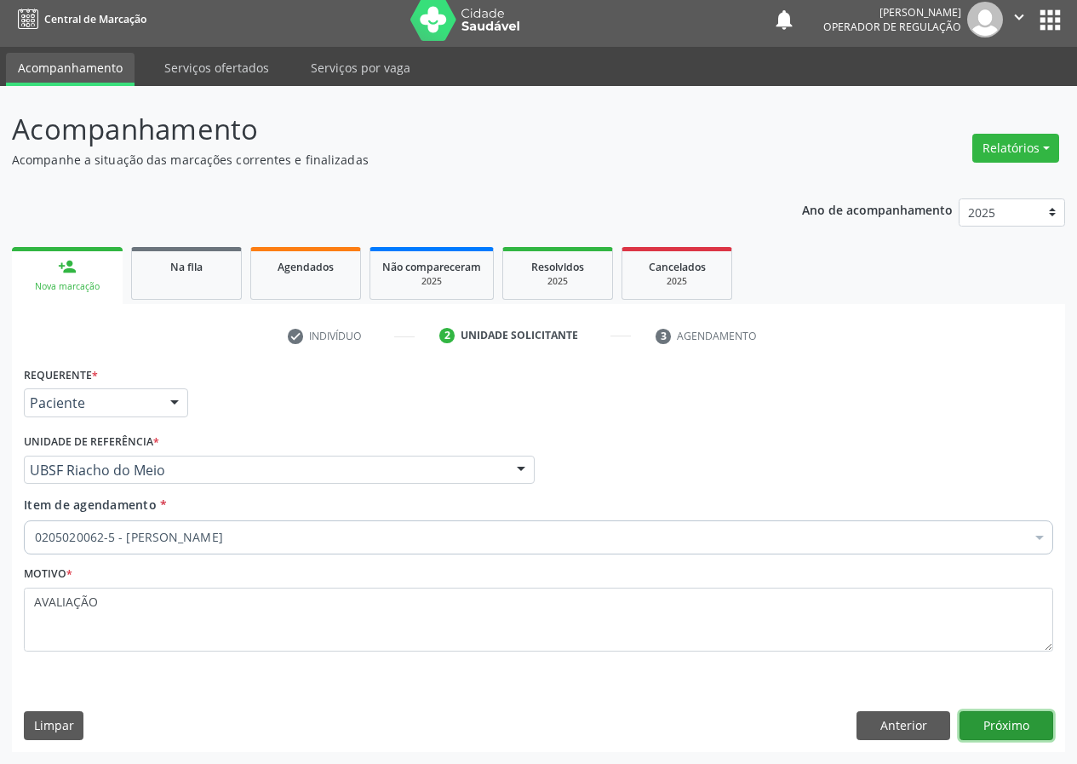
drag, startPoint x: 995, startPoint y: 727, endPoint x: 720, endPoint y: 757, distance: 276.5
click at [952, 726] on div "Anterior Próximo" at bounding box center [954, 725] width 197 height 29
drag, startPoint x: 1019, startPoint y: 724, endPoint x: 1004, endPoint y: 725, distance: 14.5
click at [1004, 725] on button "Próximo" at bounding box center [1006, 725] width 94 height 29
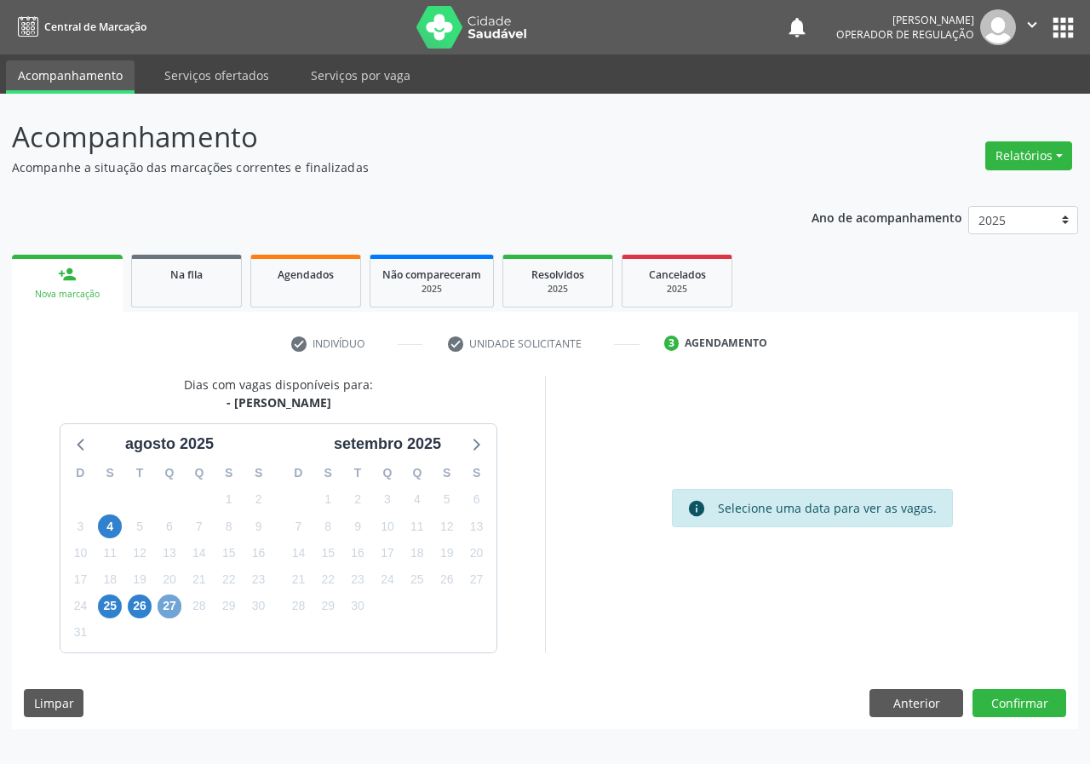
click at [170, 602] on span "27" at bounding box center [169, 606] width 24 height 24
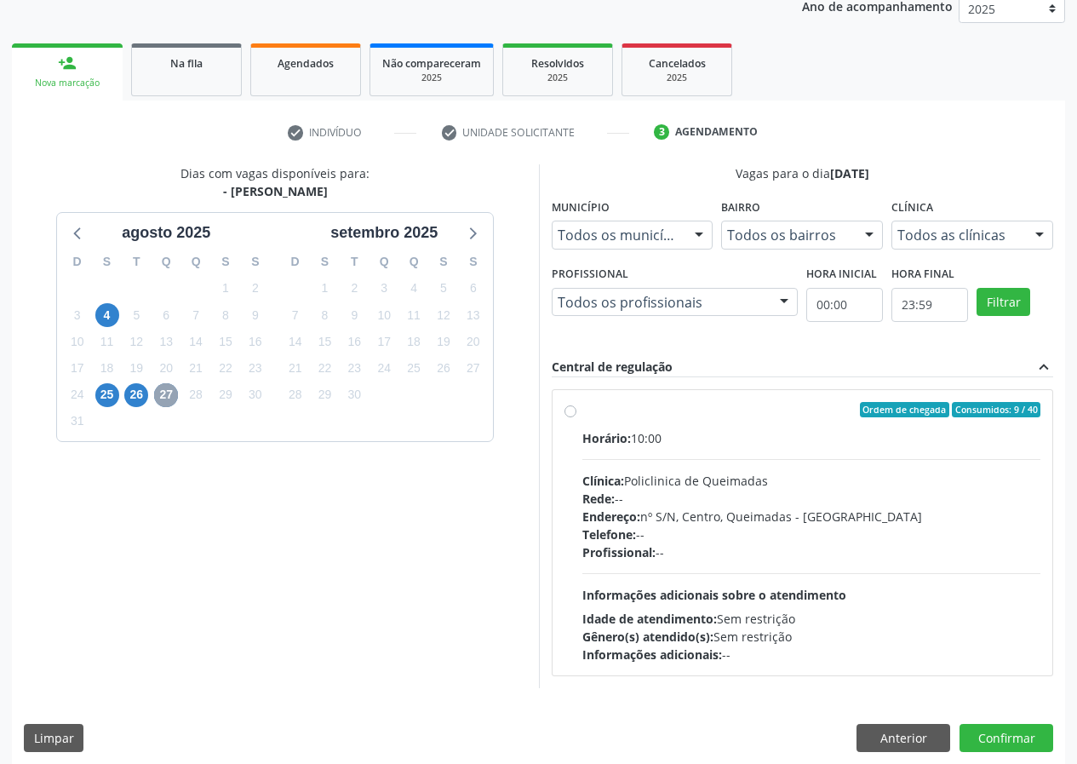
scroll to position [223, 0]
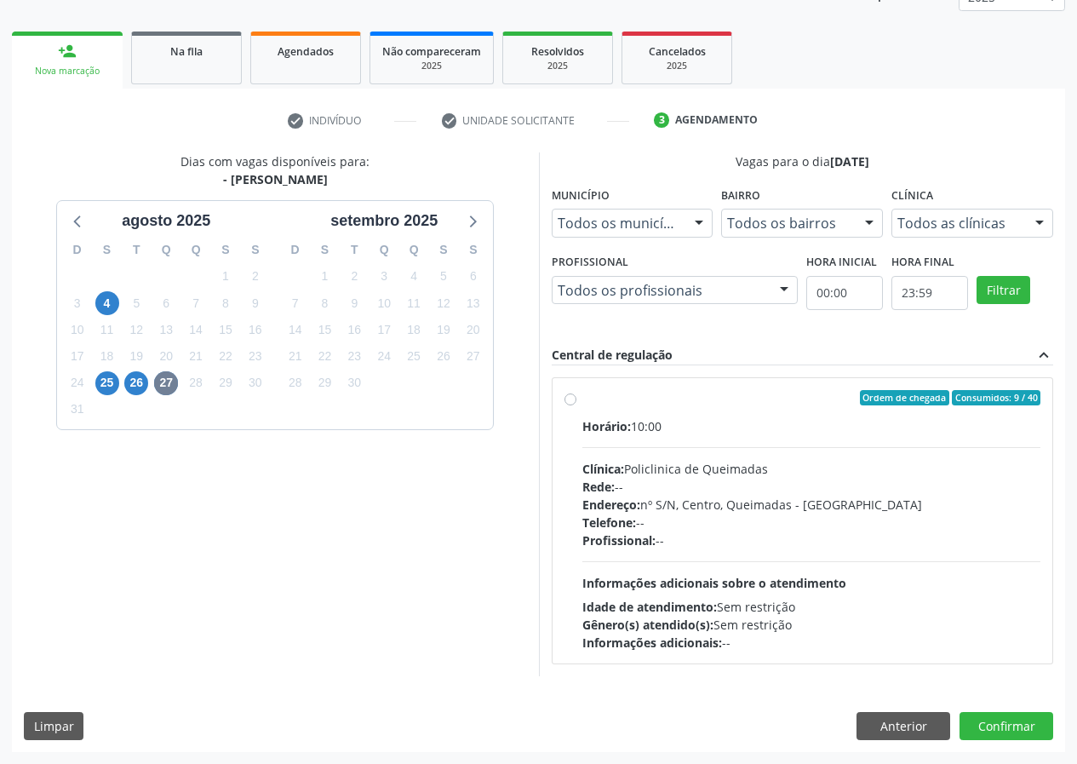
drag, startPoint x: 574, startPoint y: 394, endPoint x: 708, endPoint y: 459, distance: 149.2
click at [582, 395] on label "Ordem de chegada Consumidos: 9 / 40 Horário: 10:00 Clínica: Policlinica de Quei…" at bounding box center [811, 520] width 459 height 261
click at [575, 395] on input "Ordem de chegada Consumidos: 9 / 40 Horário: 10:00 Clínica: Policlinica de Quei…" at bounding box center [570, 397] width 12 height 15
radio input "true"
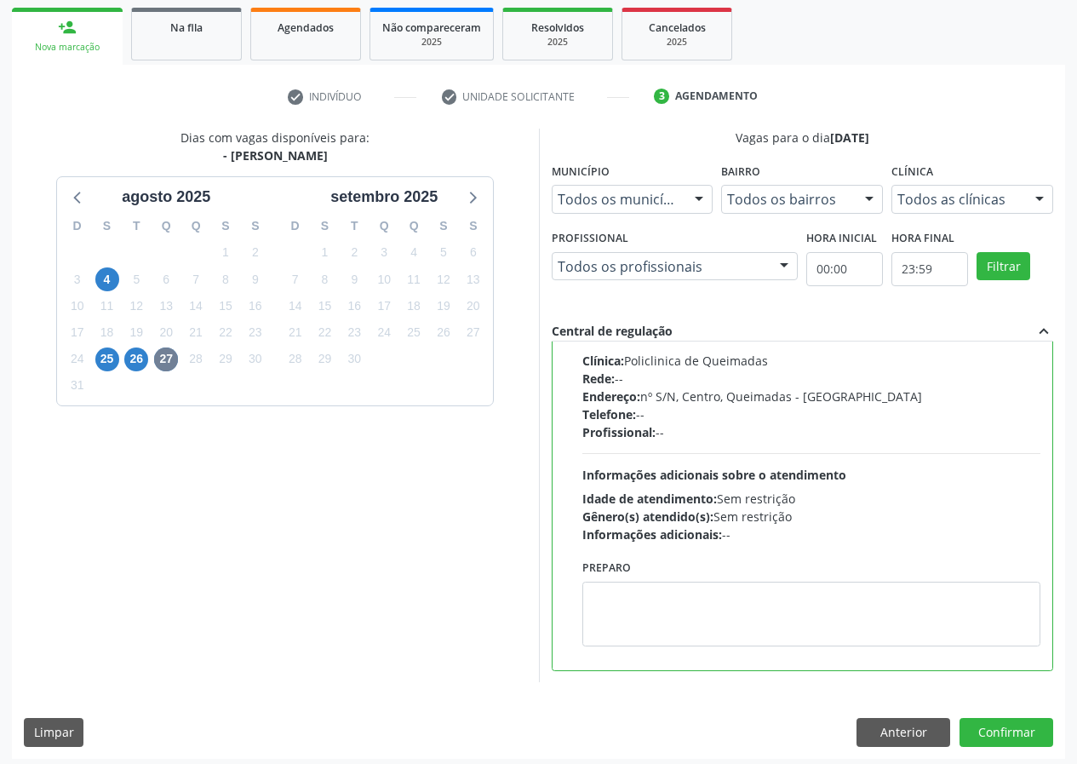
scroll to position [254, 0]
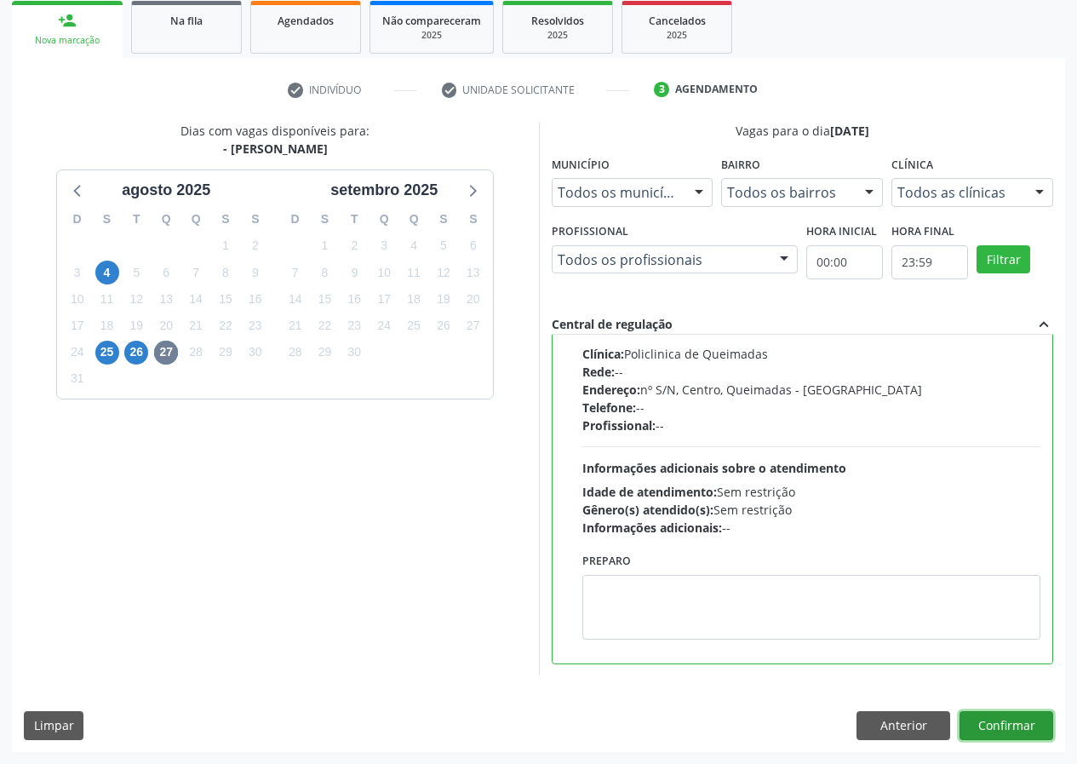
drag, startPoint x: 1035, startPoint y: 724, endPoint x: 662, endPoint y: 744, distance: 373.3
click at [1022, 726] on button "Confirmar" at bounding box center [1006, 725] width 94 height 29
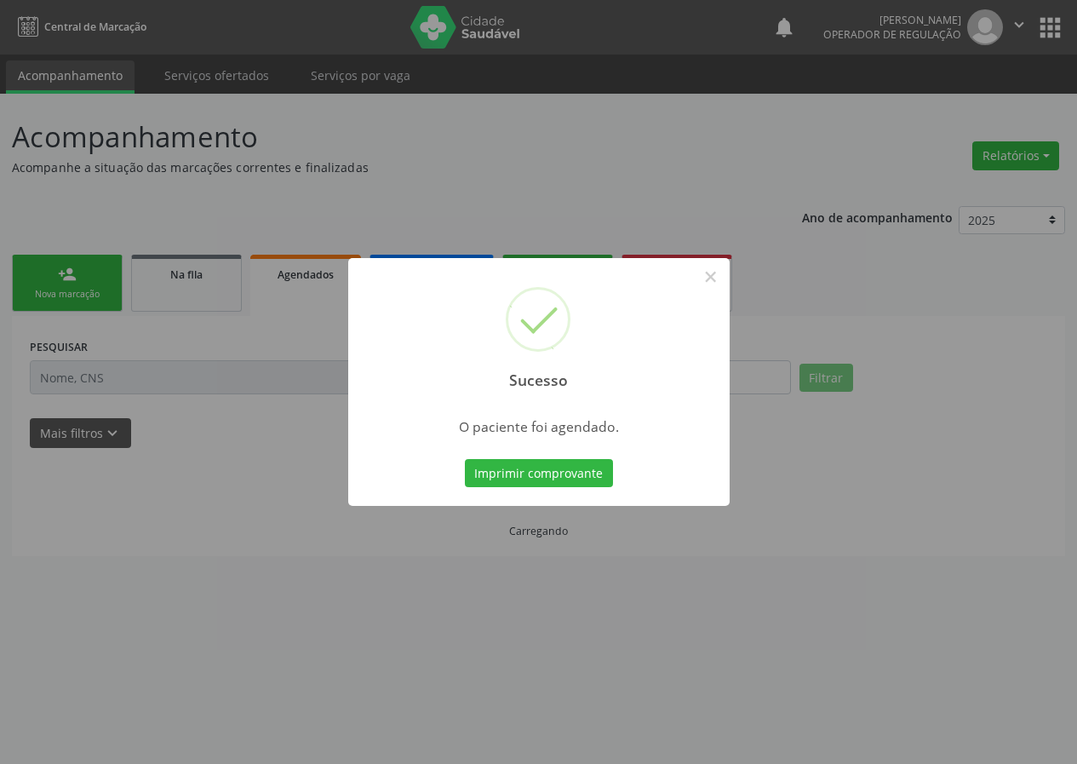
scroll to position [0, 0]
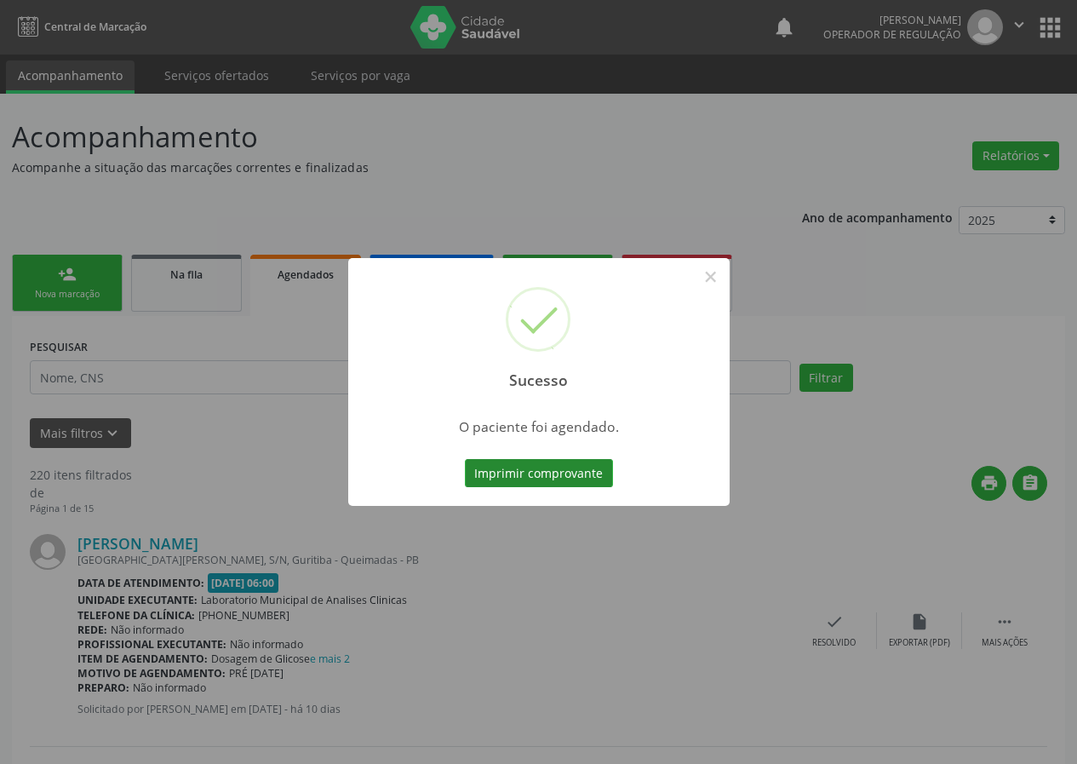
click at [561, 472] on button "Imprimir comprovante" at bounding box center [539, 473] width 148 height 29
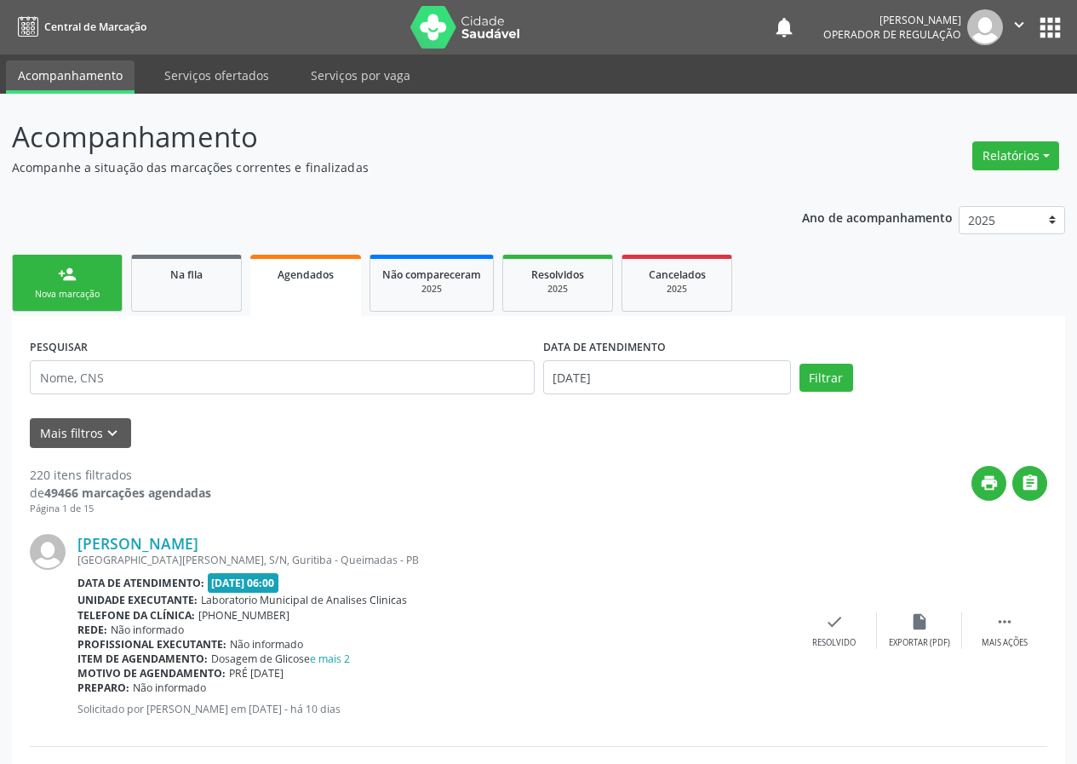
click at [55, 286] on link "person_add Nova marcação" at bounding box center [67, 283] width 111 height 57
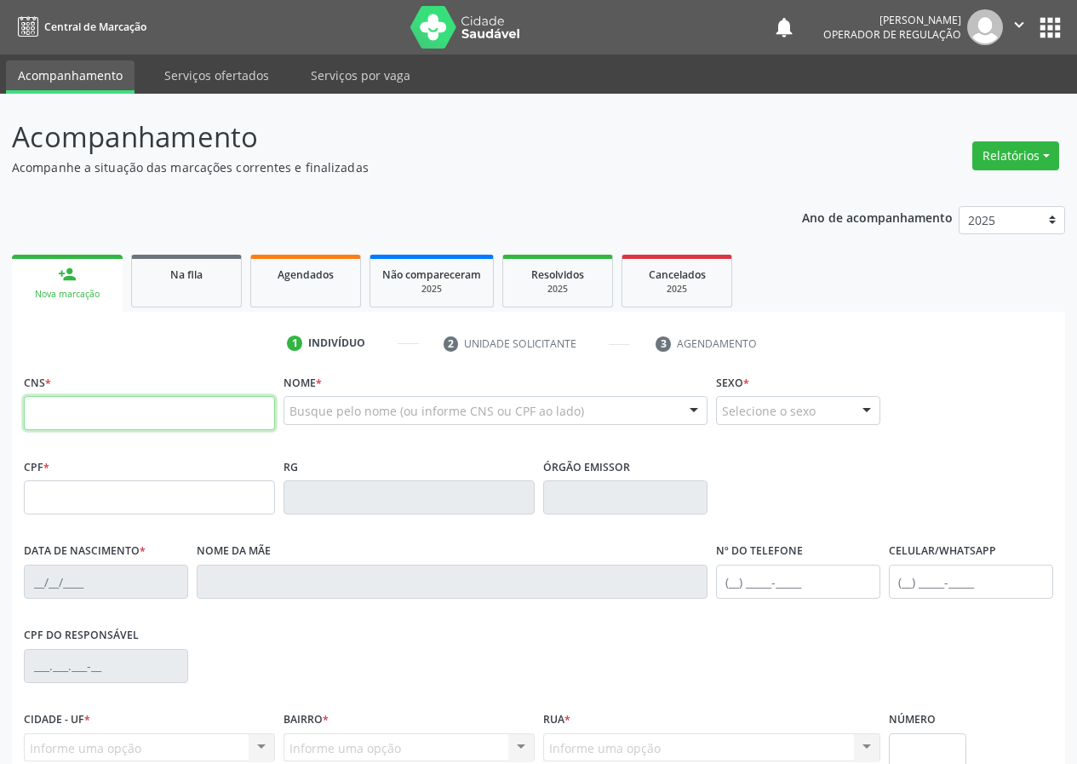
click at [48, 403] on input "text" at bounding box center [149, 413] width 251 height 34
drag, startPoint x: 52, startPoint y: 426, endPoint x: 78, endPoint y: 413, distance: 29.7
click at [77, 413] on input "text" at bounding box center [149, 413] width 251 height 34
drag, startPoint x: 0, startPoint y: 437, endPoint x: 0, endPoint y: 448, distance: 11.1
click at [0, 448] on div "Acompanhamento Acompanhe a situação das marcações correntes e finalizadas Relat…" at bounding box center [538, 508] width 1077 height 829
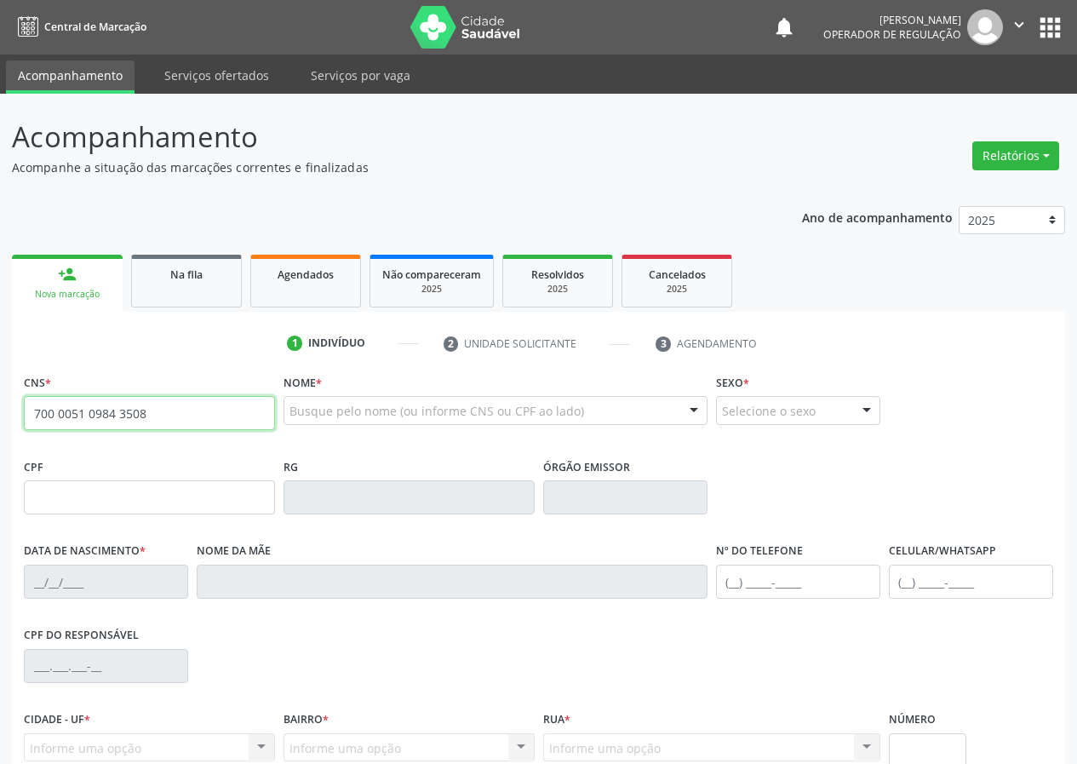
type input "700 0051 0984 3508"
